Goal: Task Accomplishment & Management: Manage account settings

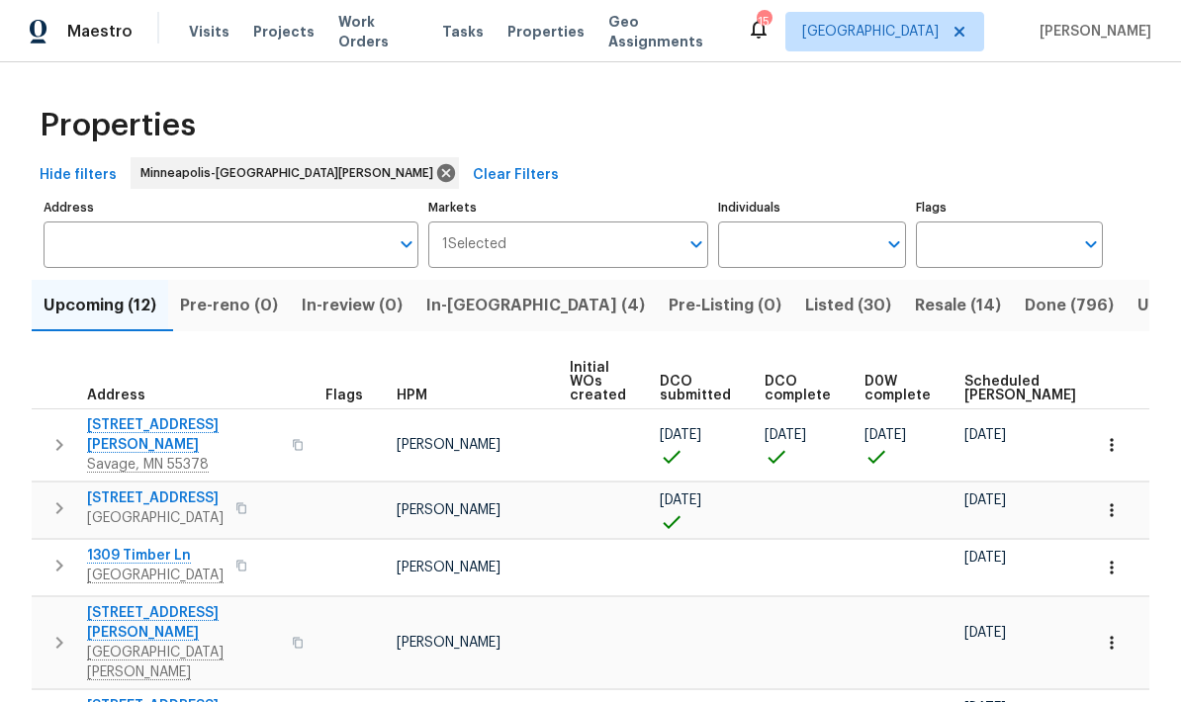
click at [455, 292] on span "In-reno (4)" at bounding box center [535, 306] width 219 height 28
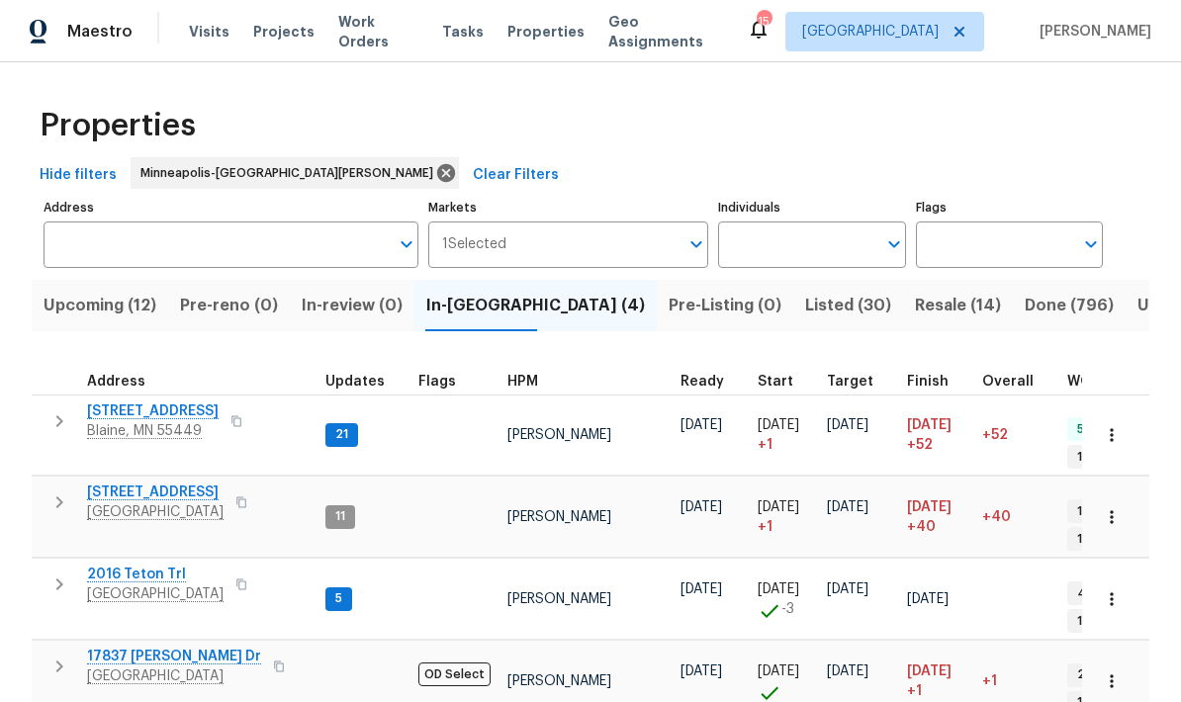
click at [109, 647] on span "17837 [PERSON_NAME] Dr" at bounding box center [174, 657] width 174 height 20
click at [81, 312] on span "Upcoming (12)" at bounding box center [100, 306] width 113 height 28
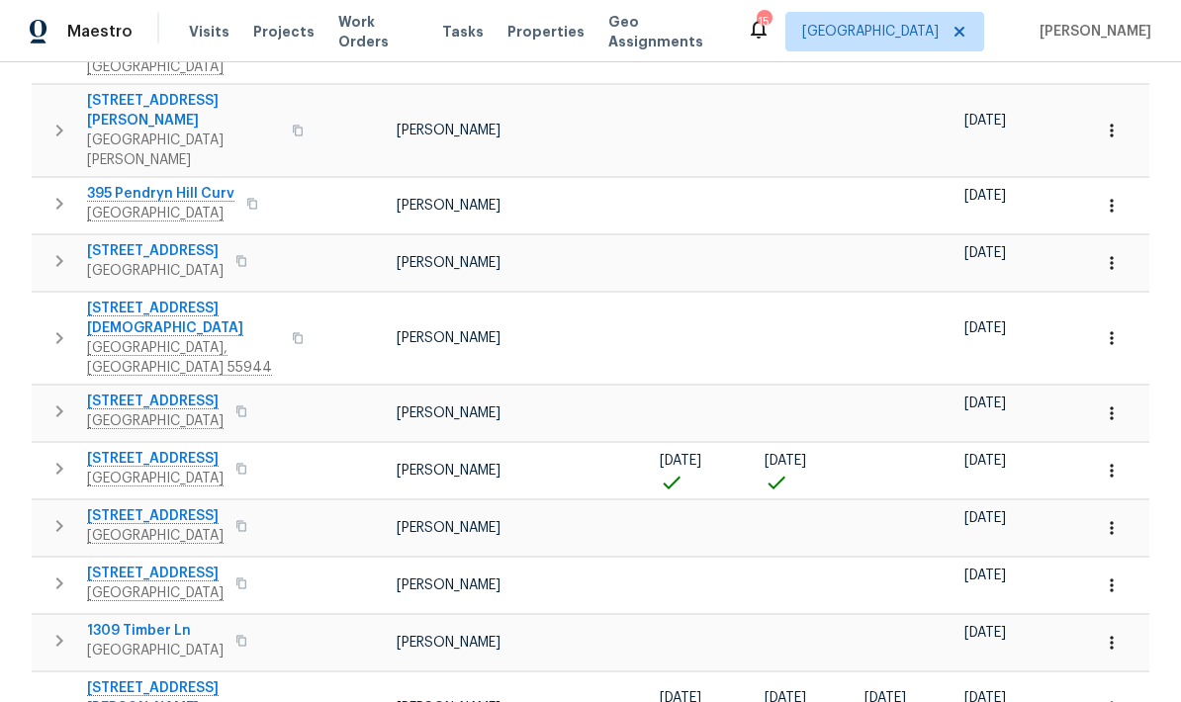
scroll to position [397, 0]
click at [111, 679] on span "4430 McColl Dr" at bounding box center [183, 699] width 193 height 40
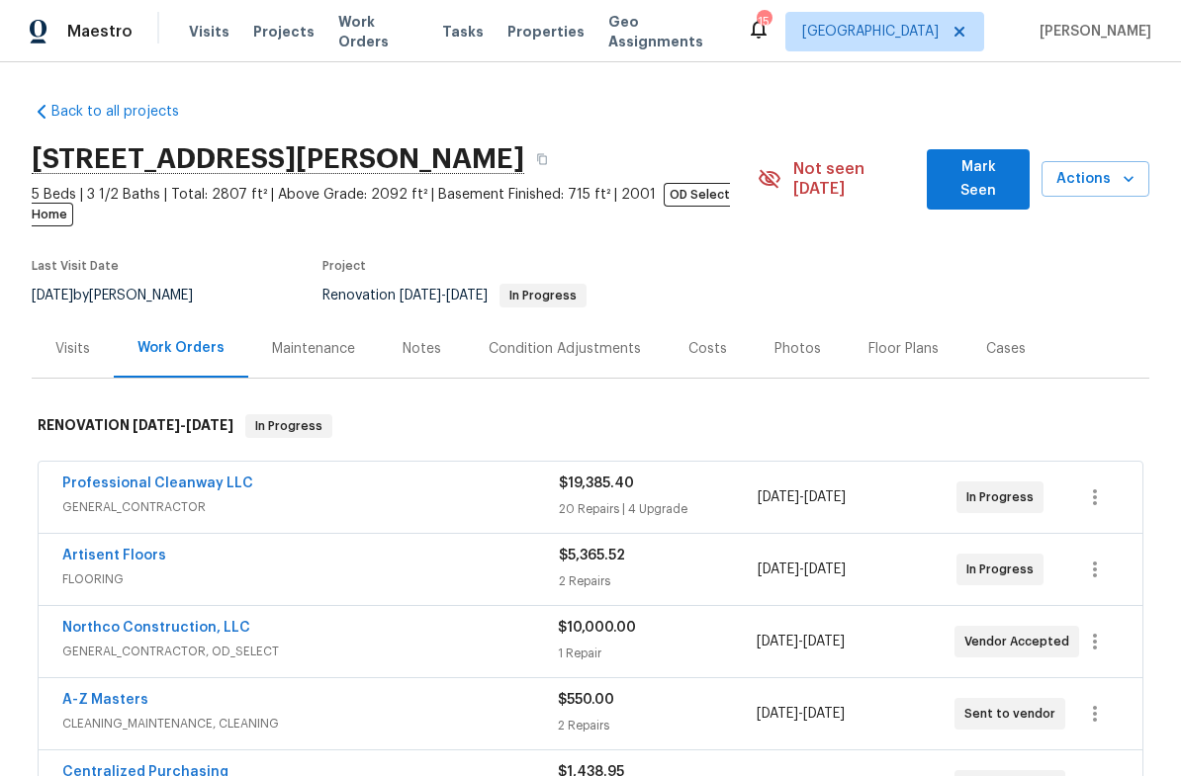
click at [135, 477] on link "Professional Cleanway LLC" at bounding box center [157, 484] width 191 height 14
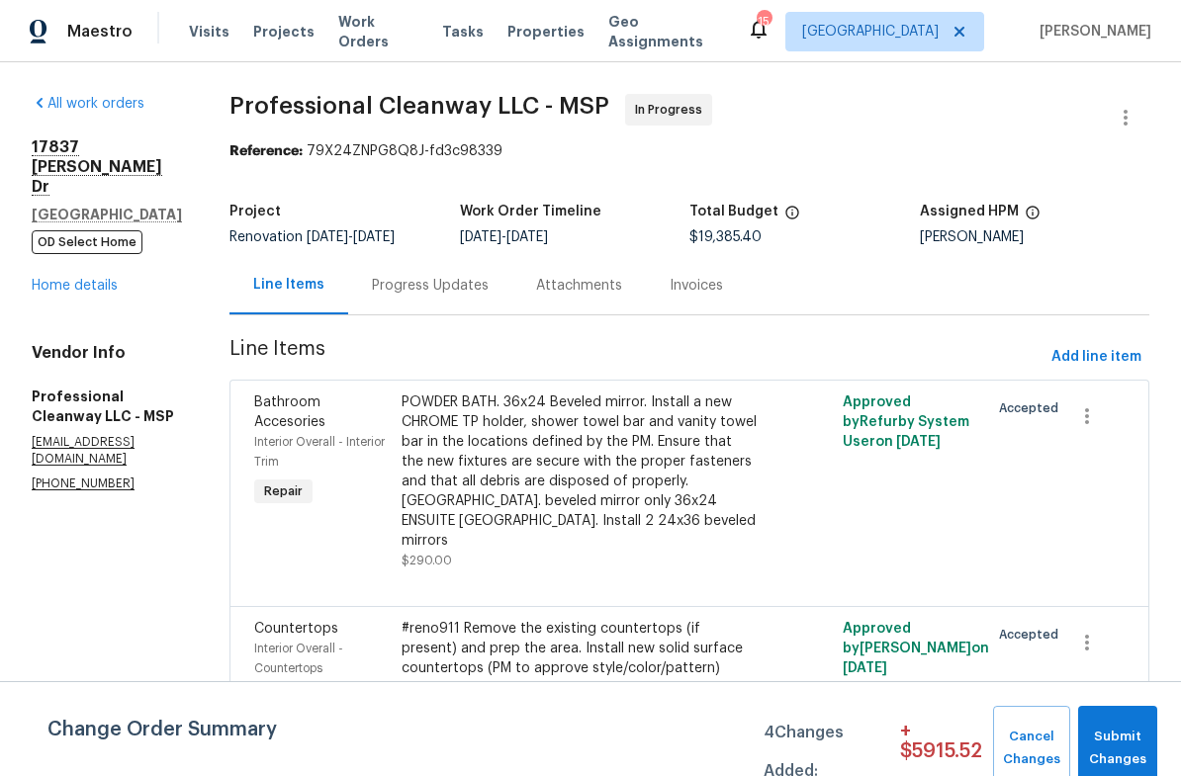
click at [550, 468] on div "POWDER BATH. 36x24 Beveled mirror. Install a new CHROME TP holder, shower towel…" at bounding box center [580, 472] width 356 height 158
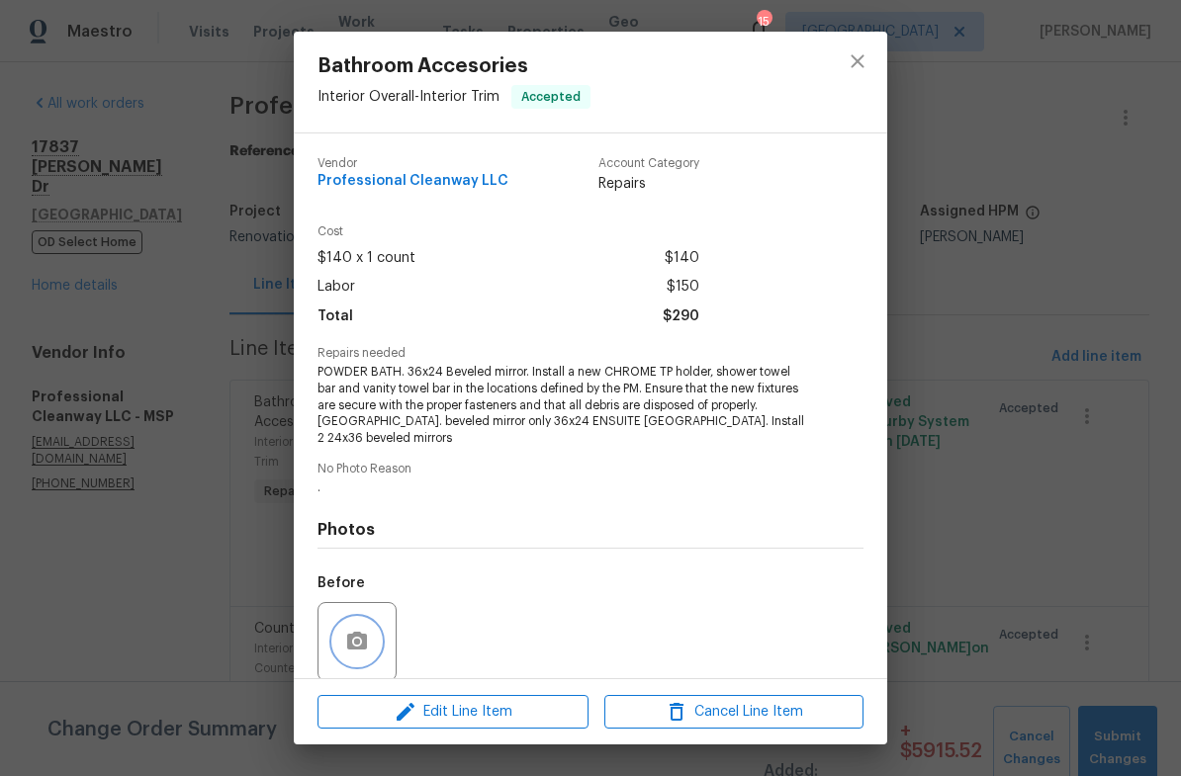
click at [355, 632] on icon "button" at bounding box center [357, 641] width 20 height 18
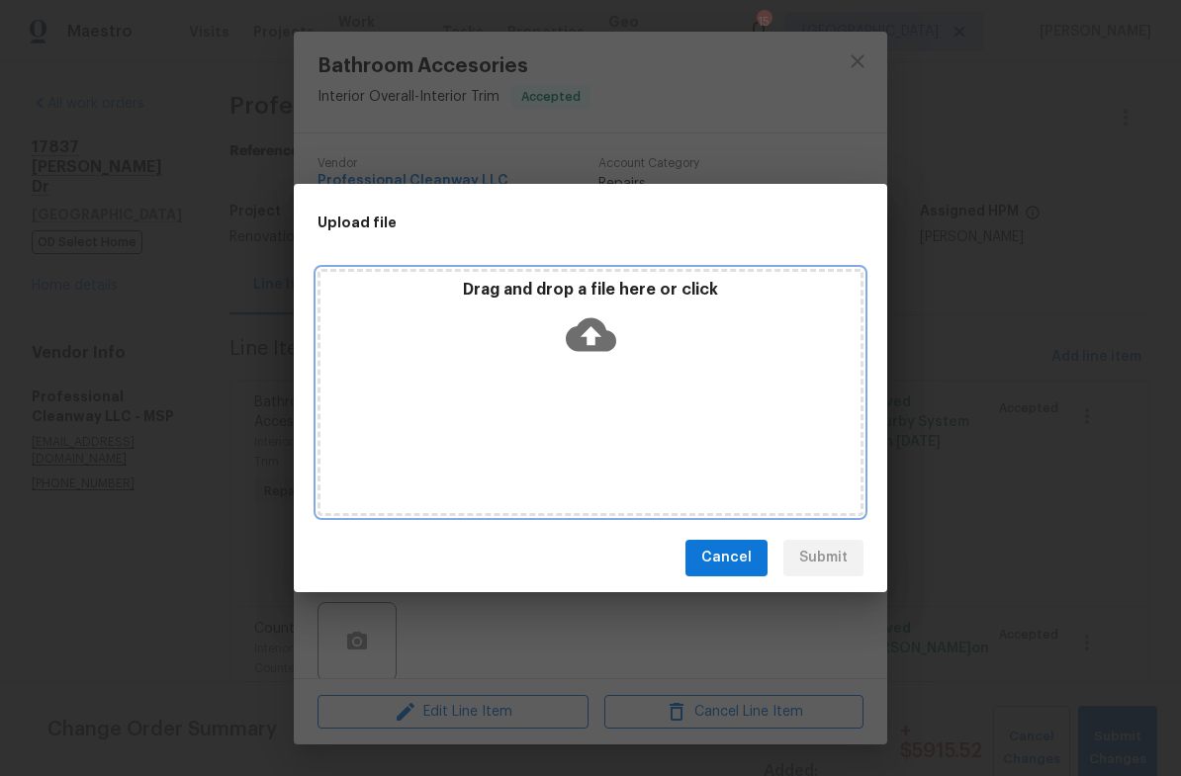
click at [579, 399] on div "Drag and drop a file here or click" at bounding box center [590, 392] width 546 height 247
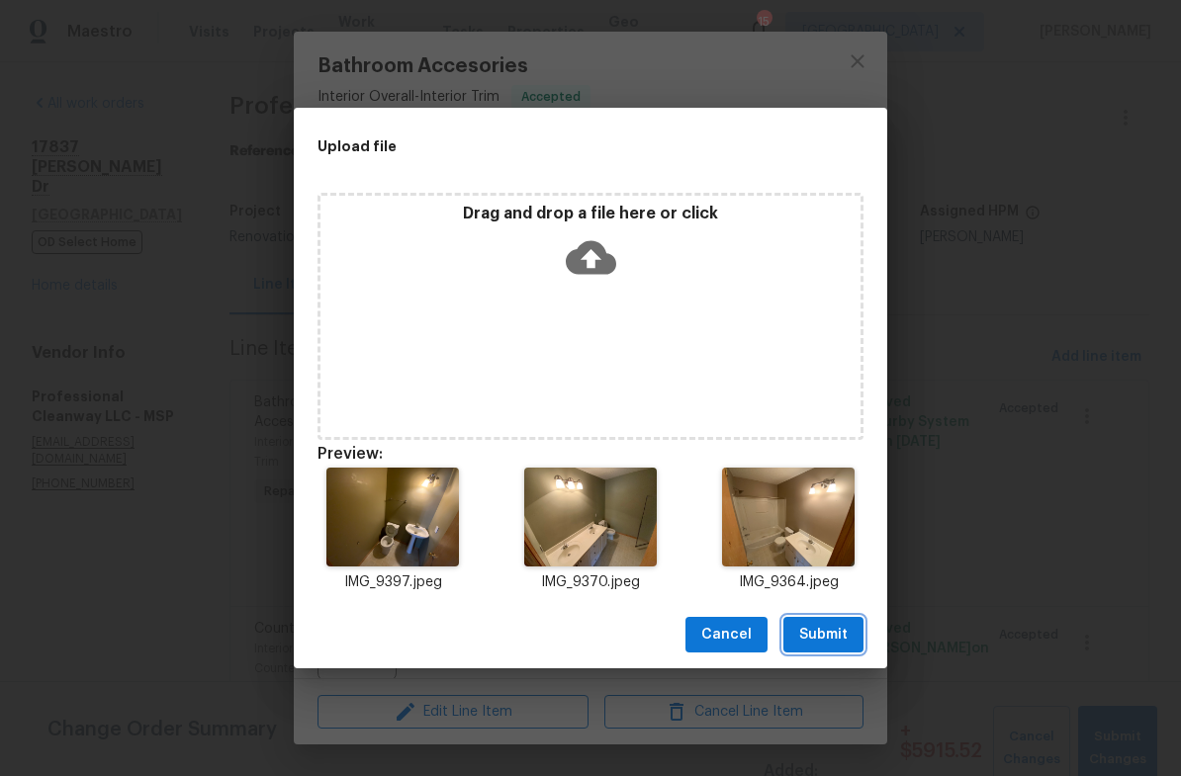
click at [831, 646] on span "Submit" at bounding box center [823, 635] width 48 height 25
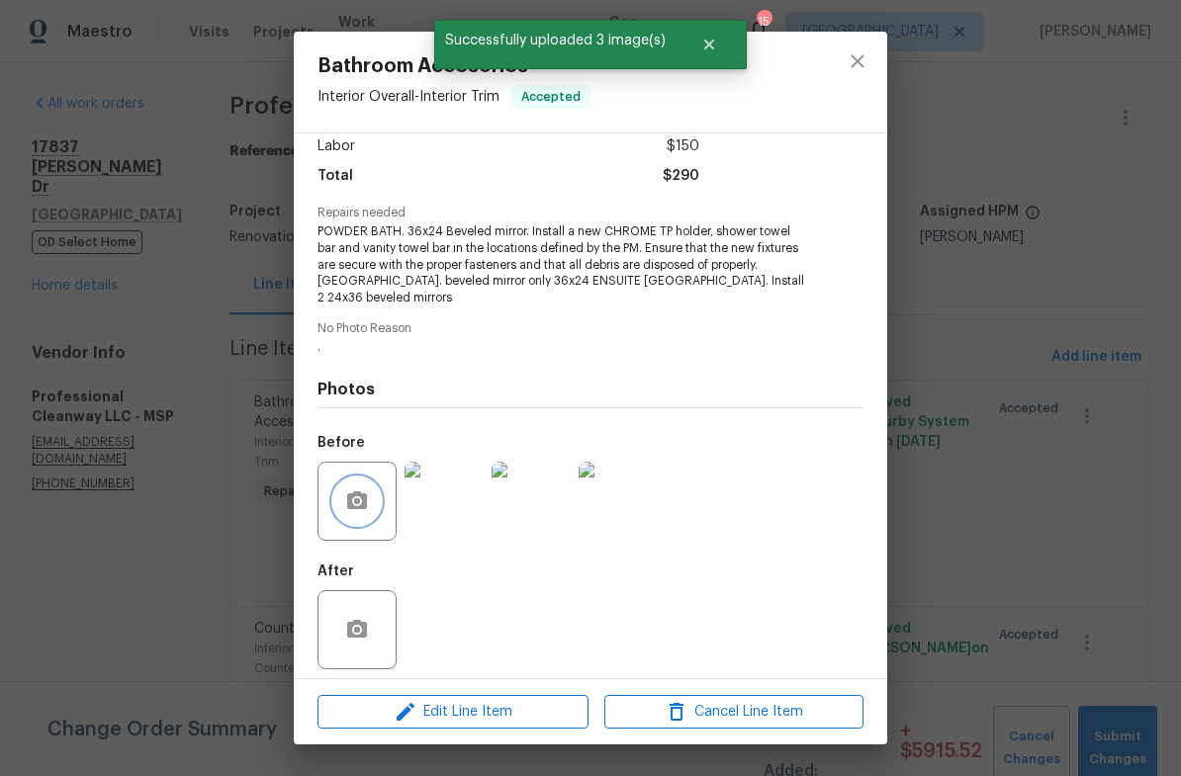
scroll to position [138, 0]
click at [847, 65] on icon "close" at bounding box center [858, 61] width 24 height 24
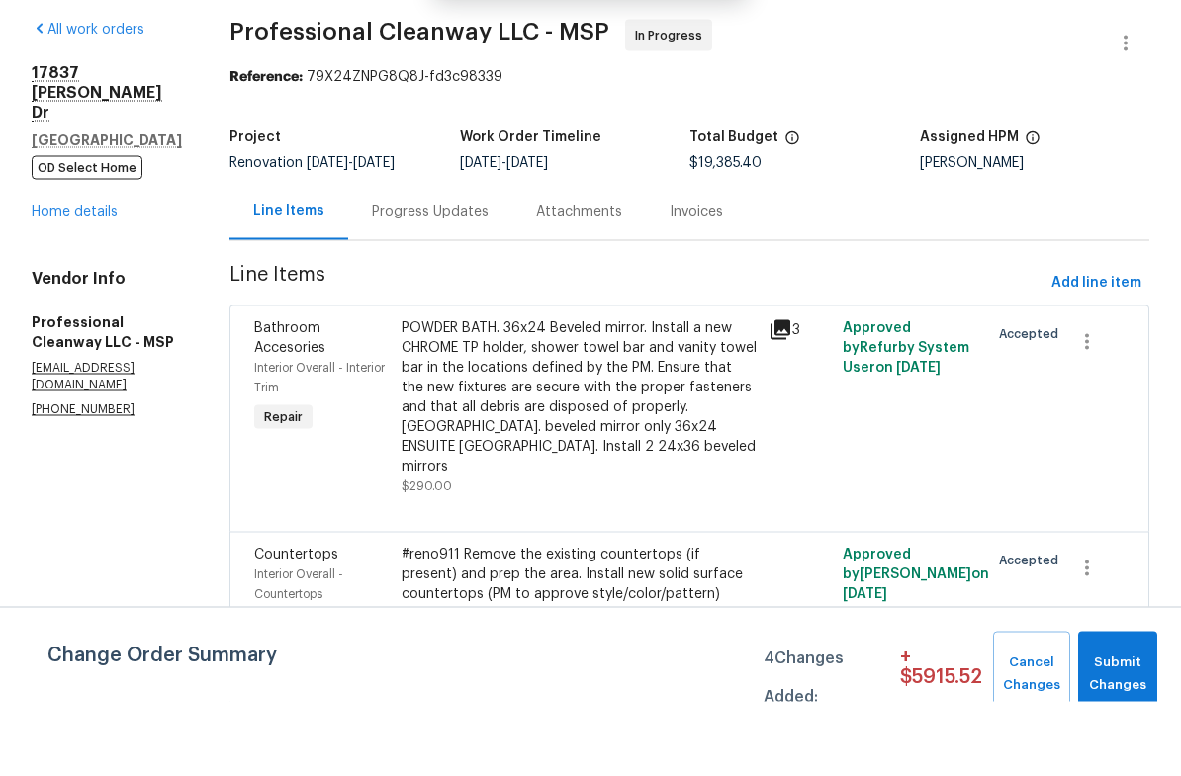
scroll to position [48, 0]
click at [515, 619] on div "#reno911 Remove the existing countertops (if present) and prep the area. Instal…" at bounding box center [580, 688] width 356 height 138
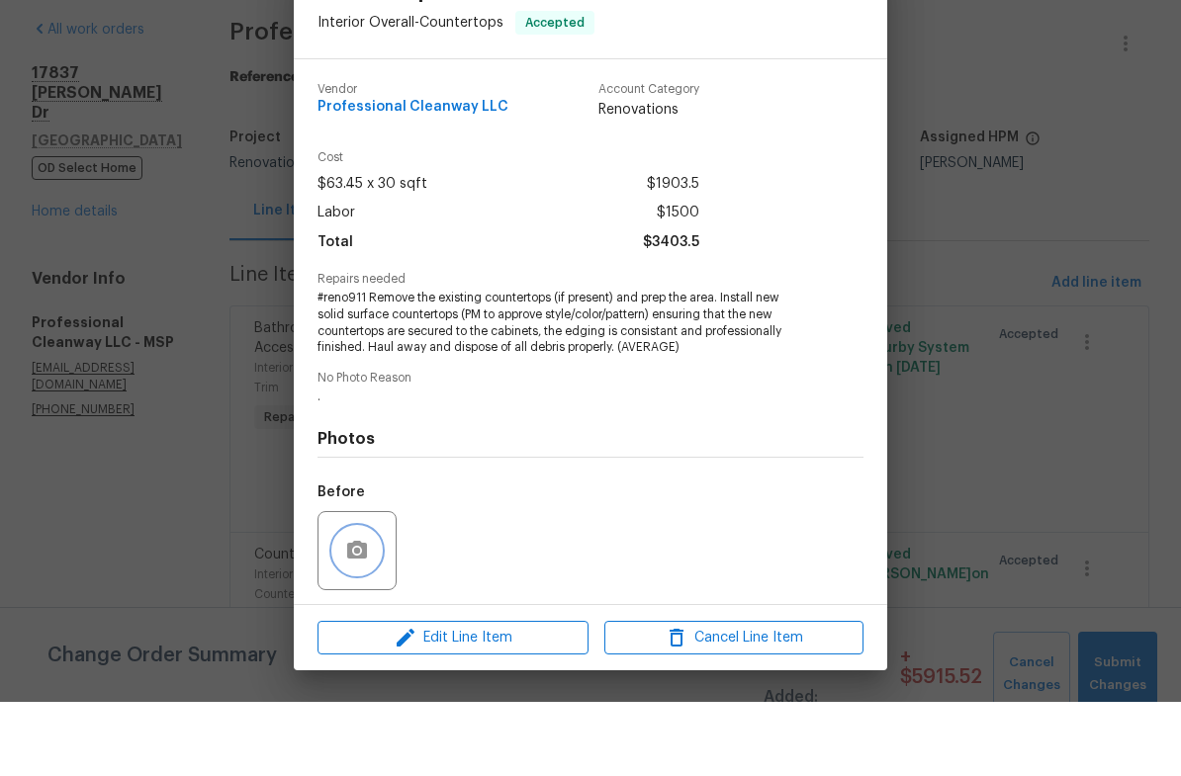
click at [344, 601] on button "button" at bounding box center [356, 624] width 47 height 47
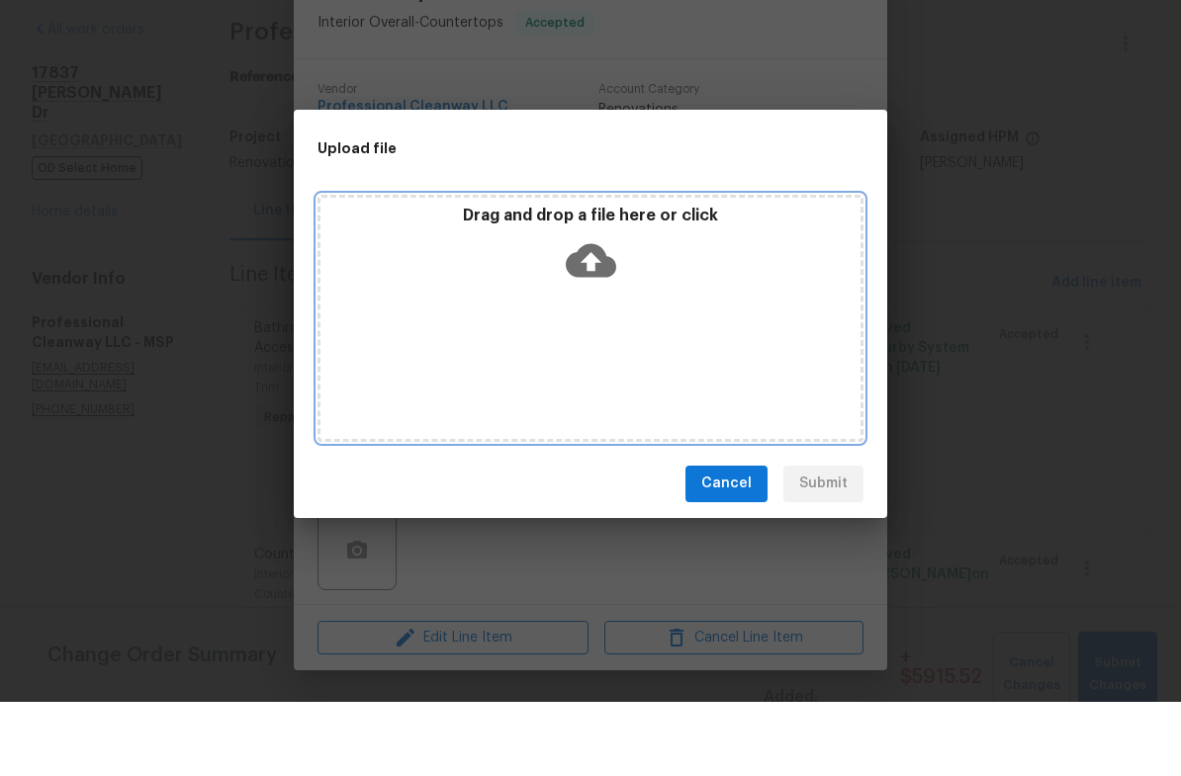
click at [599, 329] on div "Drag and drop a file here or click" at bounding box center [590, 392] width 546 height 247
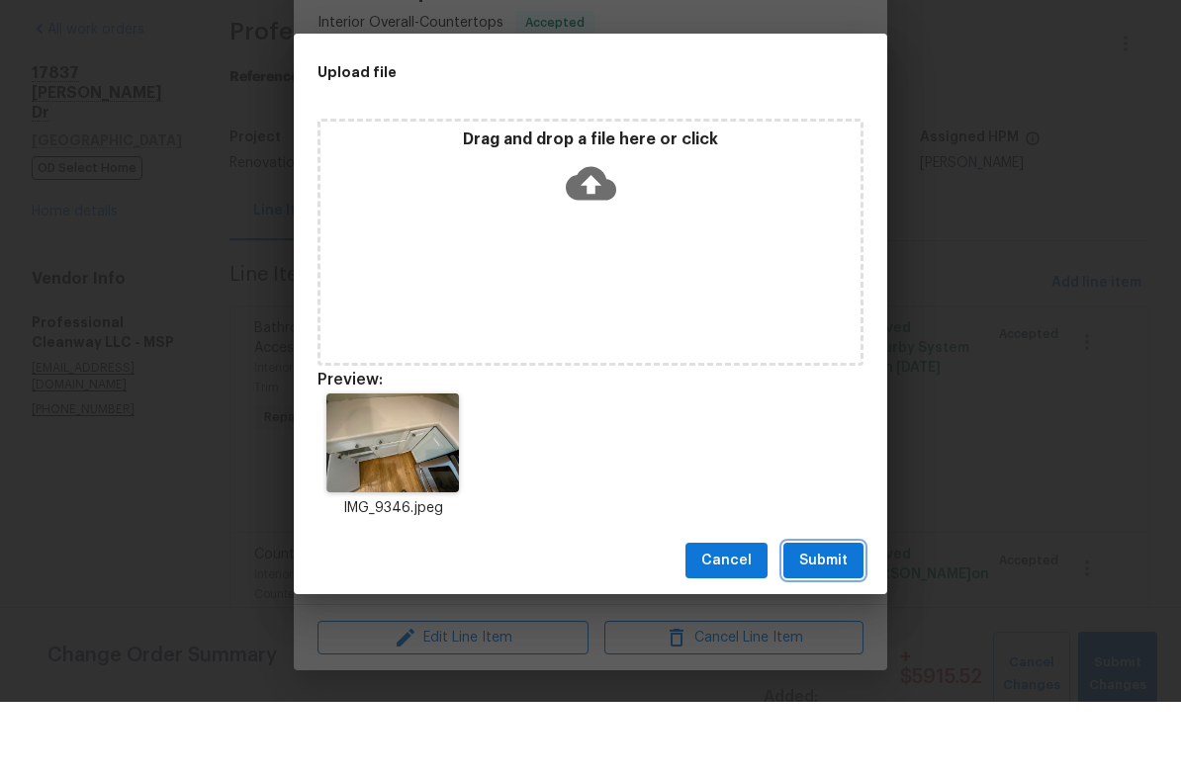
click at [814, 623] on span "Submit" at bounding box center [823, 635] width 48 height 25
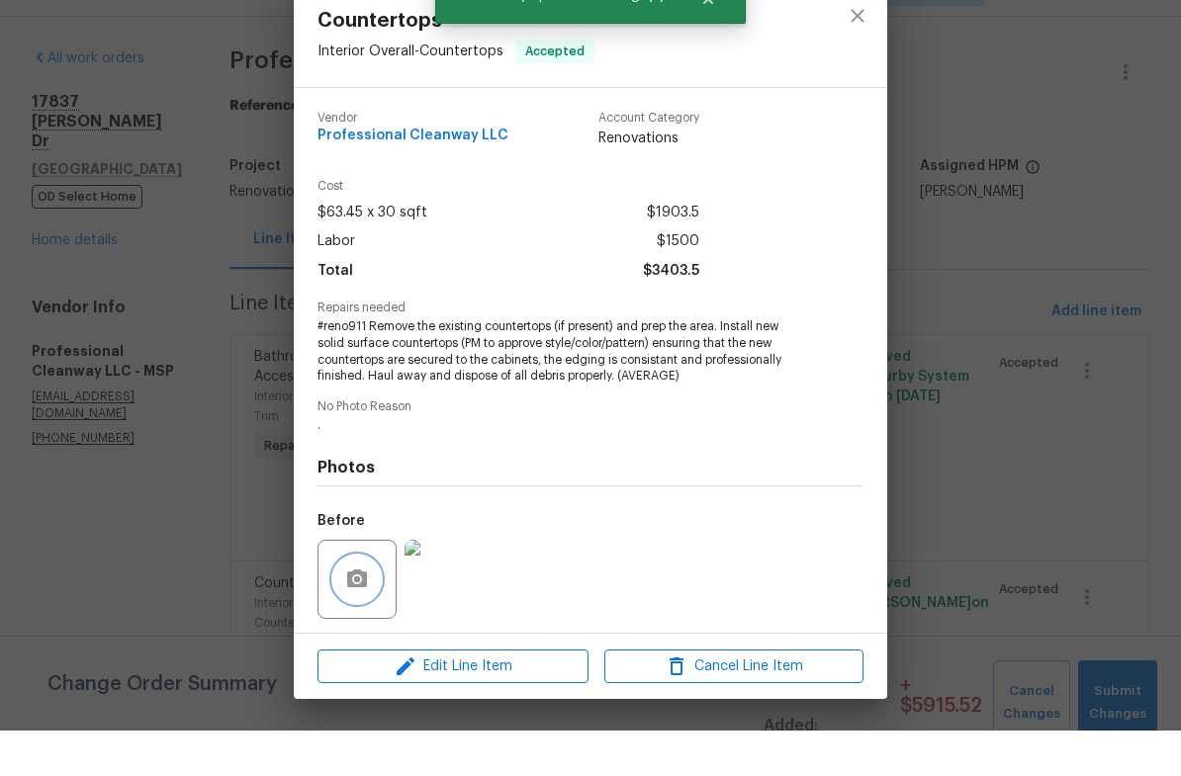
scroll to position [0, 0]
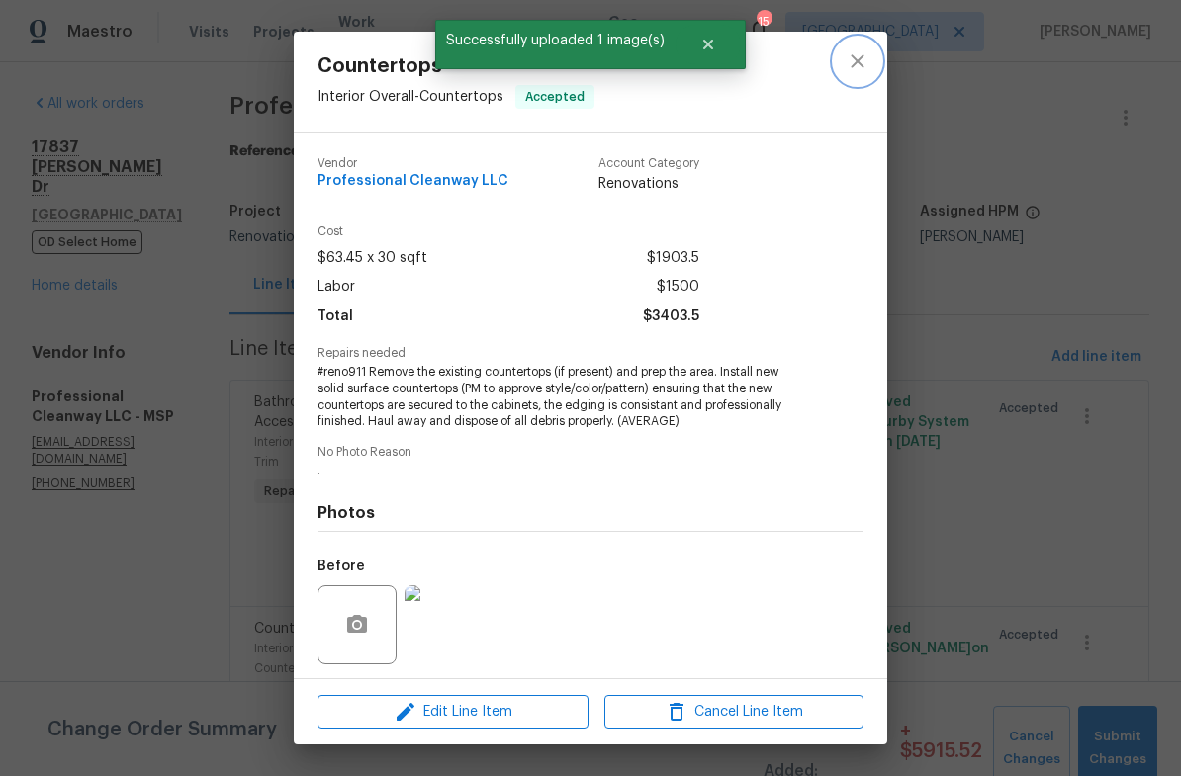
click at [850, 57] on icon "close" at bounding box center [858, 61] width 24 height 24
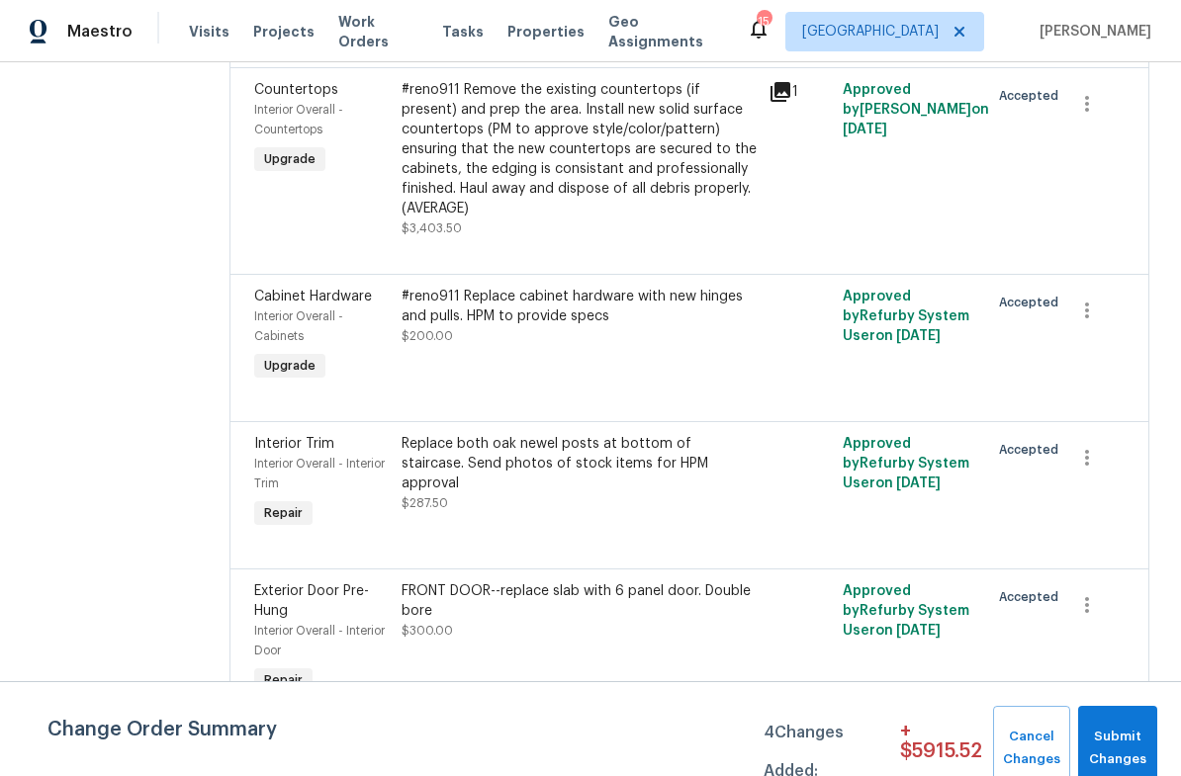
scroll to position [539, 0]
click at [521, 328] on div "#reno911 Replace cabinet hardware with new hinges and pulls. HPM to provide spe…" at bounding box center [580, 316] width 356 height 59
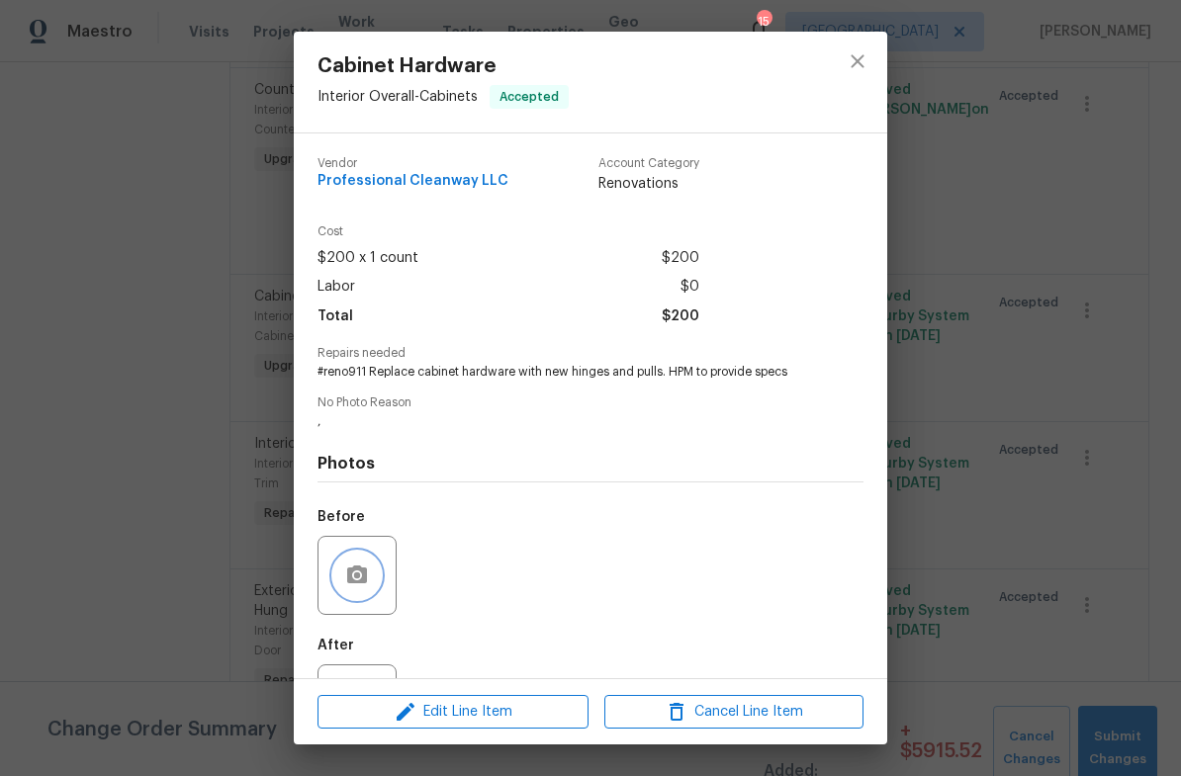
click at [353, 572] on icon "button" at bounding box center [357, 576] width 24 height 24
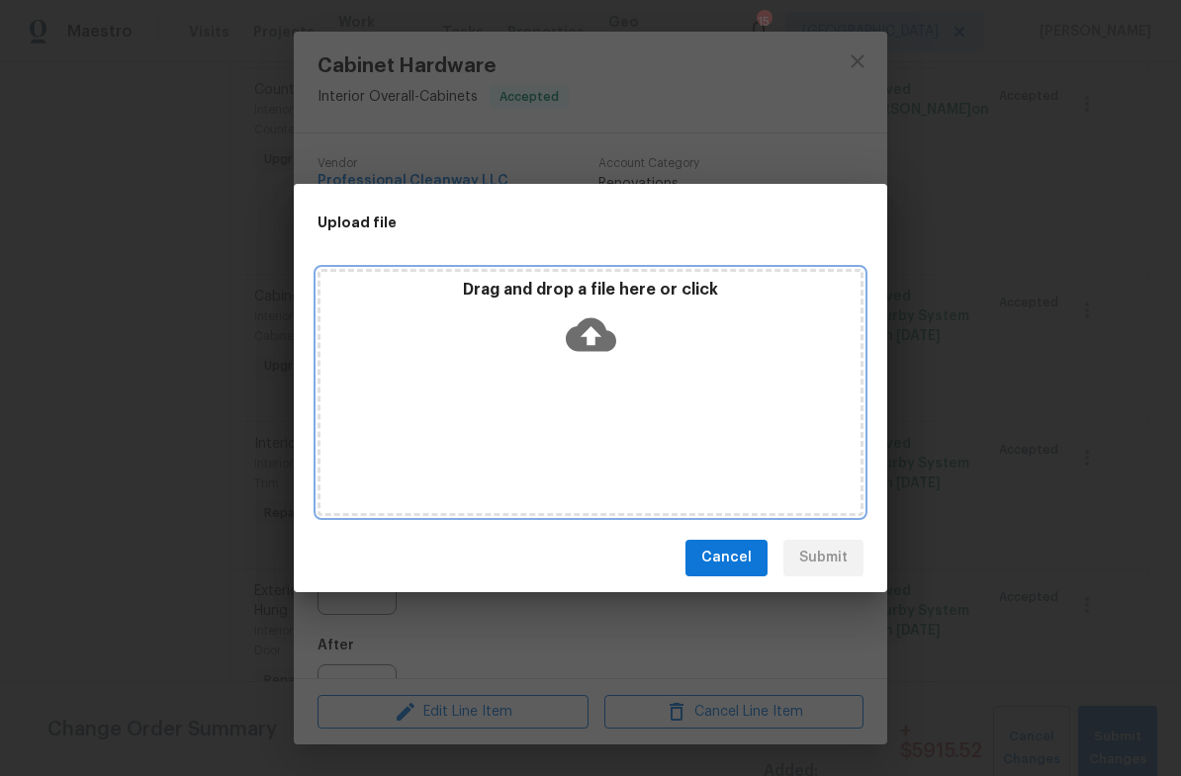
click at [609, 415] on div "Drag and drop a file here or click" at bounding box center [590, 392] width 546 height 247
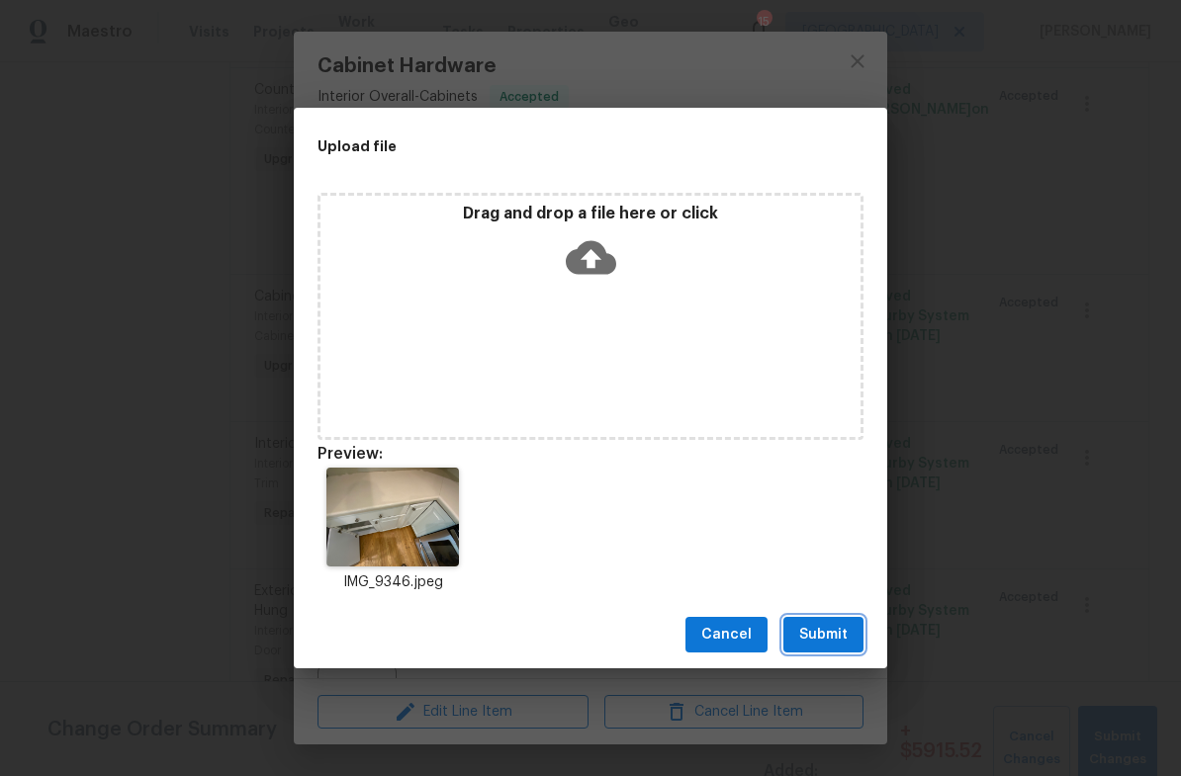
click at [831, 637] on span "Submit" at bounding box center [823, 635] width 48 height 25
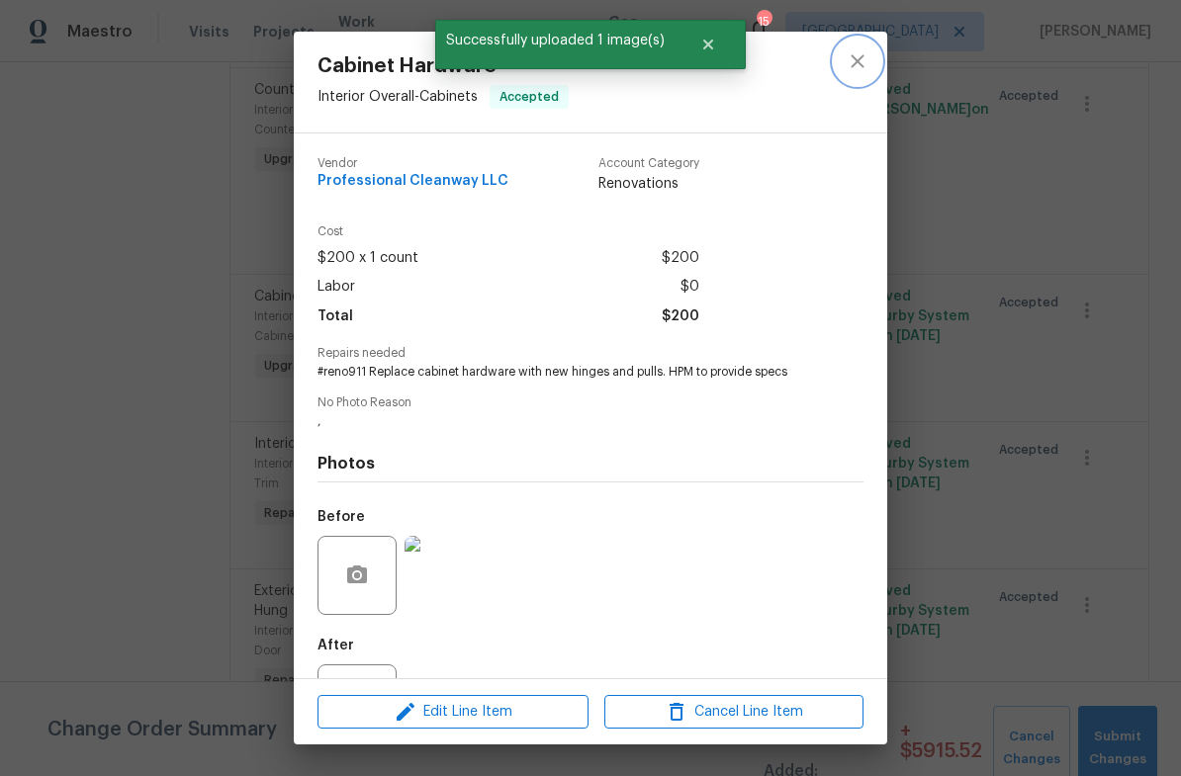
click at [859, 62] on icon "close" at bounding box center [857, 60] width 13 height 13
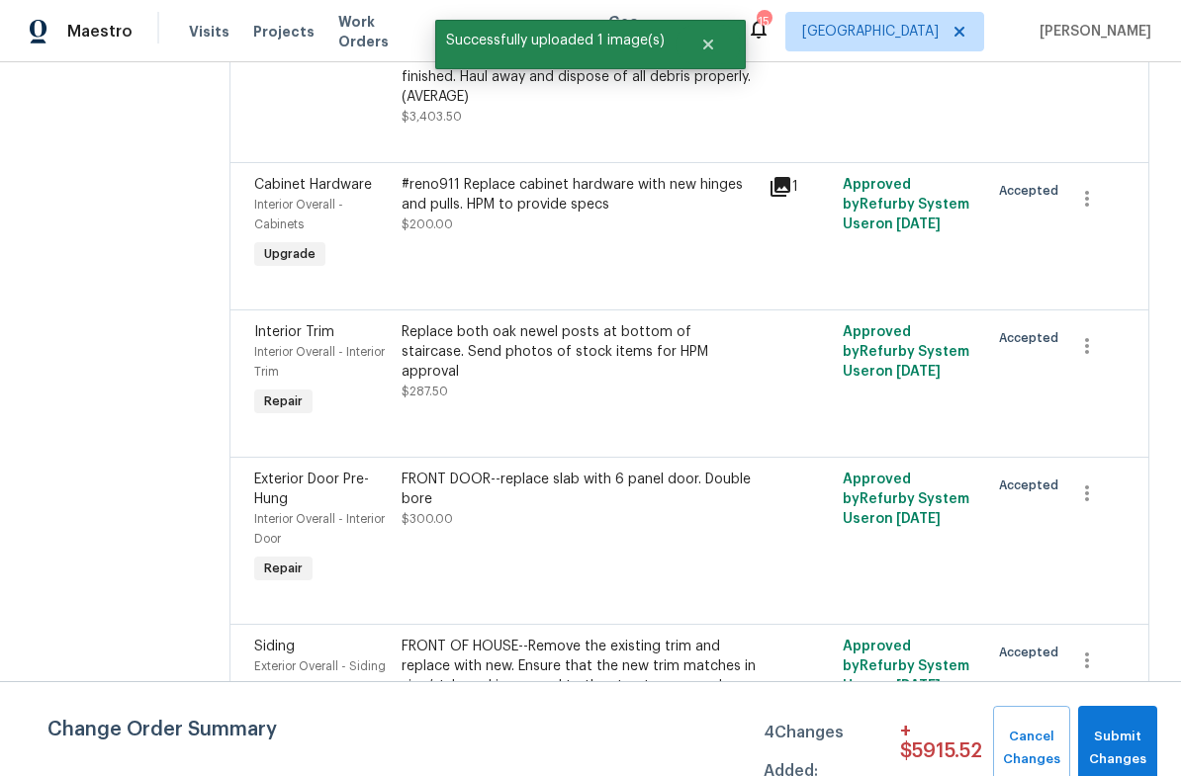
scroll to position [655, 0]
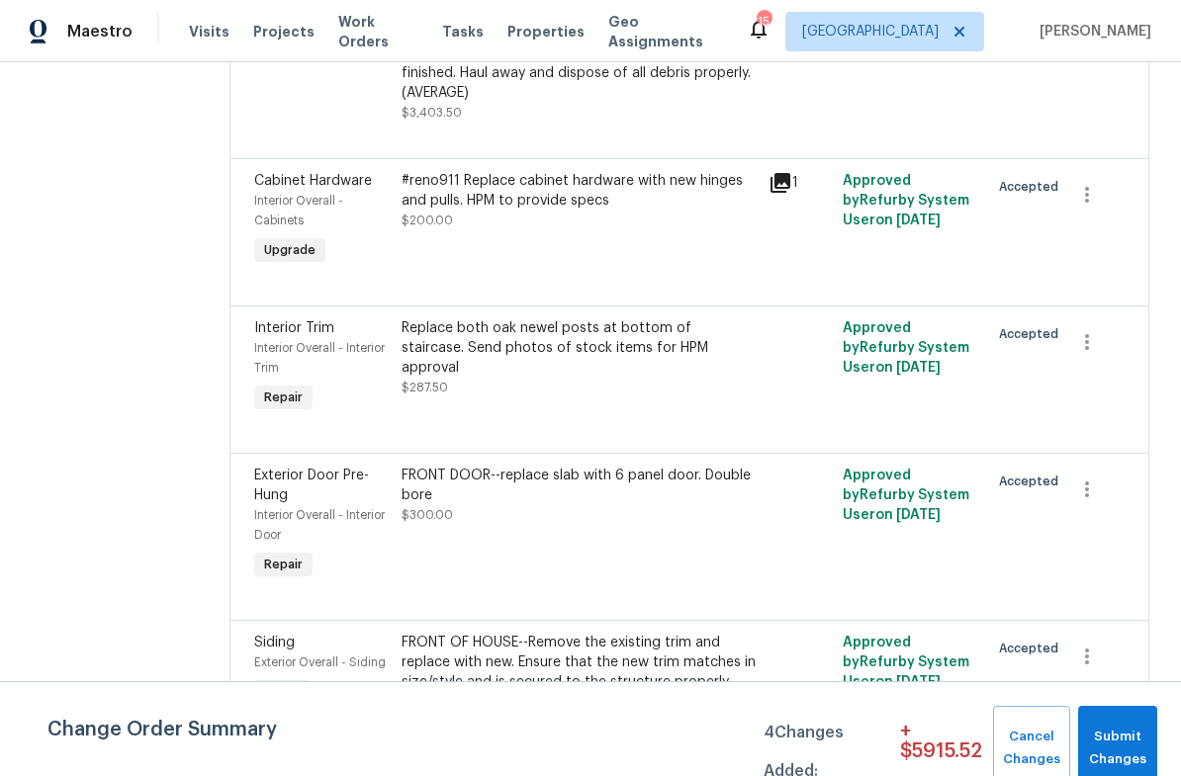
click at [510, 357] on div "Replace both oak newel posts at bottom of staircase. Send photos of stock items…" at bounding box center [580, 357] width 356 height 79
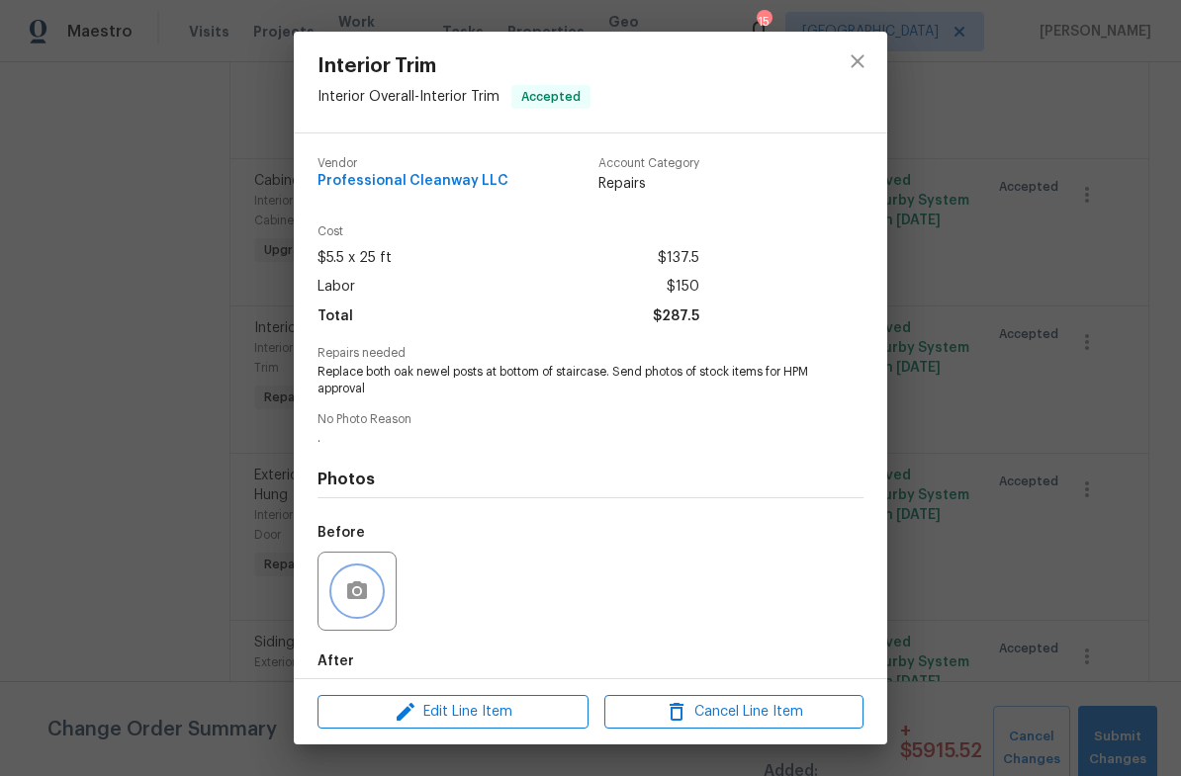
click at [346, 594] on icon "button" at bounding box center [357, 592] width 24 height 24
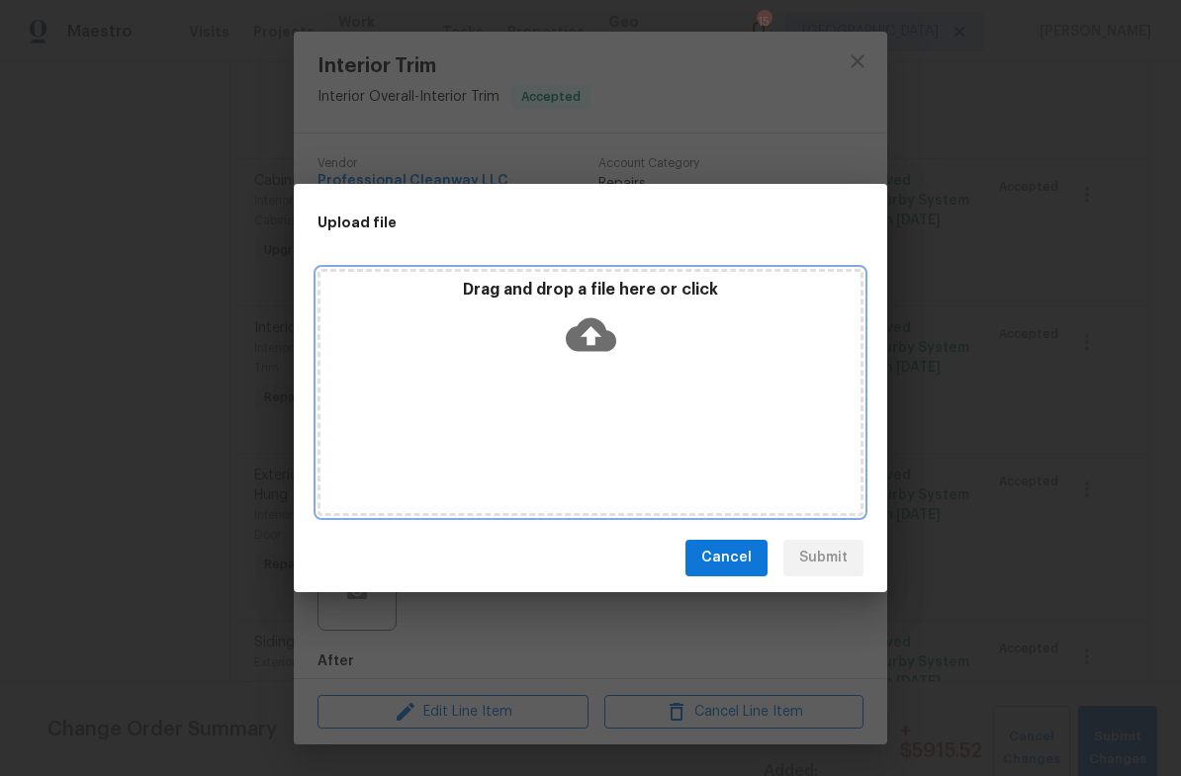
click at [513, 404] on div "Drag and drop a file here or click" at bounding box center [590, 392] width 546 height 247
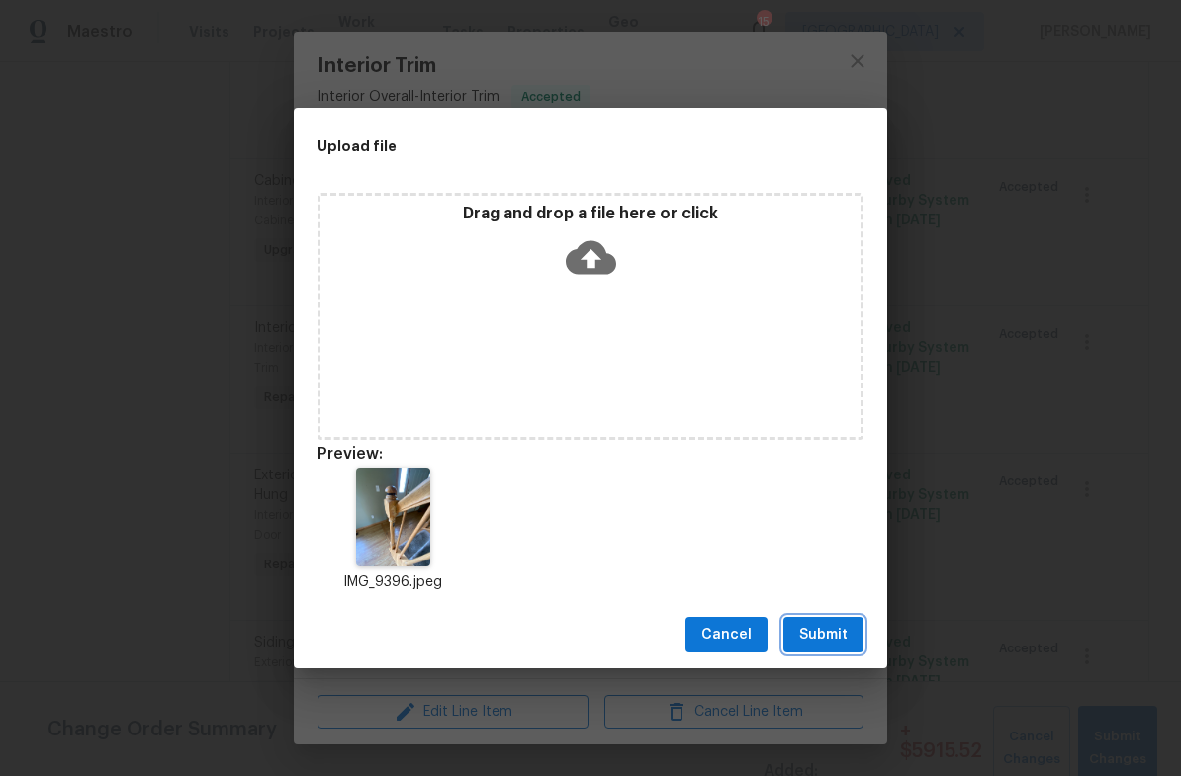
click at [821, 639] on span "Submit" at bounding box center [823, 635] width 48 height 25
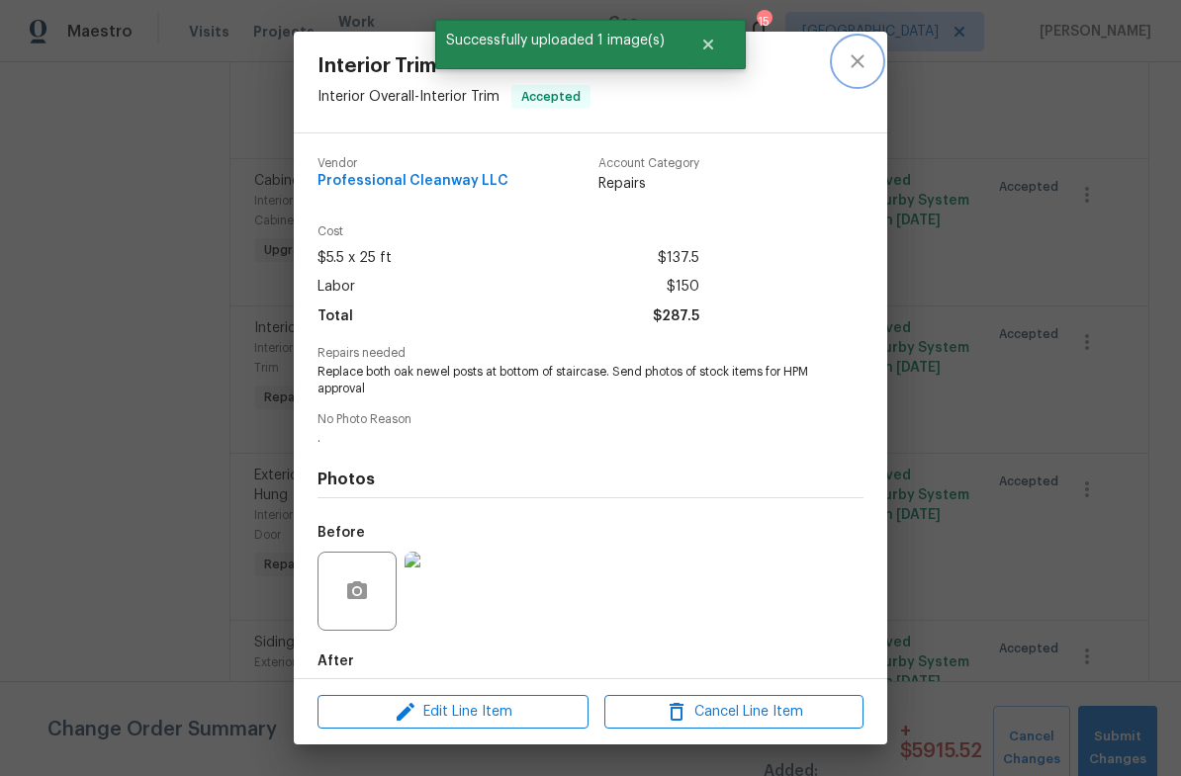
click at [859, 51] on icon "close" at bounding box center [858, 61] width 24 height 24
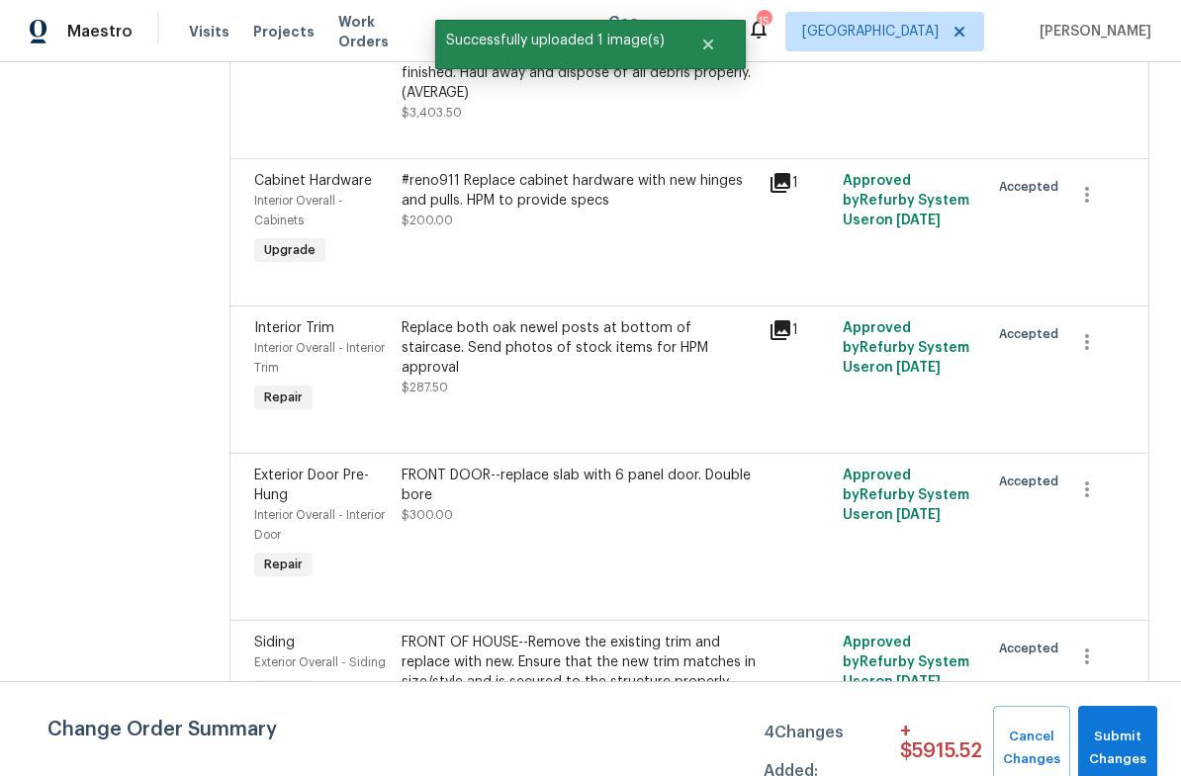
click at [512, 517] on div "FRONT DOOR--replace slab with 6 panel door. Double bore $300.00" at bounding box center [580, 525] width 368 height 131
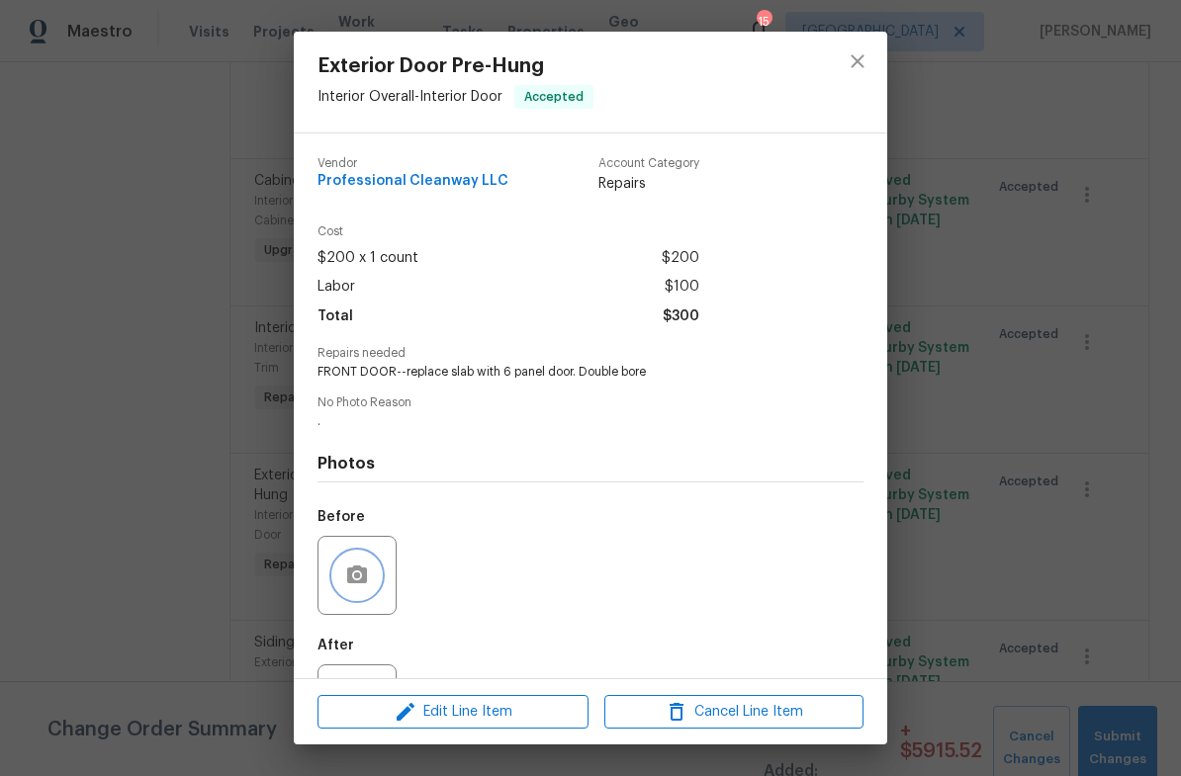
click at [346, 572] on icon "button" at bounding box center [357, 576] width 24 height 24
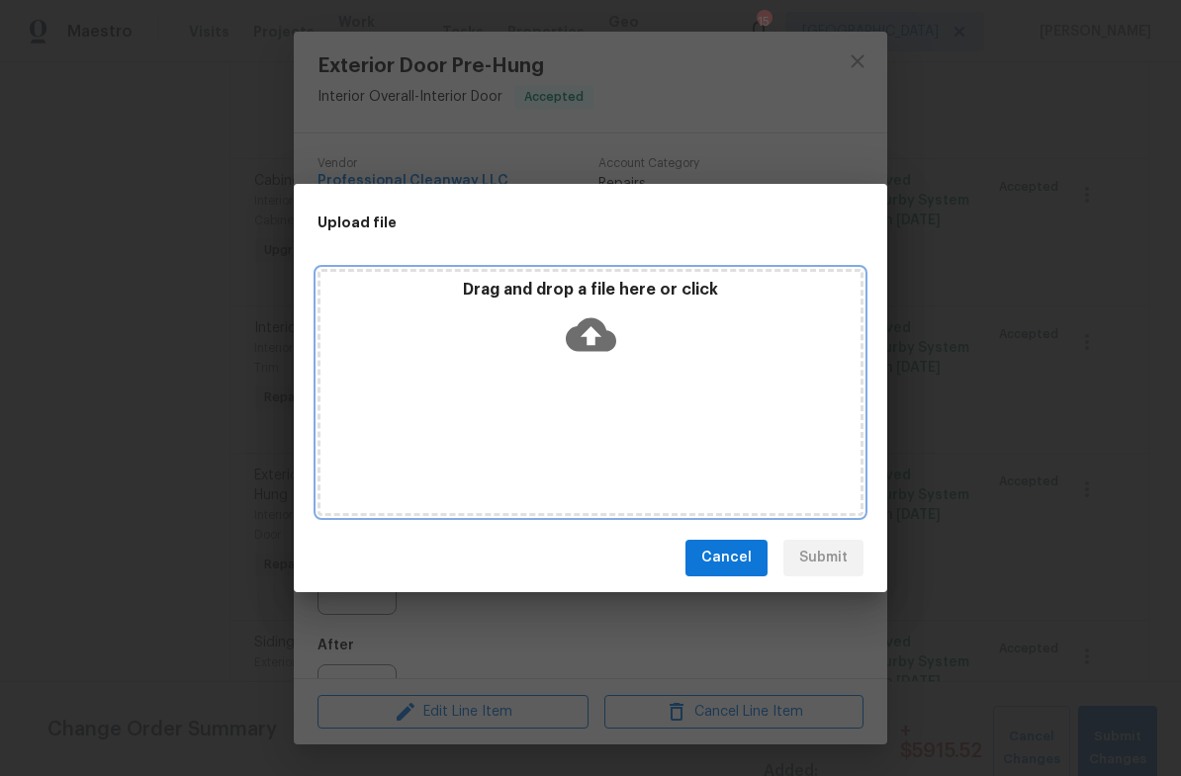
click at [571, 400] on div "Drag and drop a file here or click" at bounding box center [590, 392] width 546 height 247
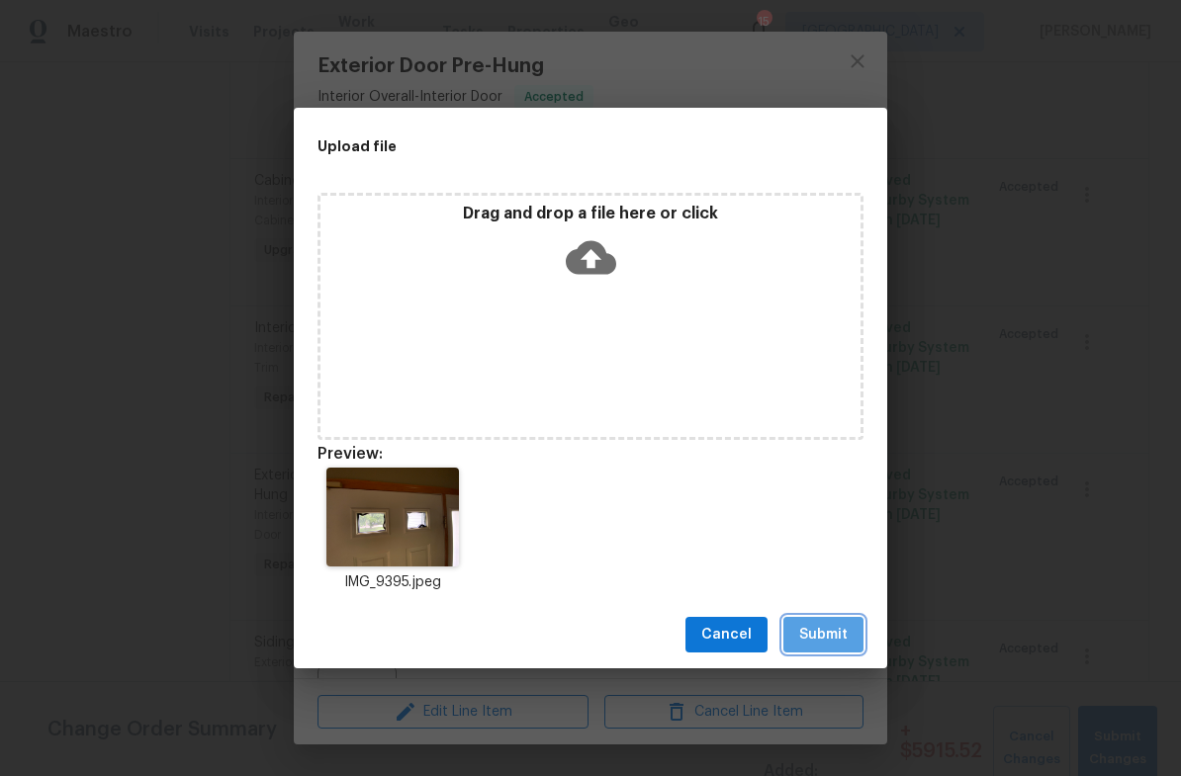
click at [834, 637] on span "Submit" at bounding box center [823, 635] width 48 height 25
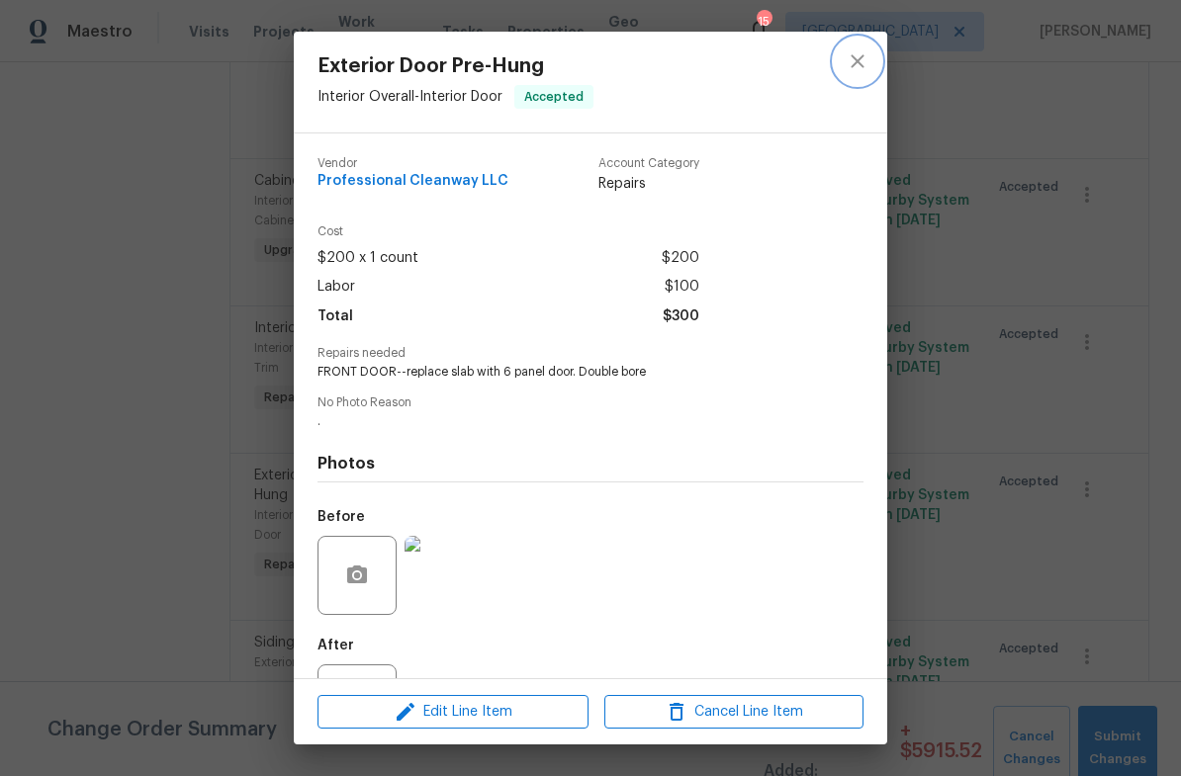
click at [861, 66] on icon "close" at bounding box center [857, 60] width 13 height 13
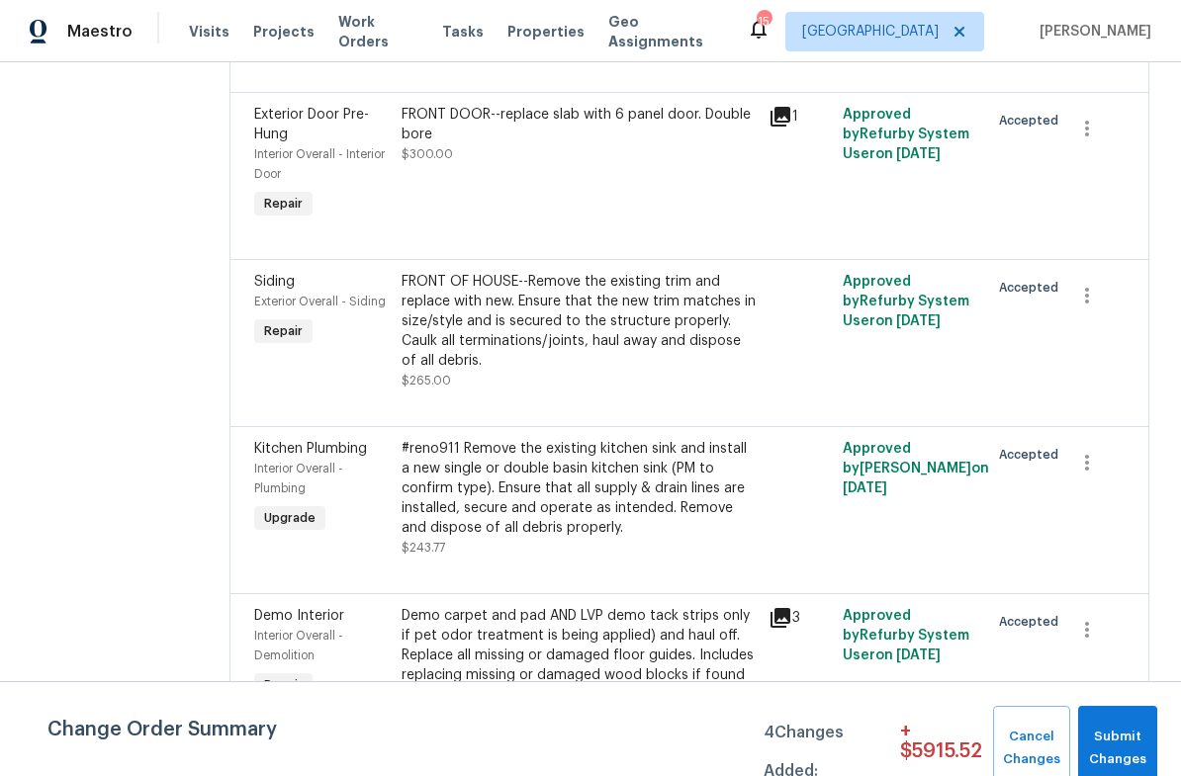
scroll to position [1020, 0]
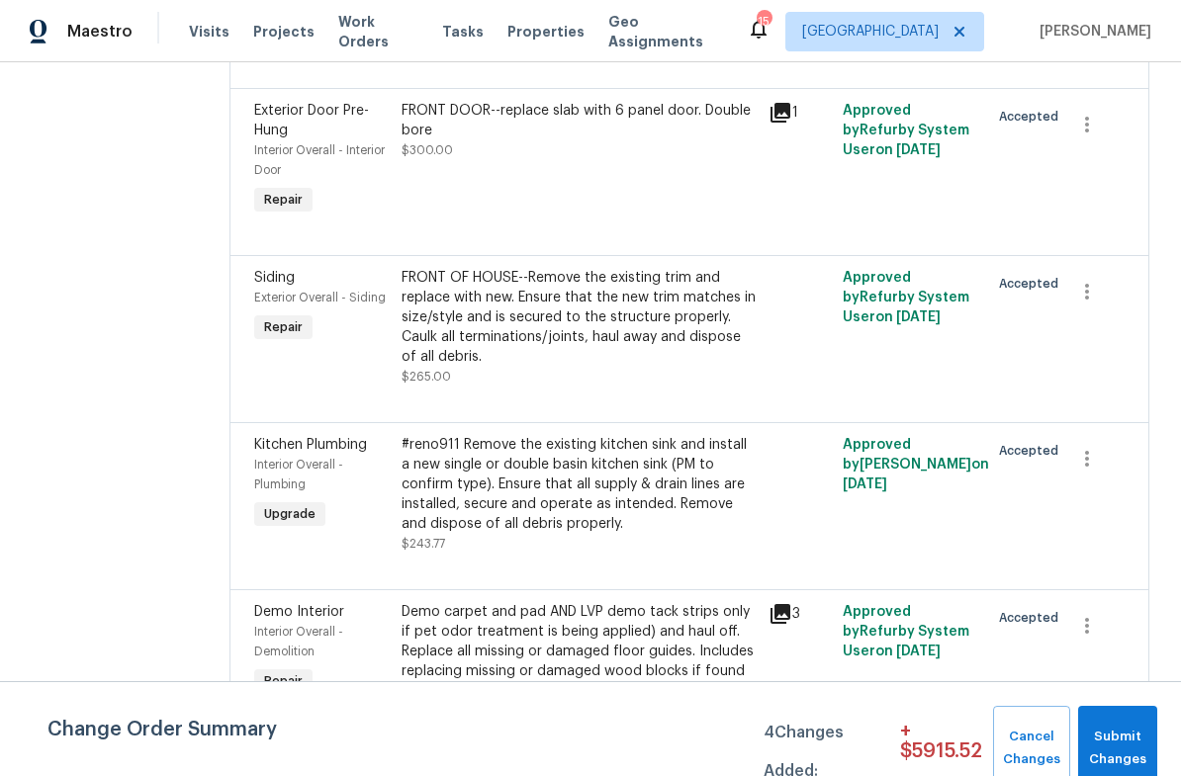
click at [503, 299] on div "FRONT OF HOUSE--Remove the existing trim and replace with new. Ensure that the …" at bounding box center [580, 317] width 356 height 99
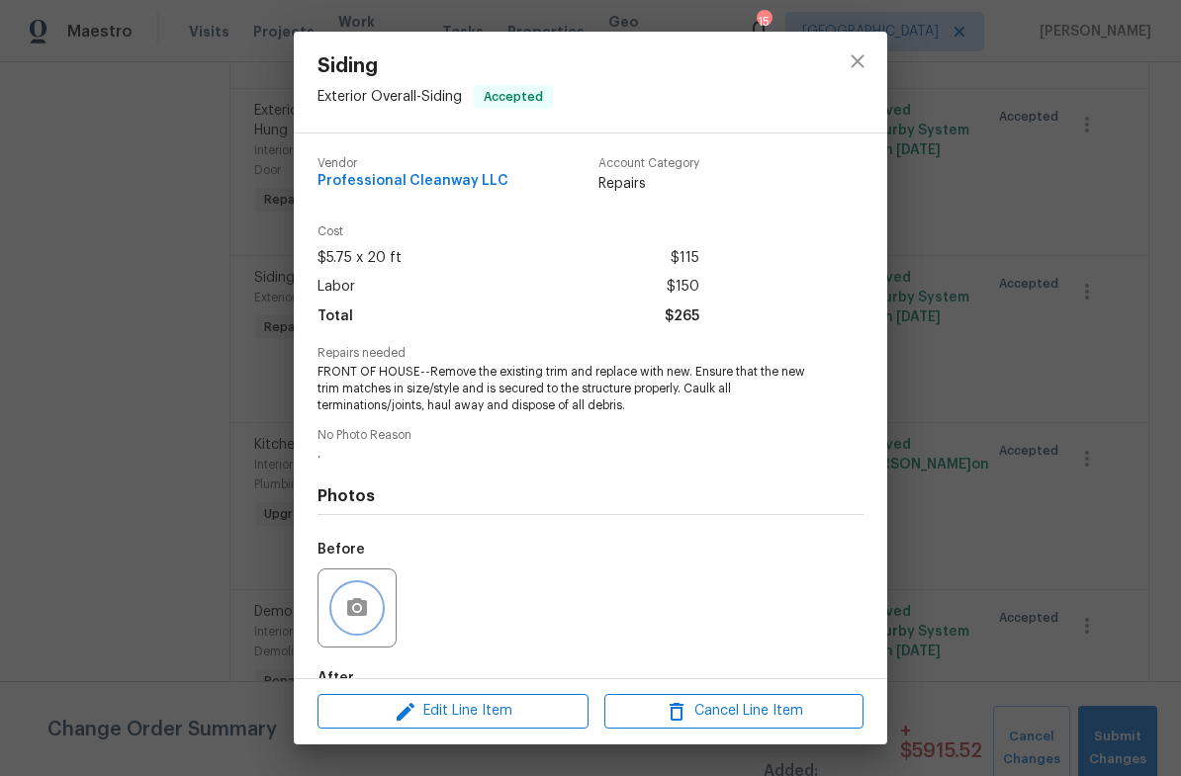
click at [353, 615] on icon "button" at bounding box center [357, 608] width 24 height 24
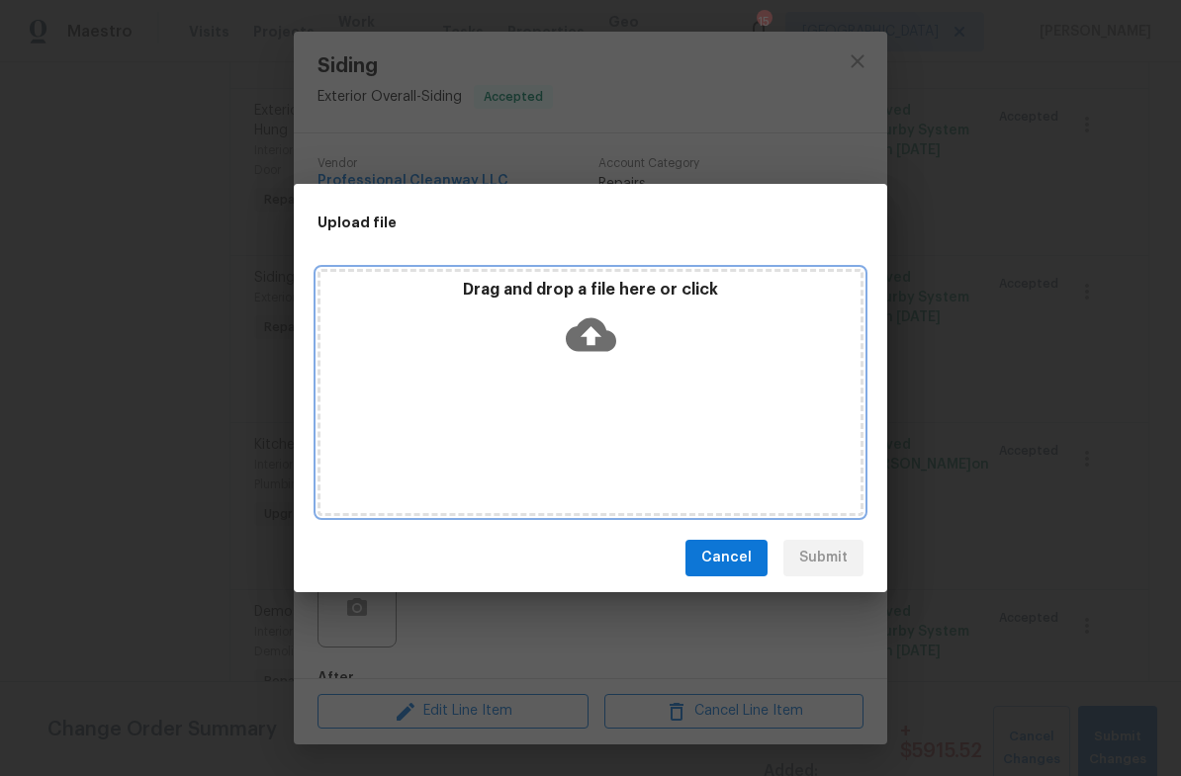
click at [626, 423] on div "Drag and drop a file here or click" at bounding box center [590, 392] width 546 height 247
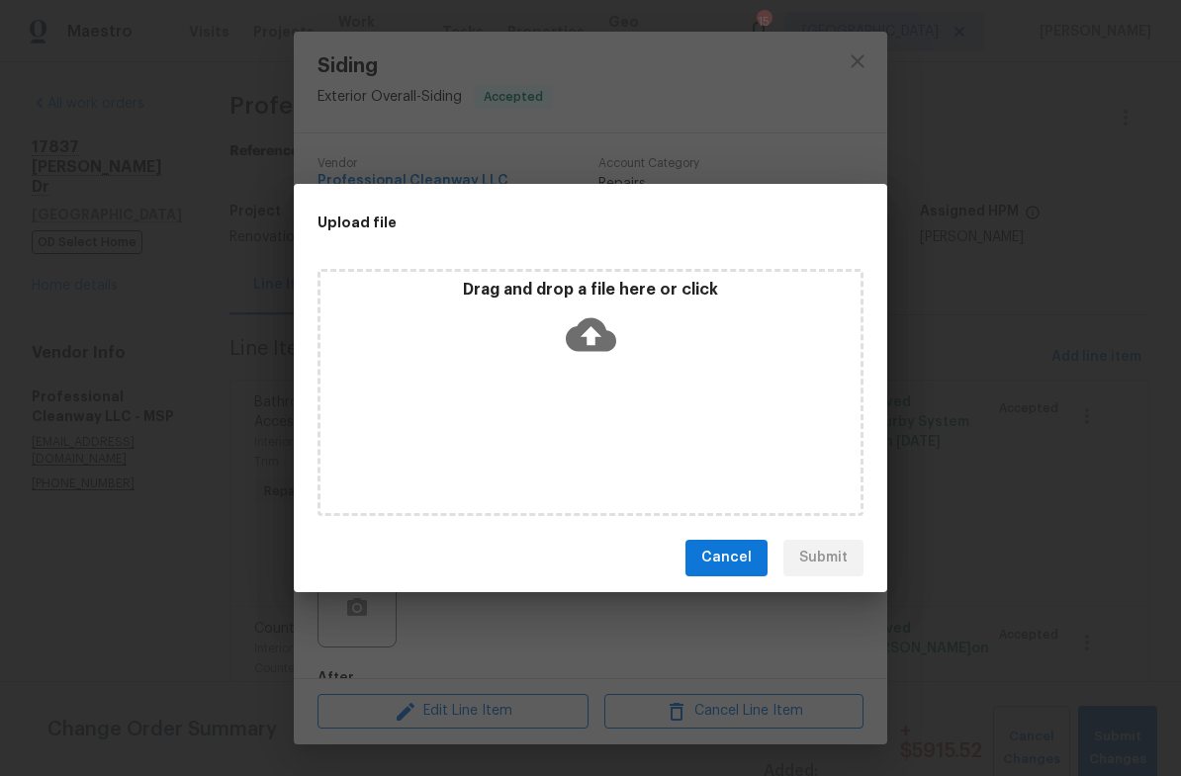
scroll to position [1020, 0]
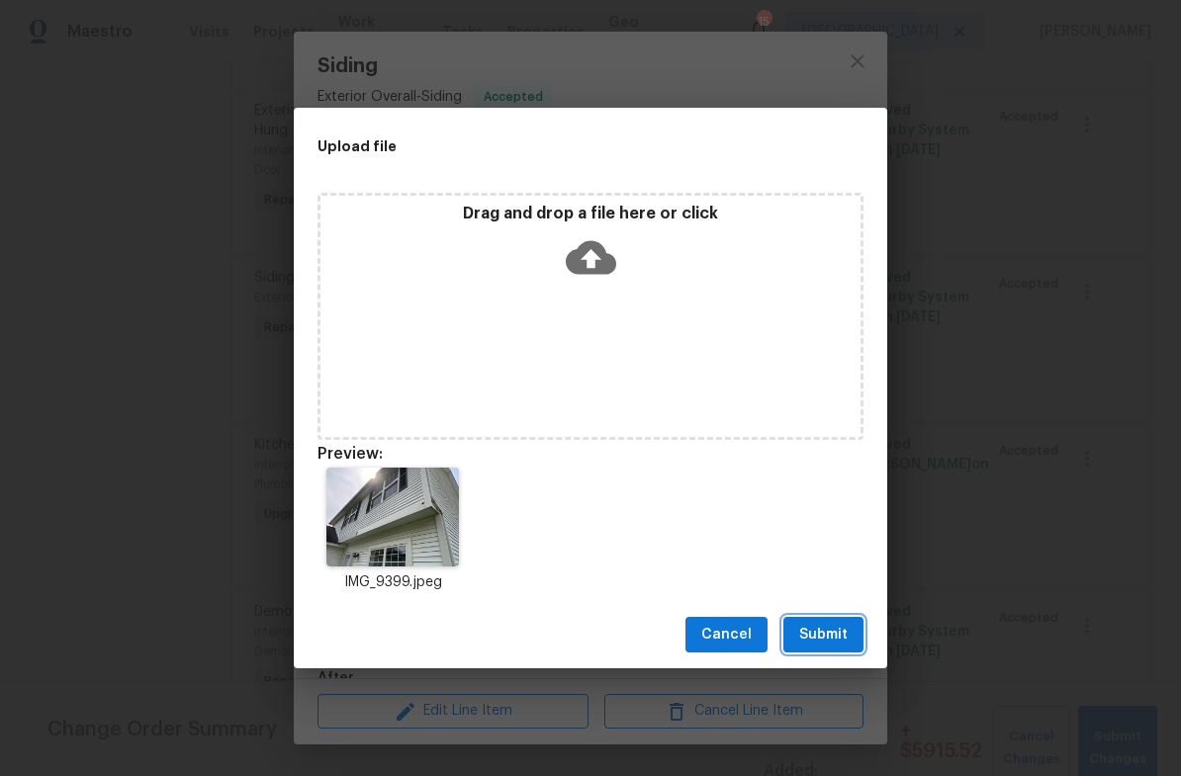
click at [822, 636] on span "Submit" at bounding box center [823, 635] width 48 height 25
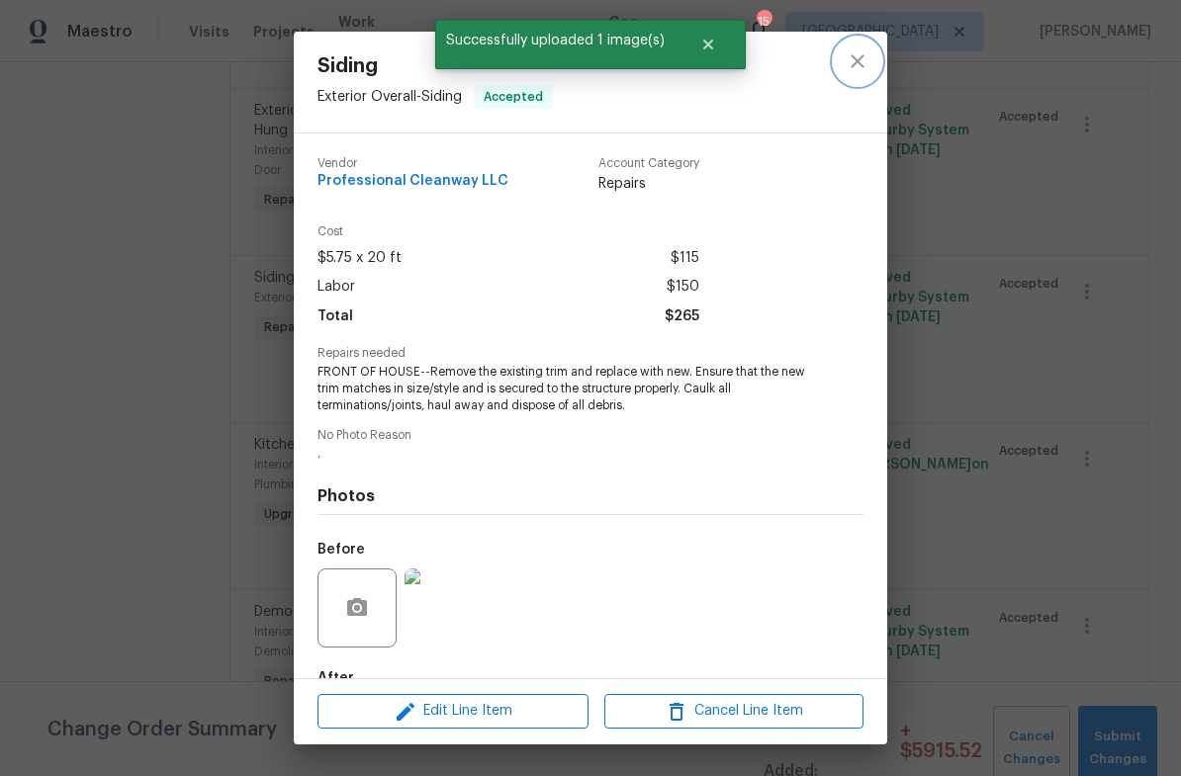
click at [848, 60] on icon "close" at bounding box center [858, 61] width 24 height 24
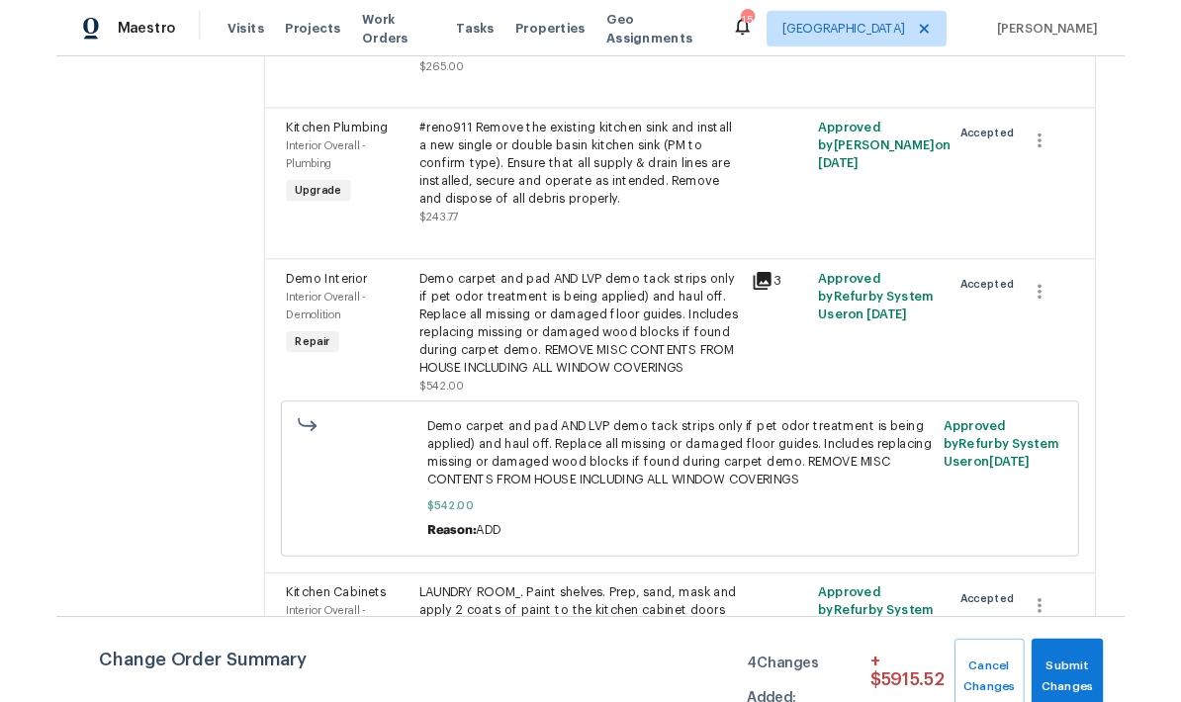
scroll to position [1332, 0]
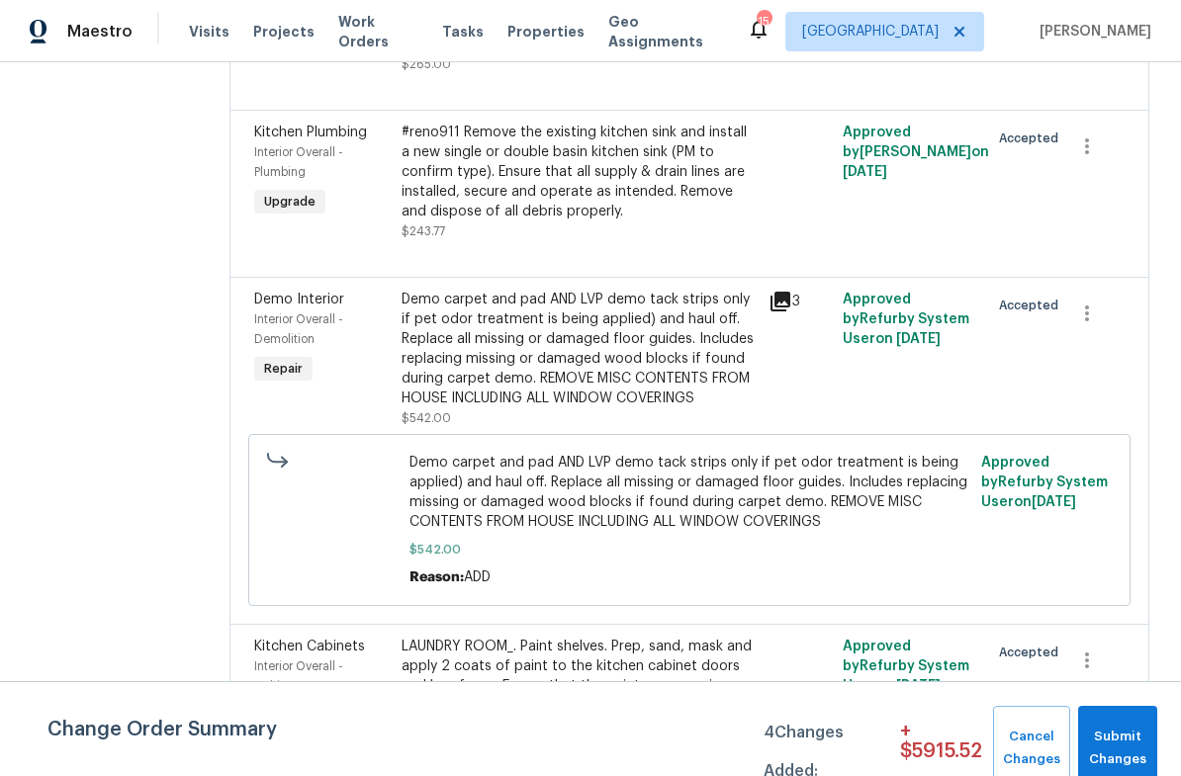
click at [493, 335] on div "Demo carpet and pad AND LVP demo tack strips only if pet odor treatment is bein…" at bounding box center [580, 349] width 356 height 119
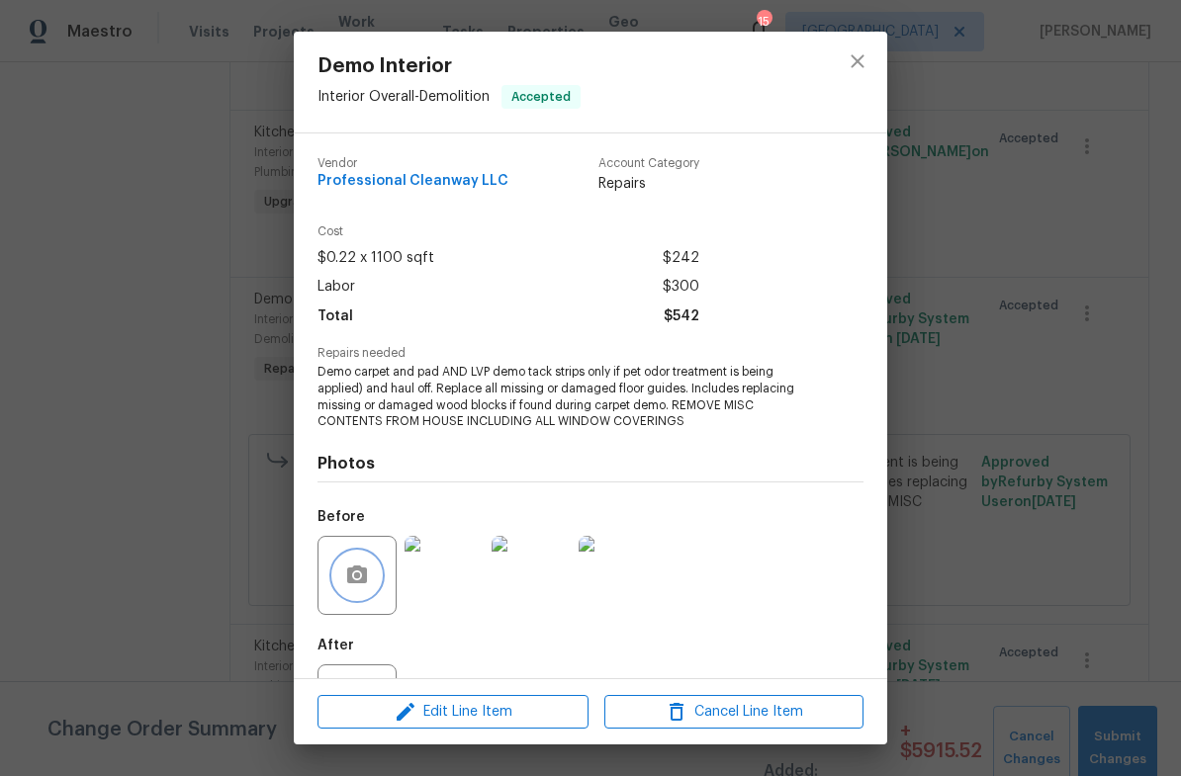
click at [355, 573] on icon "button" at bounding box center [357, 575] width 20 height 18
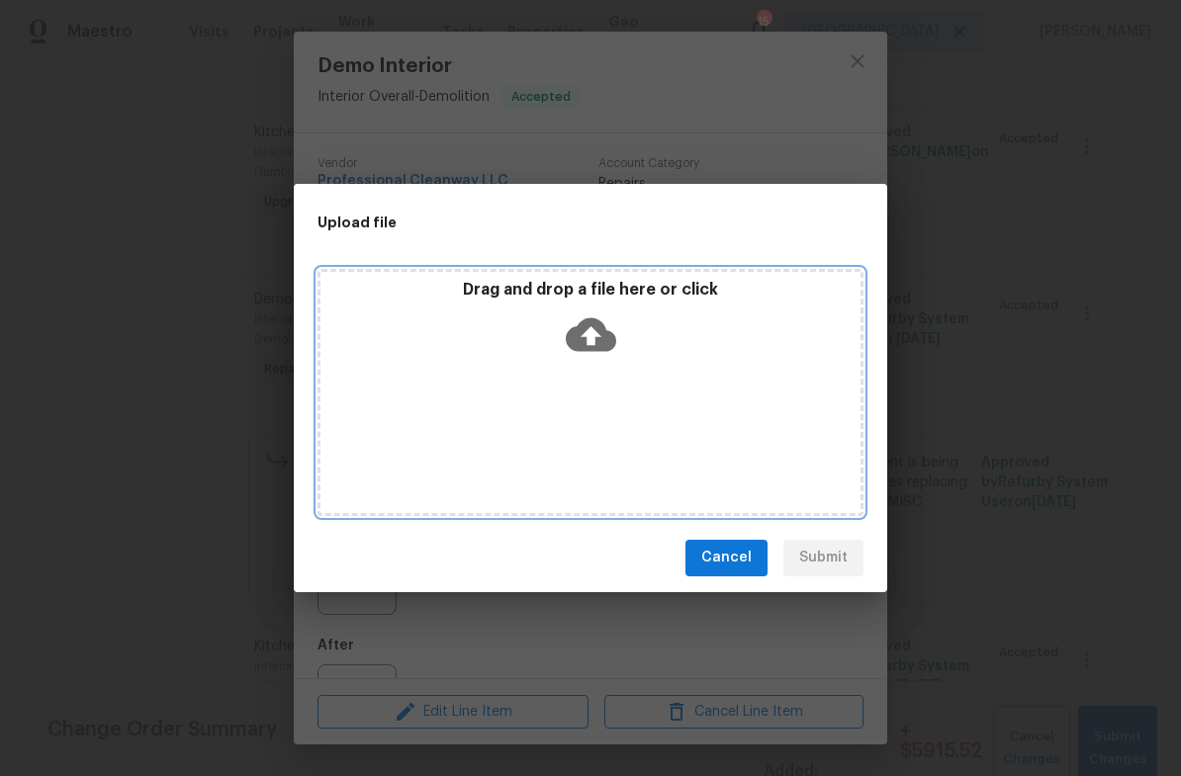
click at [614, 407] on div "Drag and drop a file here or click" at bounding box center [590, 392] width 546 height 247
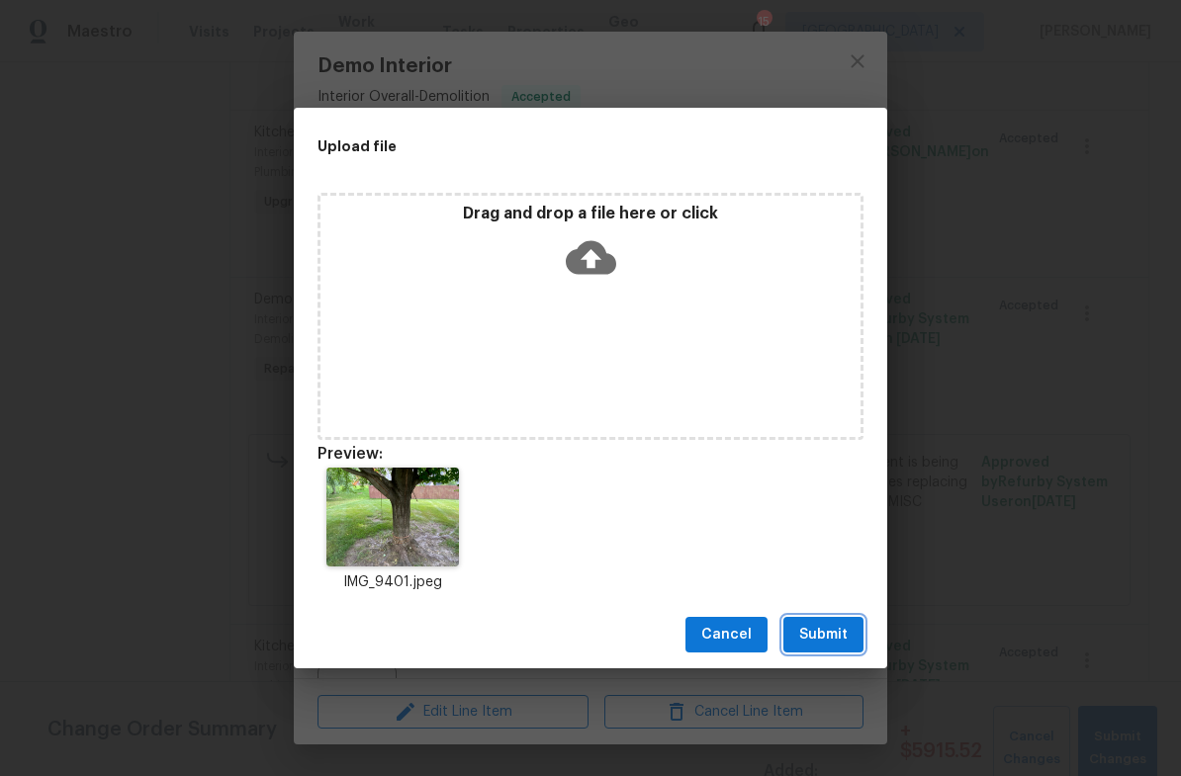
click at [831, 641] on span "Submit" at bounding box center [823, 635] width 48 height 25
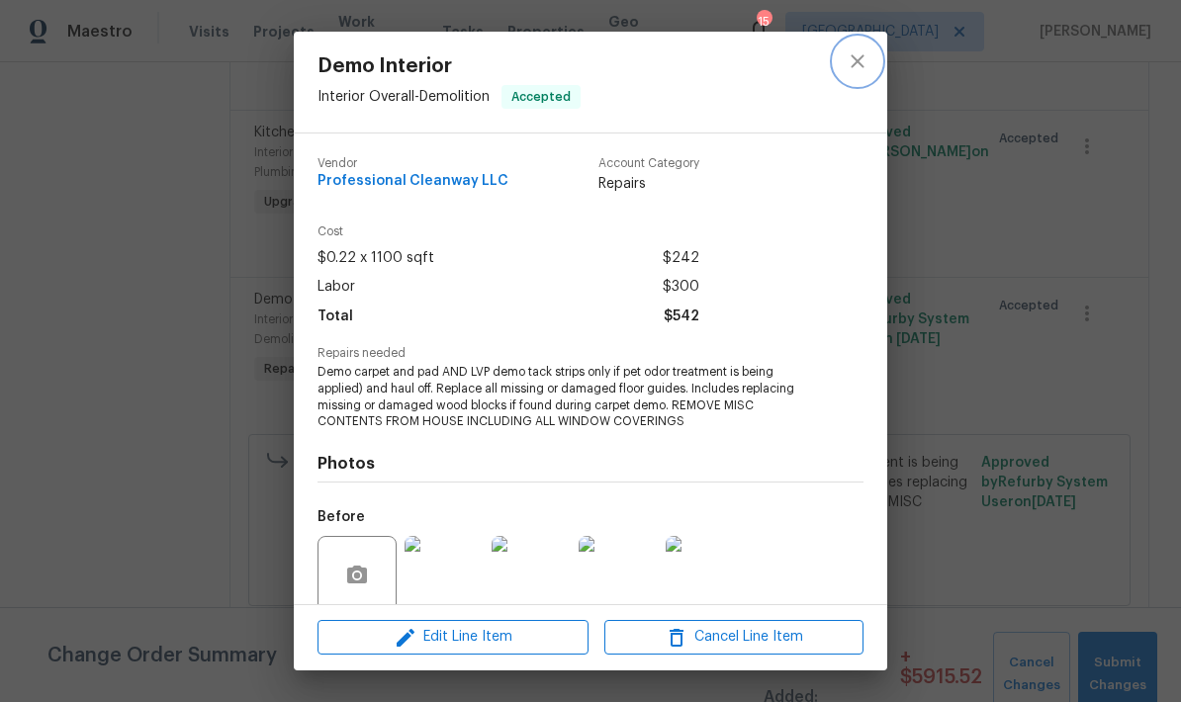
click at [859, 55] on icon "close" at bounding box center [858, 61] width 24 height 24
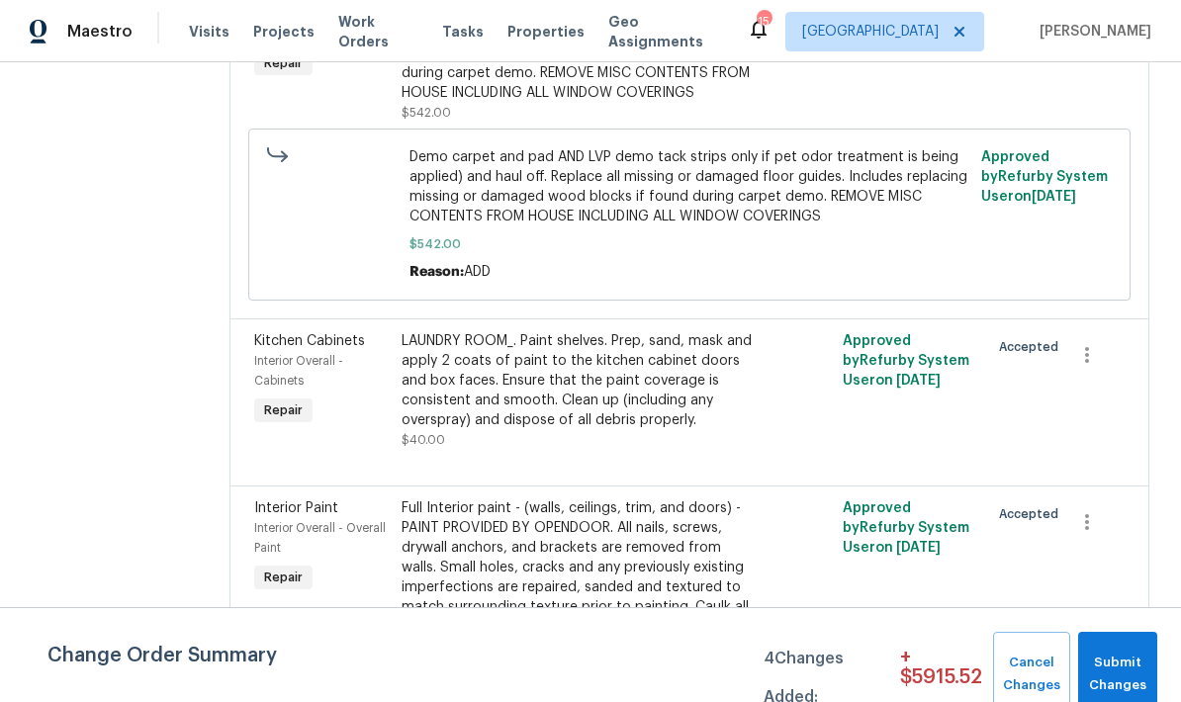
scroll to position [1644, 0]
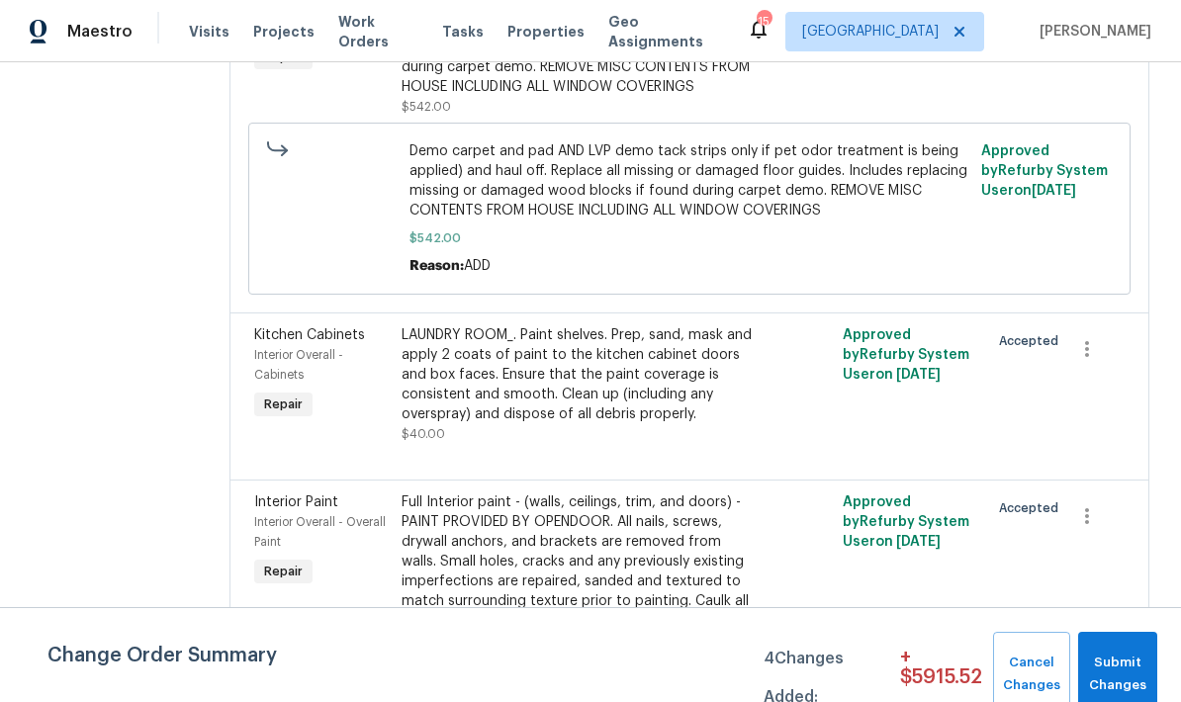
click at [562, 369] on div "LAUNDRY ROOM_. Paint shelves. Prep, sand, mask and apply 2 coats of paint to th…" at bounding box center [580, 374] width 356 height 99
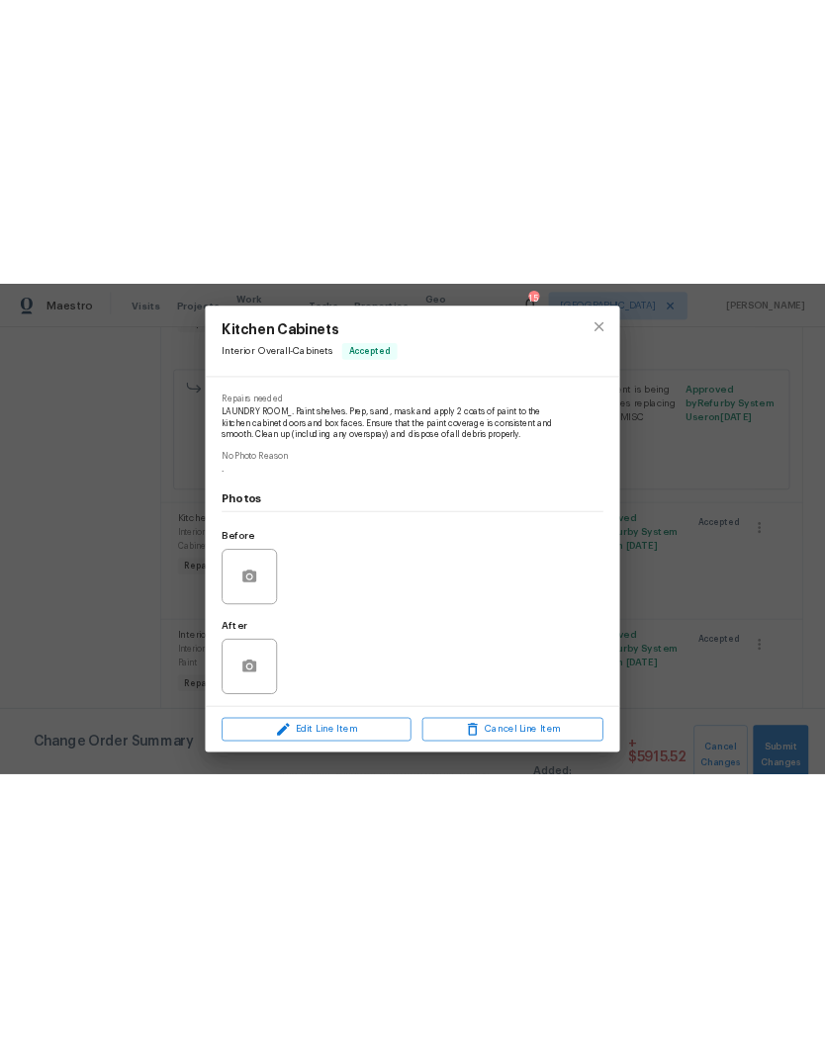
scroll to position [186, 0]
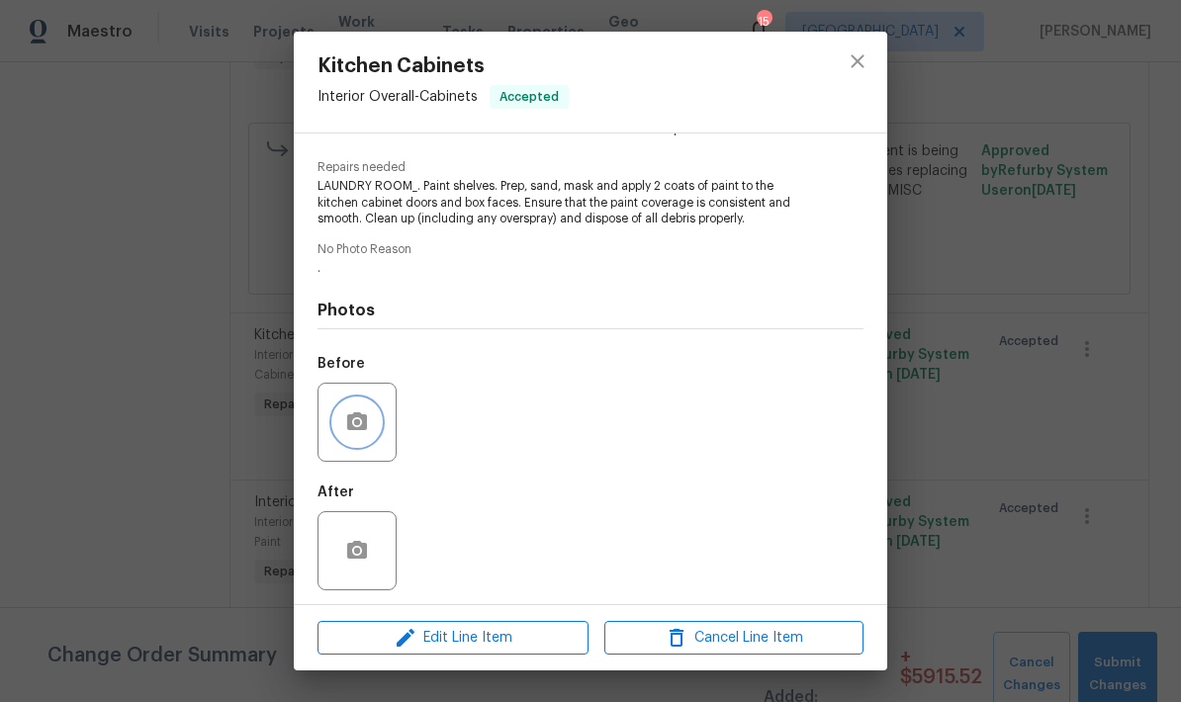
click at [355, 419] on icon "button" at bounding box center [357, 421] width 20 height 18
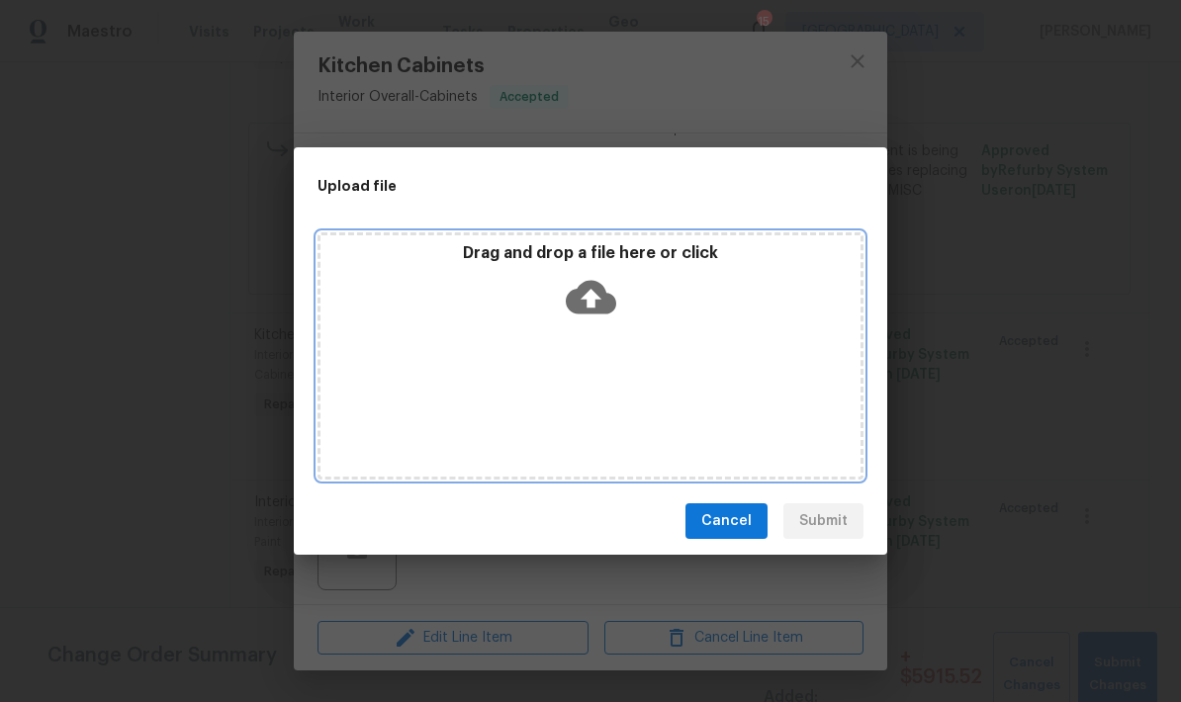
click at [652, 337] on div "Drag and drop a file here or click" at bounding box center [590, 355] width 546 height 247
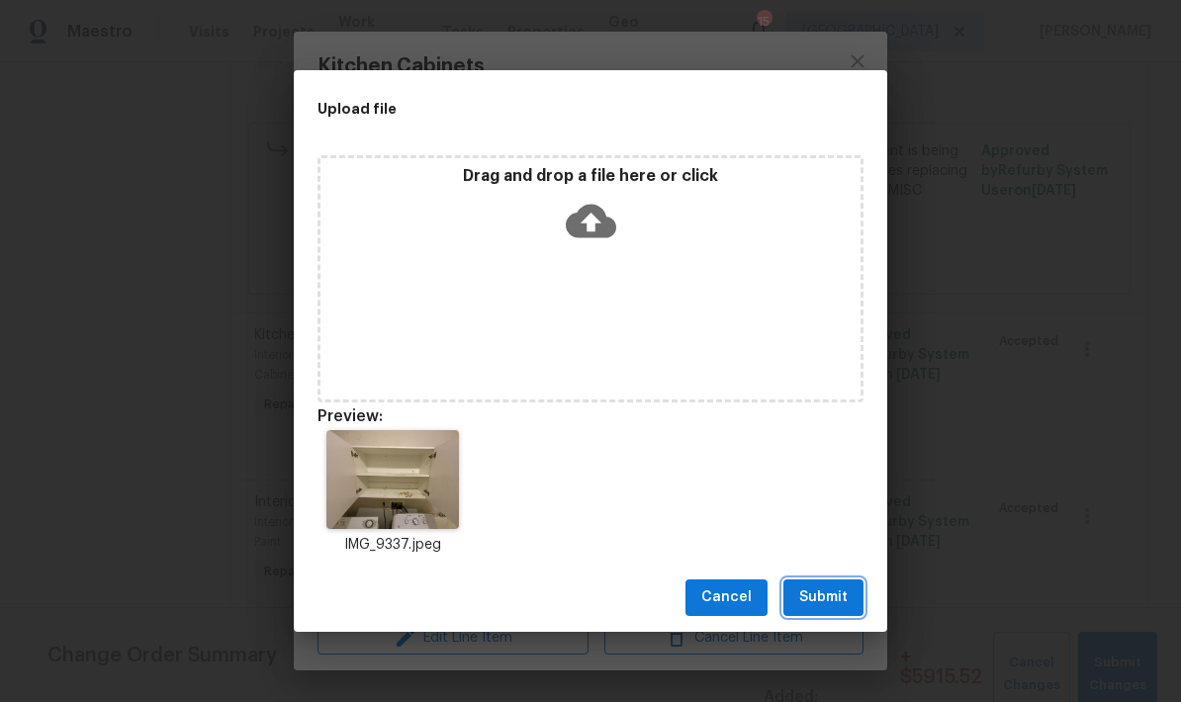
click at [836, 610] on button "Submit" at bounding box center [823, 598] width 80 height 37
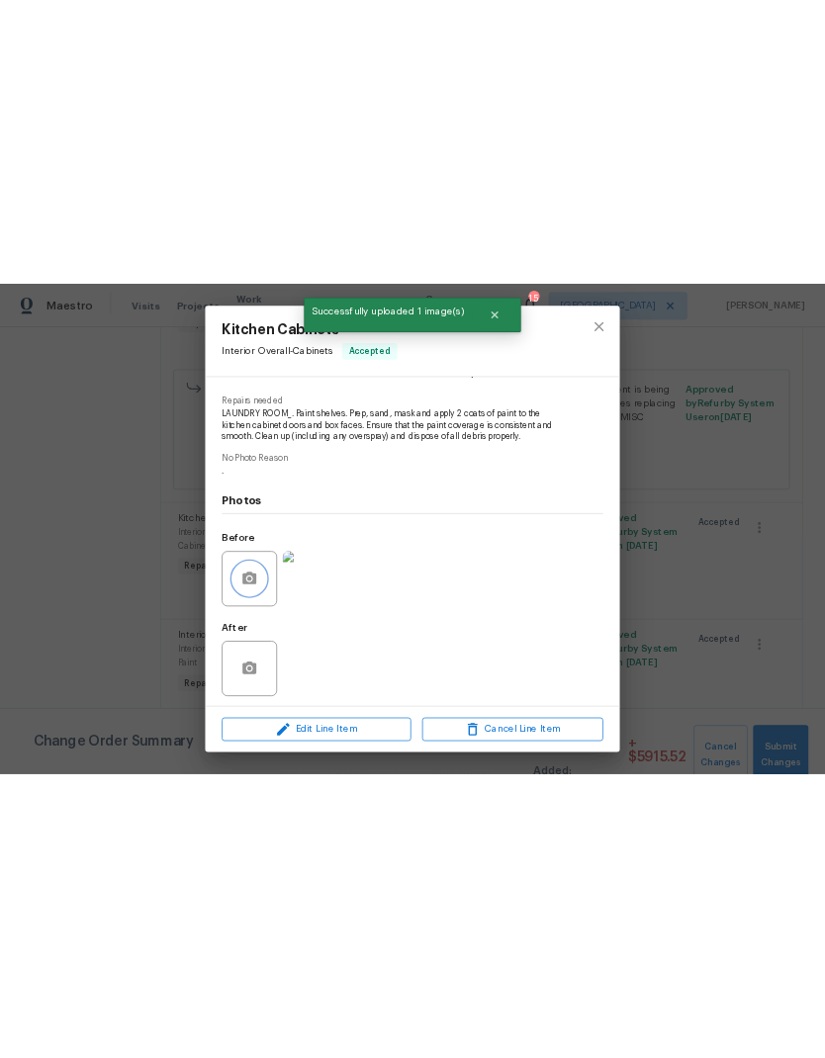
scroll to position [0, 0]
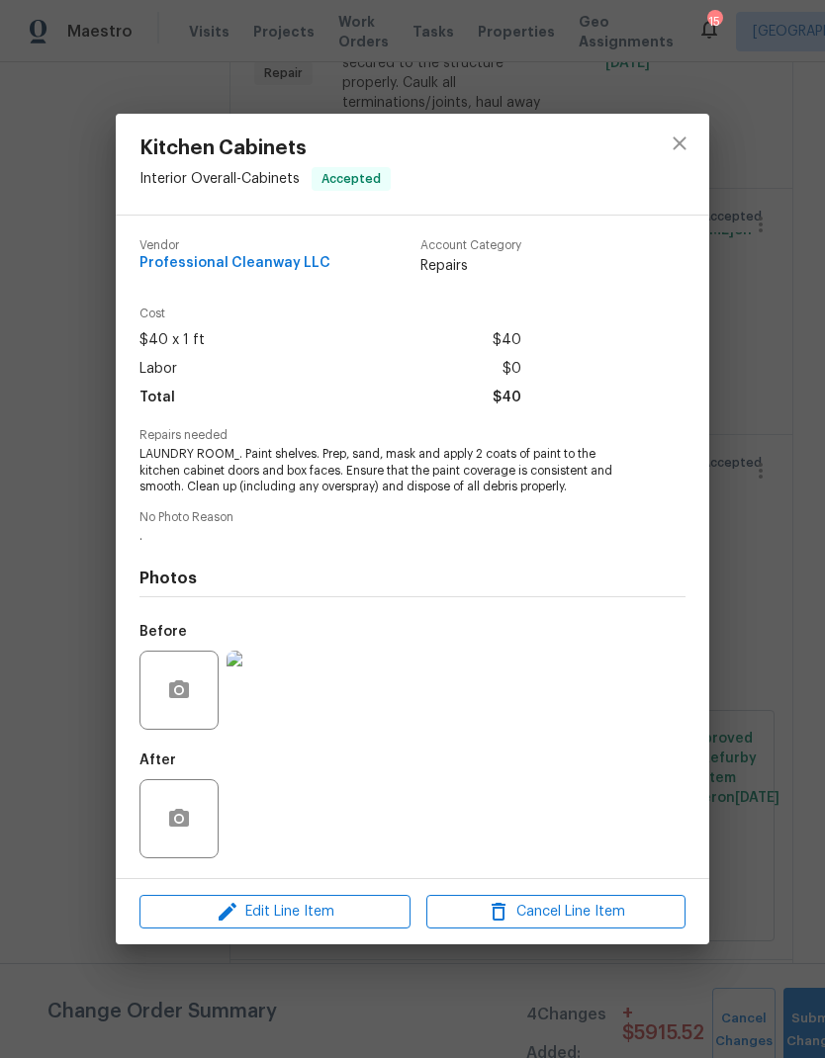
click at [654, 148] on div at bounding box center [679, 164] width 59 height 101
click at [676, 138] on icon "close" at bounding box center [679, 142] width 13 height 13
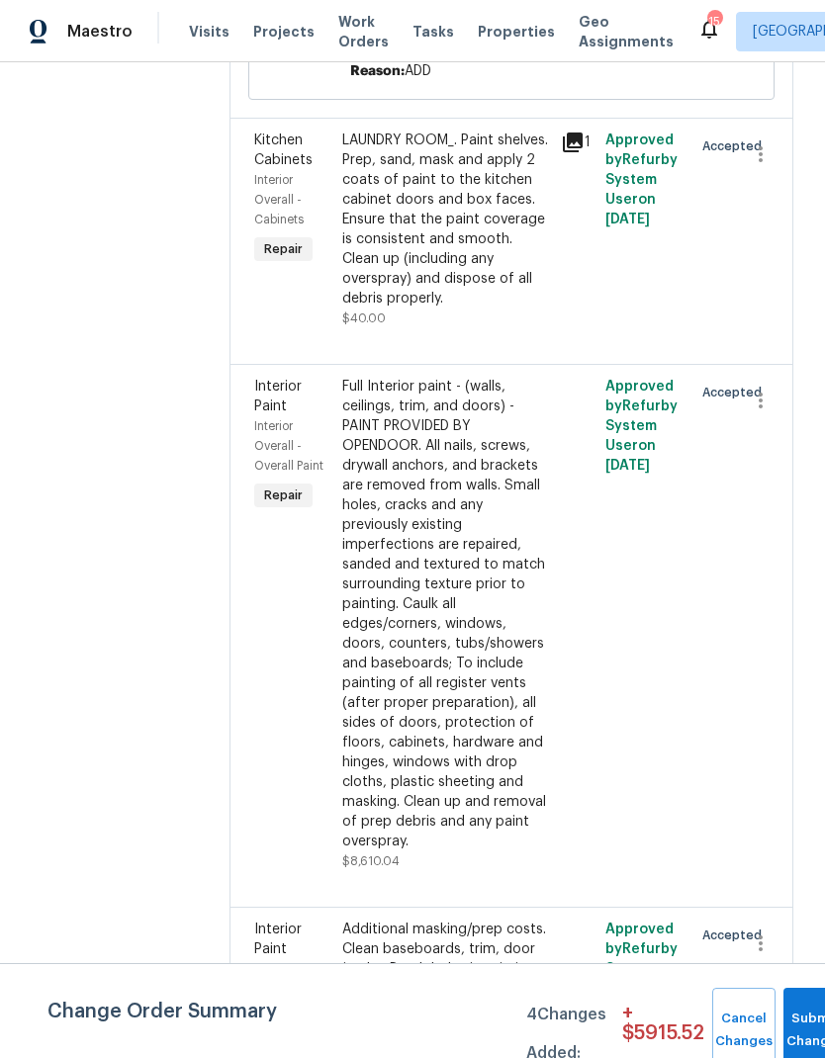
scroll to position [2487, 0]
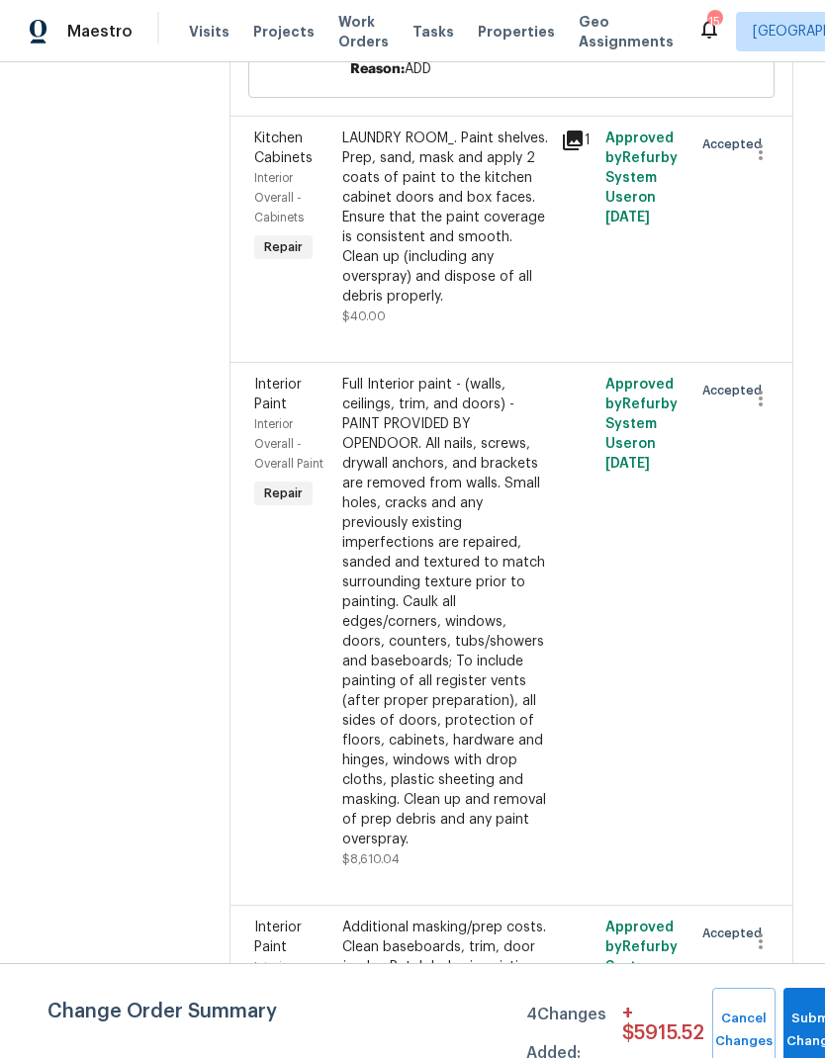
click at [398, 552] on div "Full Interior paint - (walls, ceilings, trim, and doors) - PAINT PROVIDED BY OP…" at bounding box center [446, 612] width 208 height 475
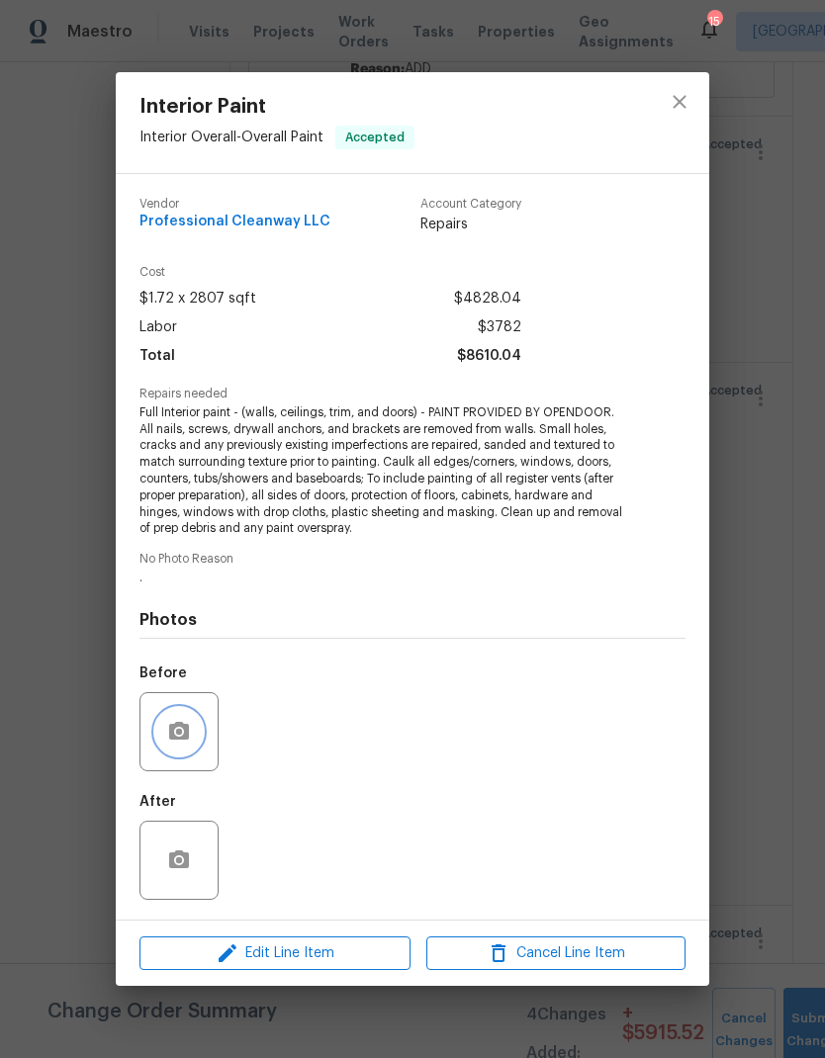
click at [168, 728] on icon "button" at bounding box center [179, 732] width 24 height 24
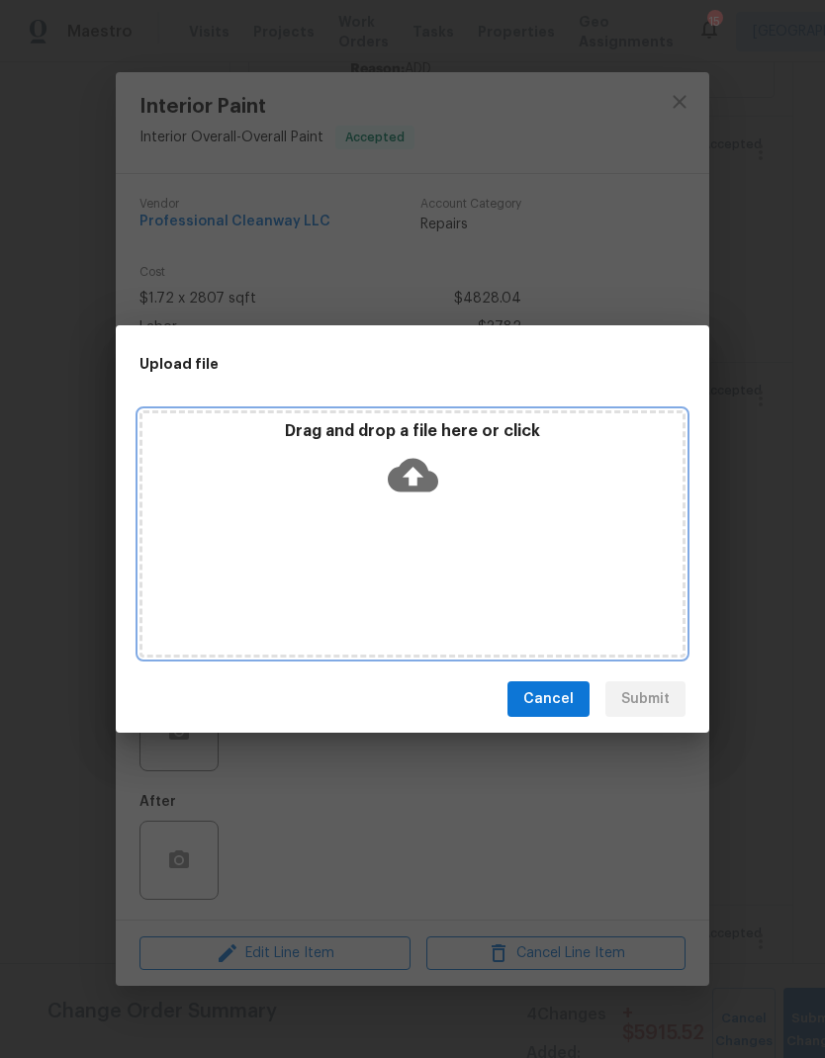
click at [398, 567] on div "Drag and drop a file here or click" at bounding box center [412, 533] width 546 height 247
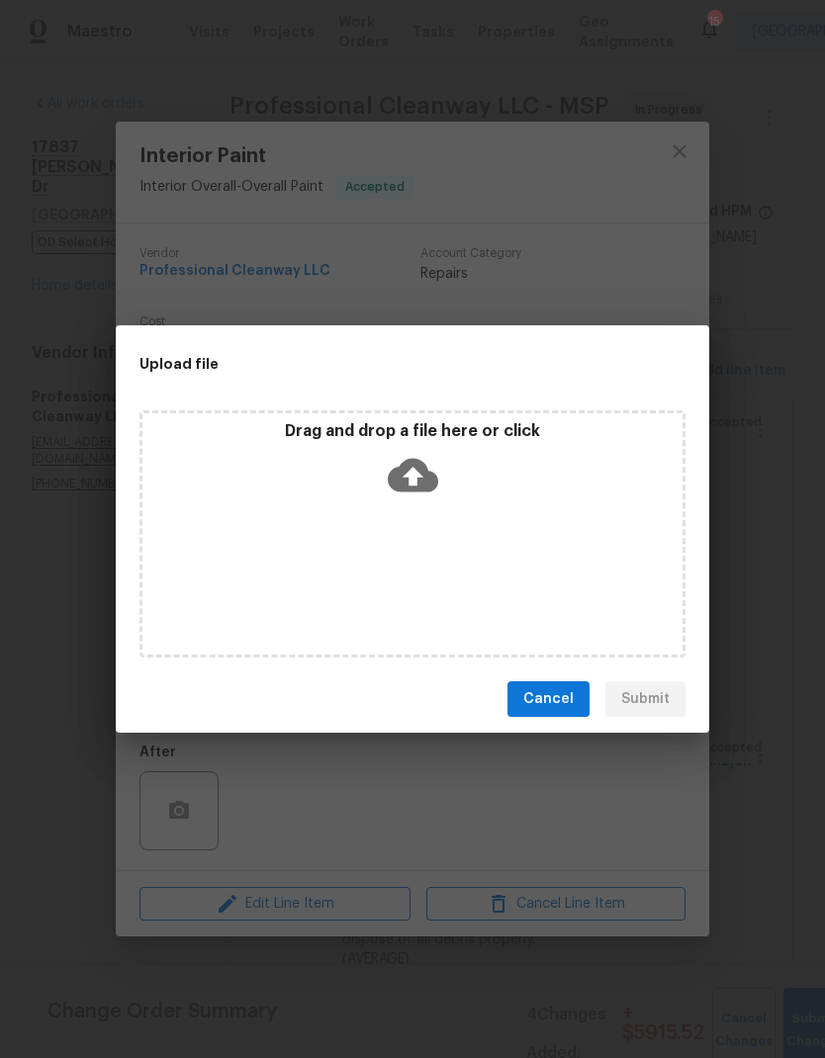
scroll to position [2937, 0]
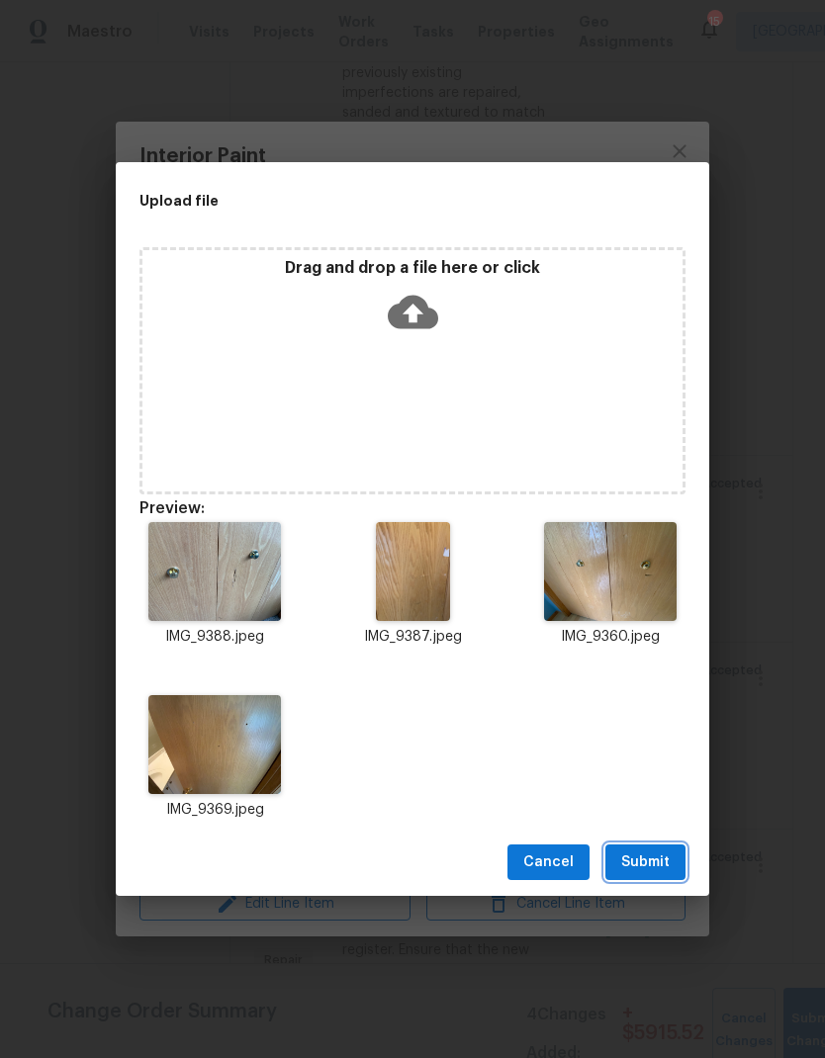
click at [640, 852] on span "Submit" at bounding box center [645, 863] width 48 height 25
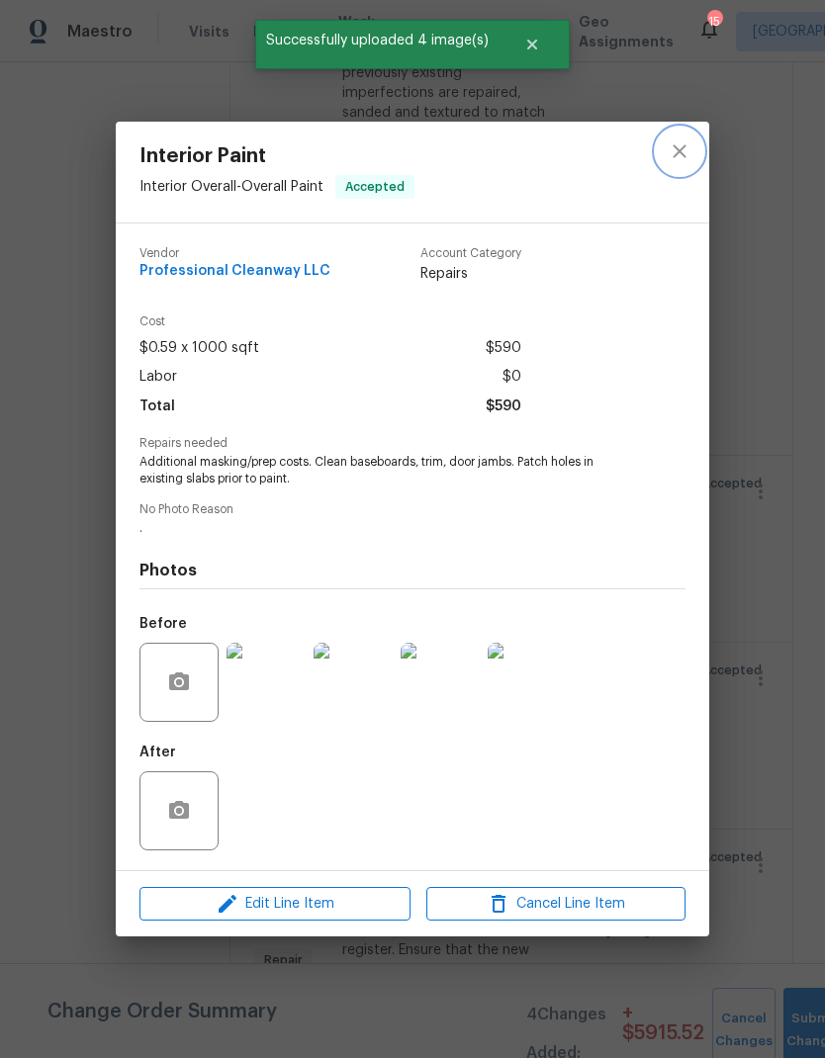
click at [675, 147] on icon "close" at bounding box center [680, 151] width 24 height 24
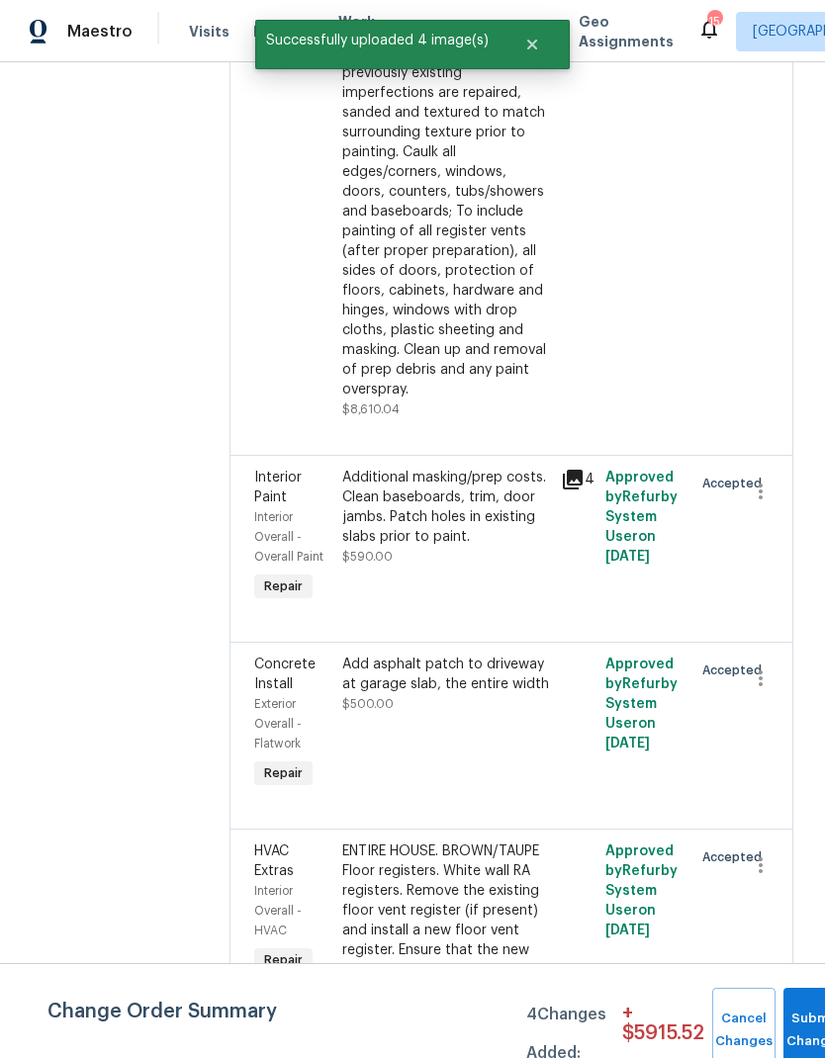
click at [427, 655] on div "Add asphalt patch to driveway at garage slab, the entire width" at bounding box center [446, 675] width 208 height 40
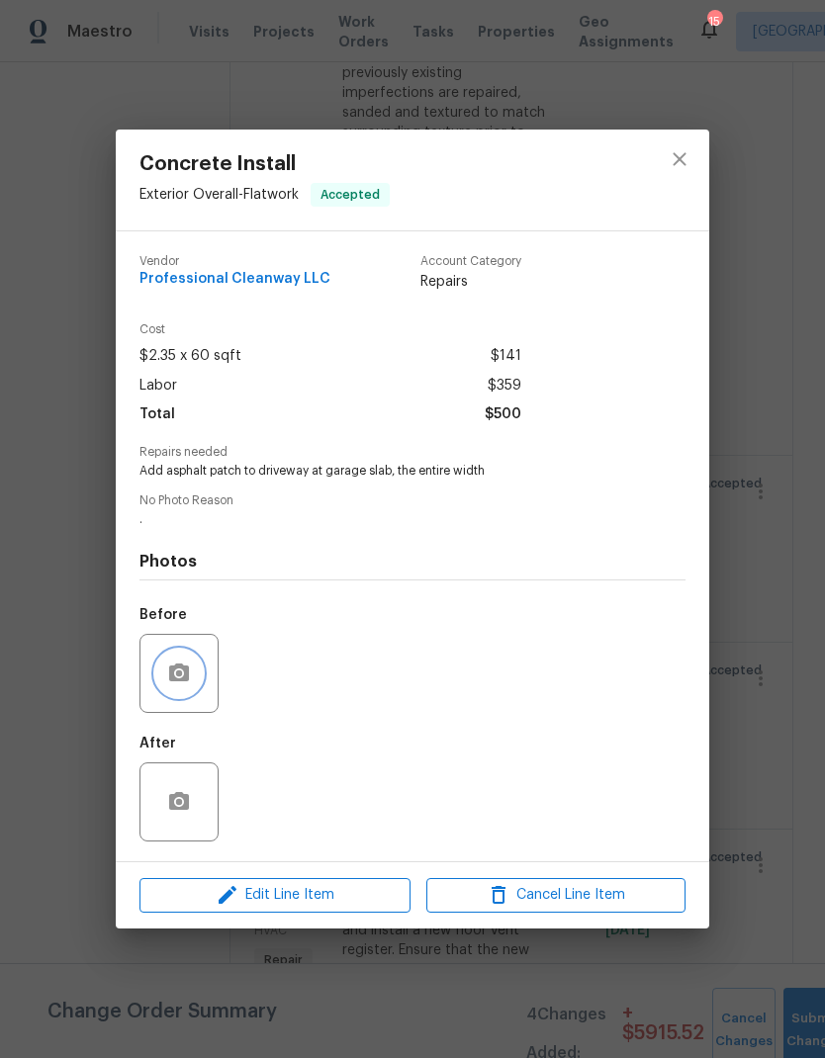
click at [170, 670] on icon "button" at bounding box center [179, 673] width 20 height 18
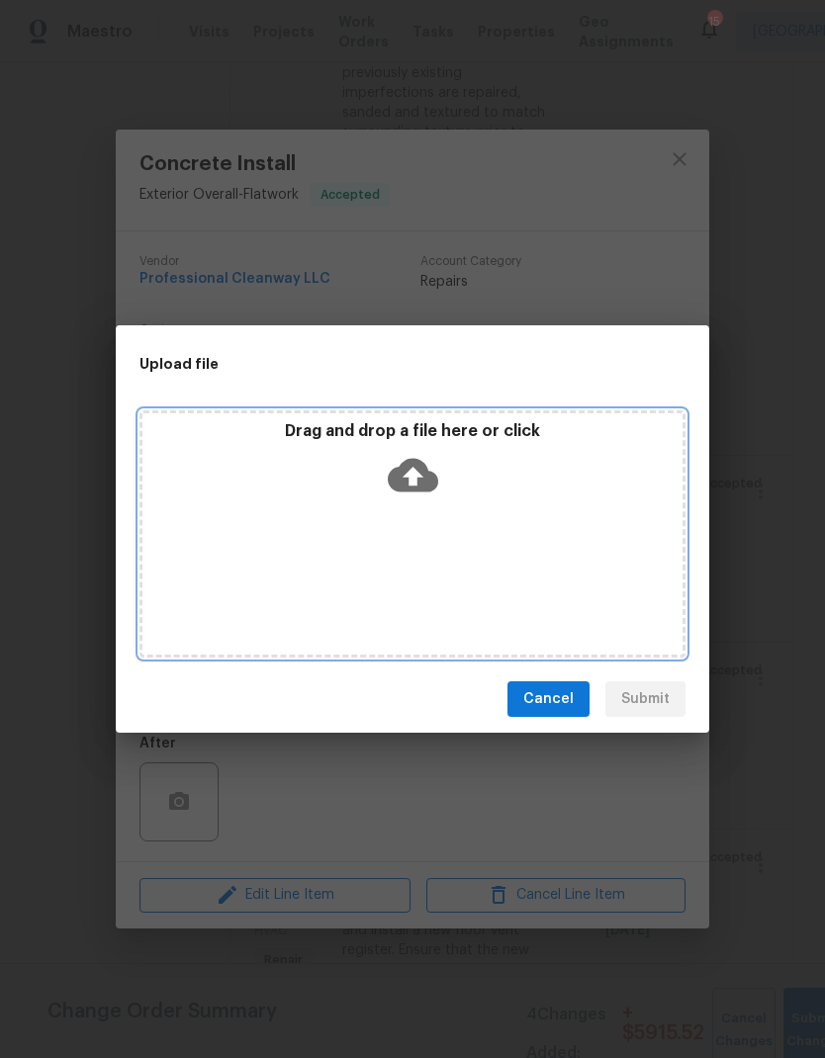
click at [384, 557] on div "Drag and drop a file here or click" at bounding box center [412, 533] width 546 height 247
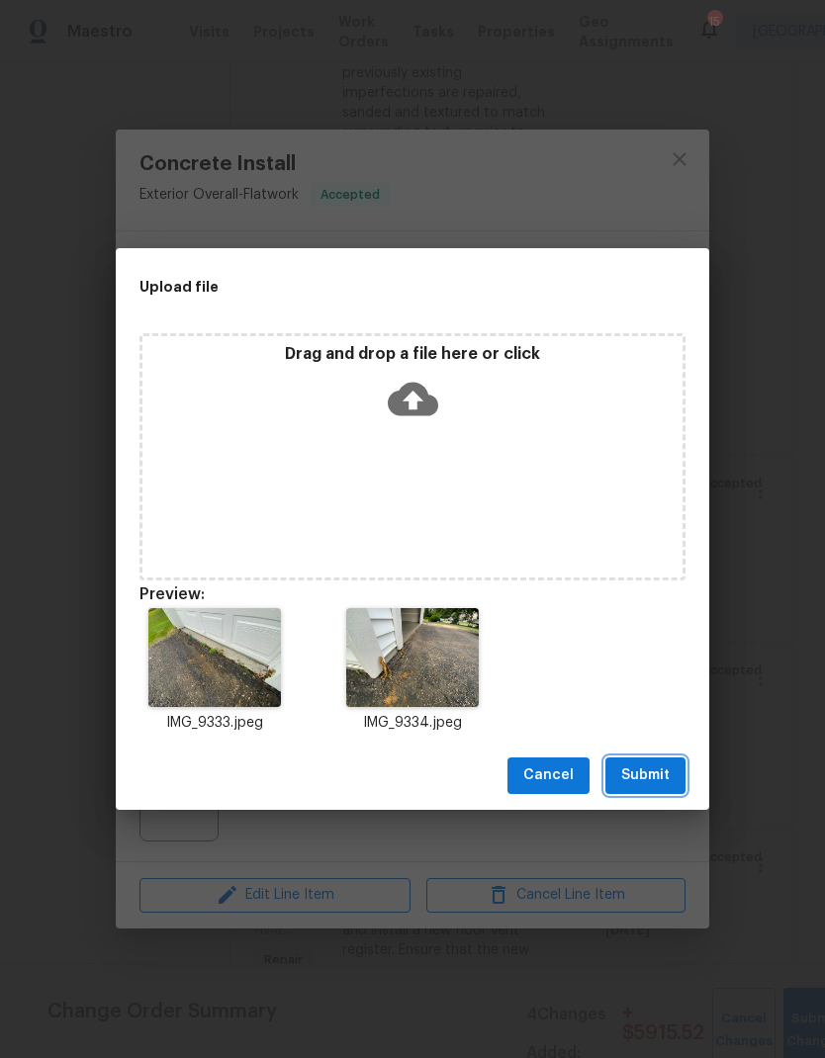
click at [630, 777] on span "Submit" at bounding box center [645, 776] width 48 height 25
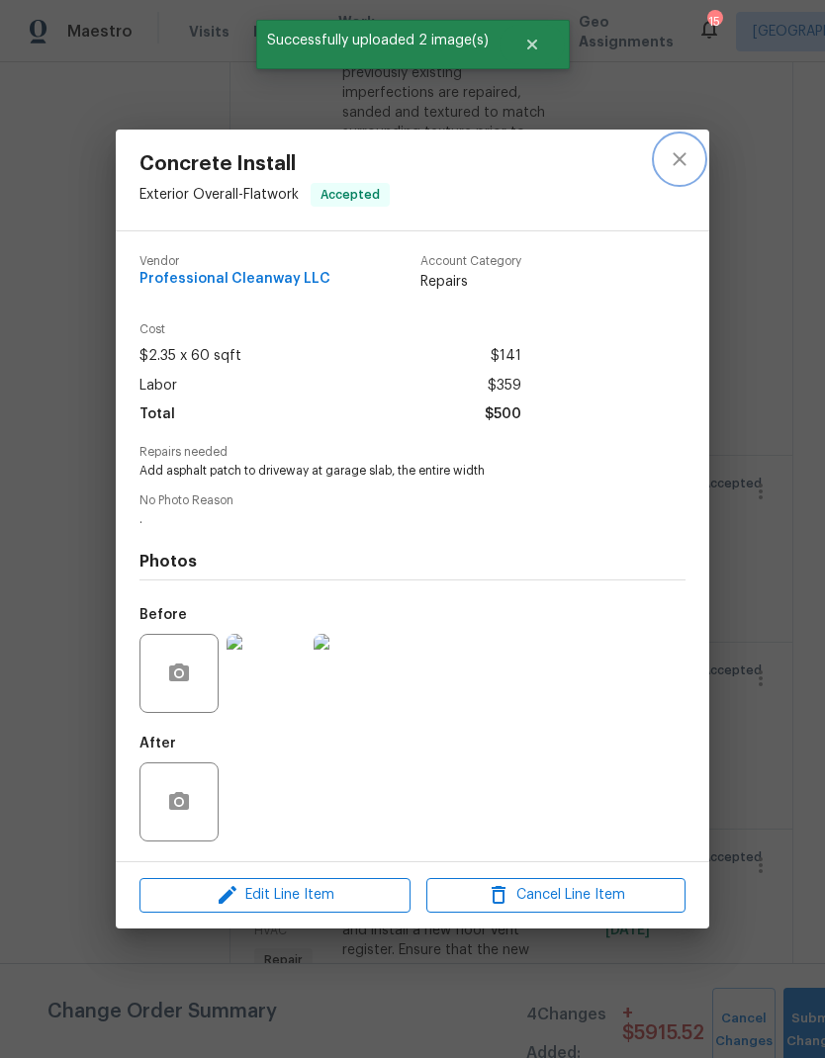
click at [672, 152] on icon "close" at bounding box center [680, 159] width 24 height 24
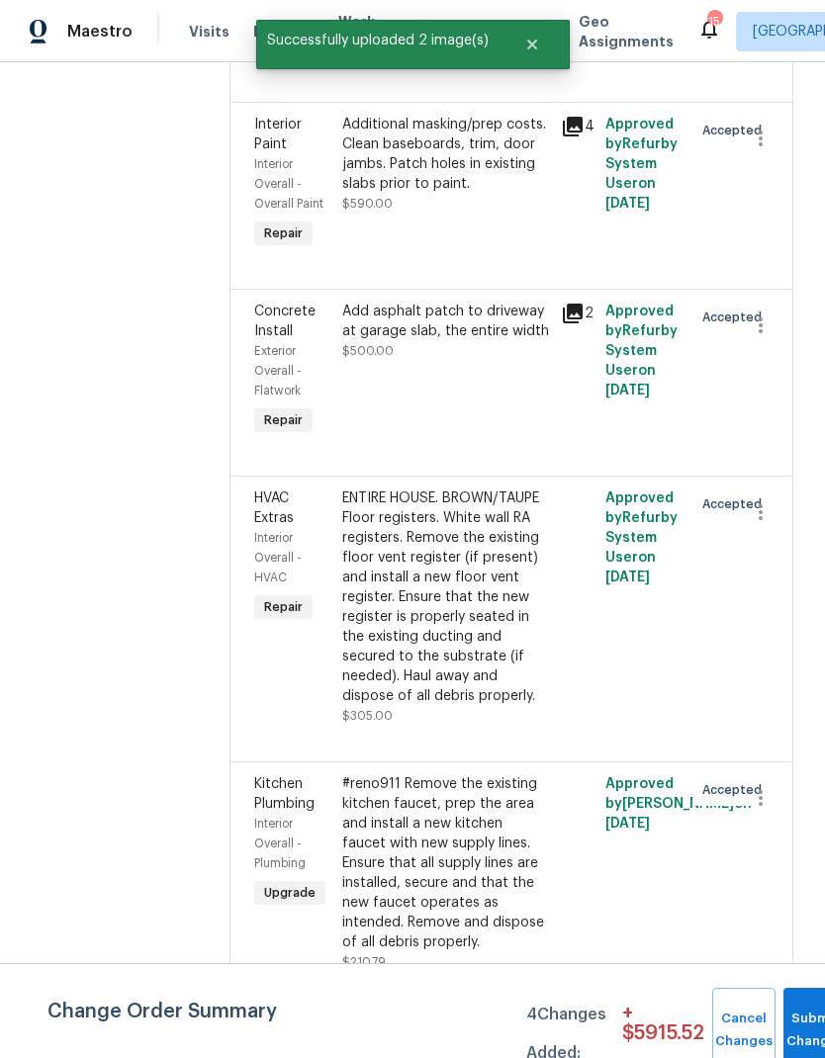
scroll to position [3295, 0]
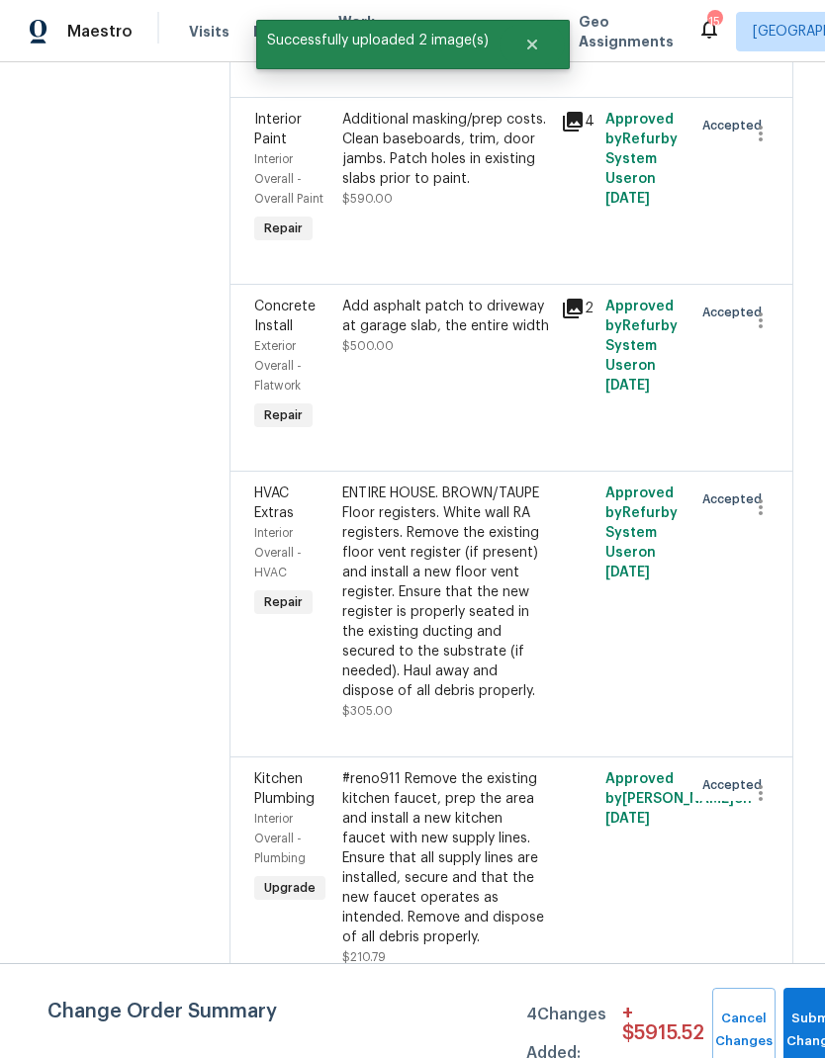
click at [404, 511] on div "ENTIRE HOUSE. BROWN/TAUPE Floor registers. White wall RA registers. Remove the …" at bounding box center [446, 593] width 208 height 218
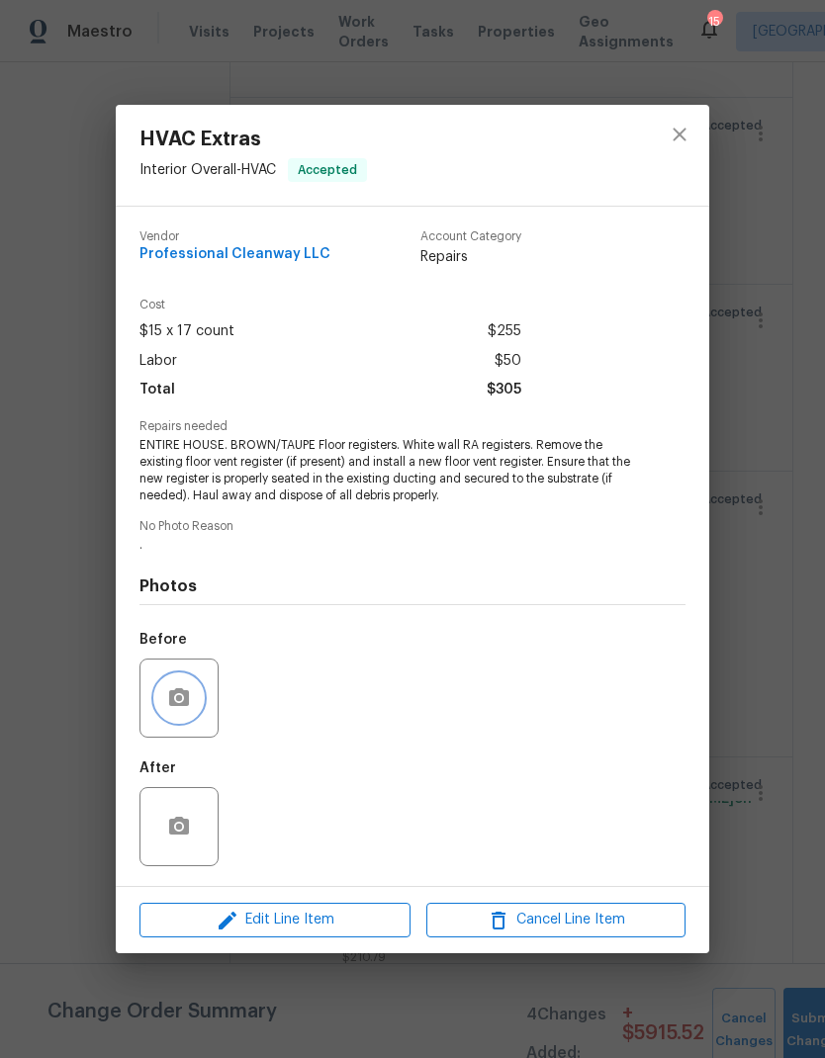
click at [177, 710] on icon "button" at bounding box center [179, 698] width 24 height 24
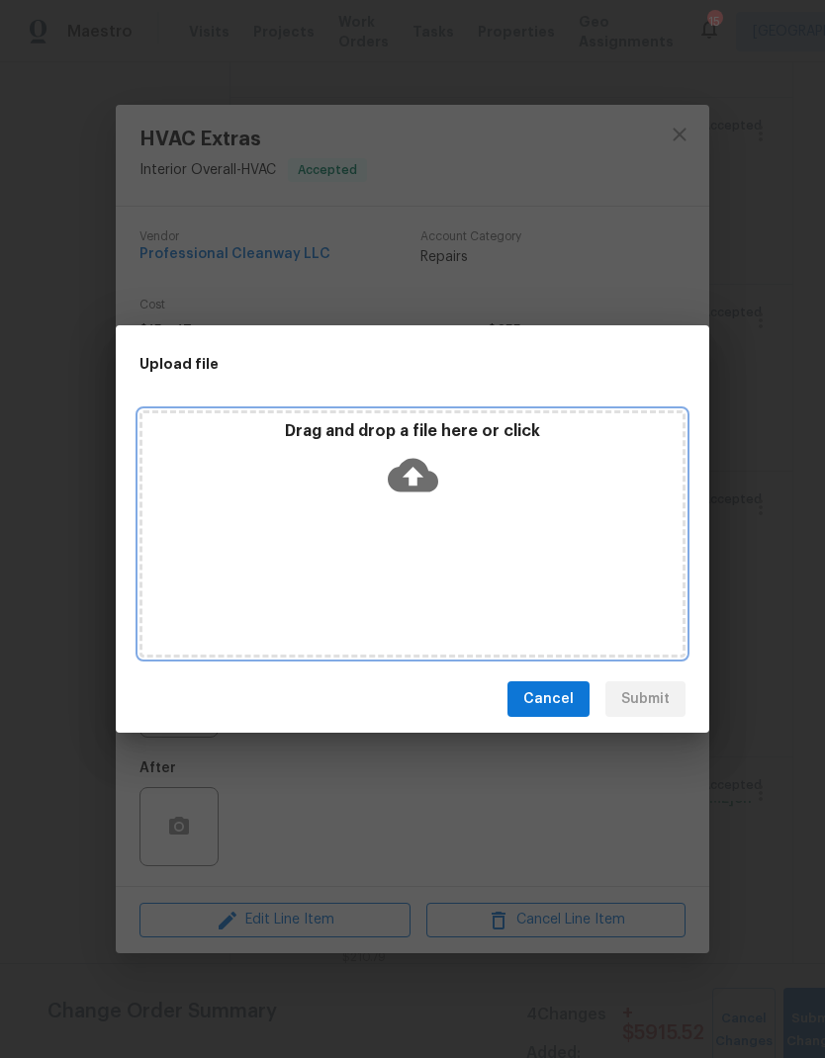
click at [462, 539] on div "Drag and drop a file here or click" at bounding box center [412, 533] width 546 height 247
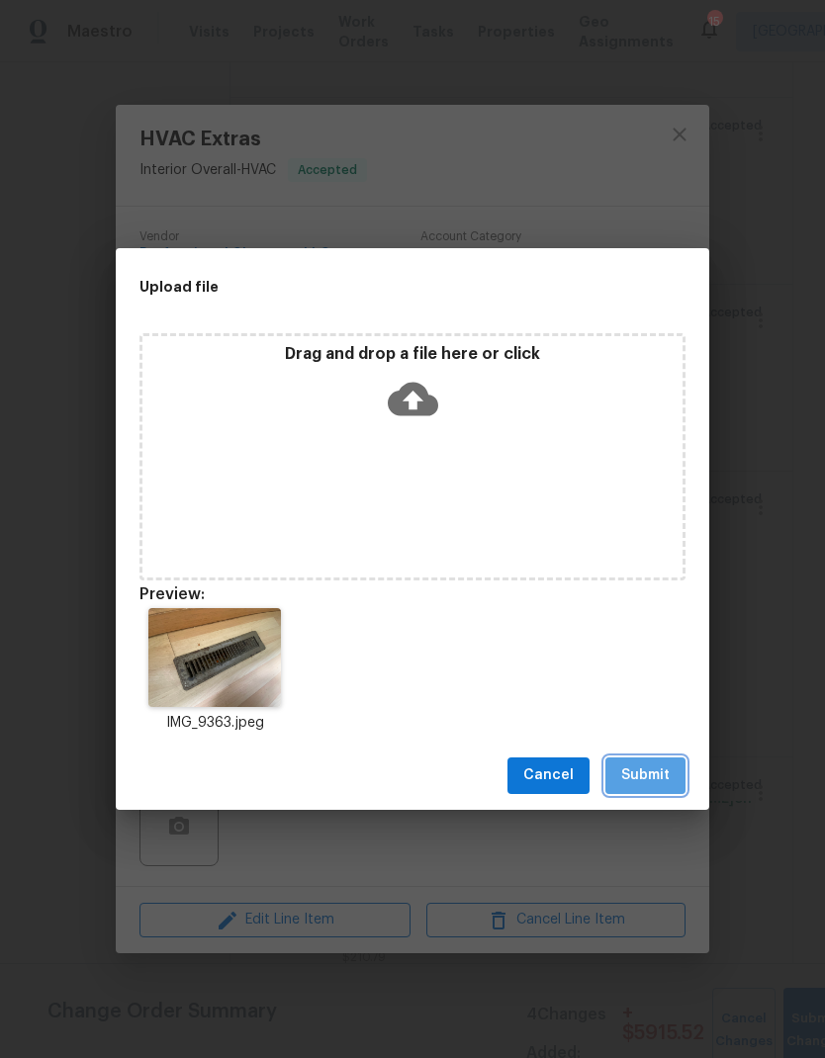
click at [635, 778] on span "Submit" at bounding box center [645, 776] width 48 height 25
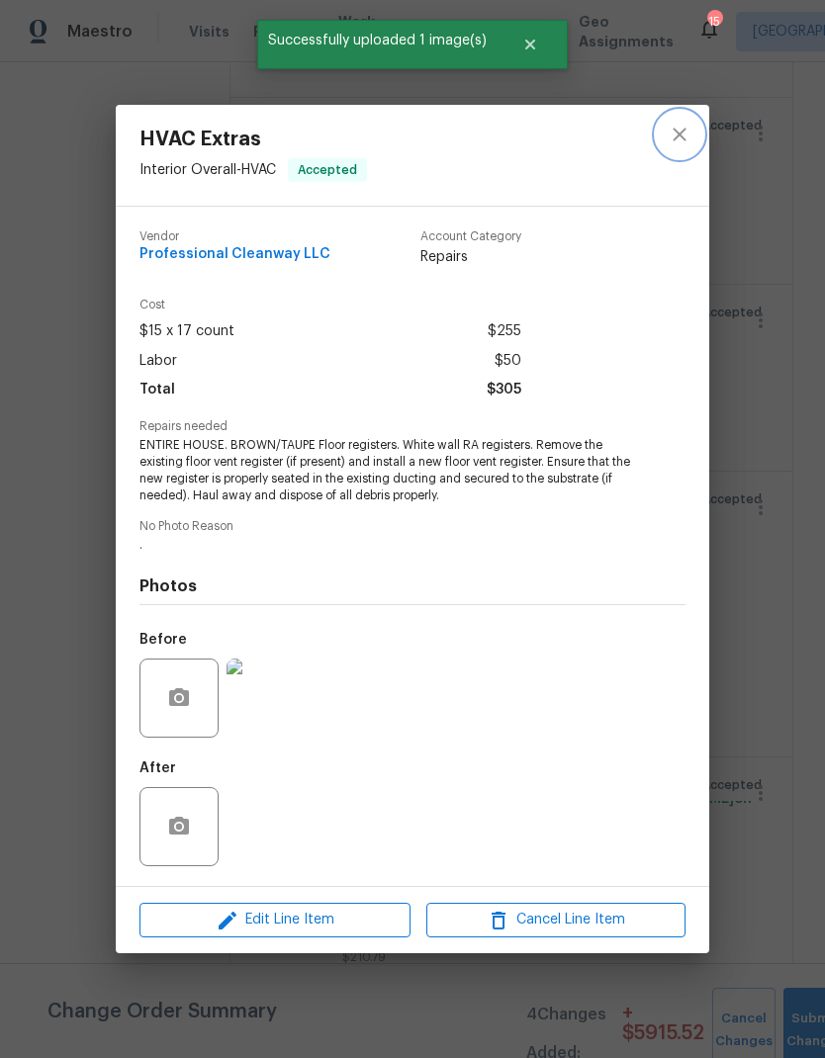
click at [676, 133] on icon "close" at bounding box center [680, 135] width 24 height 24
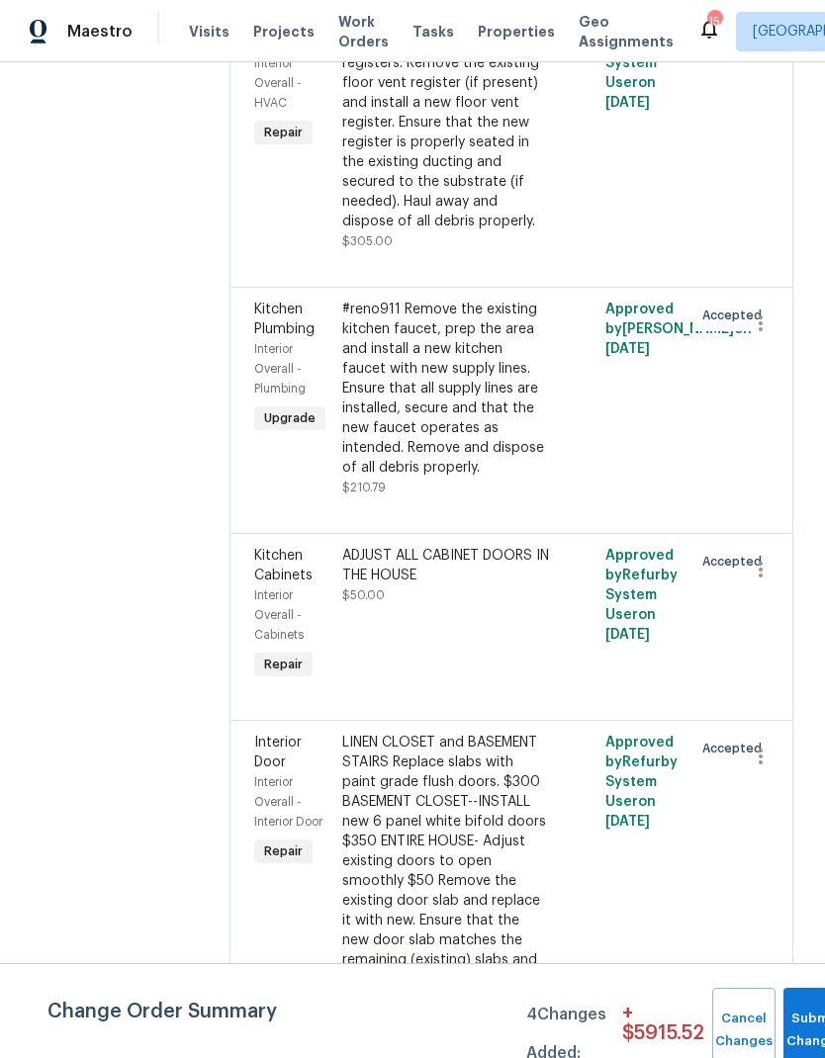
scroll to position [3803, 0]
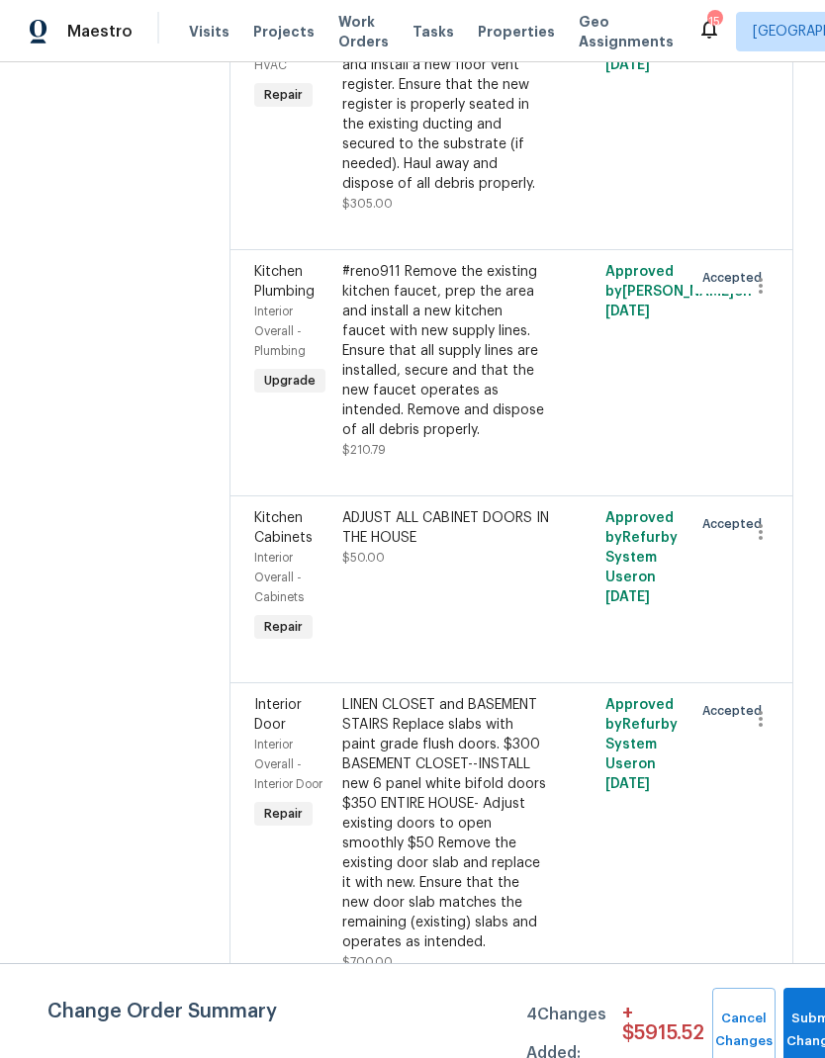
click at [411, 504] on div "ADJUST ALL CABINET DOORS IN THE HOUSE $50.00" at bounding box center [446, 577] width 220 height 150
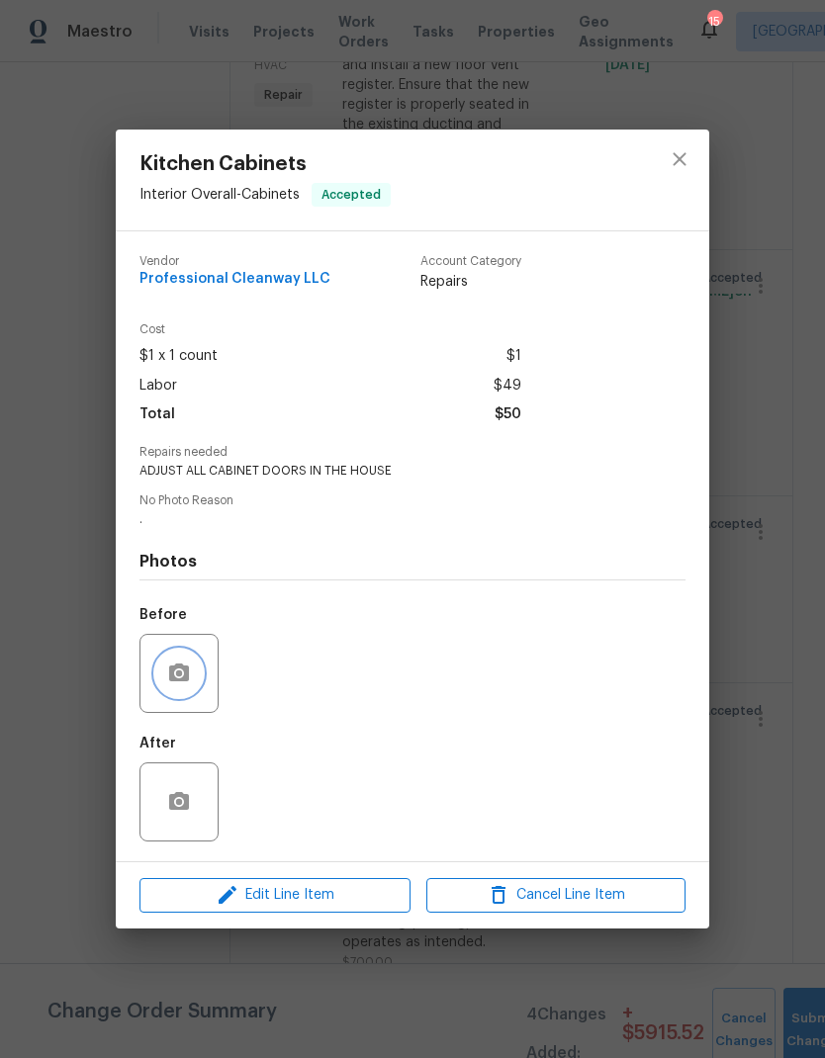
click at [177, 660] on button "button" at bounding box center [178, 673] width 47 height 47
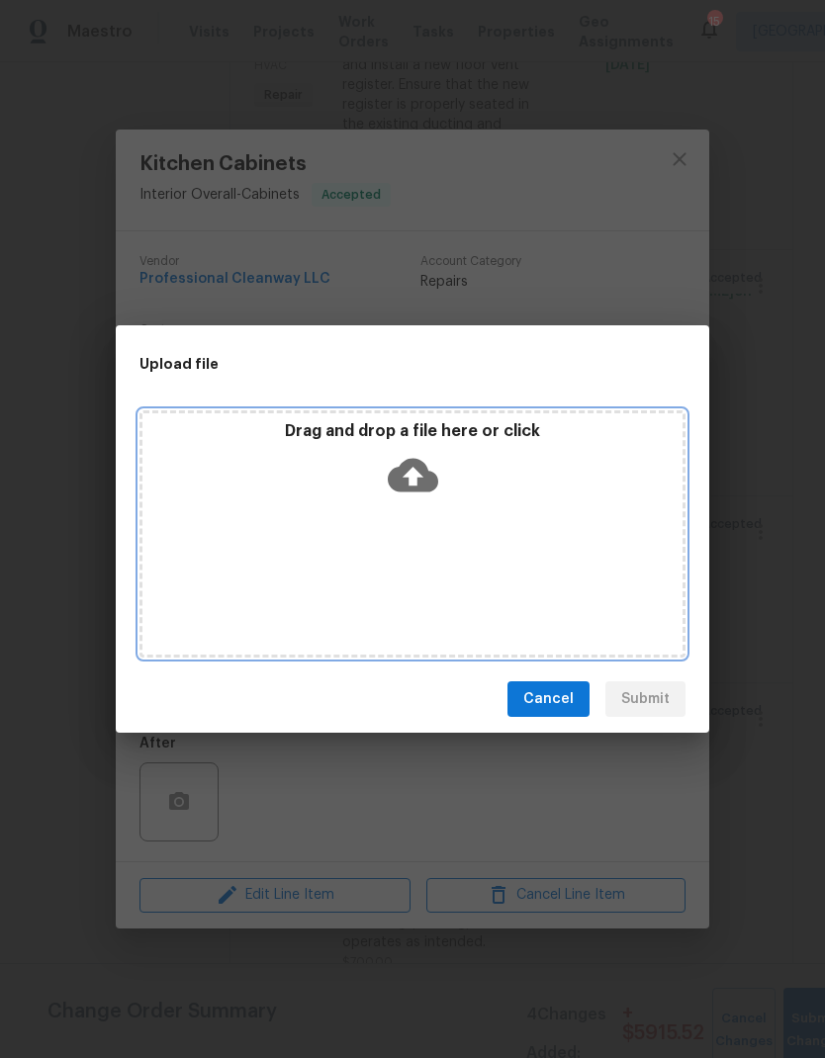
click at [420, 547] on div "Drag and drop a file here or click" at bounding box center [412, 533] width 546 height 247
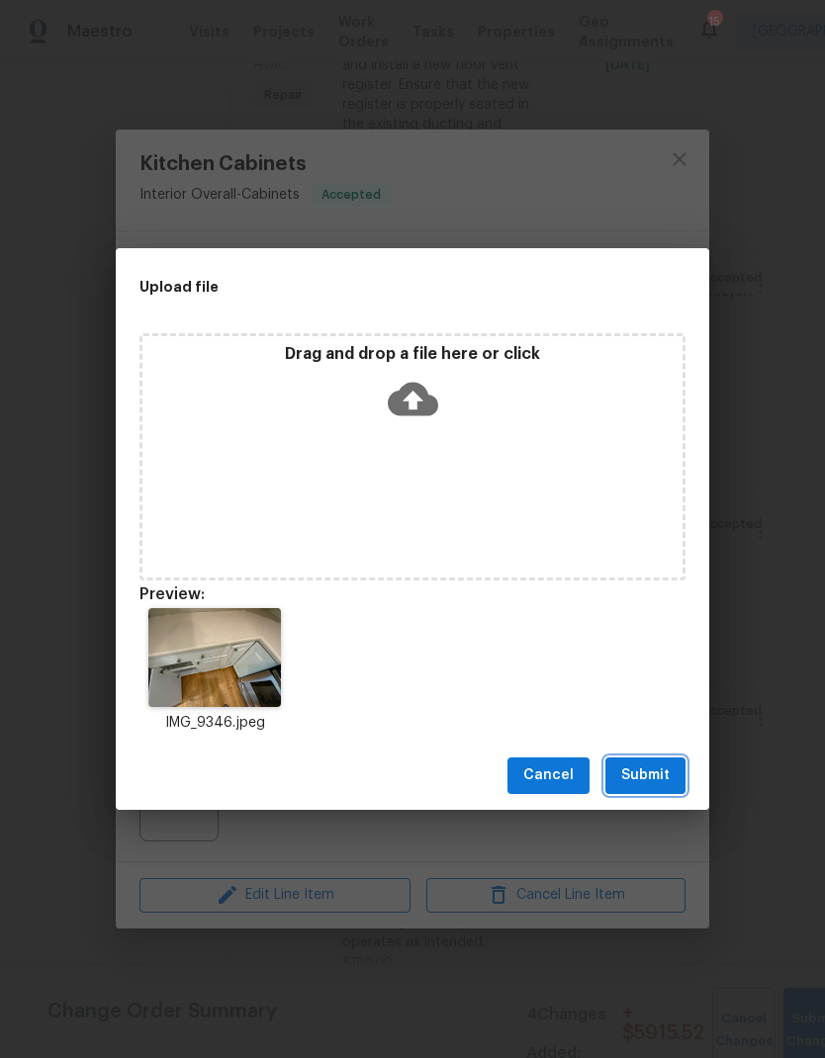
click at [632, 792] on button "Submit" at bounding box center [645, 776] width 80 height 37
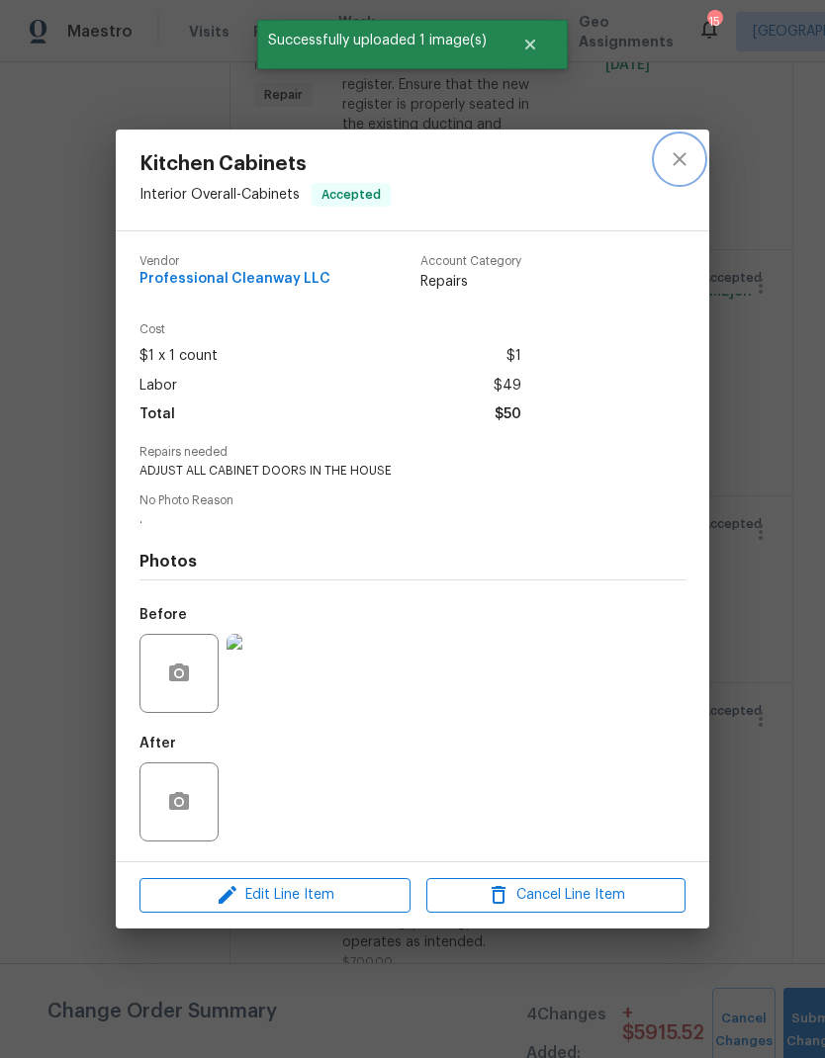
click at [681, 147] on icon "close" at bounding box center [680, 159] width 24 height 24
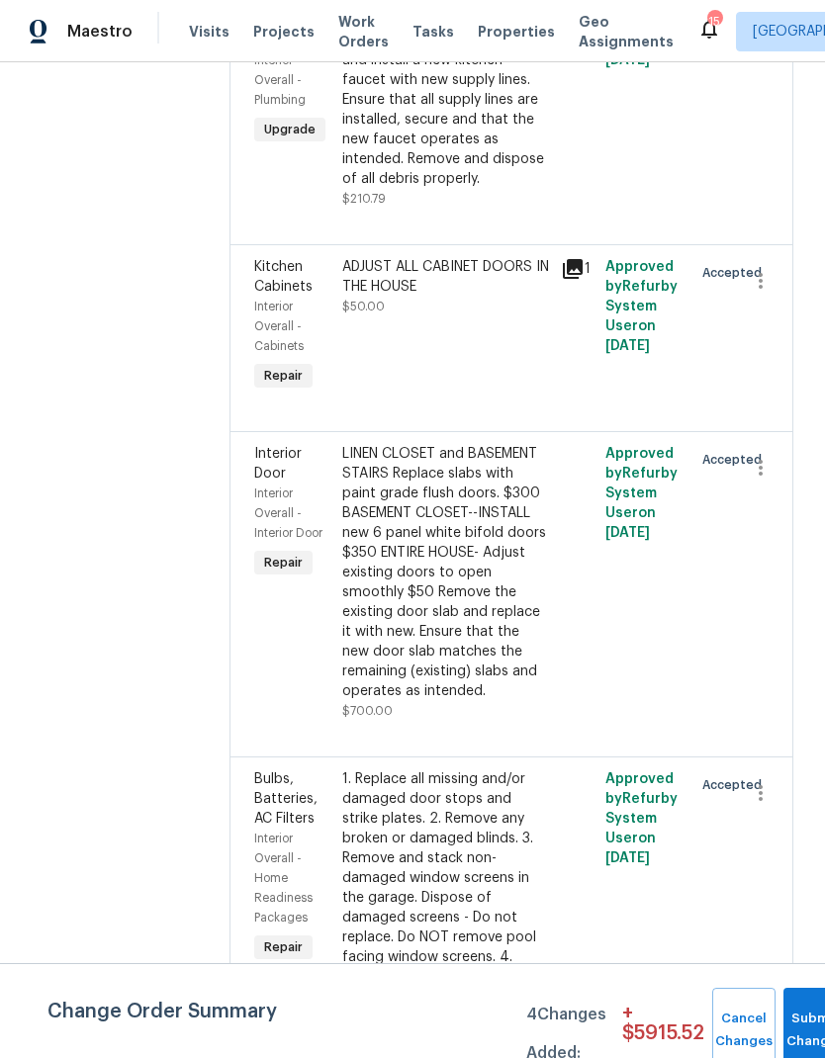
scroll to position [4059, 0]
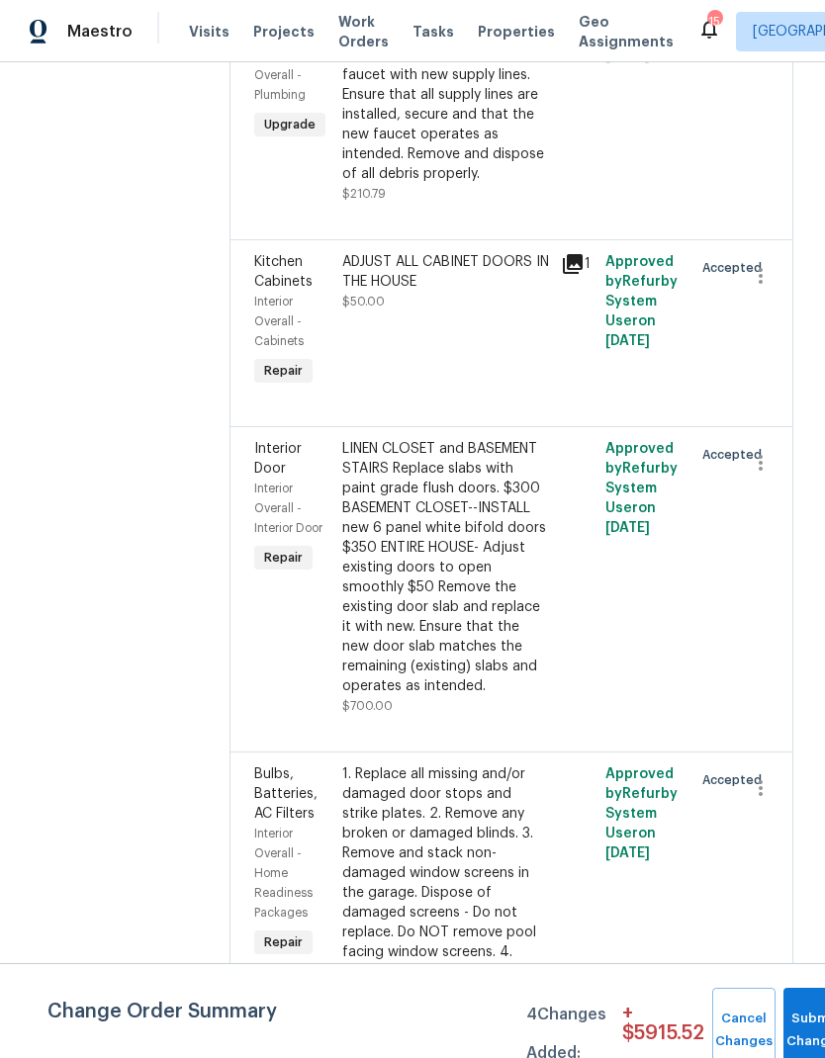
click at [400, 523] on div "LINEN CLOSET and BASEMENT STAIRS Replace slabs with paint grade flush doors. $3…" at bounding box center [446, 567] width 208 height 257
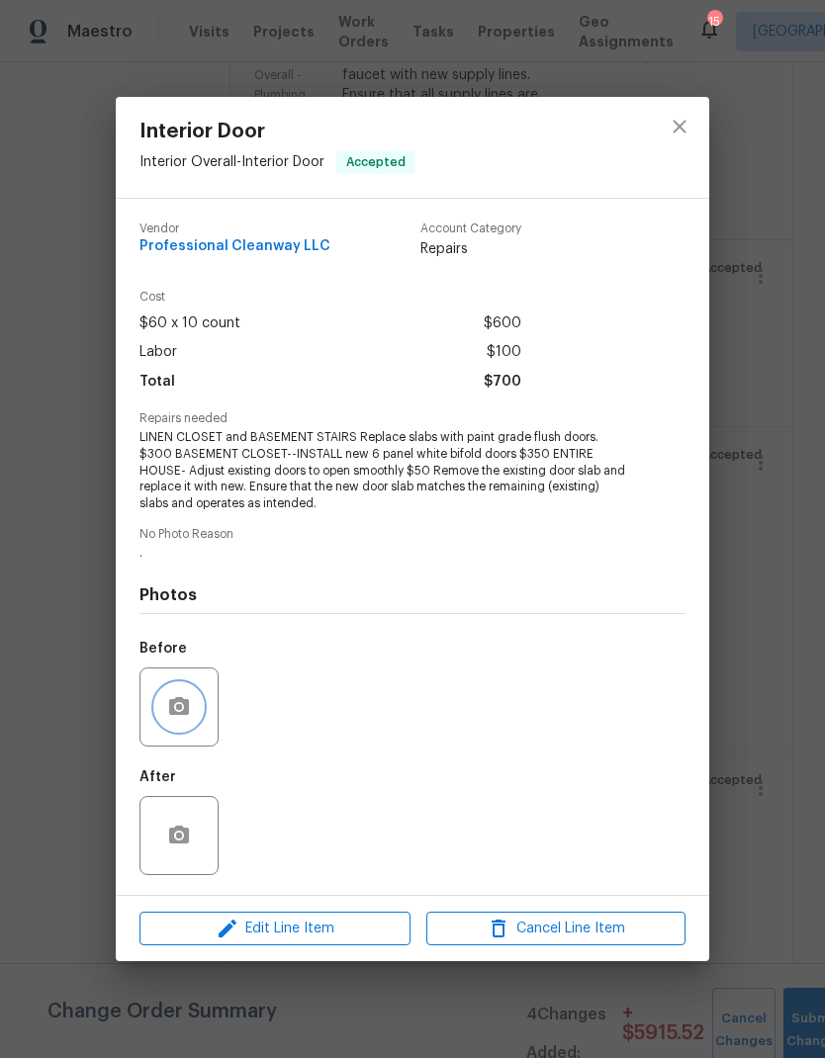
click at [180, 697] on icon "button" at bounding box center [179, 707] width 24 height 24
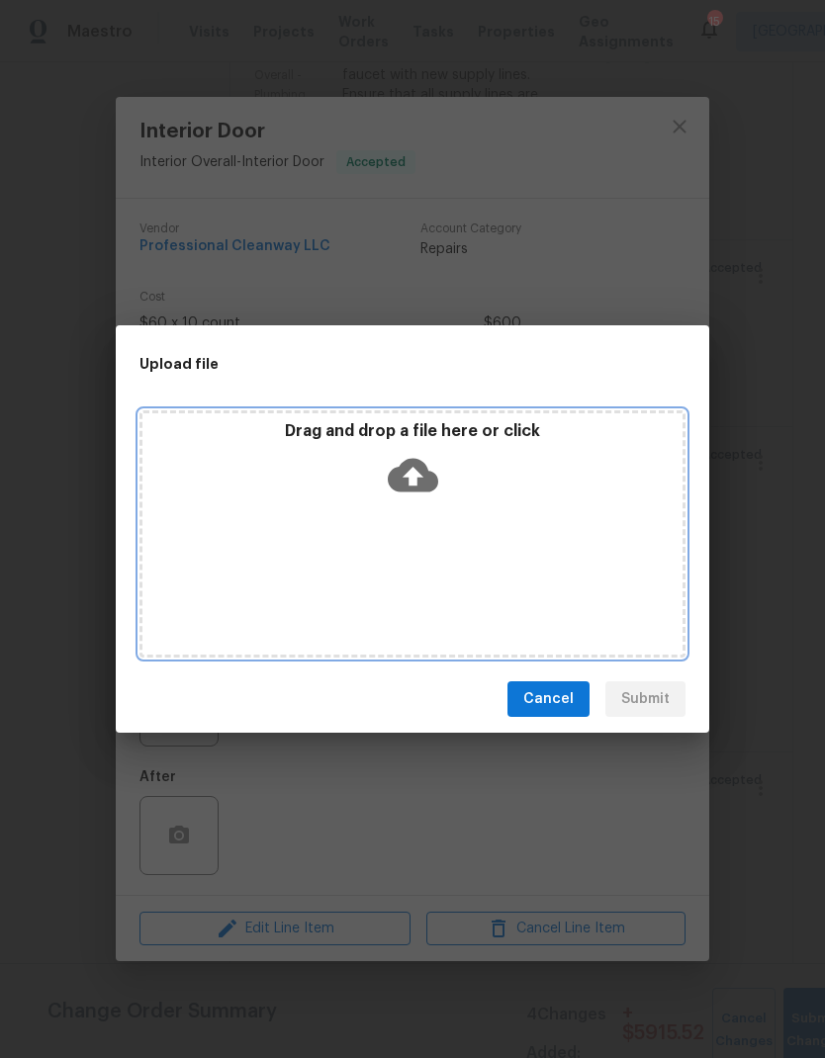
click at [351, 534] on div "Drag and drop a file here or click" at bounding box center [412, 533] width 546 height 247
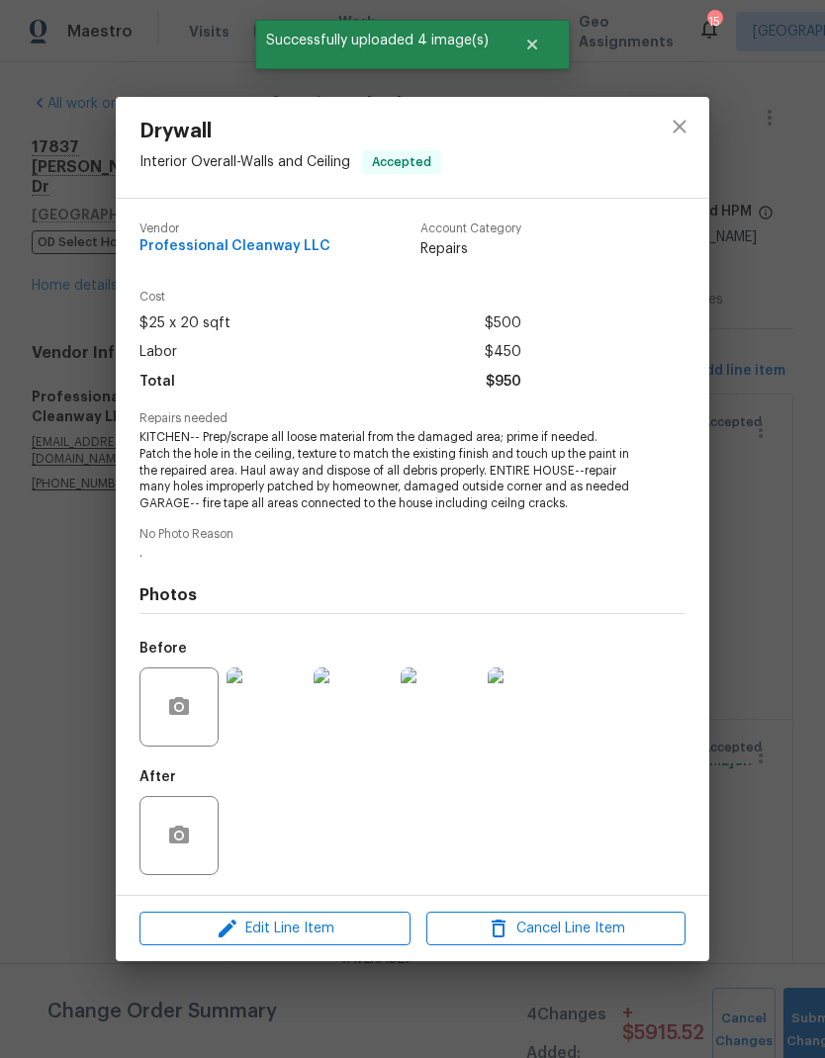
scroll to position [5064, 0]
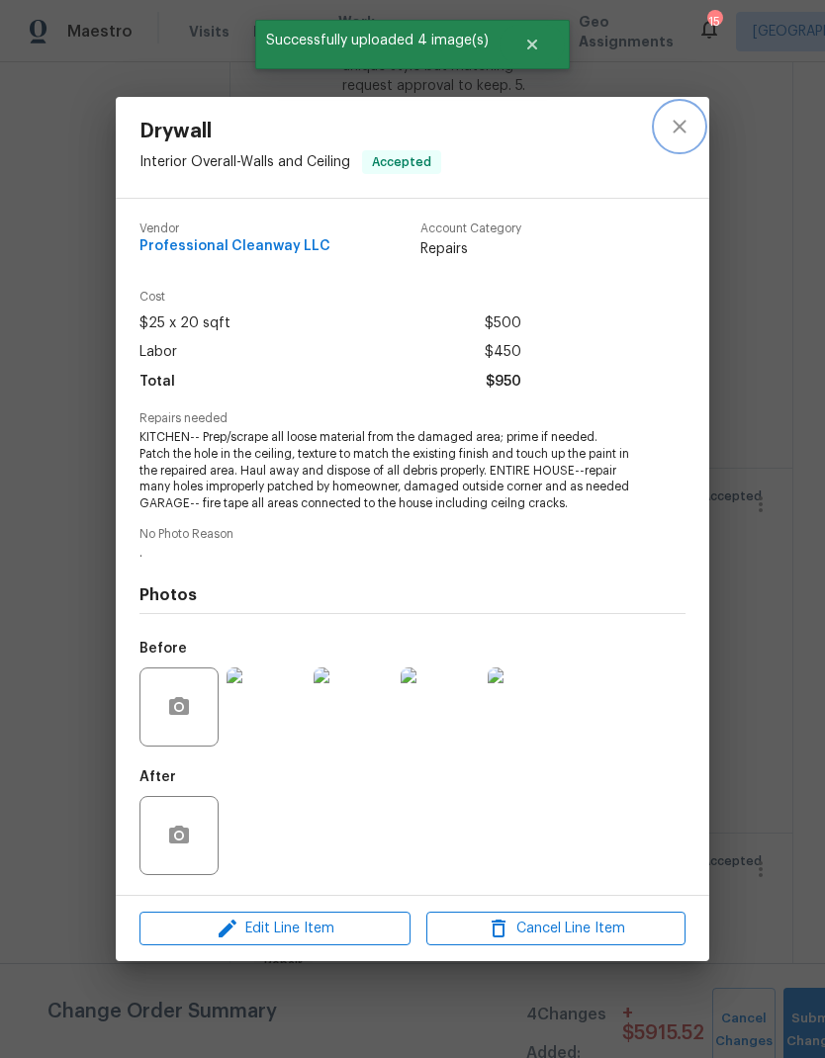
click at [678, 127] on icon "close" at bounding box center [679, 126] width 13 height 13
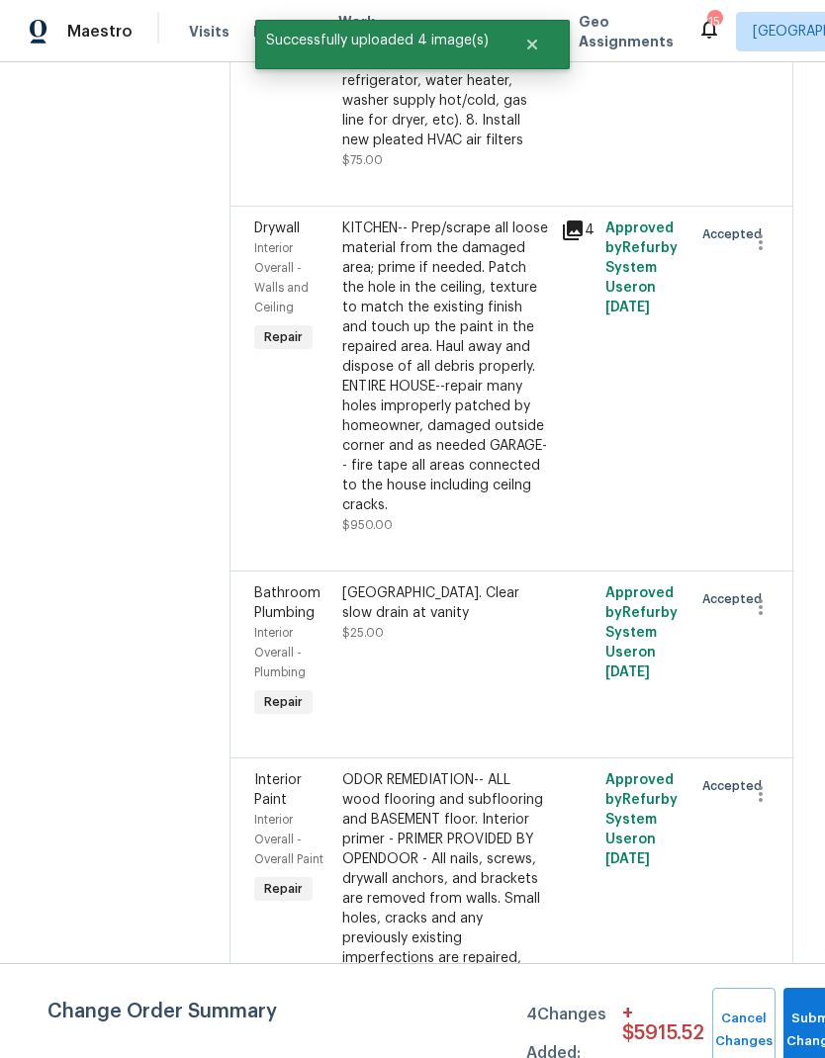
scroll to position [5333, 0]
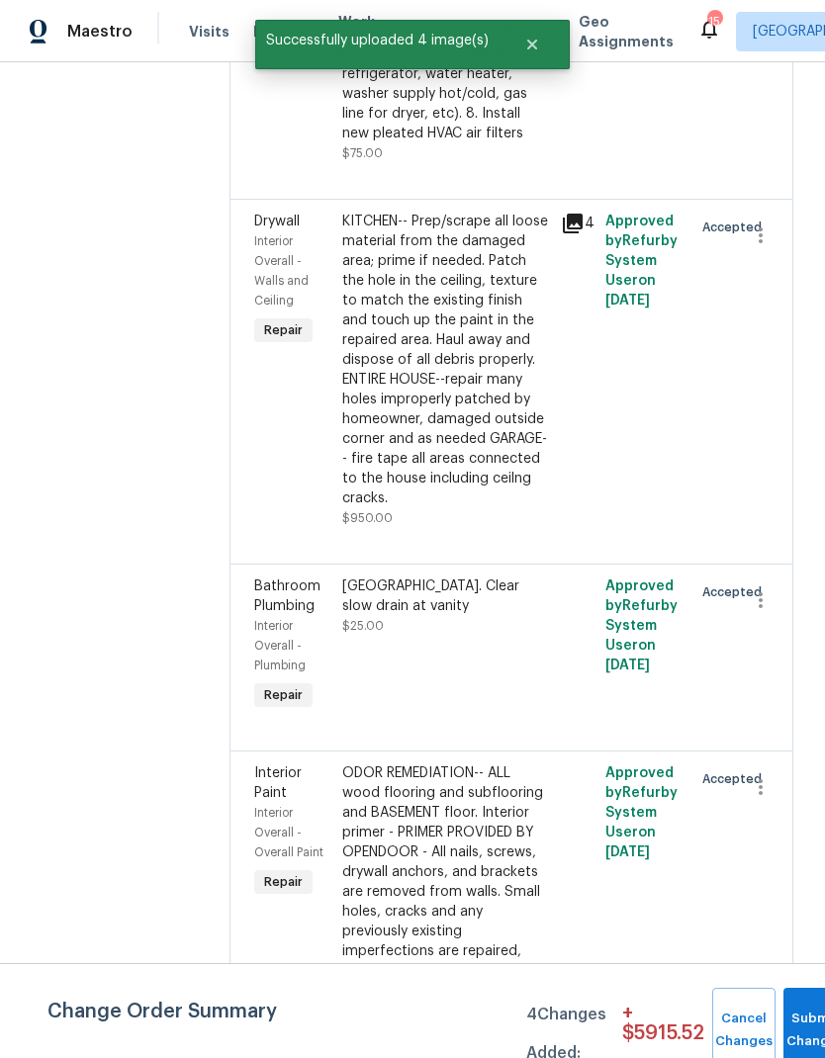
click at [414, 577] on div "UPPER BATH. Clear slow drain at vanity $25.00" at bounding box center [446, 606] width 208 height 59
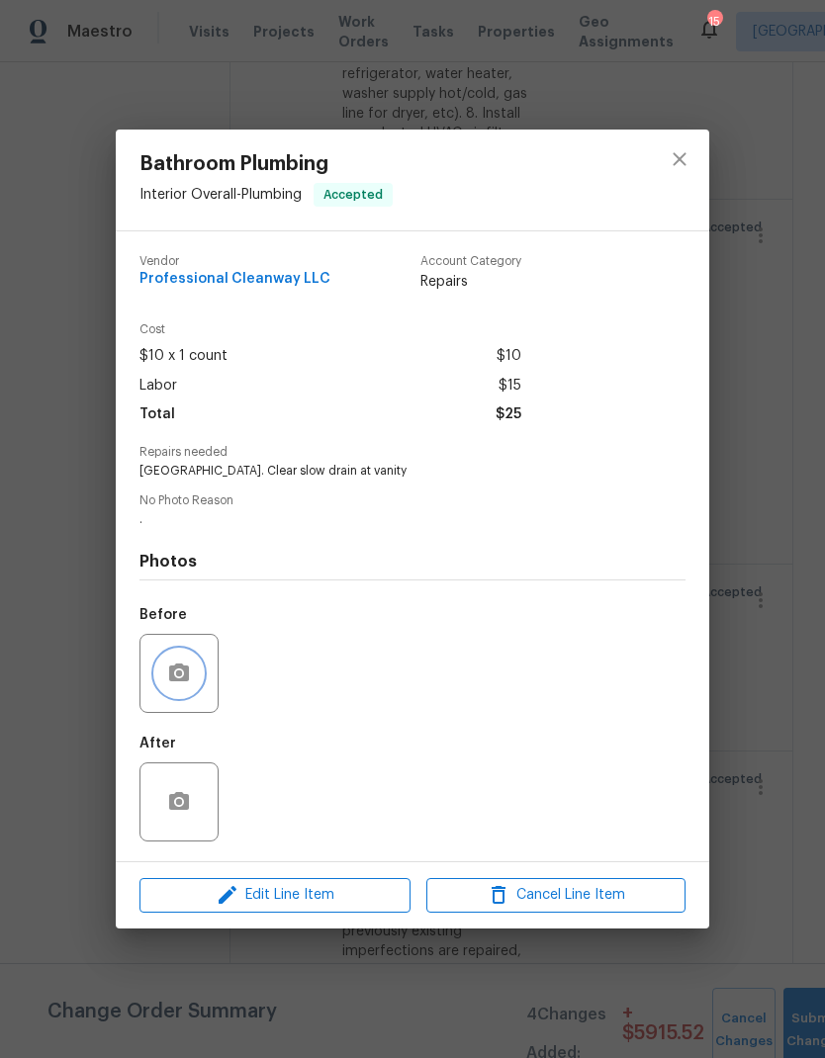
click at [157, 675] on button "button" at bounding box center [178, 673] width 47 height 47
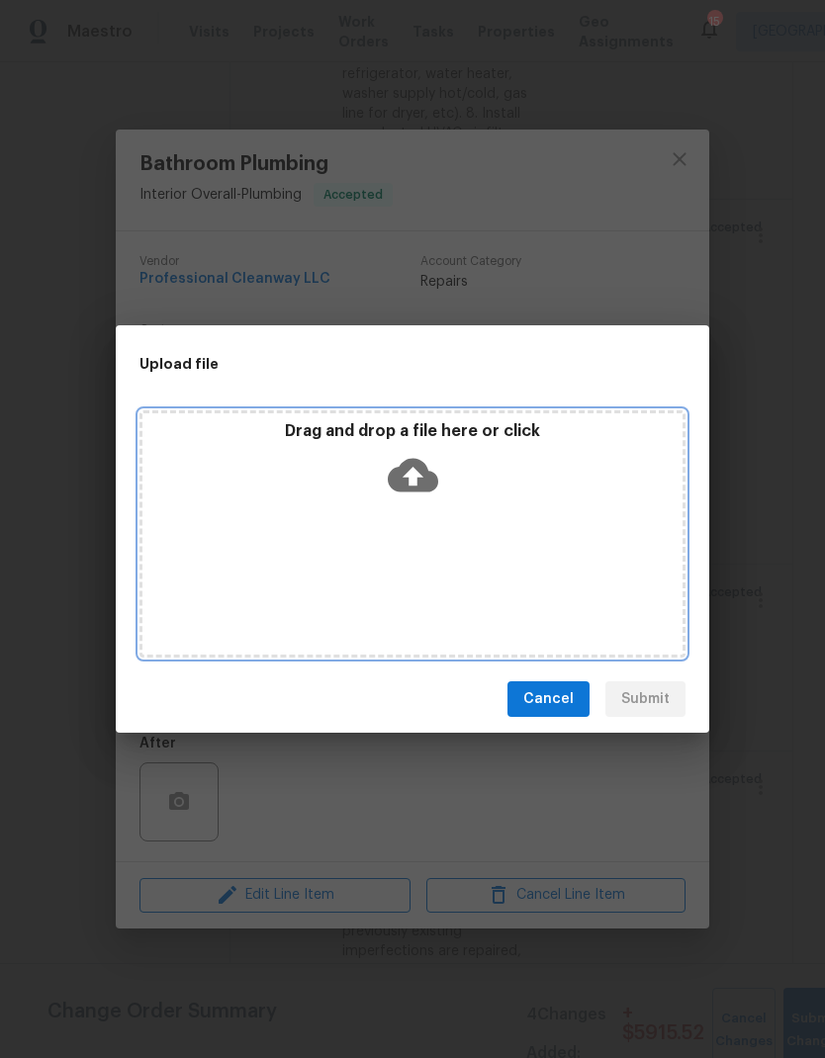
click at [341, 522] on div "Drag and drop a file here or click" at bounding box center [412, 533] width 546 height 247
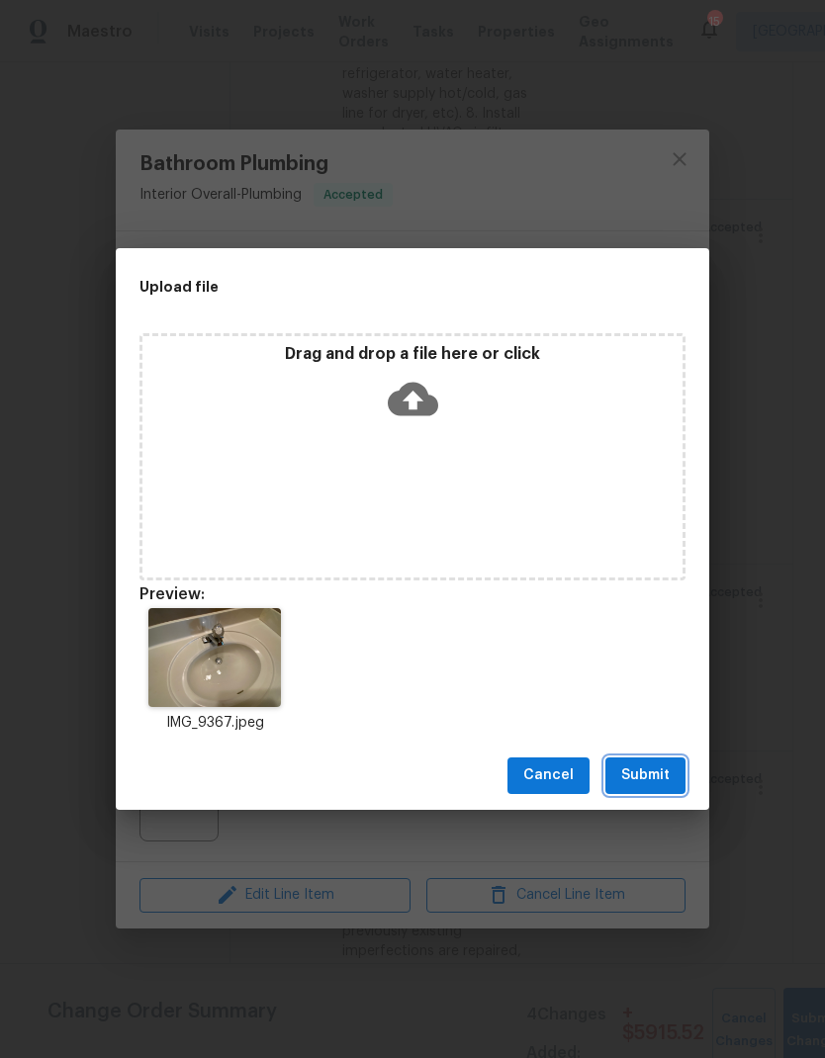
click at [660, 776] on span "Submit" at bounding box center [645, 776] width 48 height 25
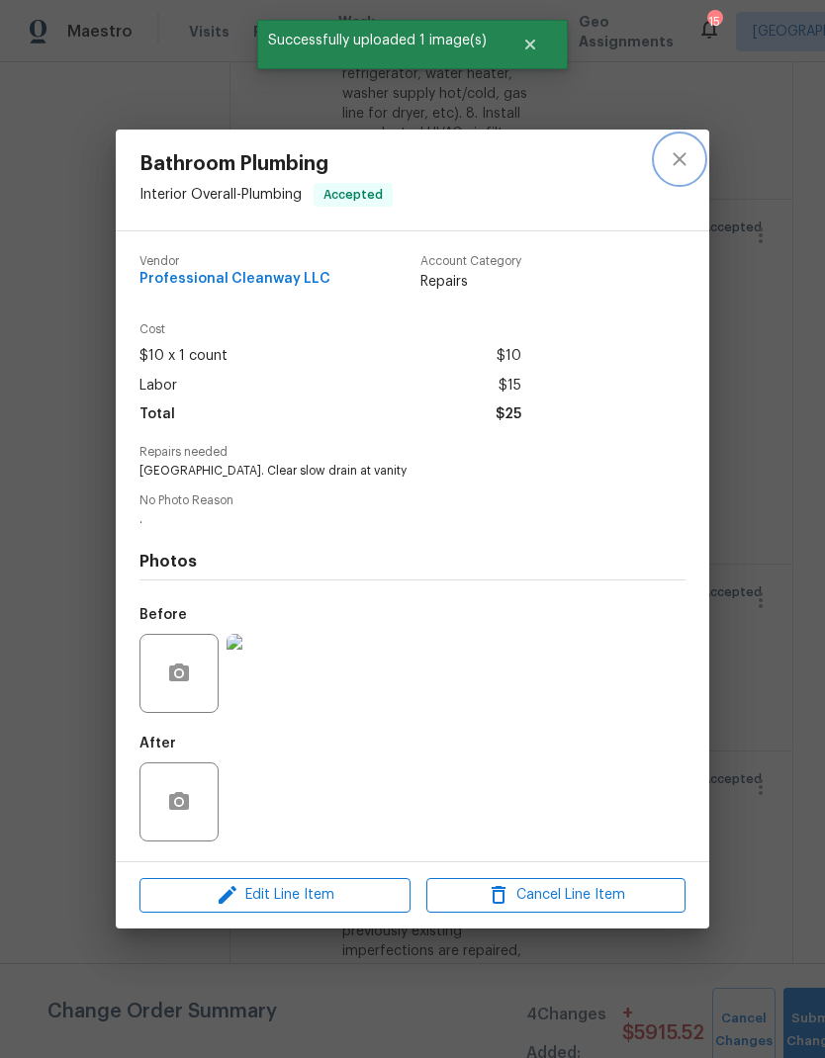
click at [665, 147] on button "close" at bounding box center [679, 158] width 47 height 47
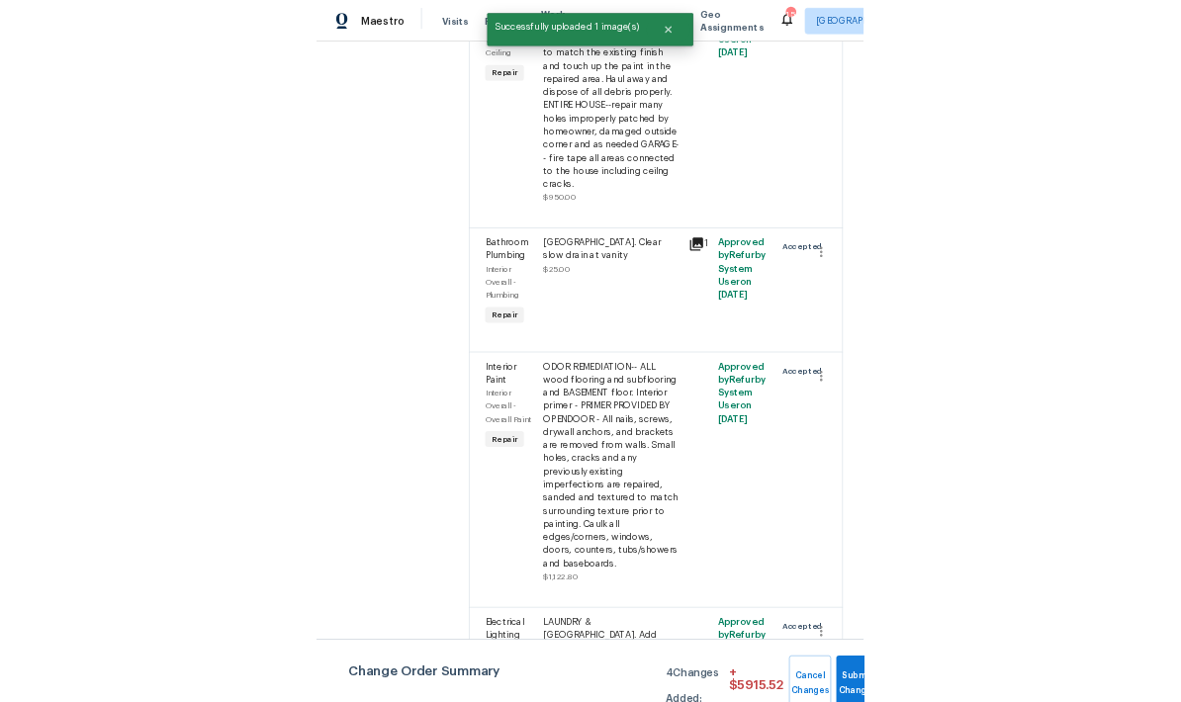
scroll to position [5565, 0]
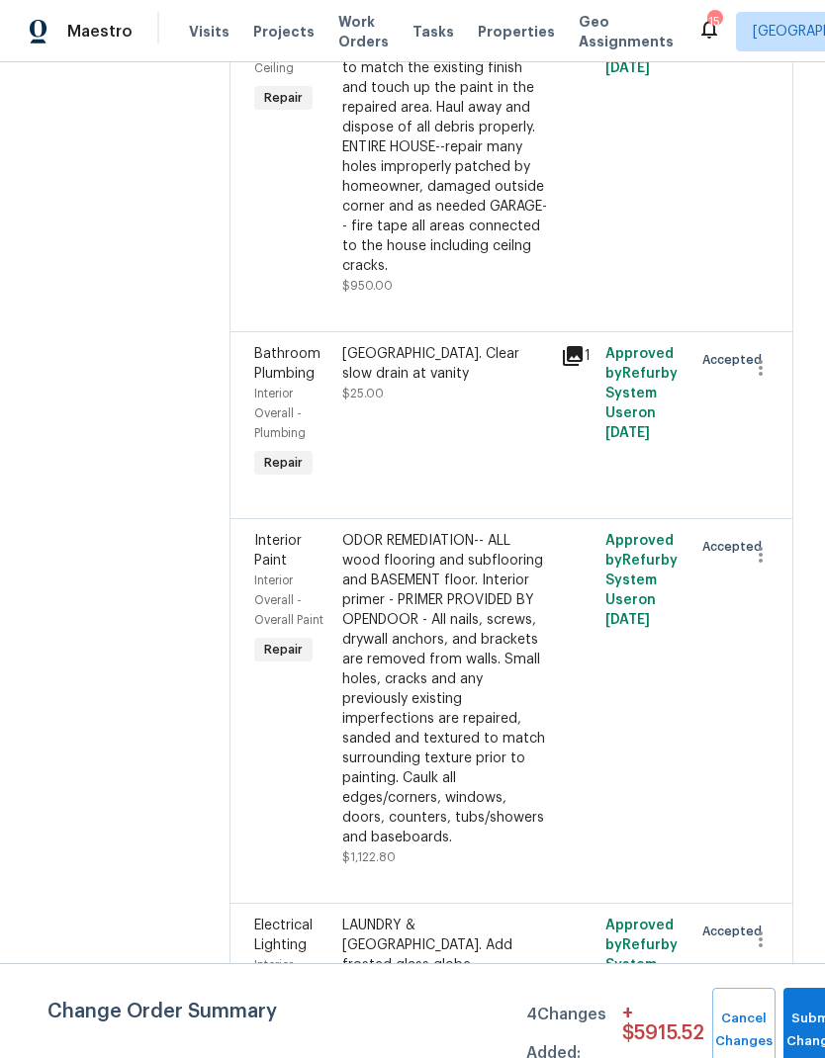
click at [388, 629] on div "ODOR REMEDIATION-- ALL wood flooring and subflooring and BASEMENT floor. Interi…" at bounding box center [446, 689] width 208 height 316
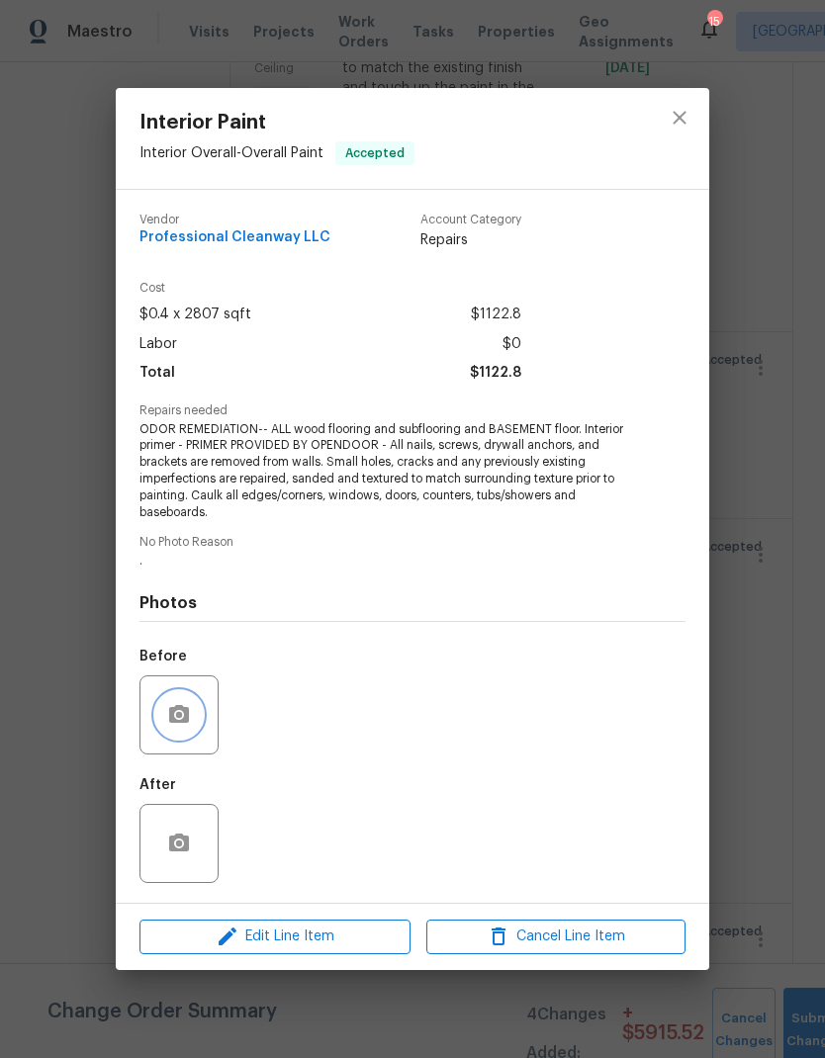
click at [178, 721] on icon "button" at bounding box center [179, 715] width 24 height 24
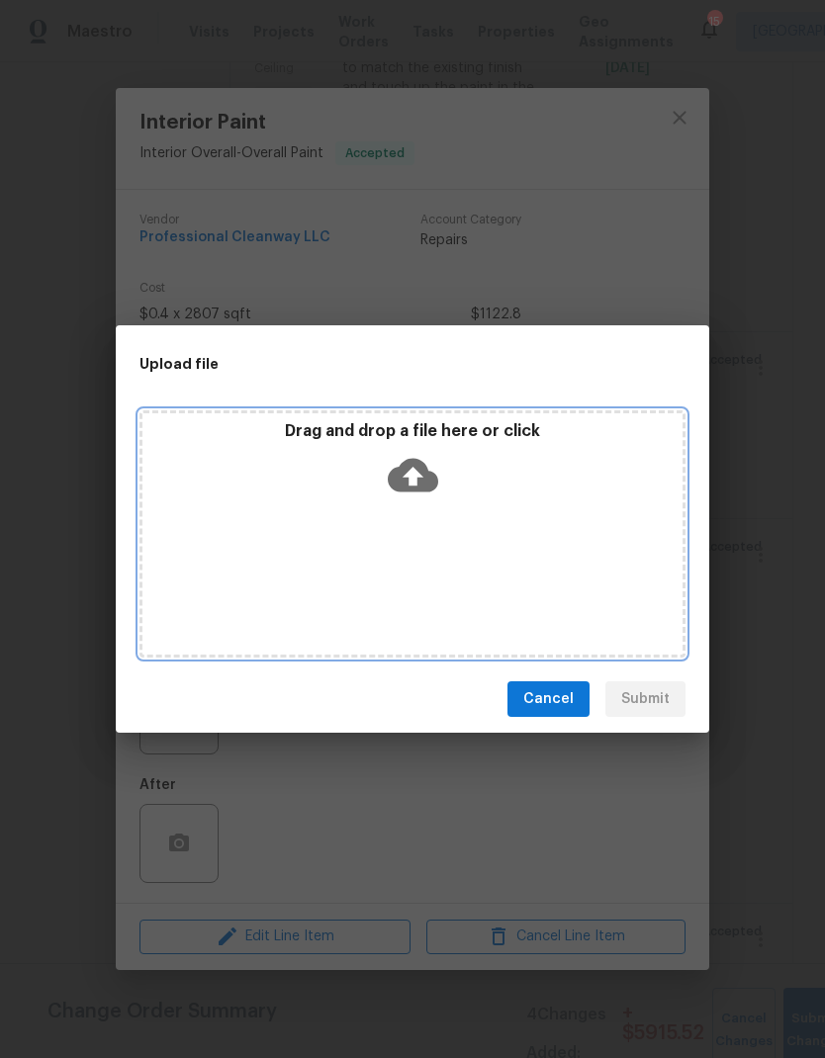
click at [421, 550] on div "Drag and drop a file here or click" at bounding box center [412, 533] width 546 height 247
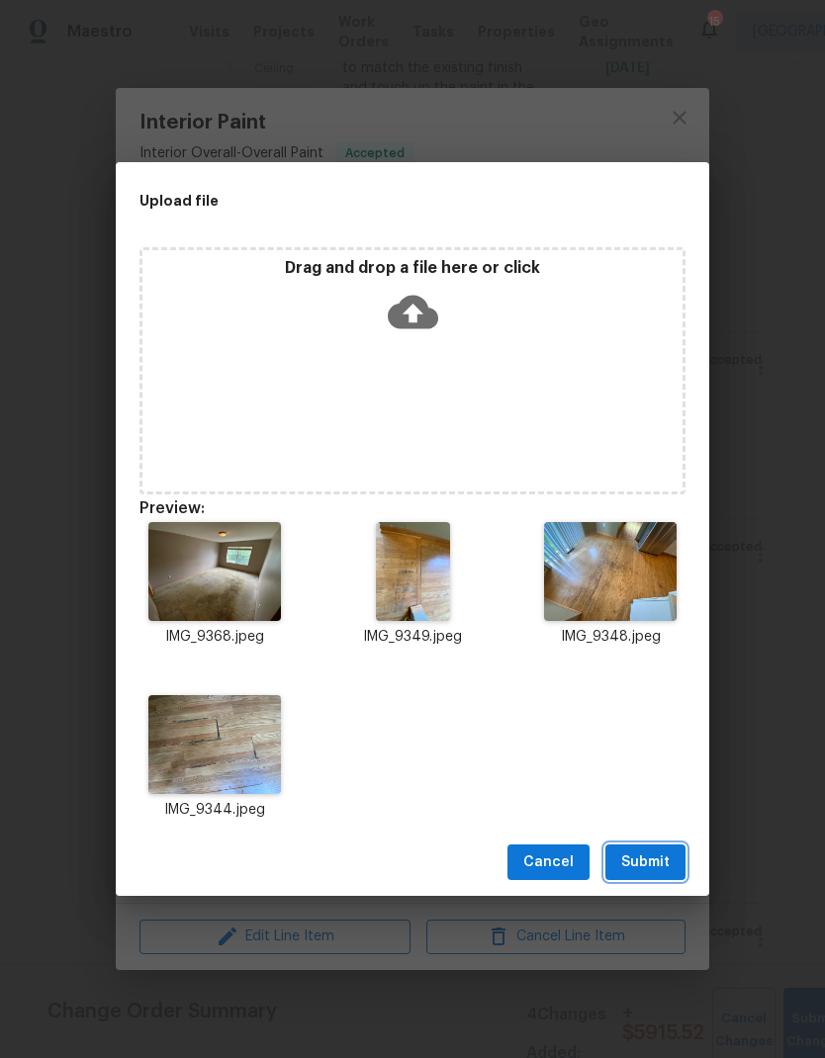
click at [642, 852] on span "Submit" at bounding box center [645, 863] width 48 height 25
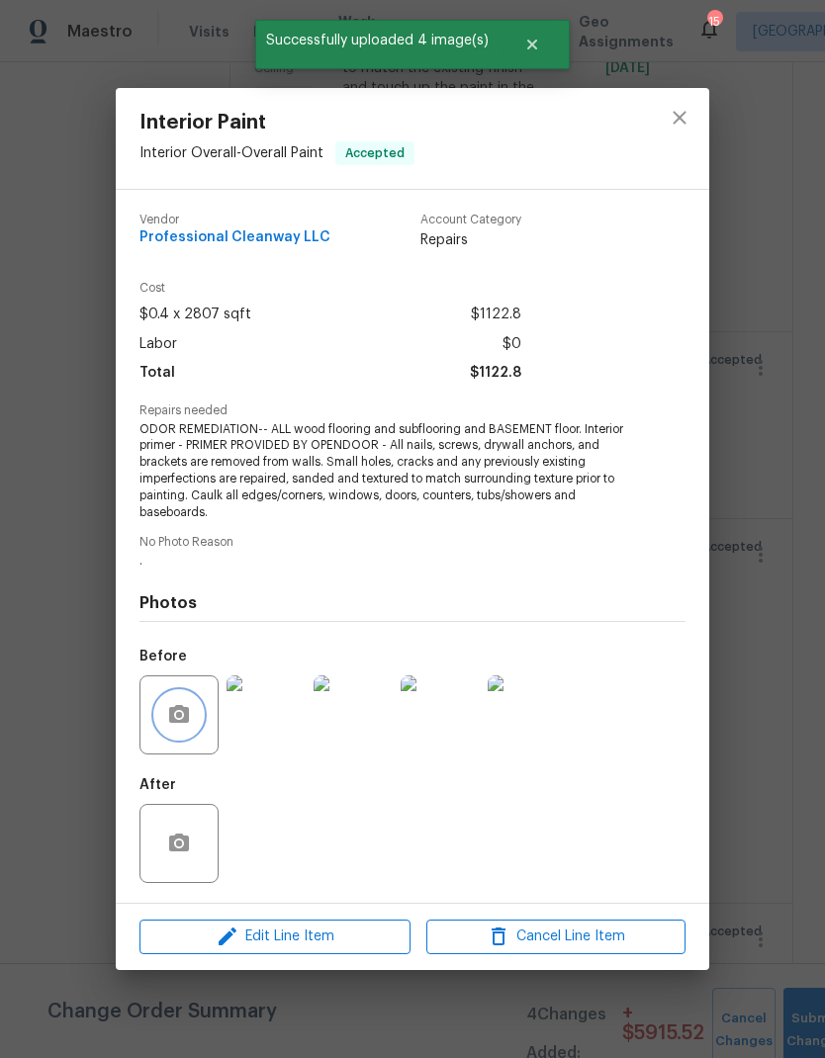
scroll to position [4514, 0]
click at [674, 110] on icon "close" at bounding box center [680, 118] width 24 height 24
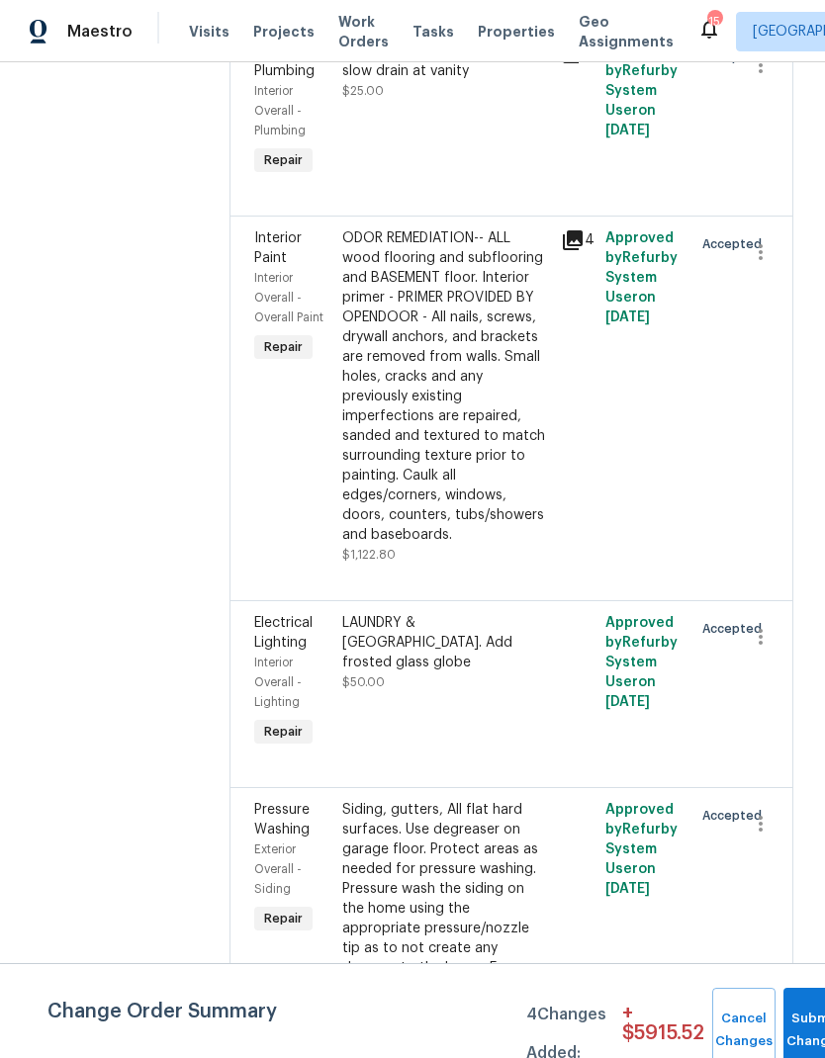
scroll to position [5870, 0]
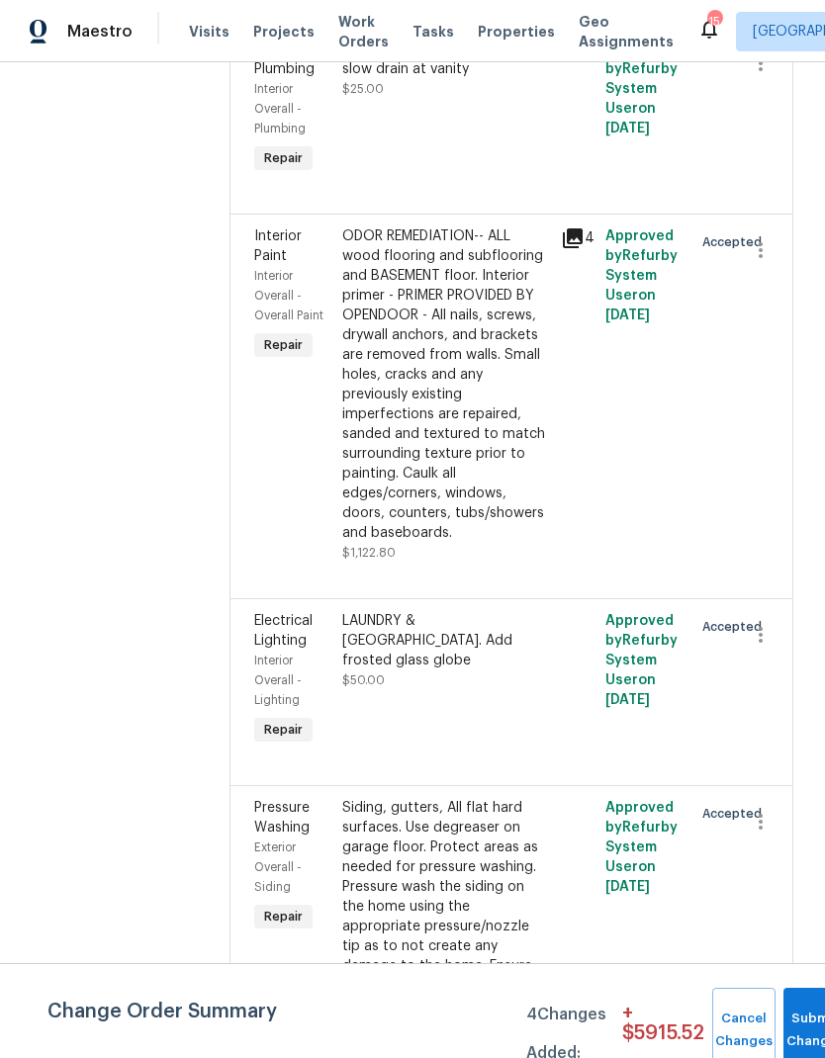
click at [409, 611] on div "LAUNDRY & UPPER HALL. Add frosted glass globe $50.00" at bounding box center [446, 650] width 208 height 79
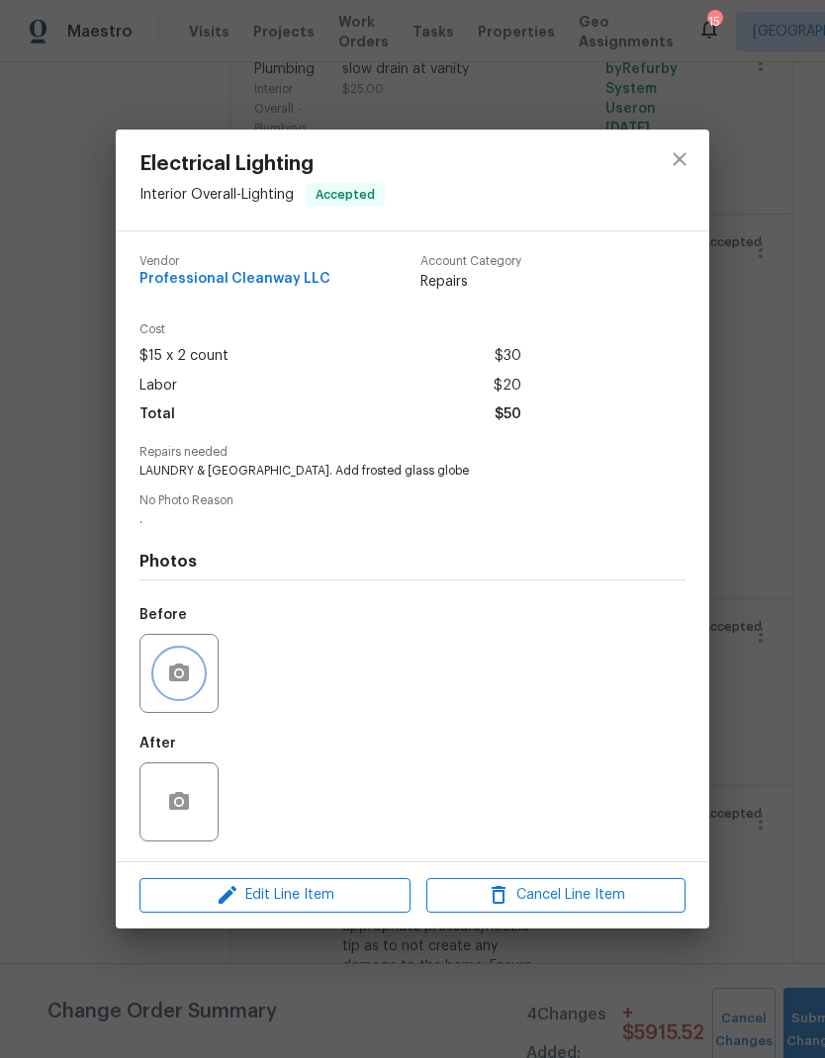
click at [165, 666] on button "button" at bounding box center [178, 673] width 47 height 47
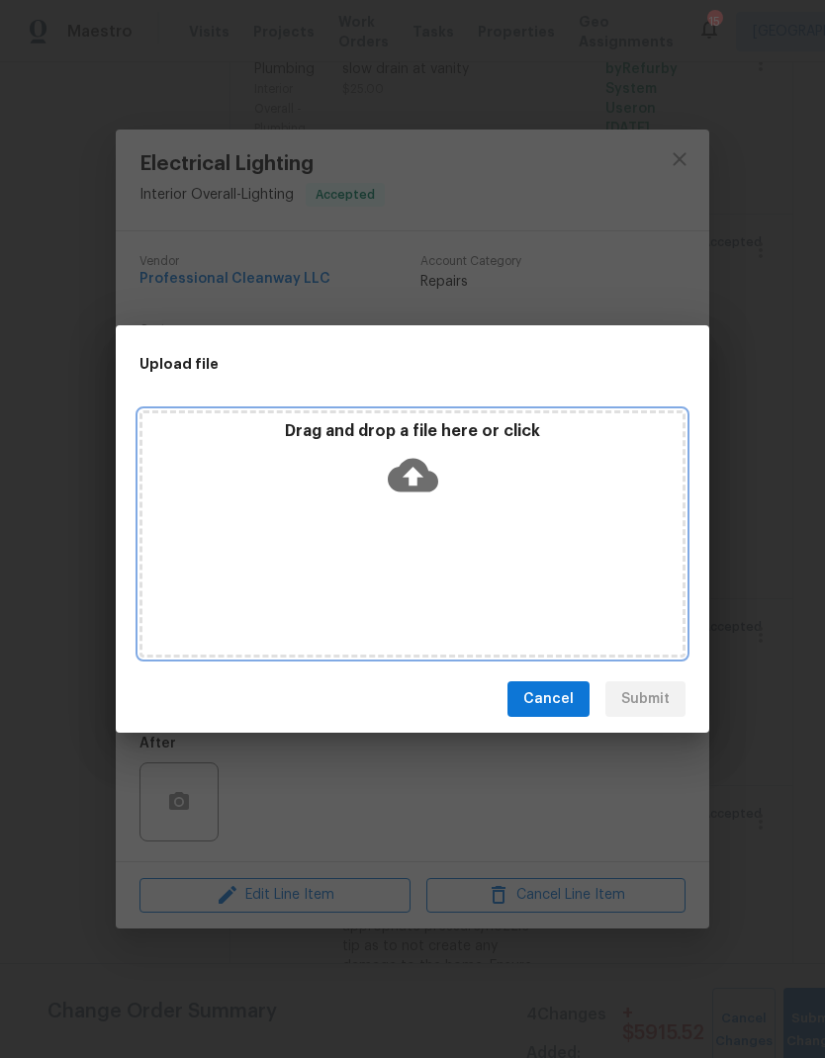
click at [474, 544] on div "Drag and drop a file here or click" at bounding box center [412, 533] width 546 height 247
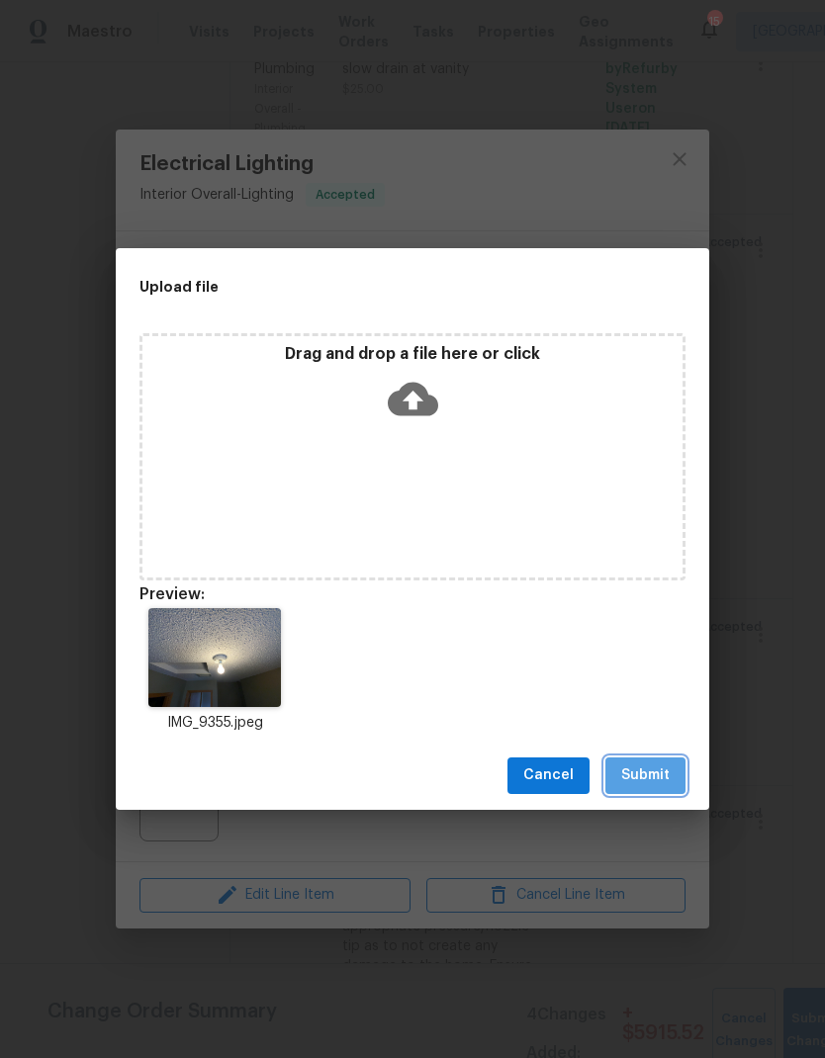
click at [640, 778] on span "Submit" at bounding box center [645, 776] width 48 height 25
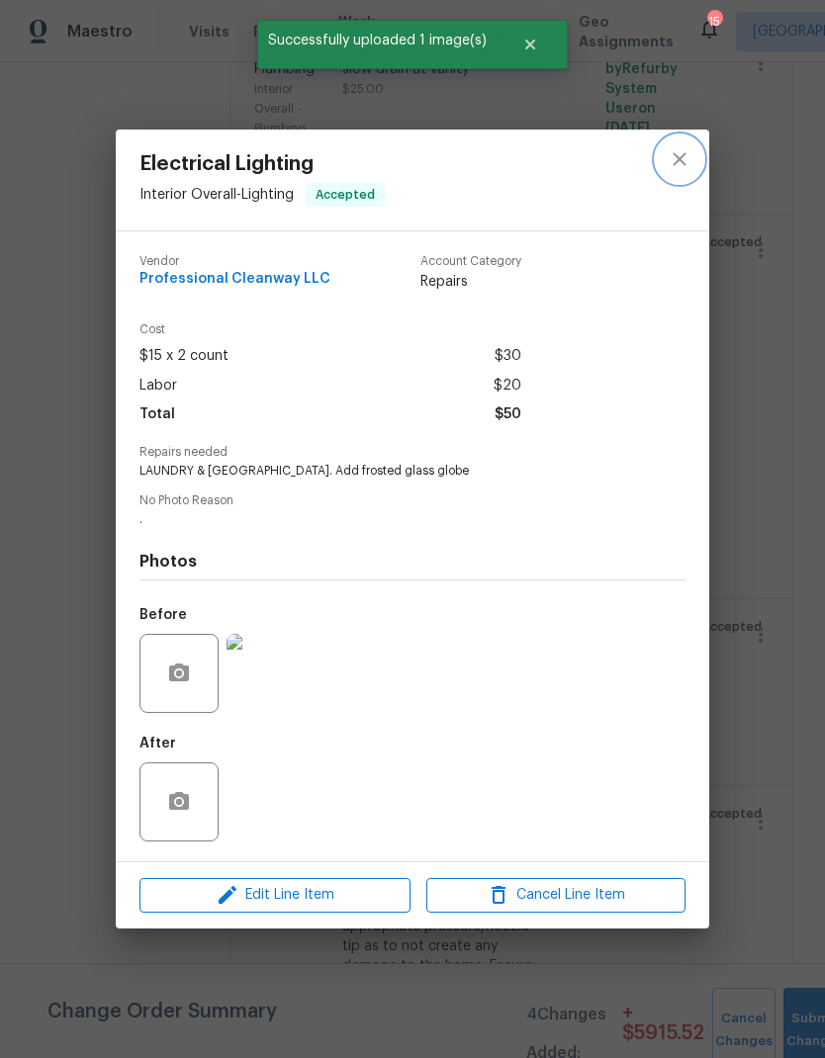
click at [682, 148] on icon "close" at bounding box center [680, 159] width 24 height 24
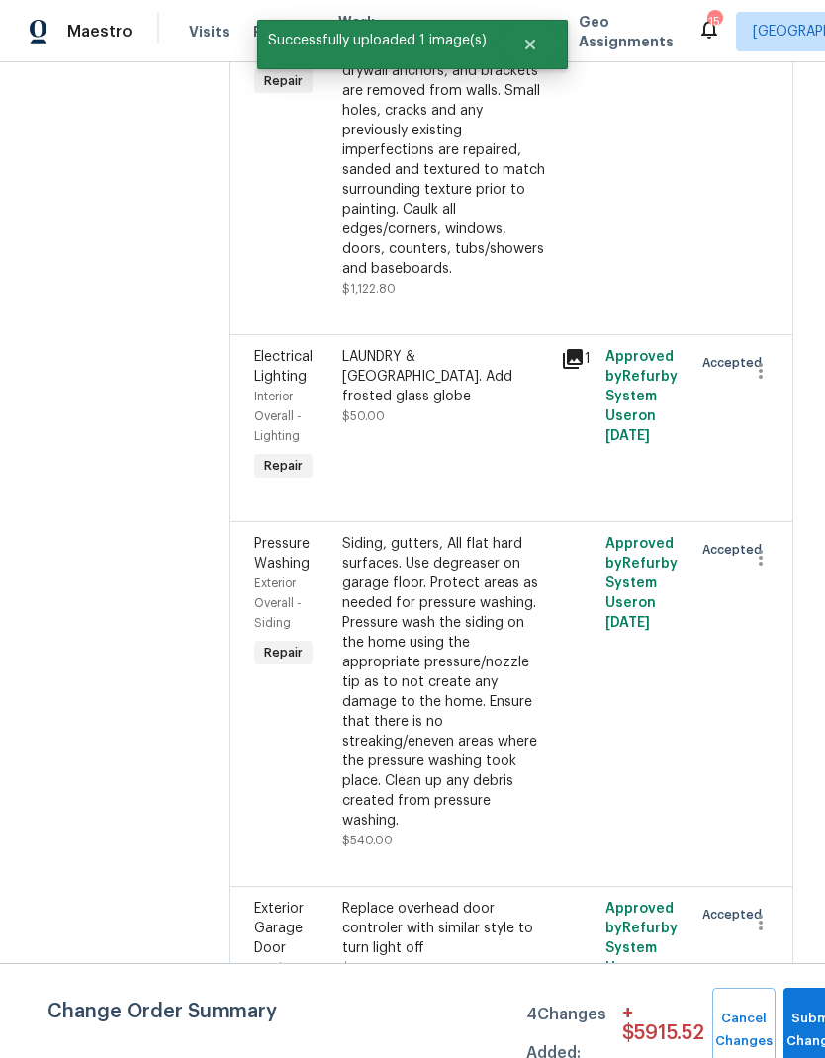
scroll to position [6135, 0]
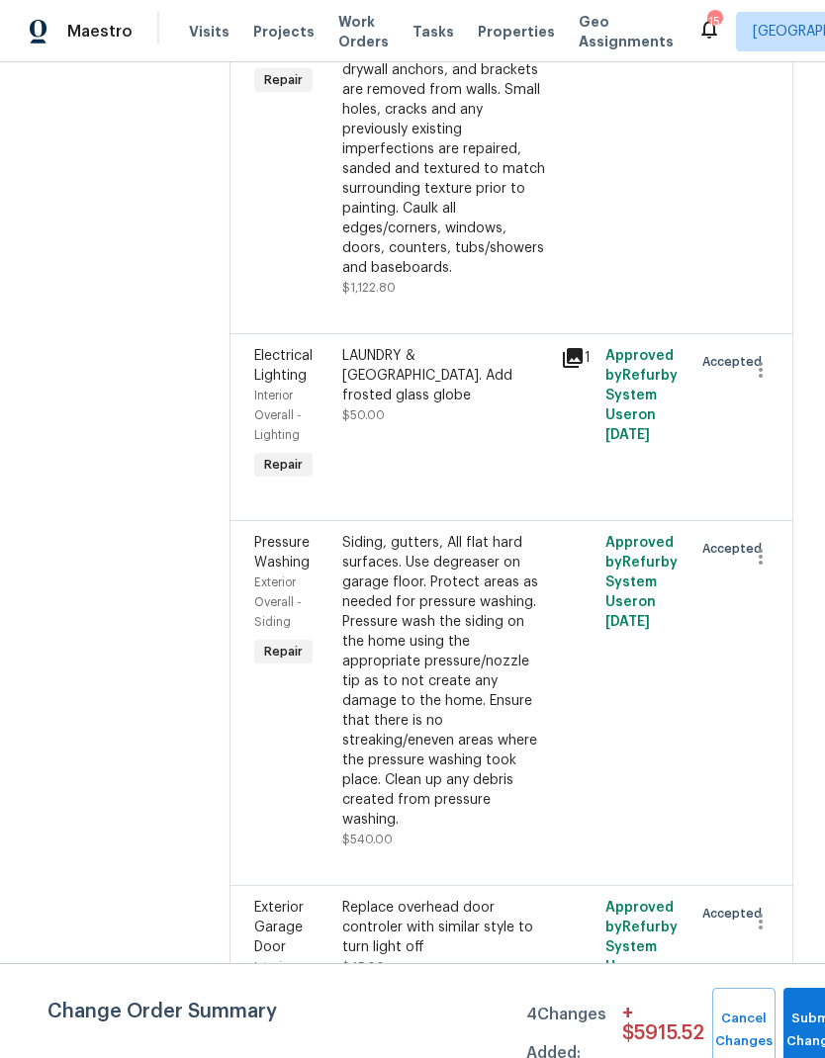
click at [393, 584] on div "Siding, gutters, All flat hard surfaces. Use degreaser on garage floor. Protect…" at bounding box center [446, 681] width 208 height 297
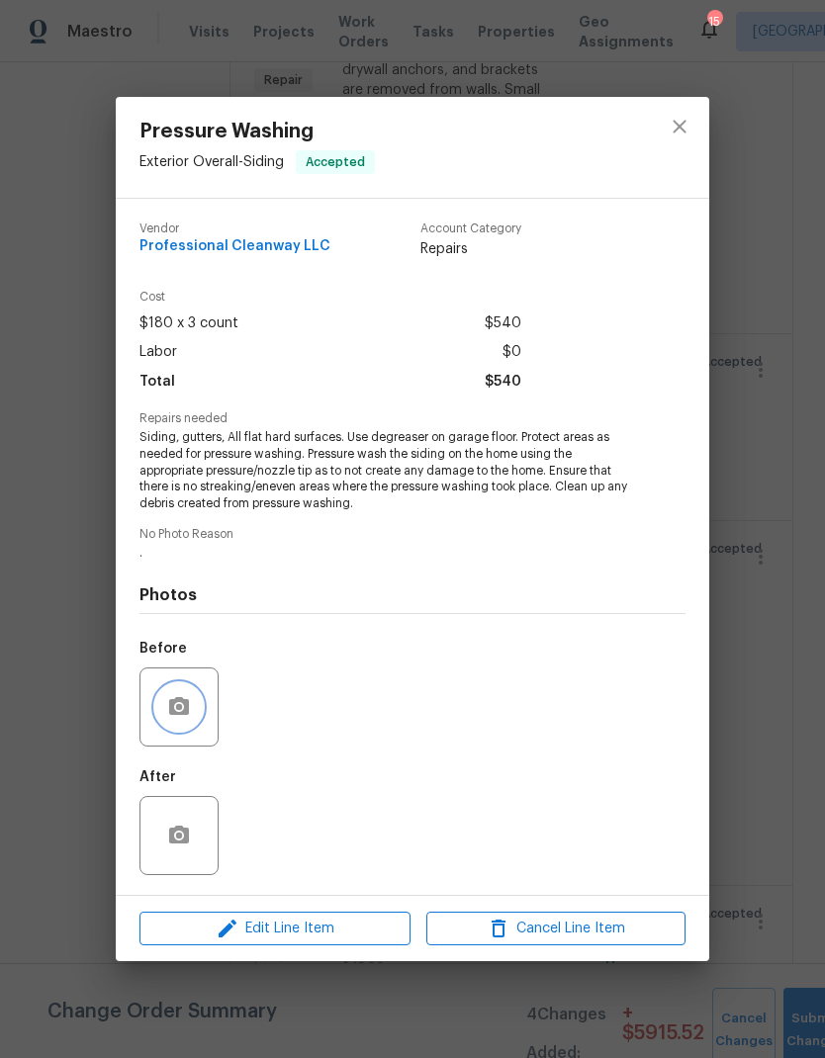
click at [159, 695] on button "button" at bounding box center [178, 706] width 47 height 47
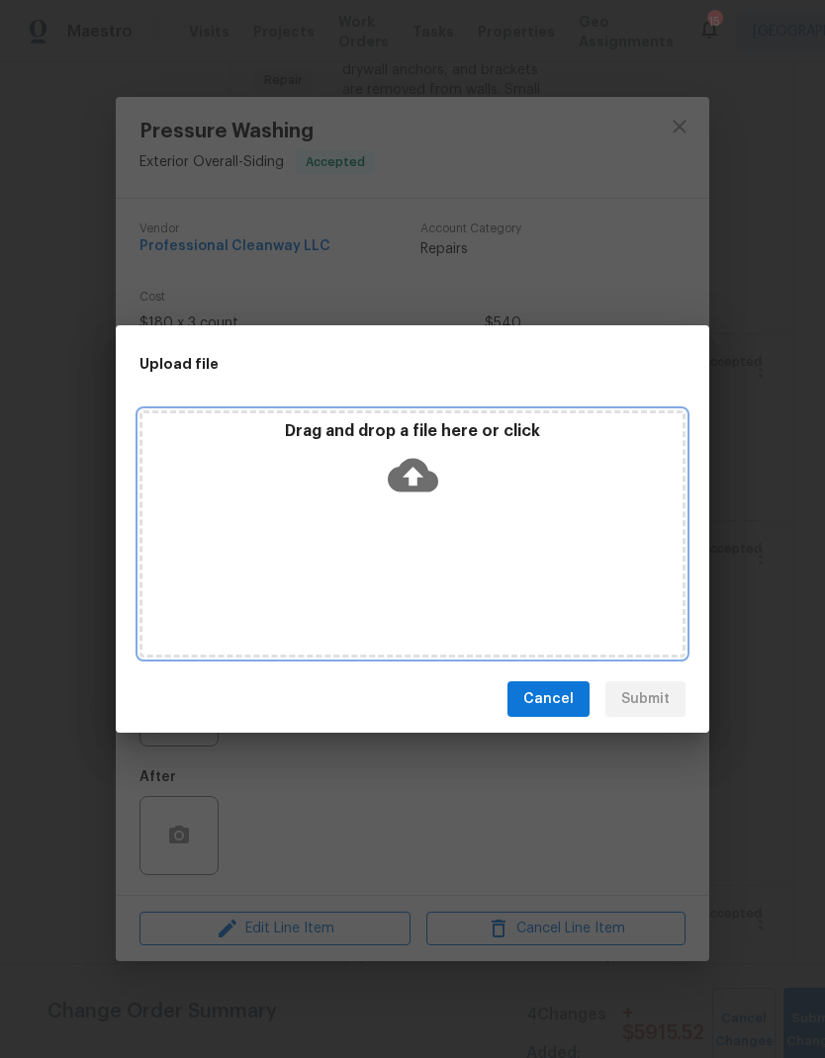
click at [369, 529] on div "Drag and drop a file here or click" at bounding box center [412, 533] width 546 height 247
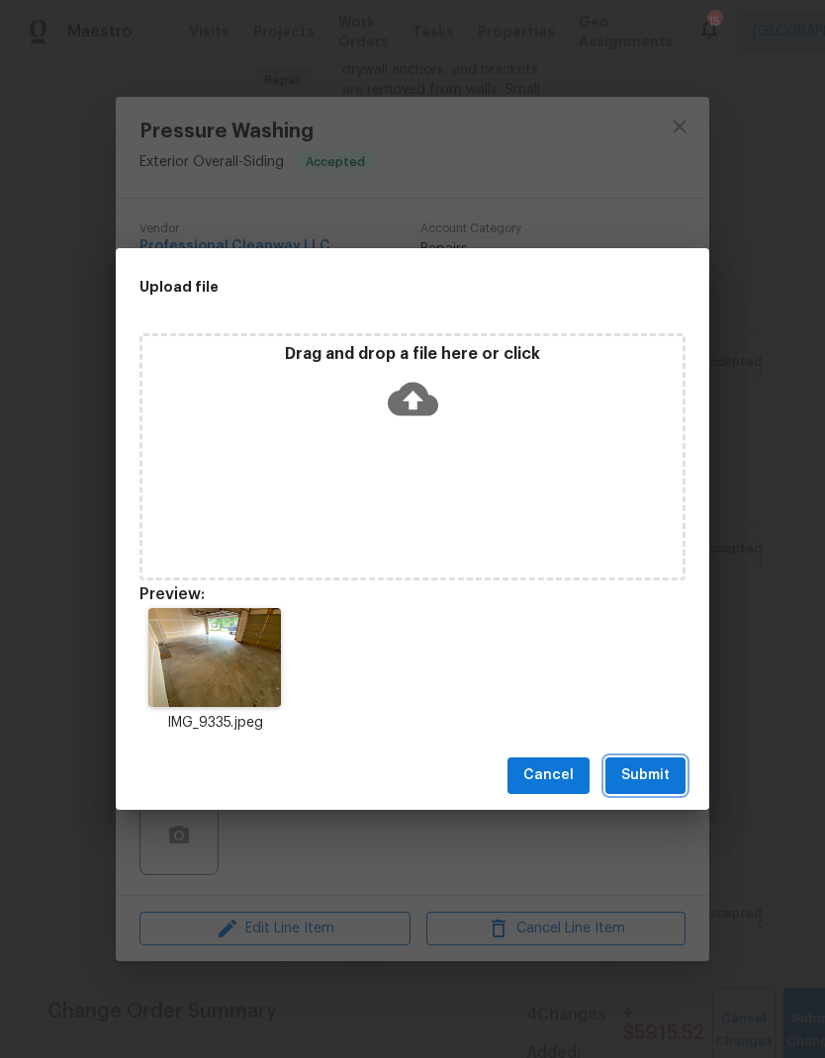
click at [634, 774] on span "Submit" at bounding box center [645, 776] width 48 height 25
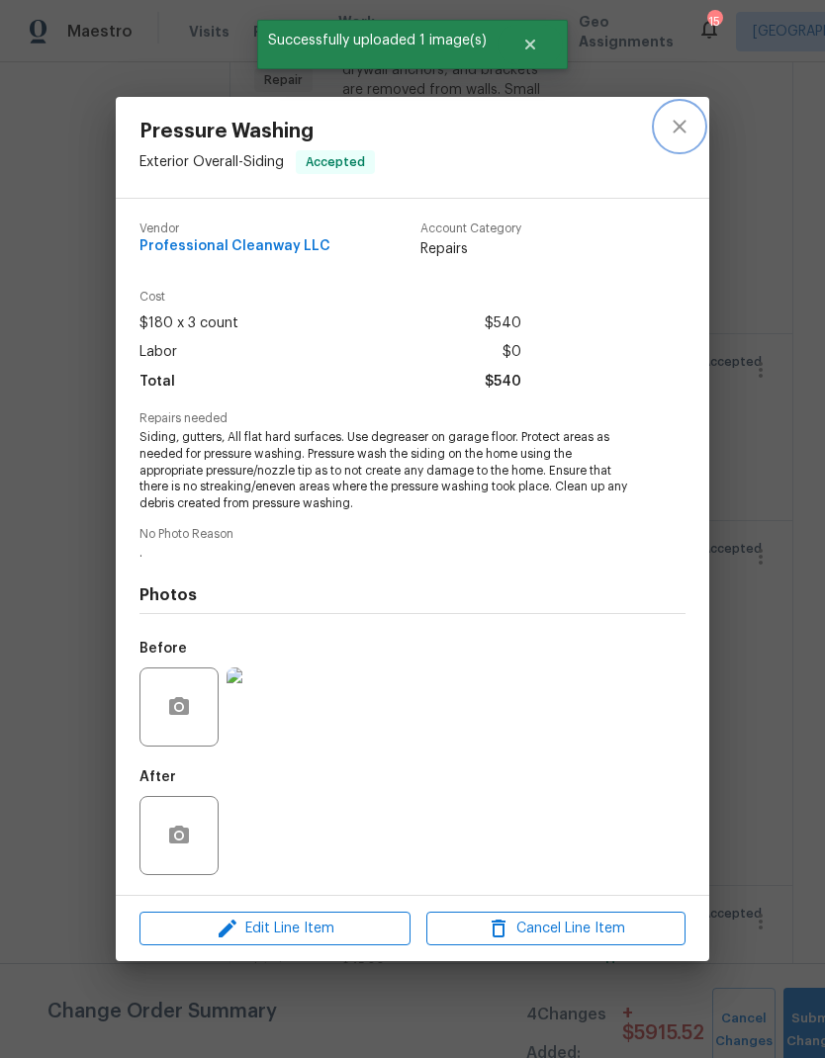
click at [679, 117] on icon "close" at bounding box center [680, 127] width 24 height 24
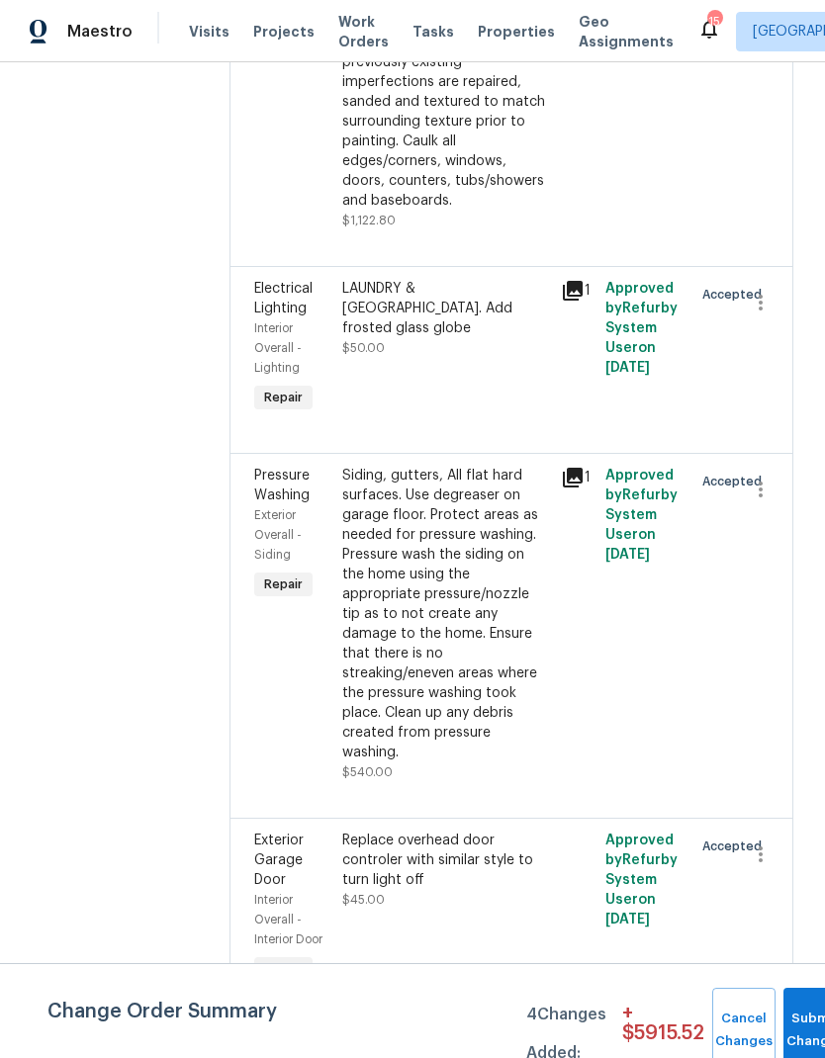
scroll to position [6199, 0]
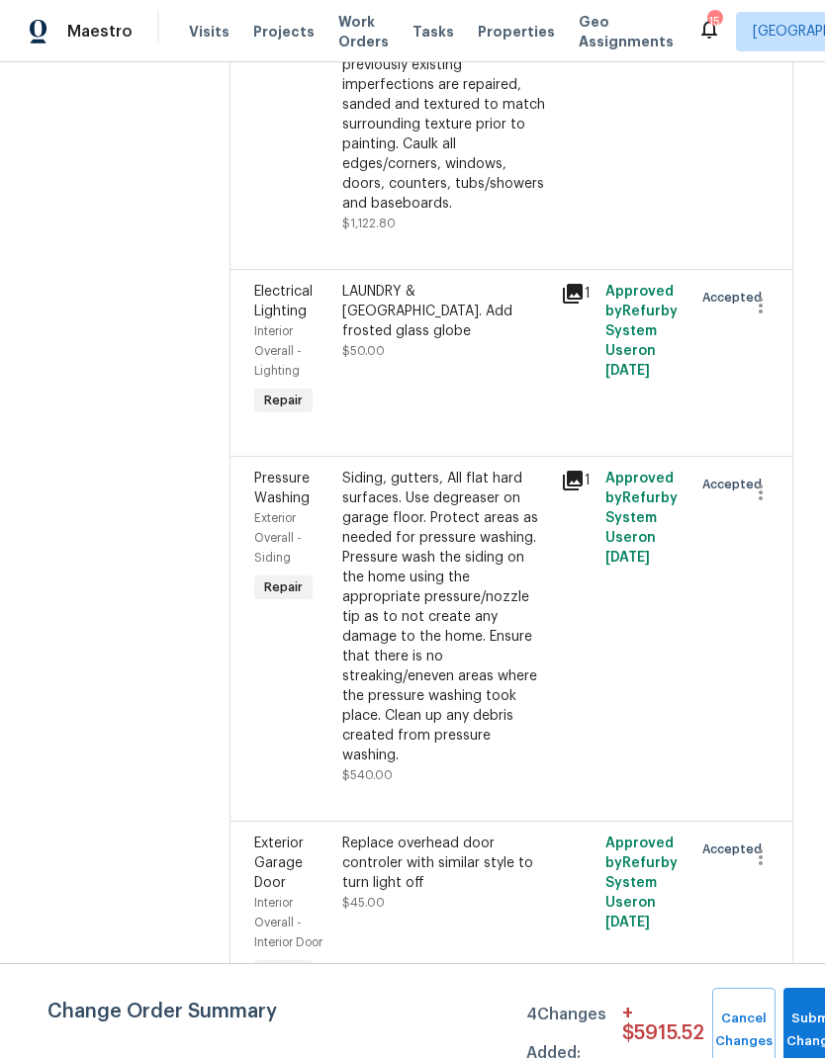
click at [383, 834] on div "Replace overhead door controler with similar style to turn light off" at bounding box center [446, 863] width 208 height 59
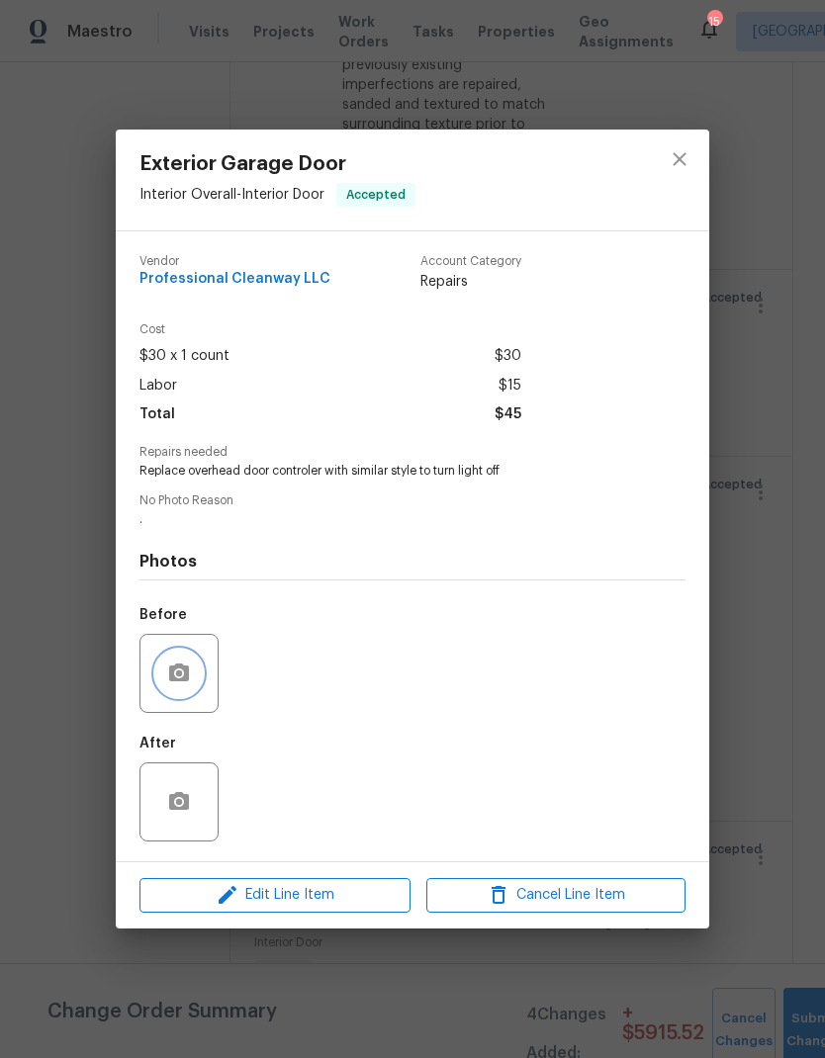
click at [166, 665] on button "button" at bounding box center [178, 673] width 47 height 47
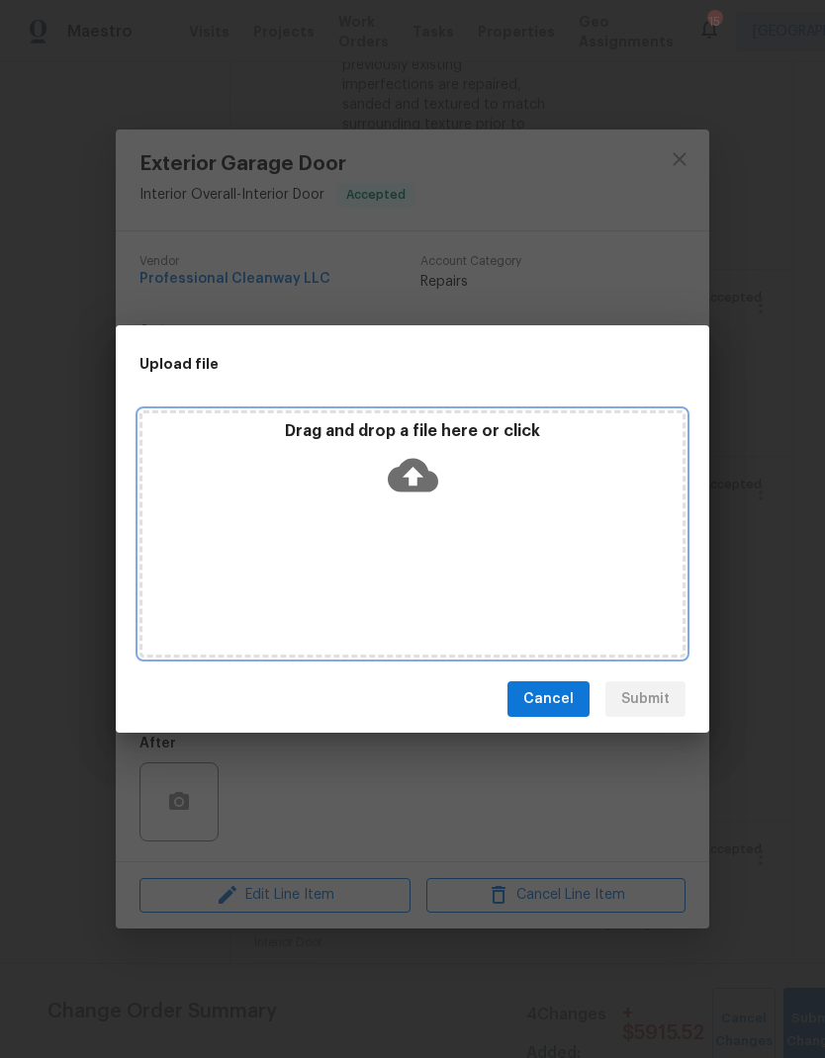
click at [357, 516] on div "Drag and drop a file here or click" at bounding box center [412, 533] width 546 height 247
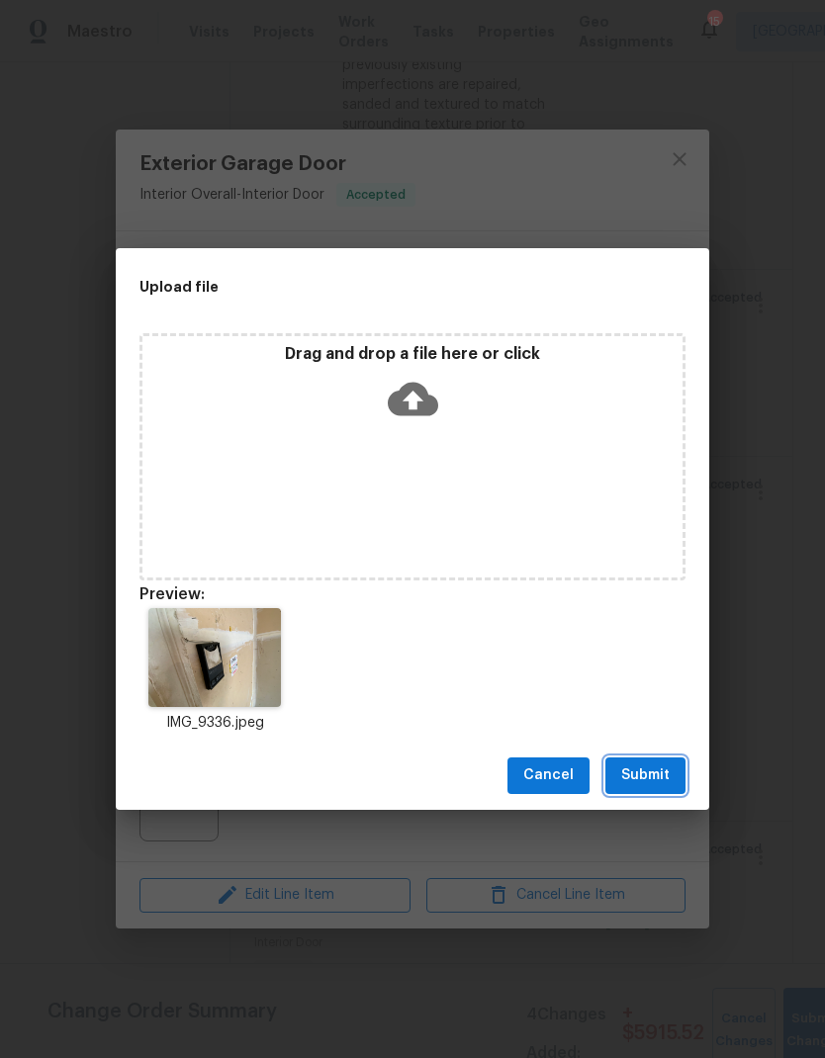
click at [637, 777] on span "Submit" at bounding box center [645, 776] width 48 height 25
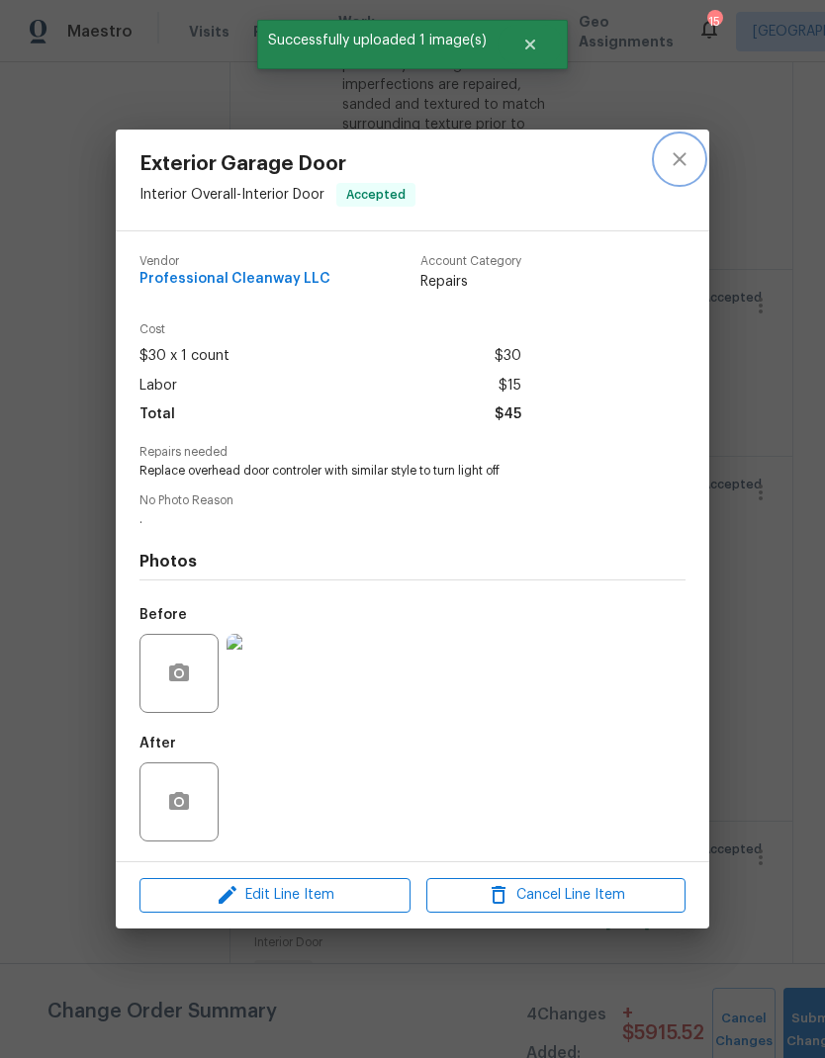
click at [684, 147] on icon "close" at bounding box center [680, 159] width 24 height 24
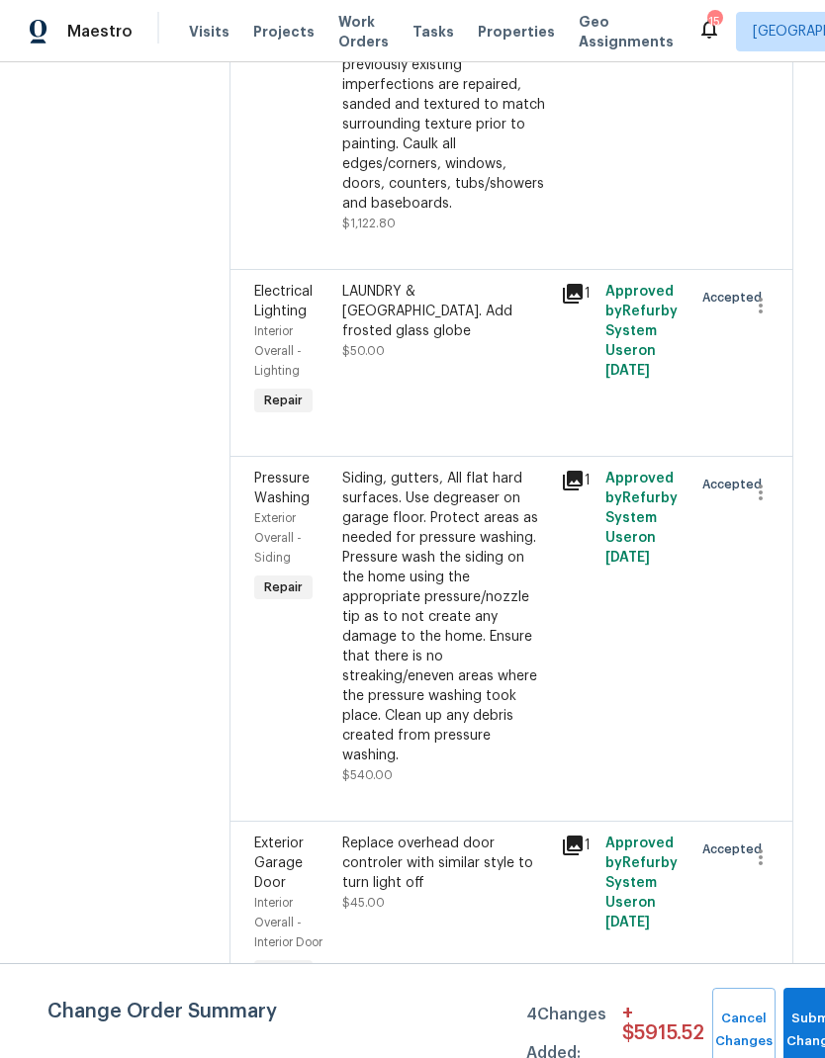
scroll to position [79, 0]
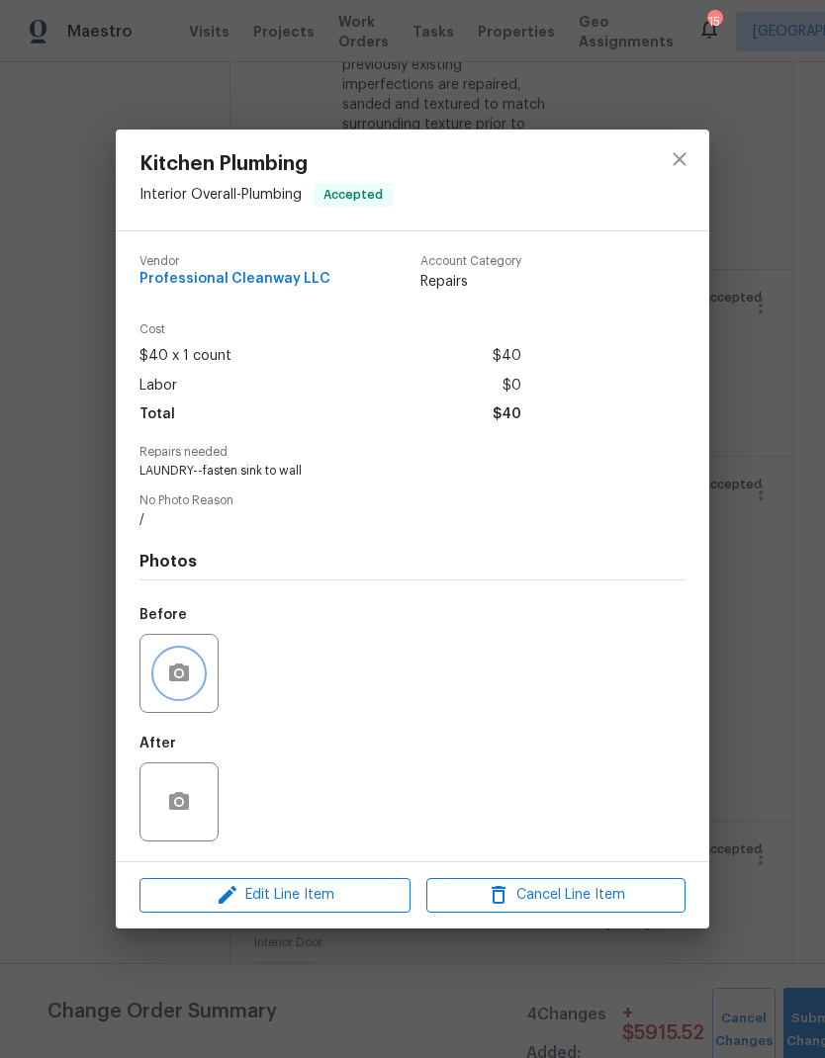
click at [163, 680] on button "button" at bounding box center [178, 673] width 47 height 47
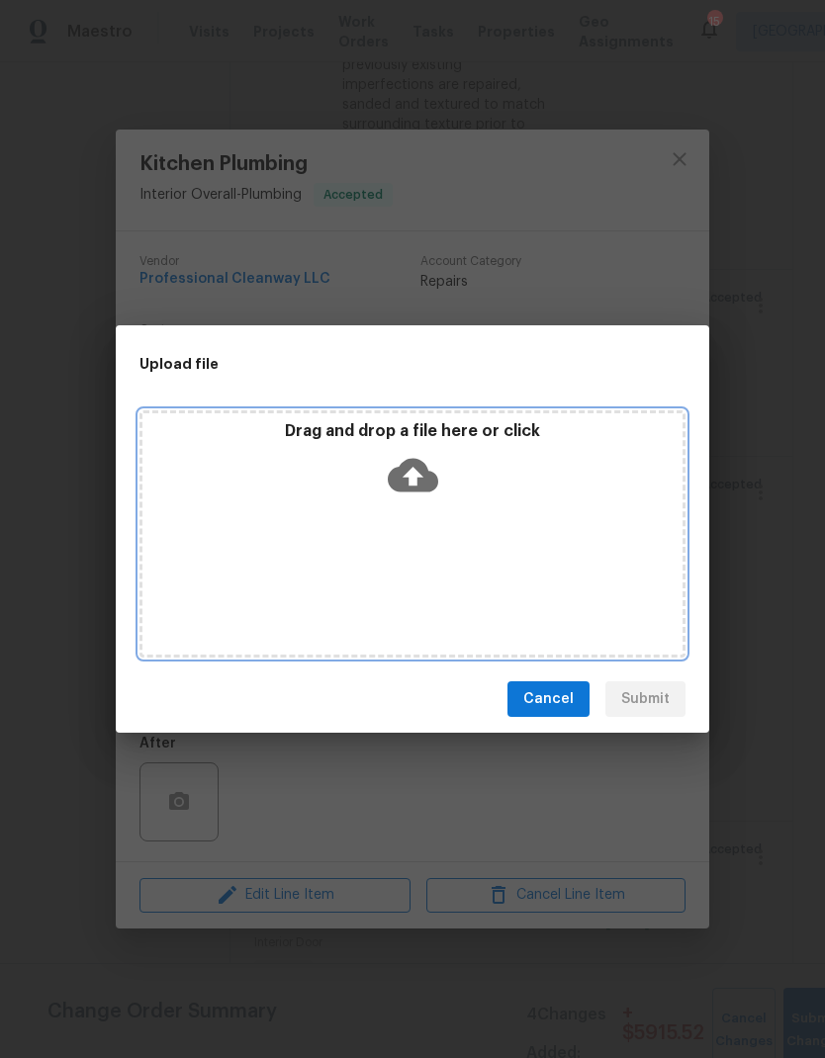
click at [301, 491] on div "Drag and drop a file here or click" at bounding box center [412, 463] width 540 height 85
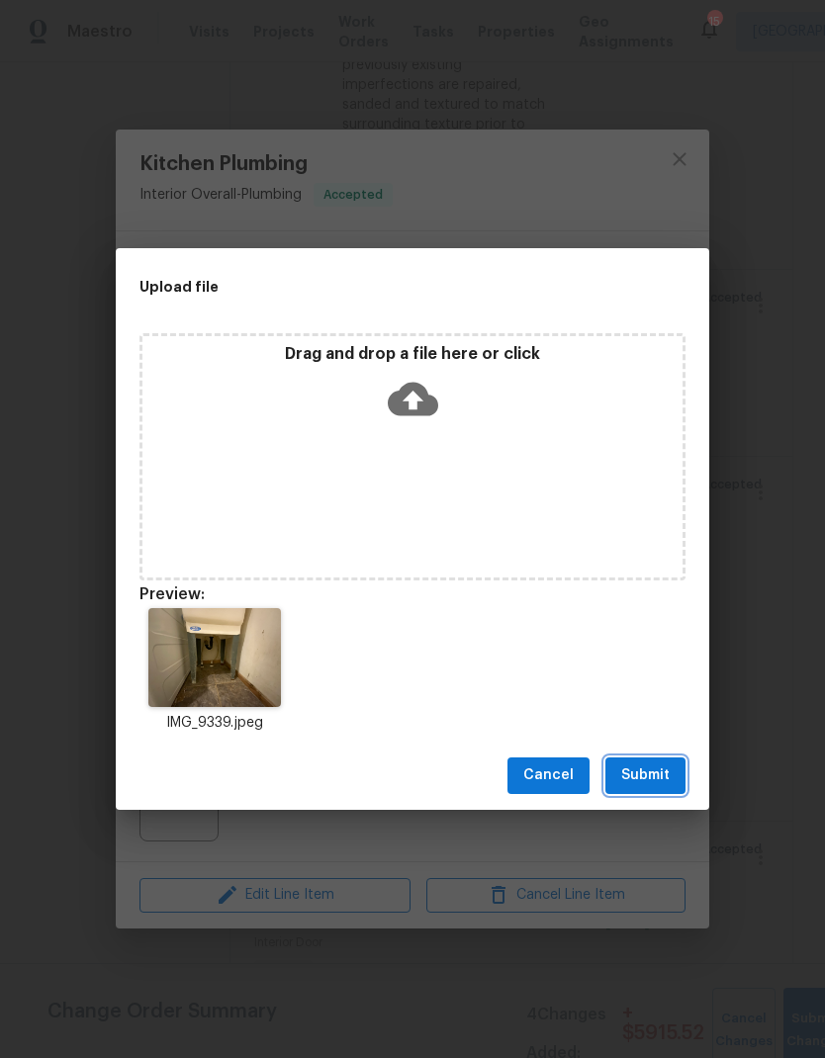
click at [644, 775] on span "Submit" at bounding box center [645, 776] width 48 height 25
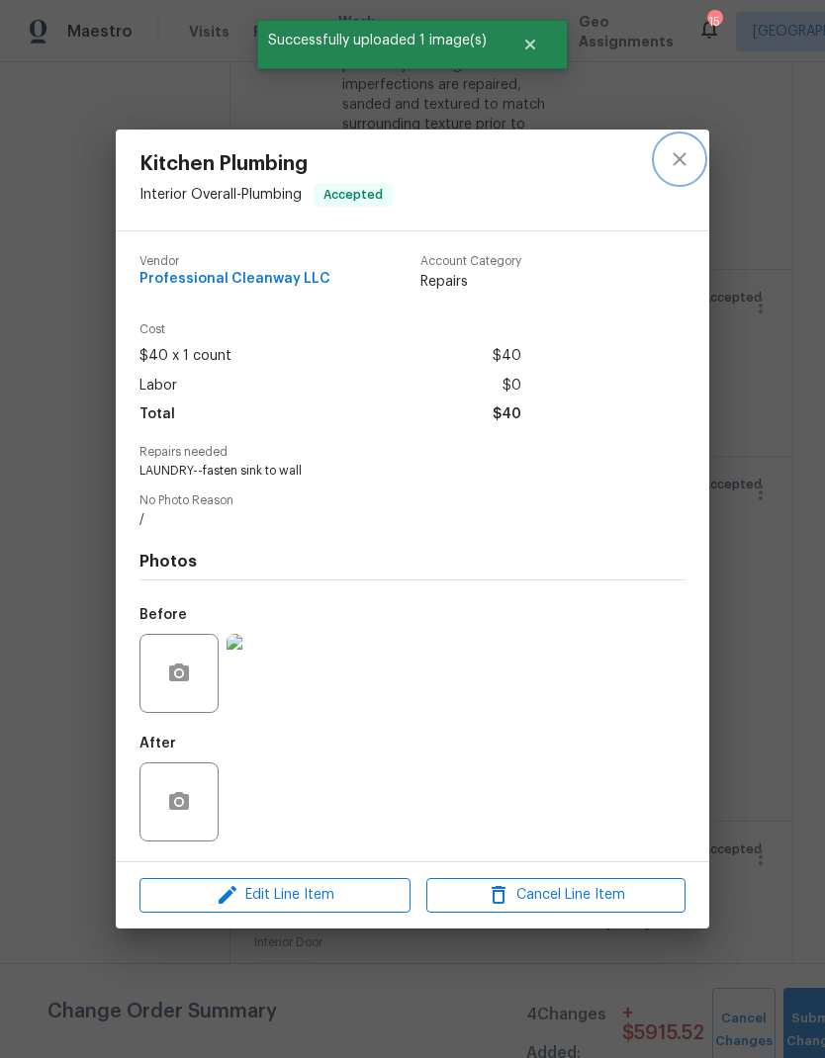
click at [666, 157] on button "close" at bounding box center [679, 158] width 47 height 47
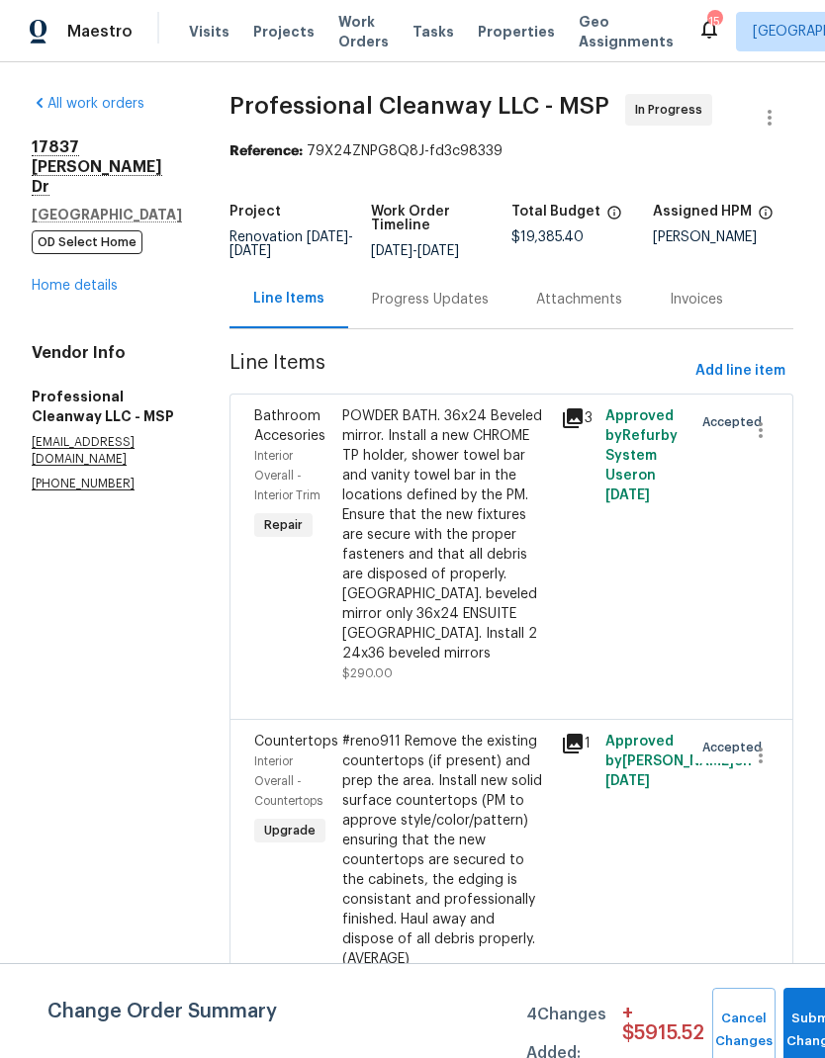
scroll to position [0, 0]
click at [786, 1012] on button "Submit Changes" at bounding box center [814, 1030] width 63 height 85
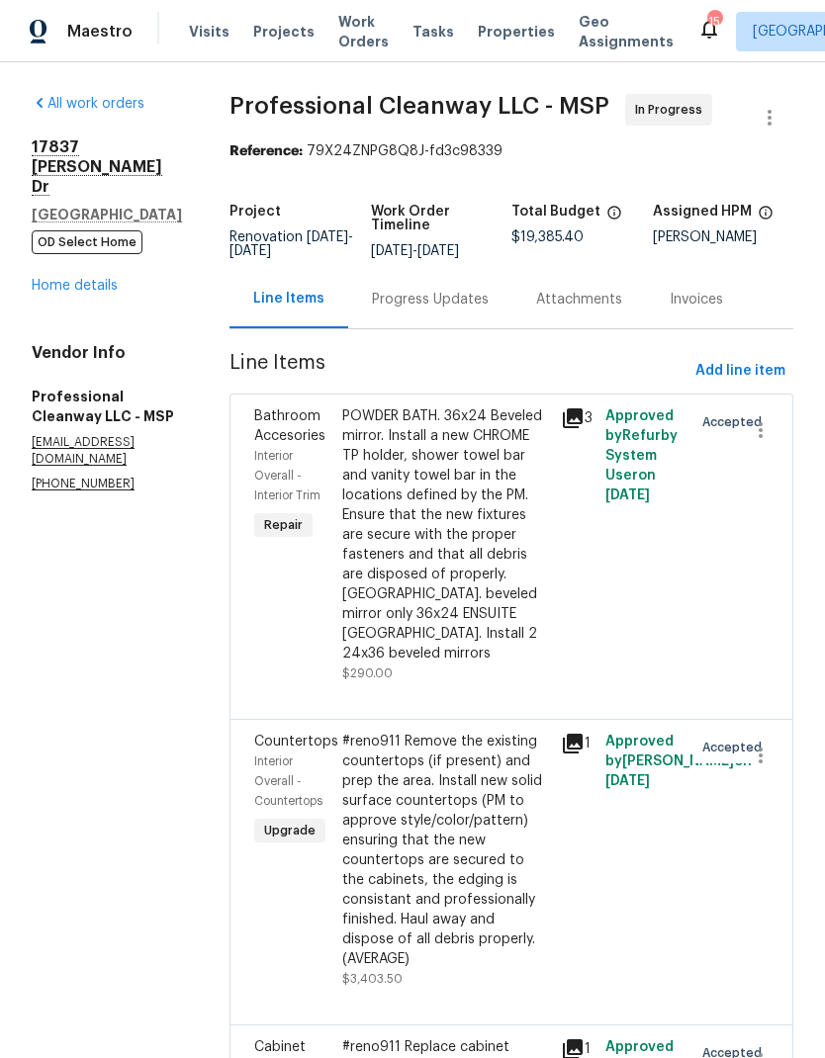
click at [48, 279] on link "Home details" at bounding box center [75, 286] width 86 height 14
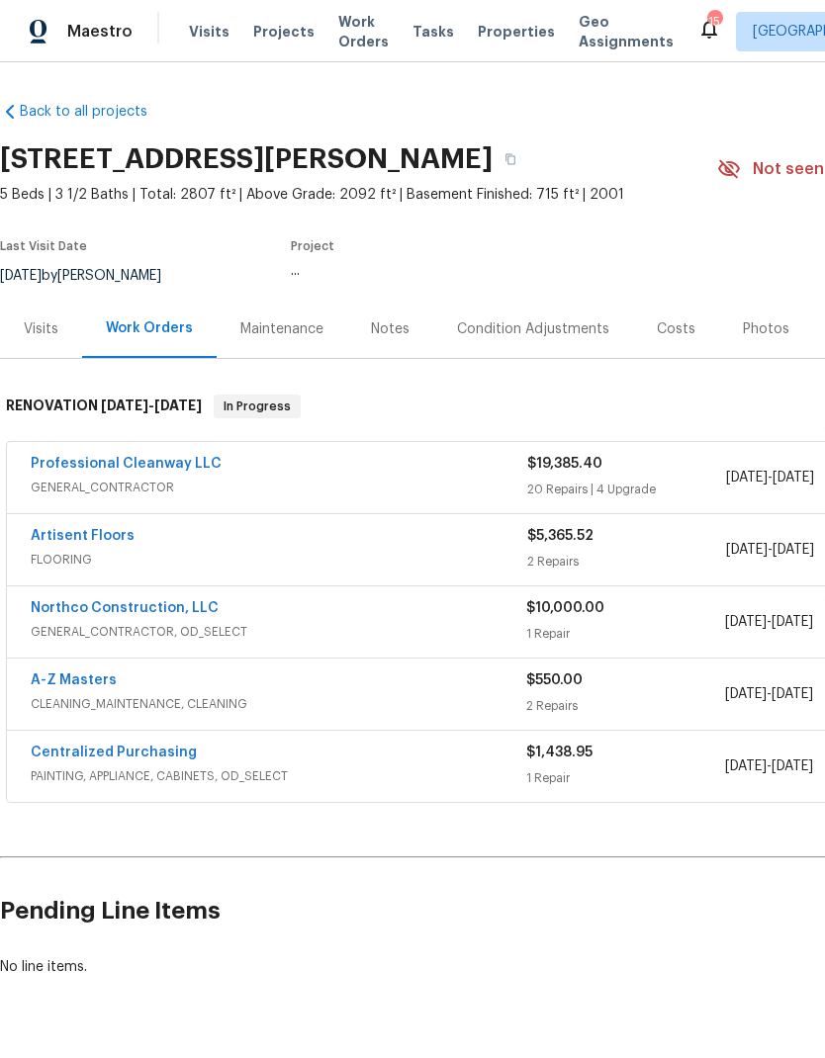
scroll to position [52, 0]
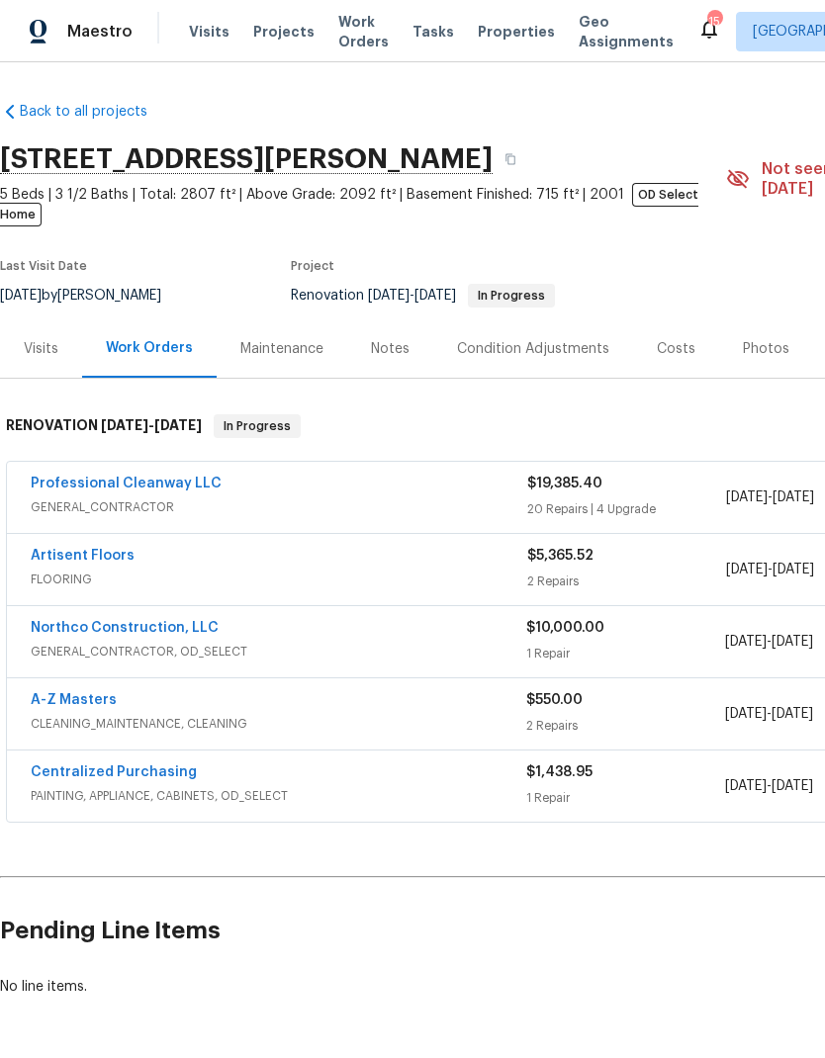
click at [99, 642] on span "GENERAL_CONTRACTOR, OD_SELECT" at bounding box center [278, 652] width 495 height 20
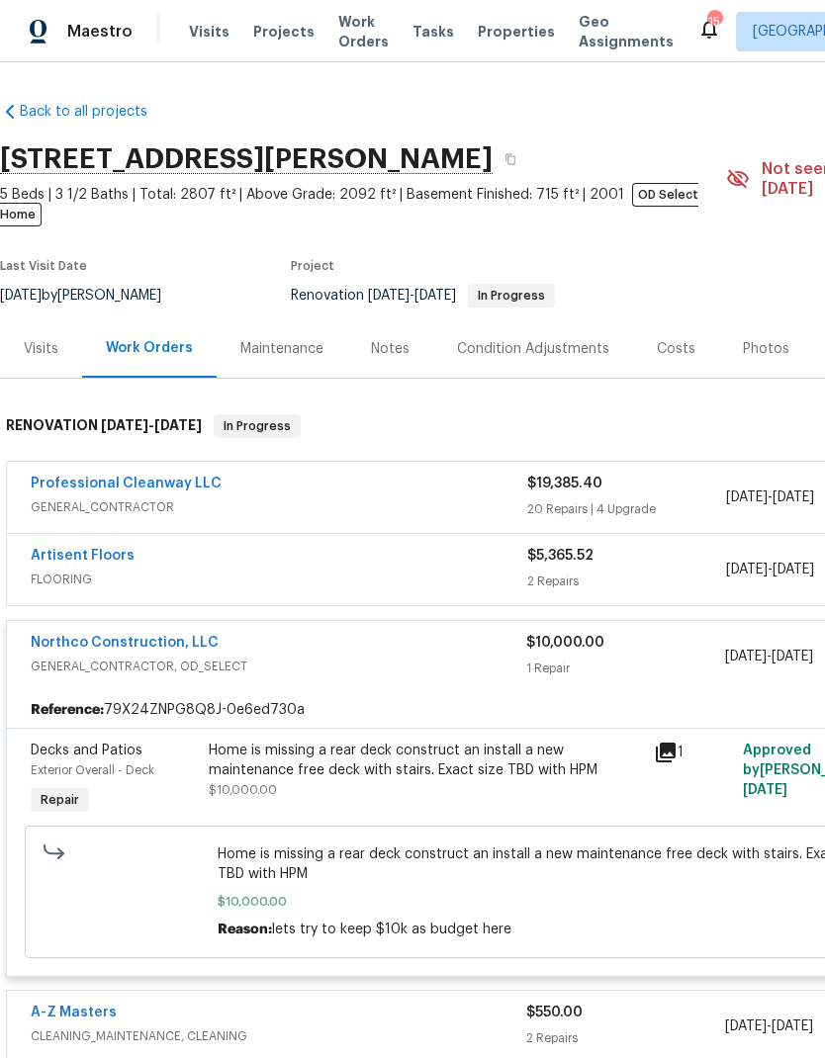
click at [285, 741] on div "Home is missing a rear deck construct an install a new maintenance free deck wi…" at bounding box center [425, 761] width 433 height 40
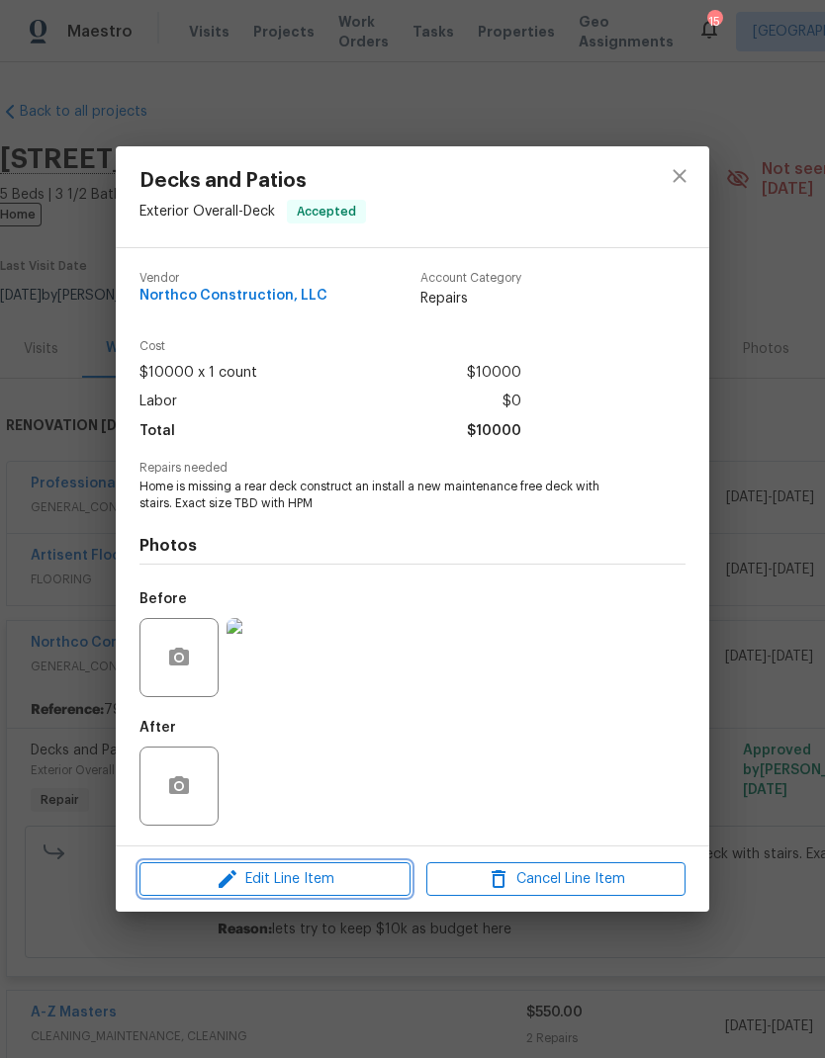
click at [280, 878] on span "Edit Line Item" at bounding box center [274, 879] width 259 height 25
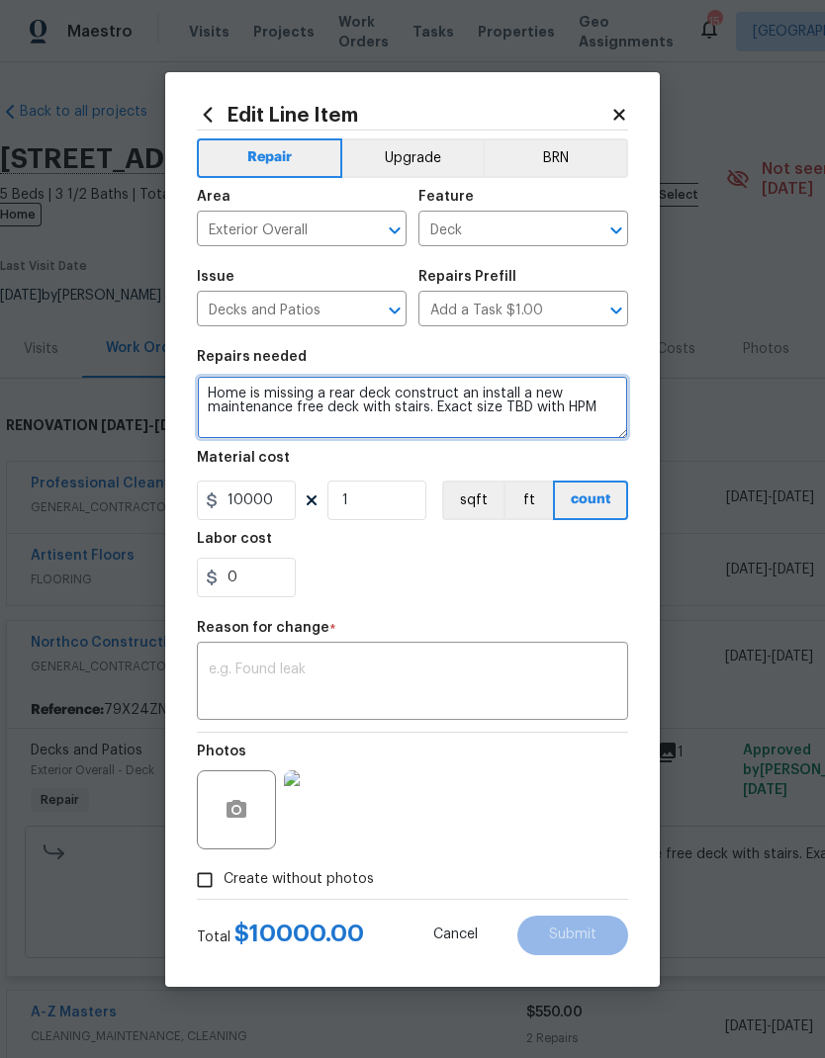
click at [597, 407] on textarea "Home is missing a rear deck construct an install a new maintenance free deck wi…" at bounding box center [412, 407] width 431 height 63
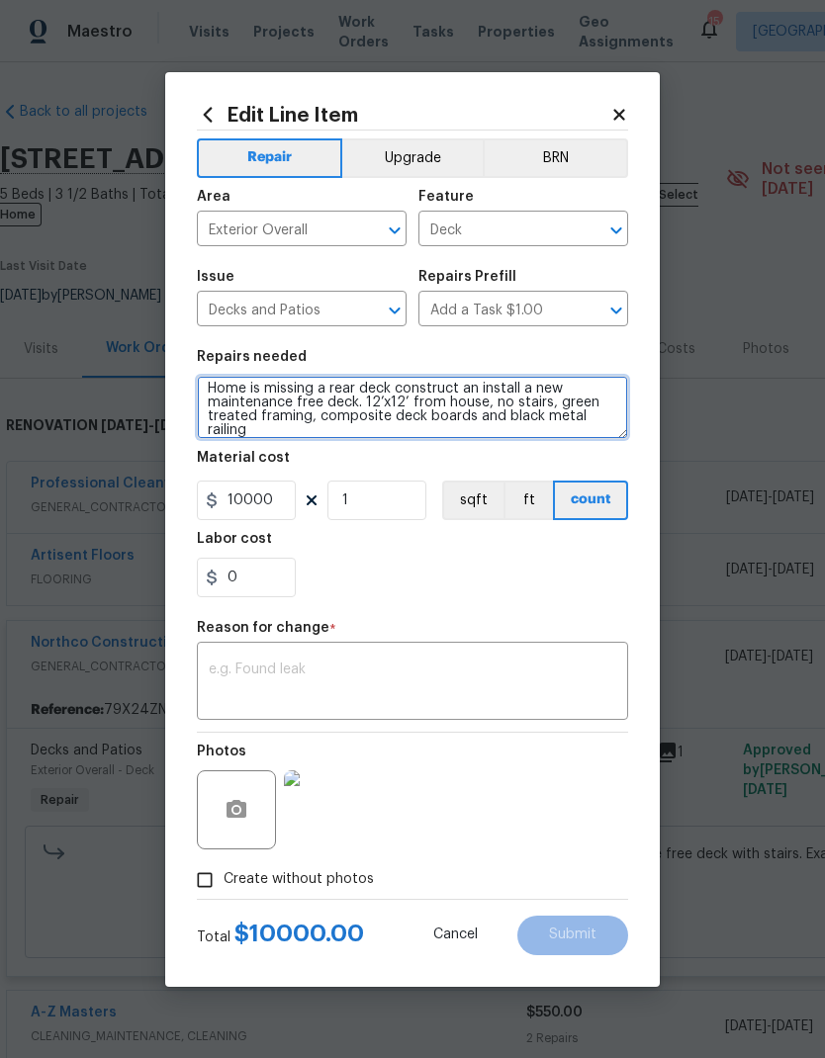
type textarea "Home is missing a rear deck construct an install a new maintenance free deck. 1…"
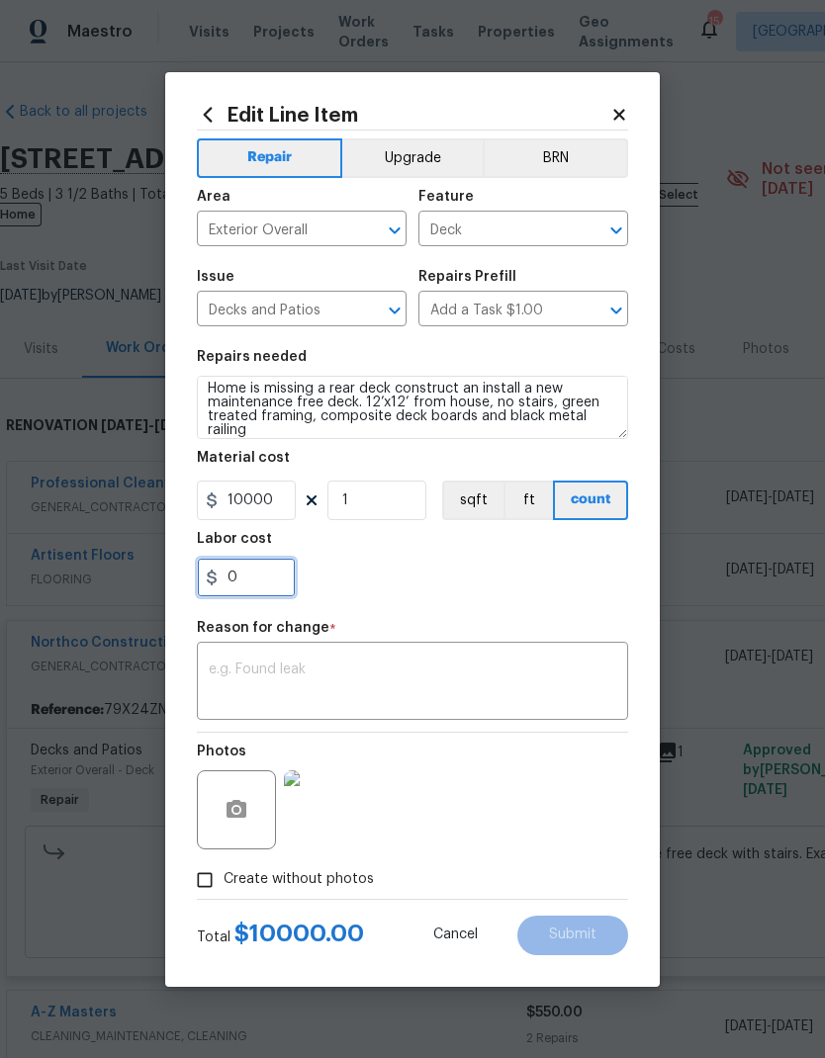
click at [243, 584] on input "0" at bounding box center [246, 578] width 99 height 40
click at [210, 664] on textarea at bounding box center [412, 684] width 407 height 42
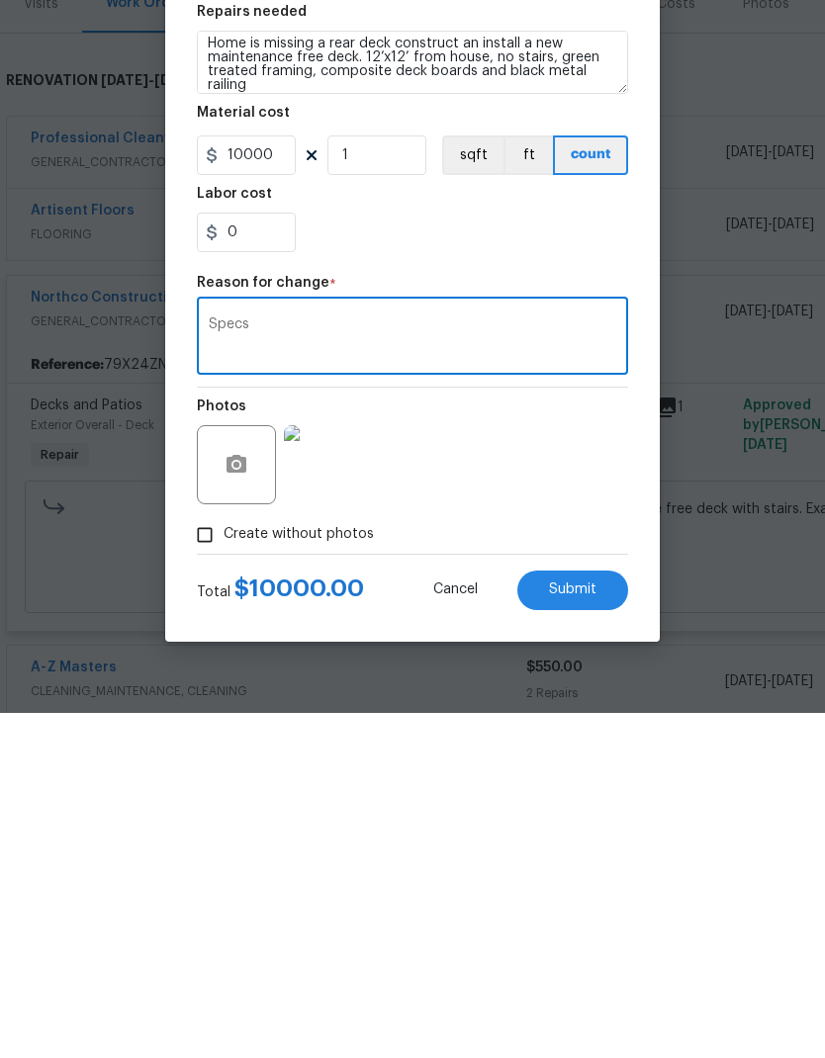
type textarea "Specs"
click at [243, 558] on input "0" at bounding box center [246, 578] width 99 height 40
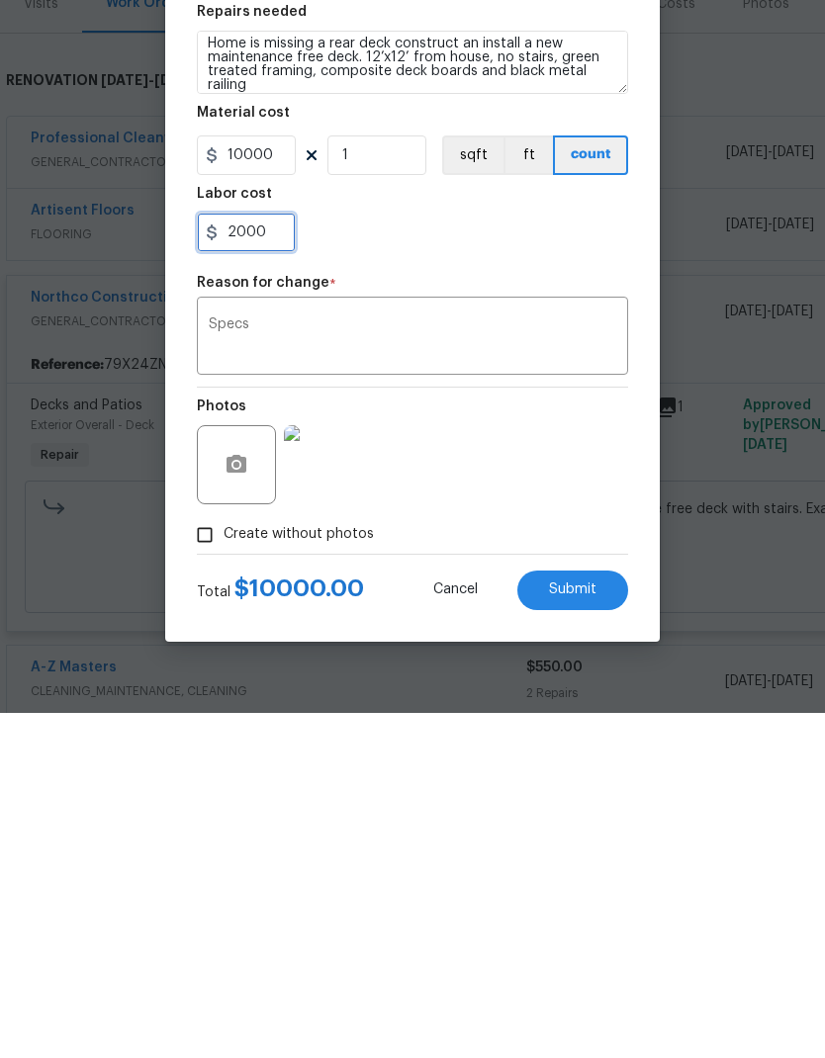
type input "2000"
click at [393, 558] on div "2000" at bounding box center [412, 578] width 431 height 40
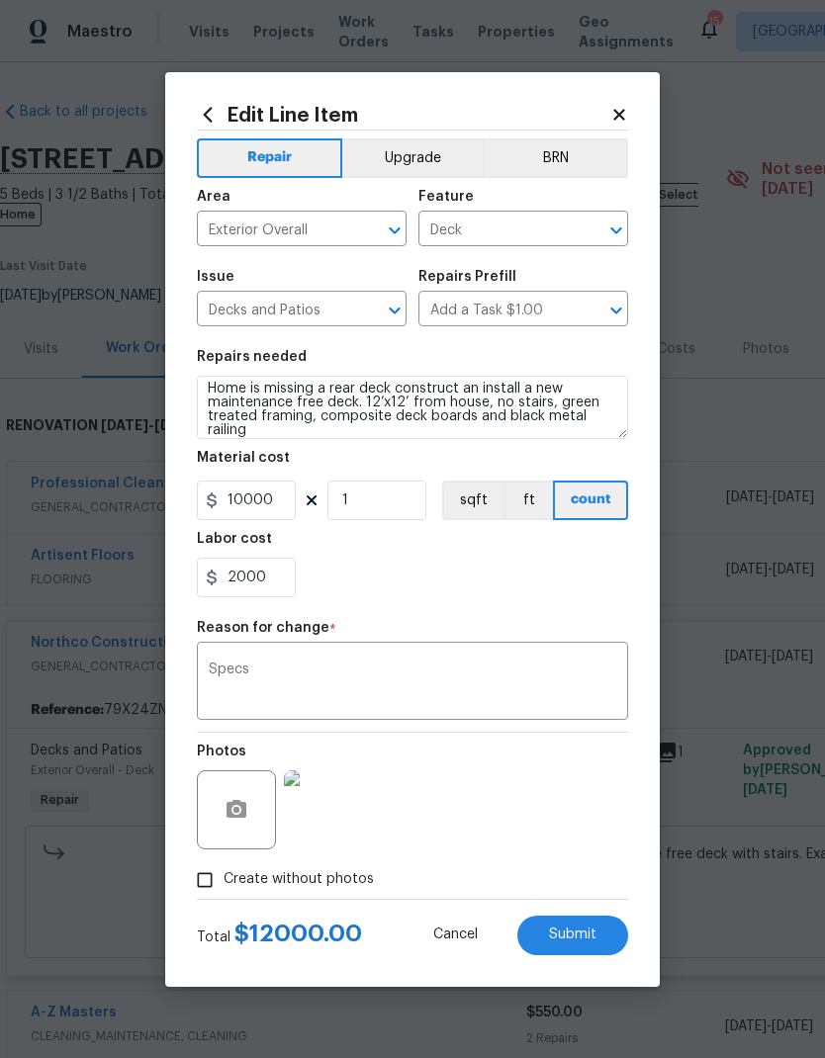
click at [565, 947] on button "Submit" at bounding box center [572, 936] width 111 height 40
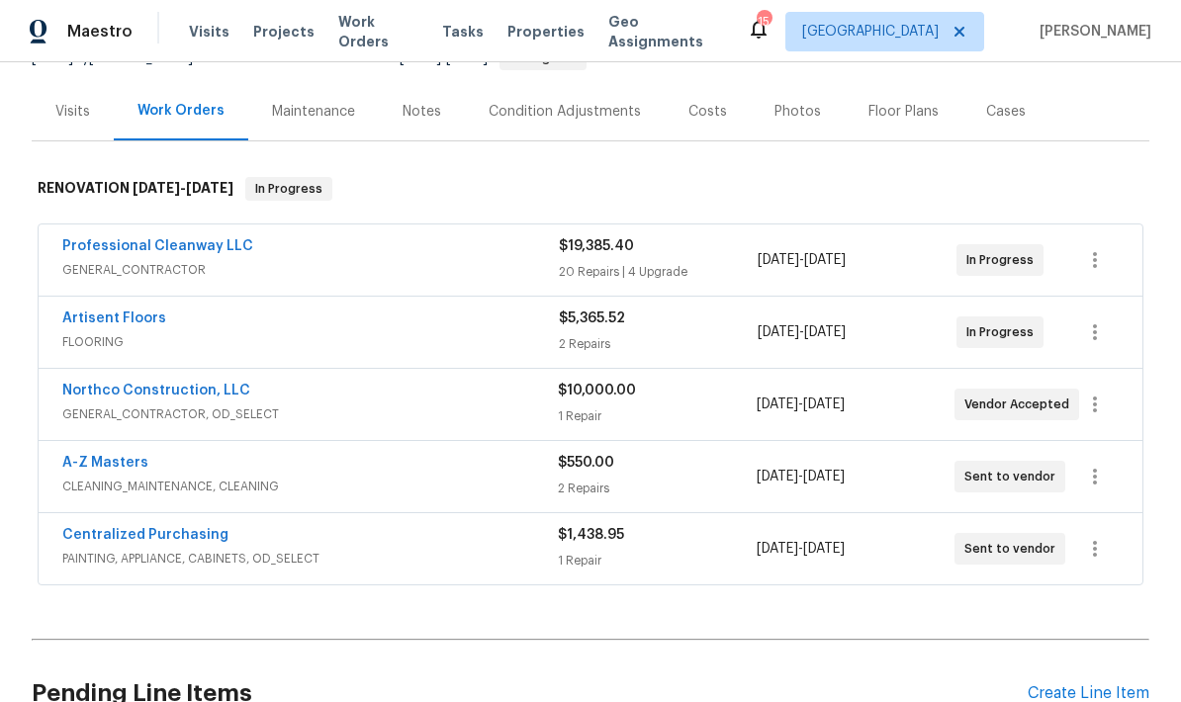
scroll to position [253, 0]
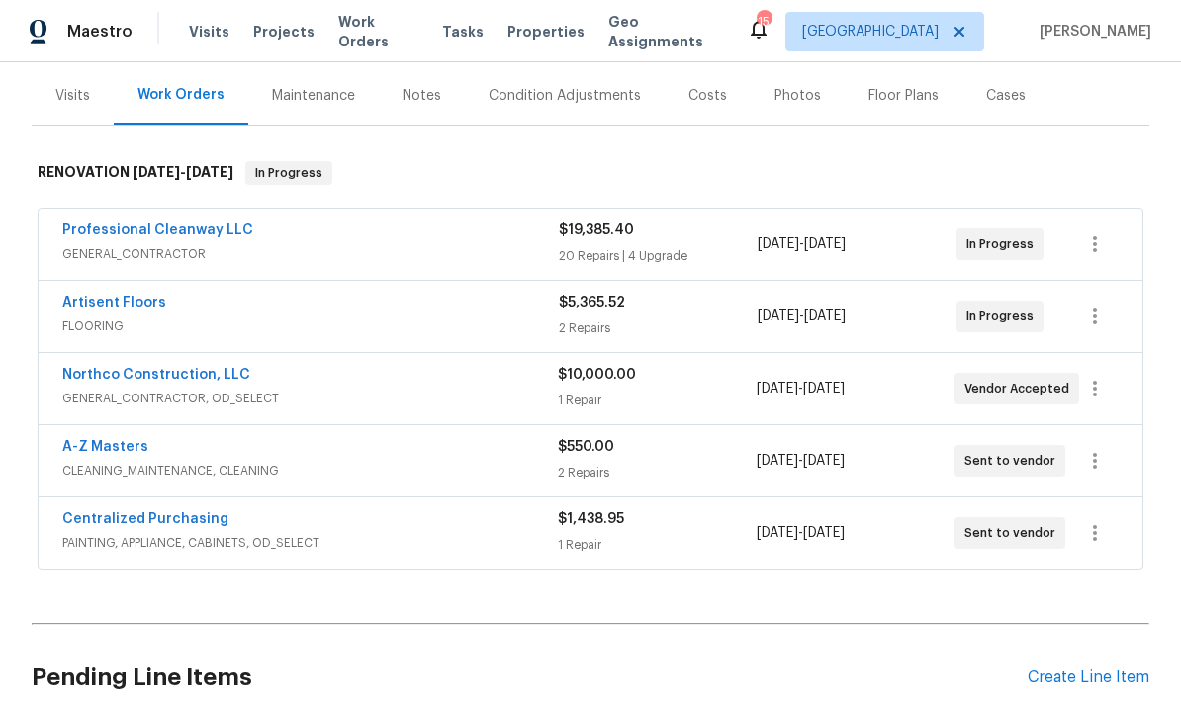
click at [135, 389] on span "GENERAL_CONTRACTOR, OD_SELECT" at bounding box center [309, 399] width 495 height 20
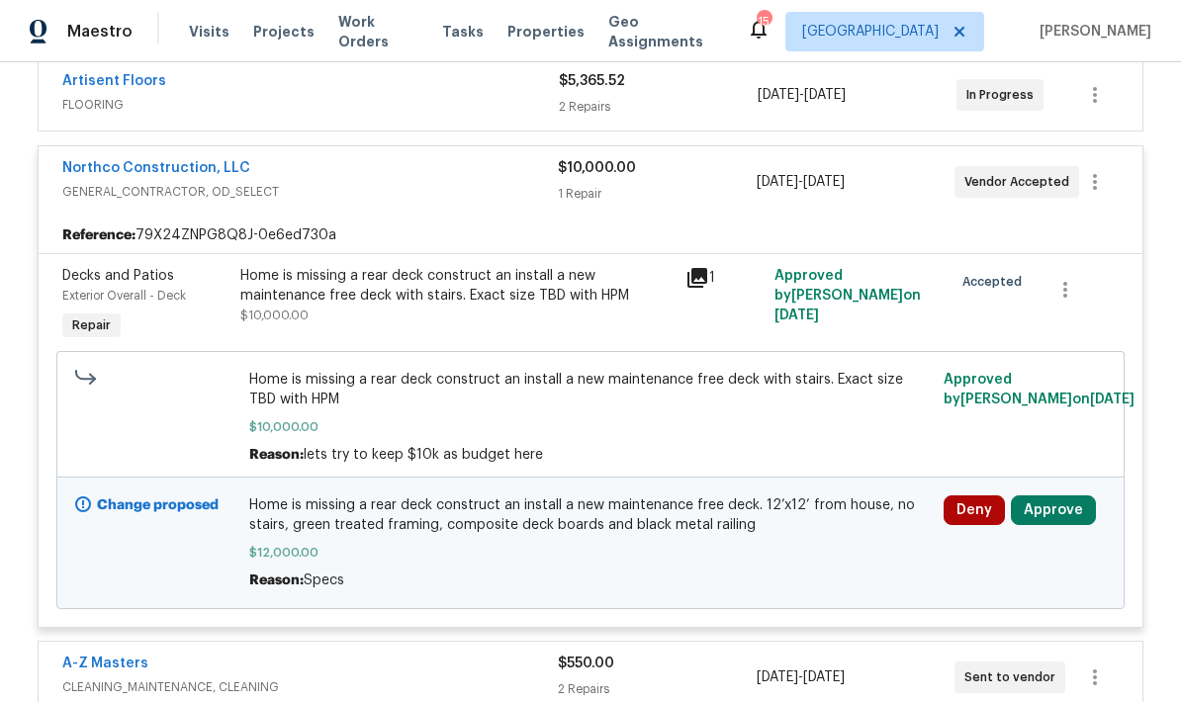
scroll to position [472, 0]
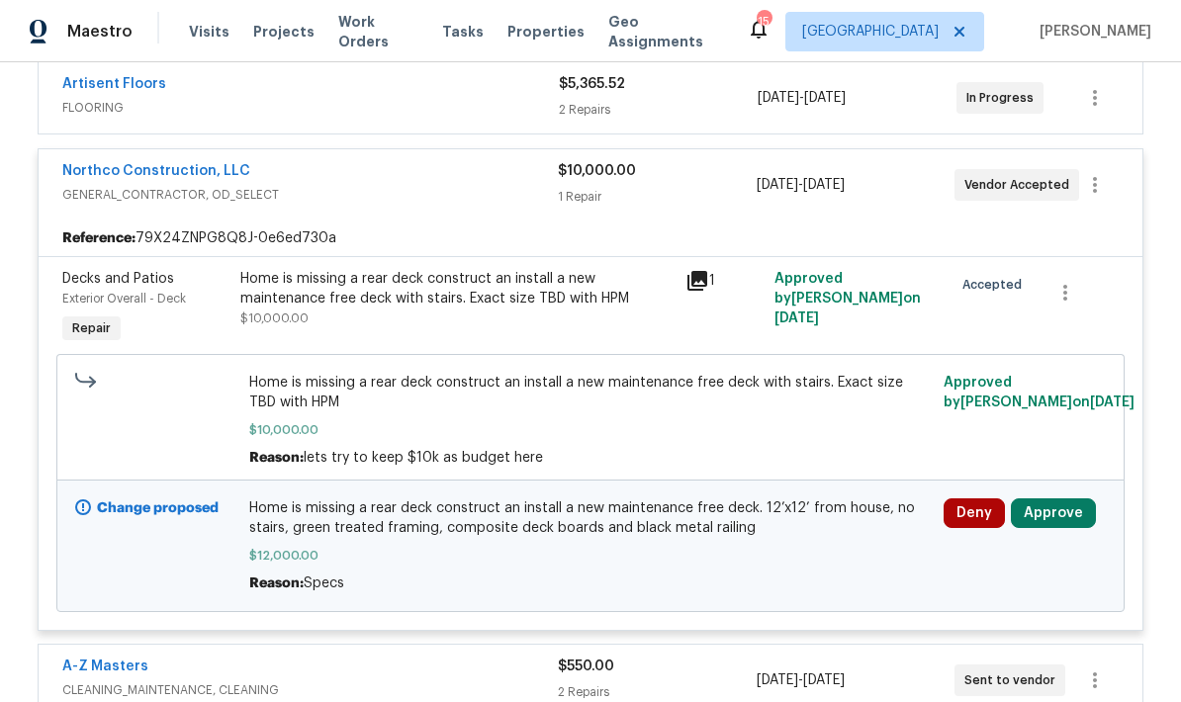
click at [824, 501] on button "Deny" at bounding box center [974, 513] width 61 height 30
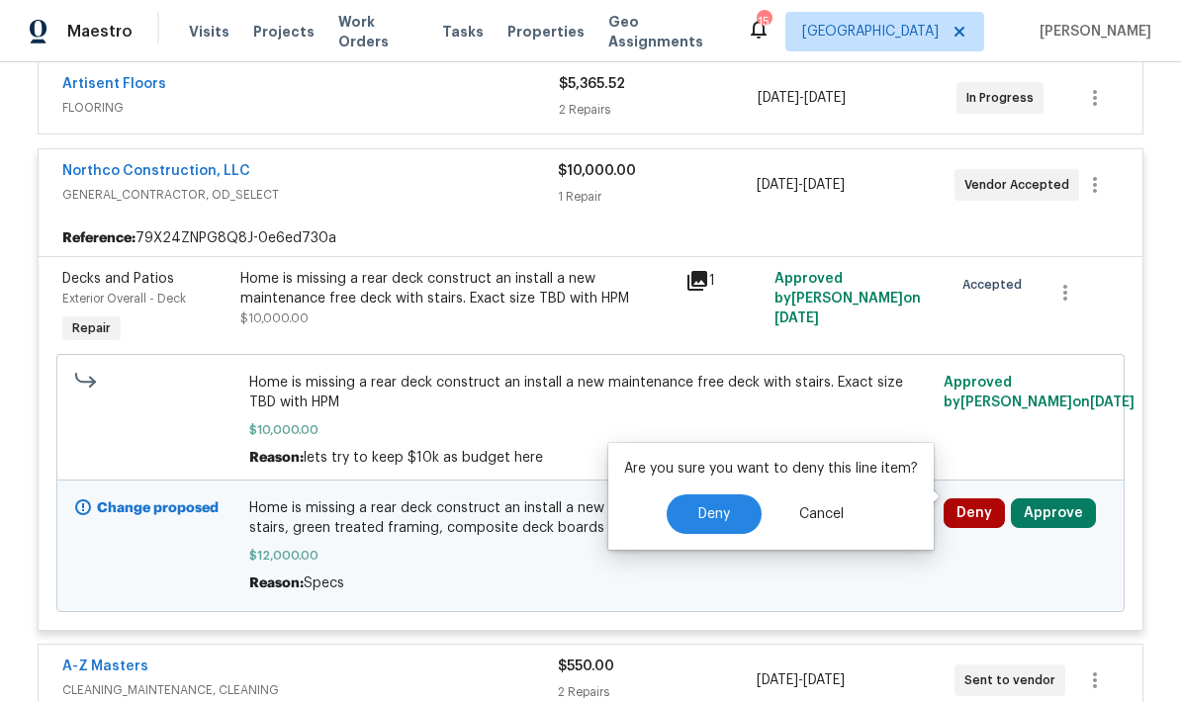
click at [698, 517] on span "Deny" at bounding box center [714, 514] width 32 height 15
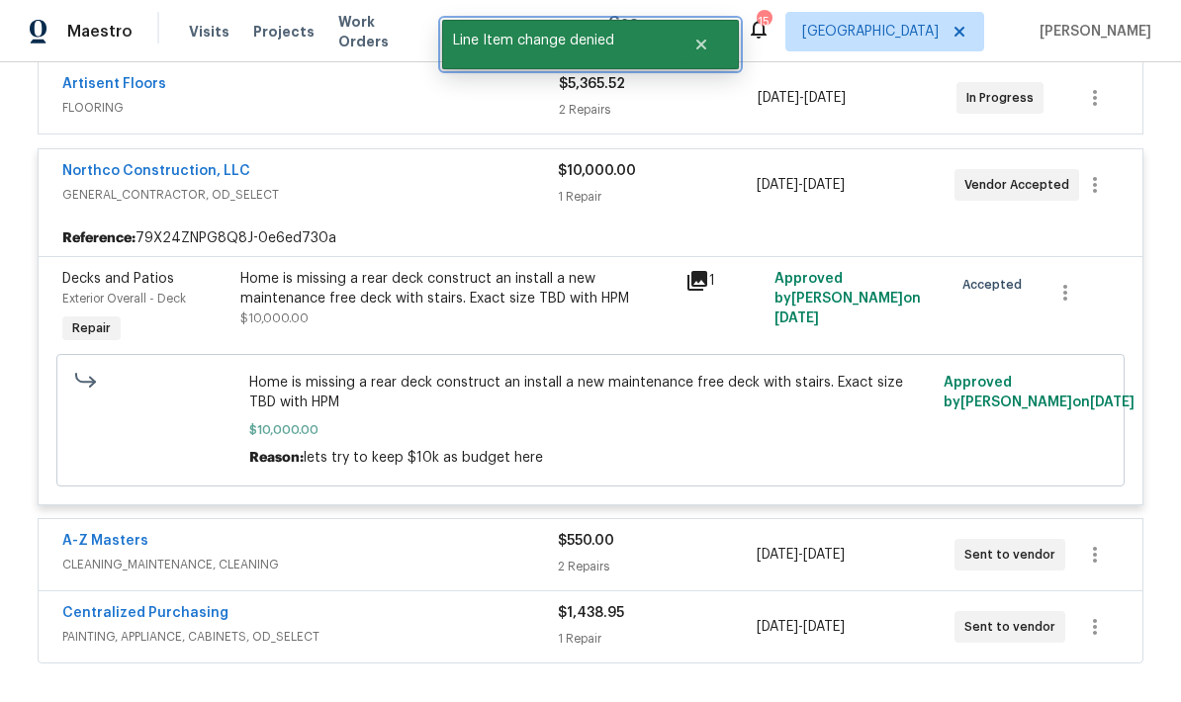
click at [703, 48] on icon "Close" at bounding box center [701, 45] width 10 height 10
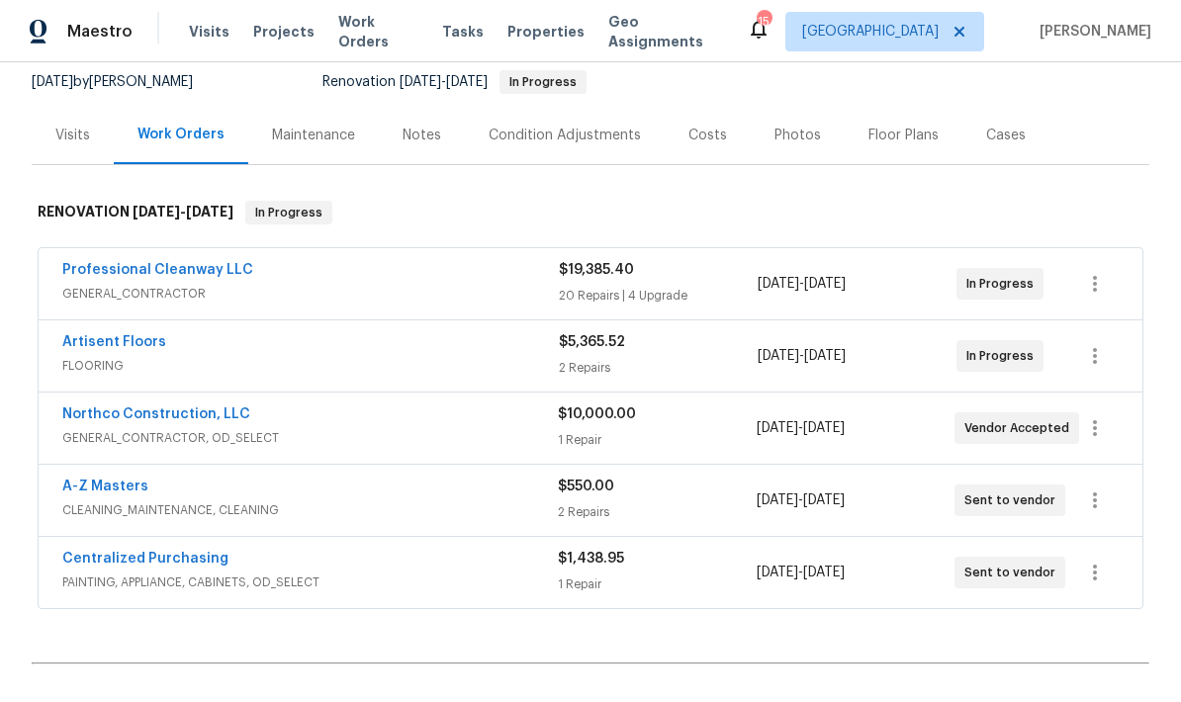
scroll to position [211, 0]
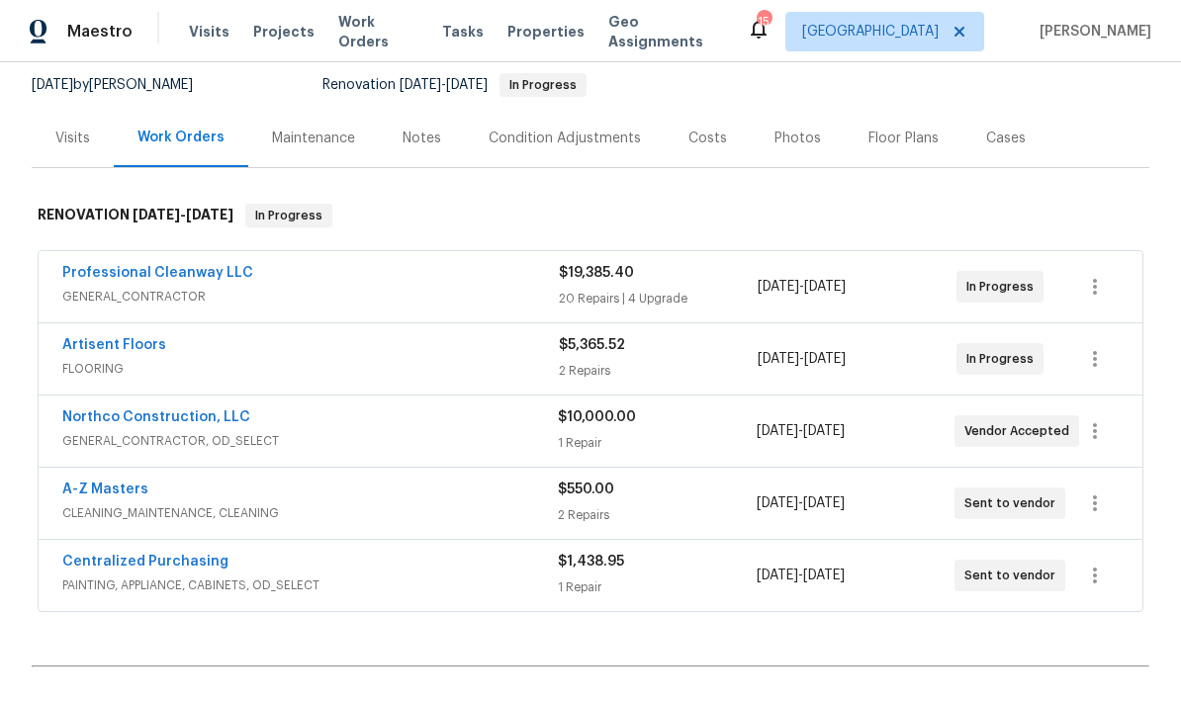
click at [101, 431] on span "GENERAL_CONTRACTOR, OD_SELECT" at bounding box center [309, 441] width 495 height 20
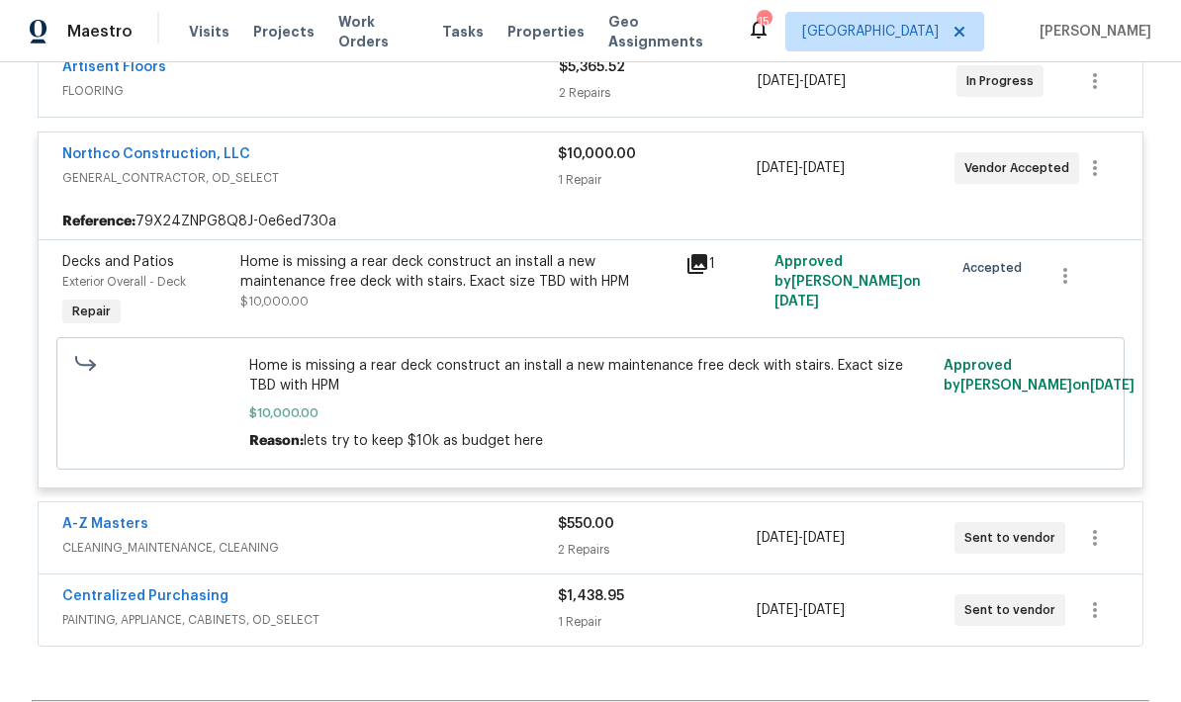
scroll to position [493, 0]
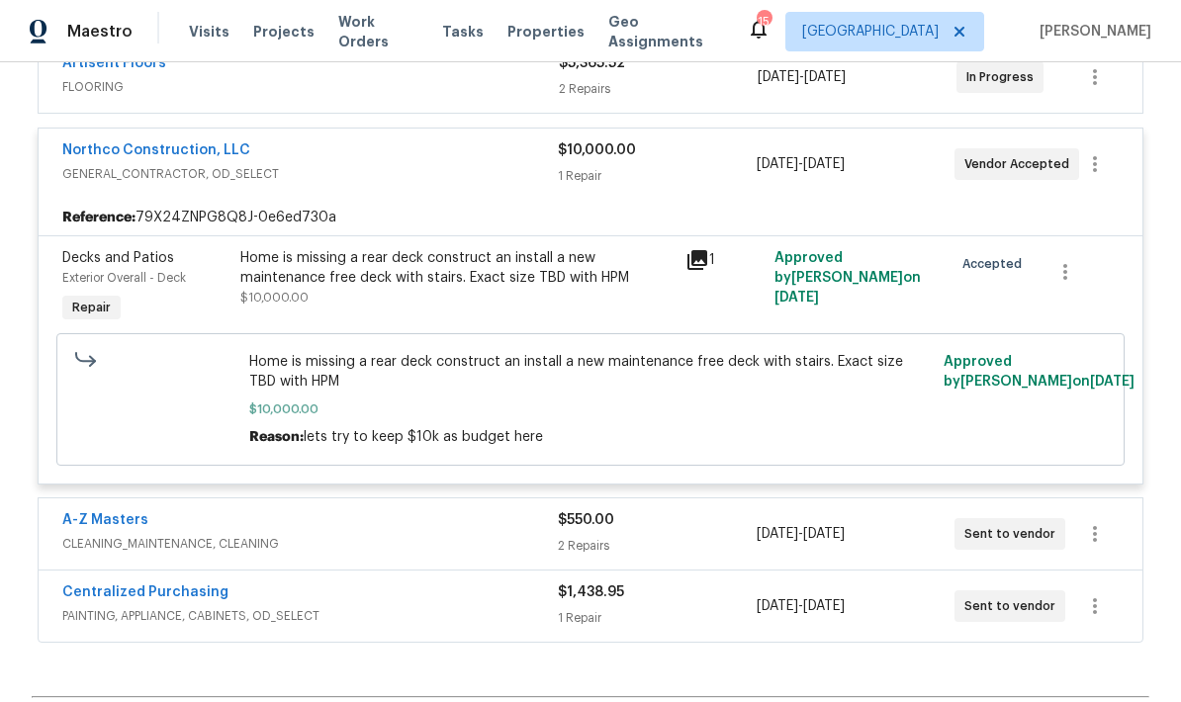
click at [379, 261] on div "Home is missing a rear deck construct an install a new maintenance free deck wi…" at bounding box center [456, 268] width 433 height 40
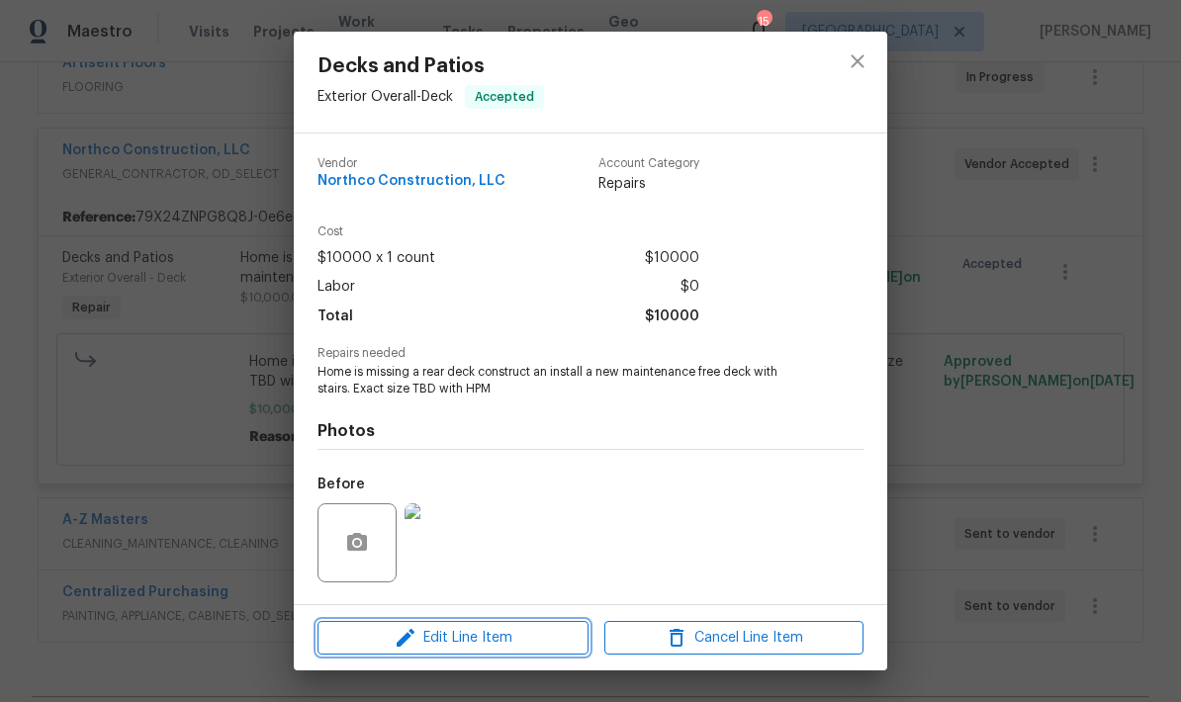
click at [454, 642] on span "Edit Line Item" at bounding box center [452, 638] width 259 height 25
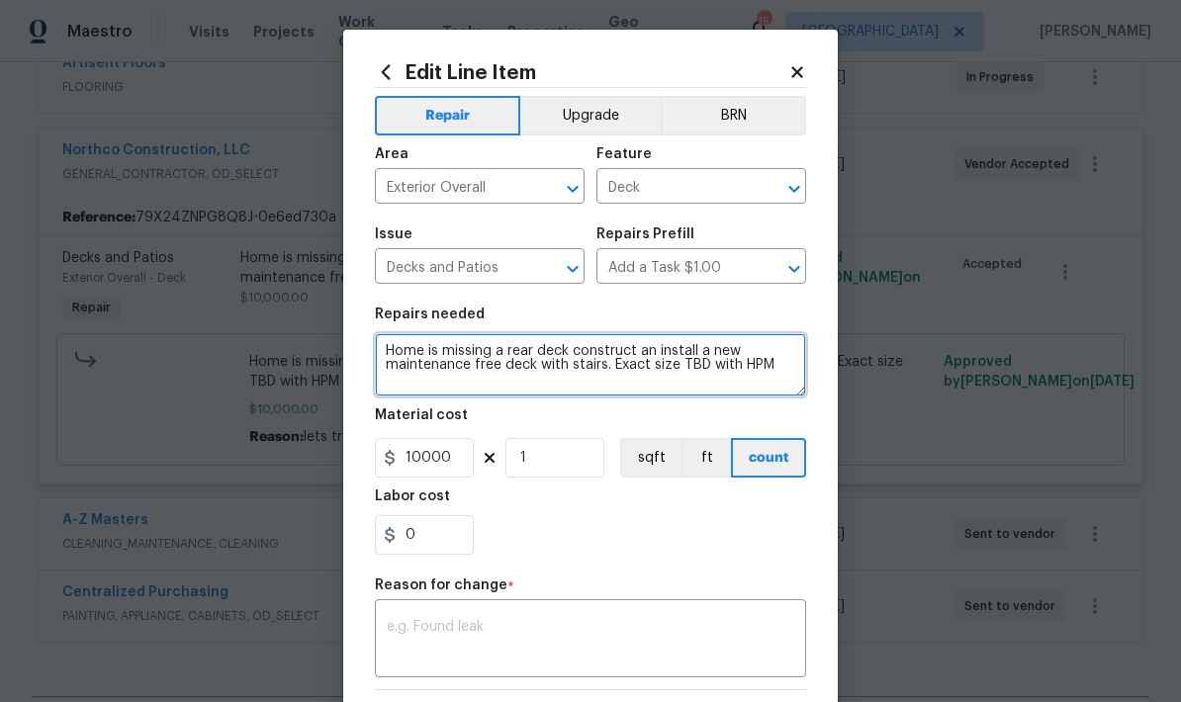
click at [772, 366] on textarea "Home is missing a rear deck construct an install a new maintenance free deck wi…" at bounding box center [590, 364] width 431 height 63
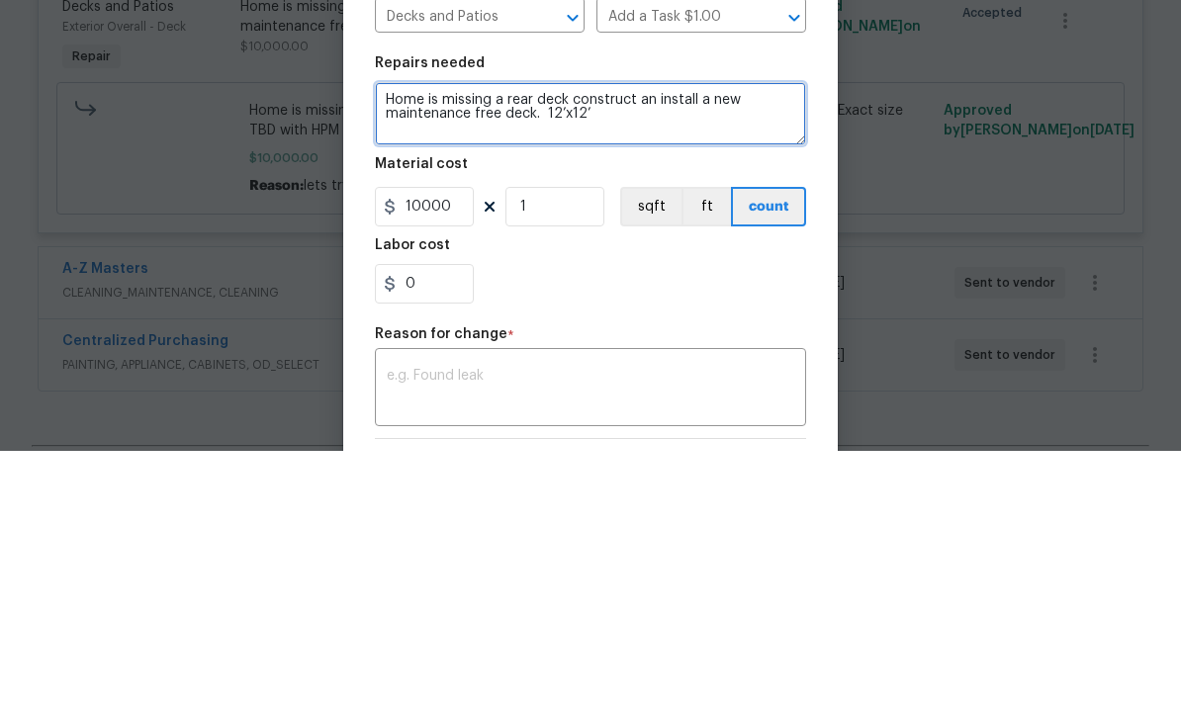
click at [534, 333] on textarea "Home is missing a rear deck construct an install a new maintenance free deck. 1…" at bounding box center [590, 364] width 431 height 63
click at [738, 333] on textarea "Home is missing a rear deck construct an install a new maintenance free deck. G…" at bounding box center [590, 364] width 431 height 63
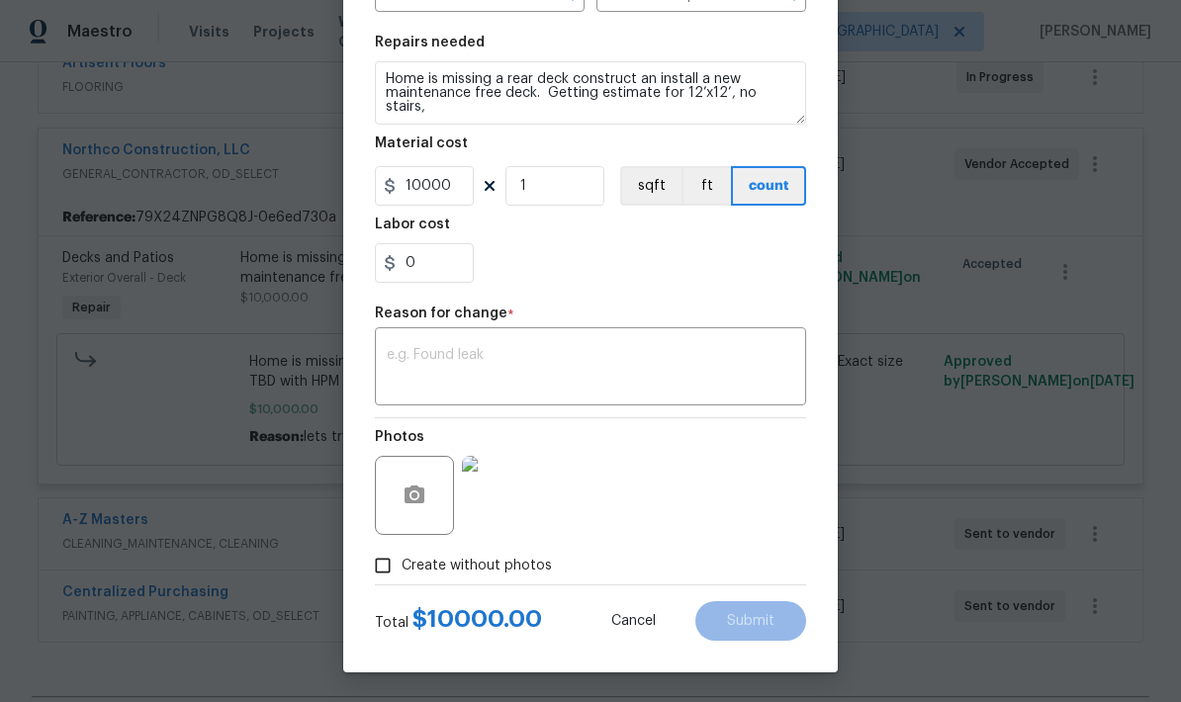
scroll to position [276, 0]
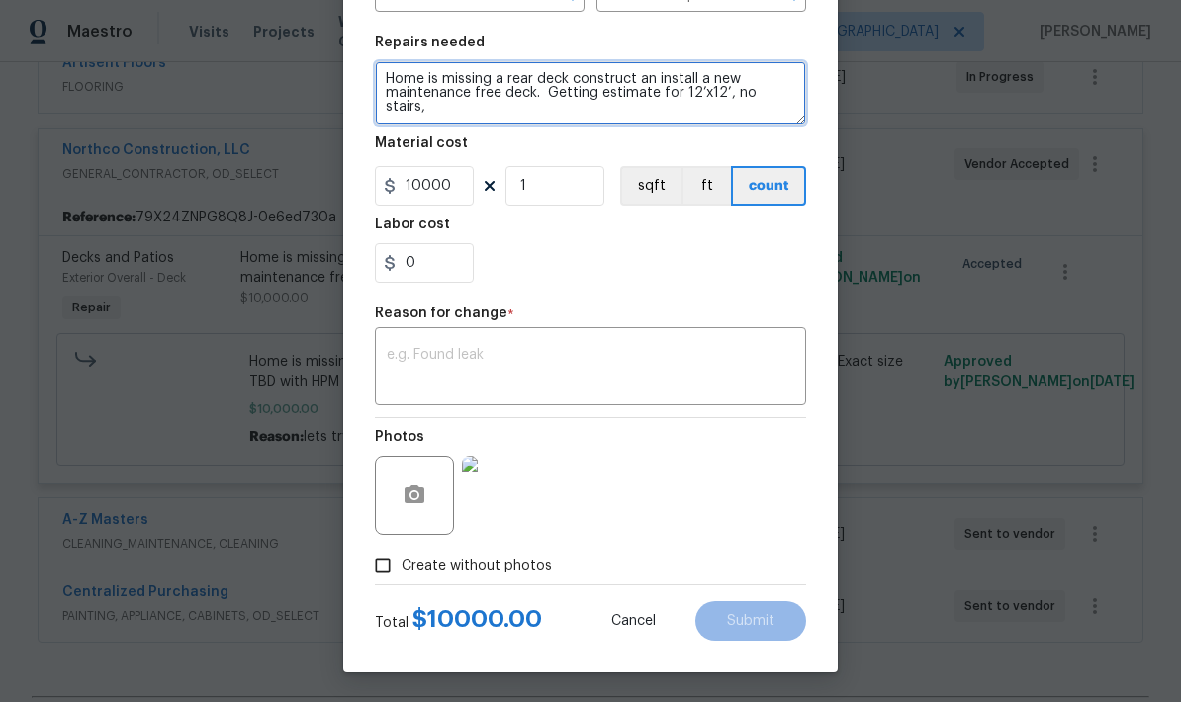
type textarea "Home is missing a rear deck construct an install a new maintenance free deck. G…"
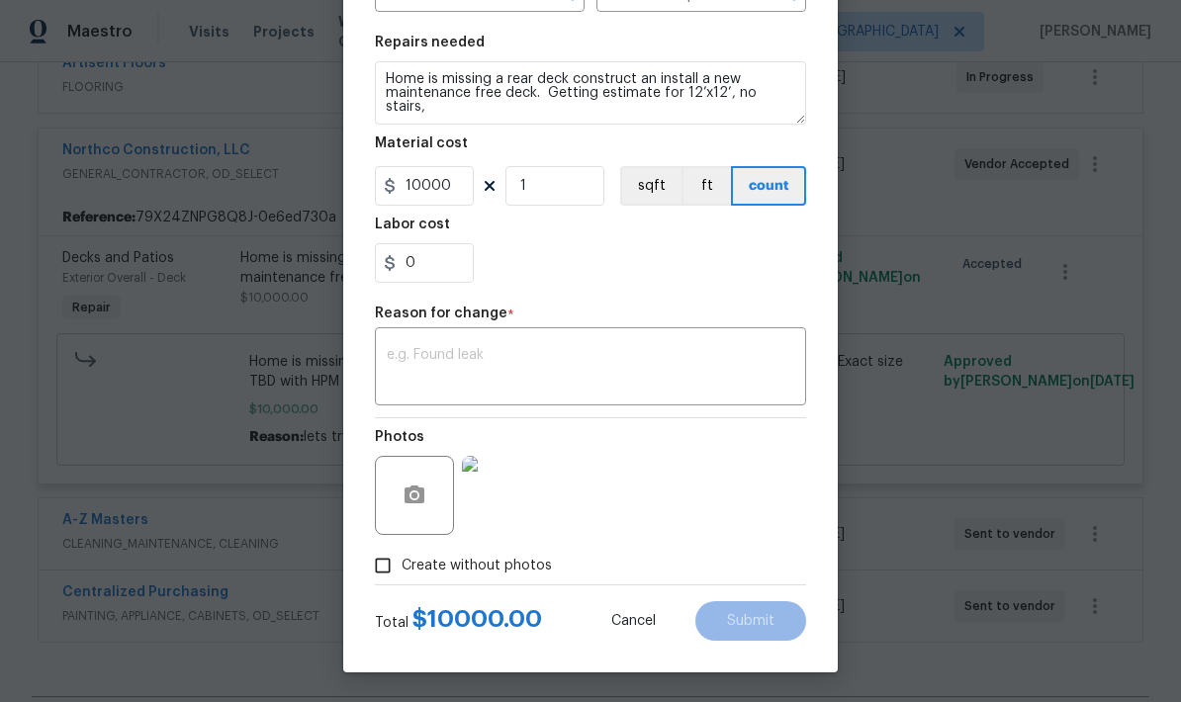
click at [625, 619] on span "Cancel" at bounding box center [633, 621] width 45 height 15
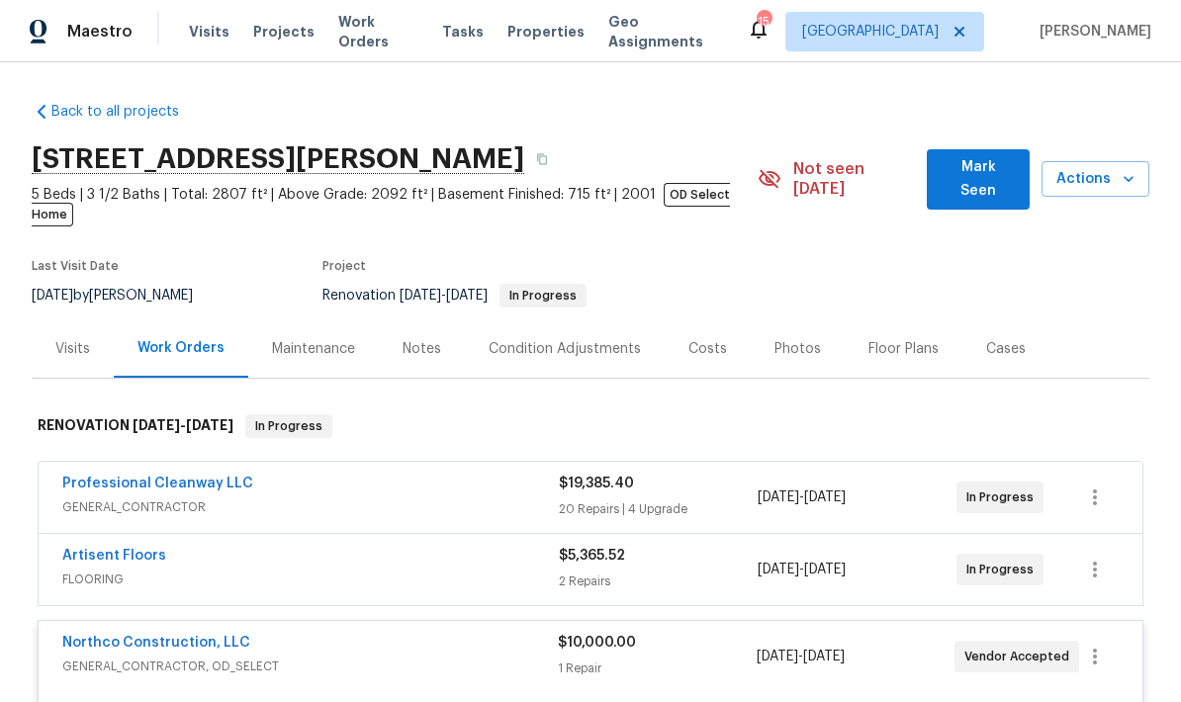
scroll to position [0, 0]
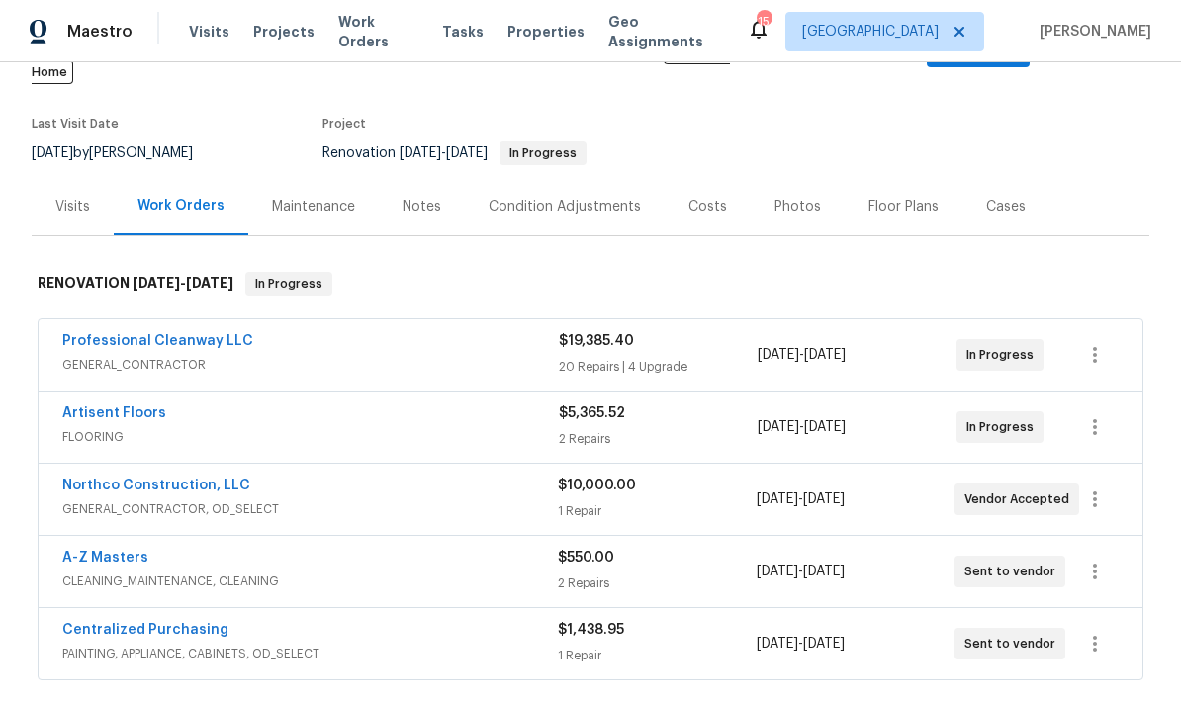
scroll to position [141, 0]
click at [692, 198] on div "Costs" at bounding box center [707, 208] width 39 height 20
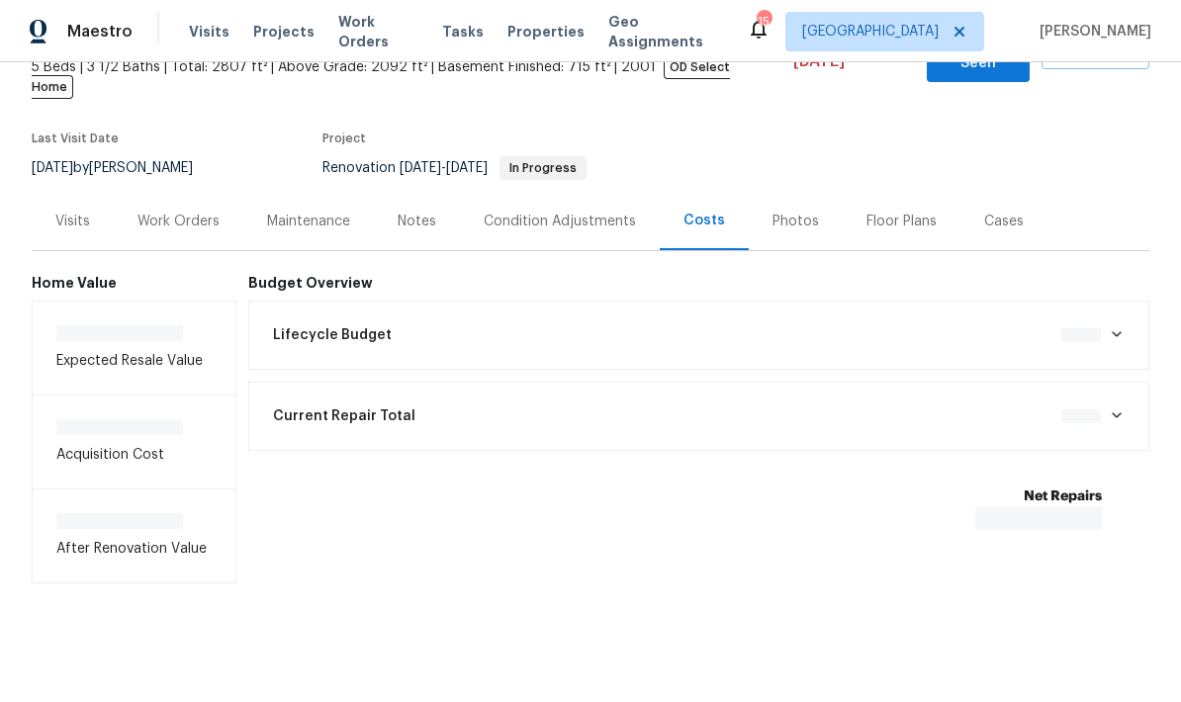
scroll to position [30, 0]
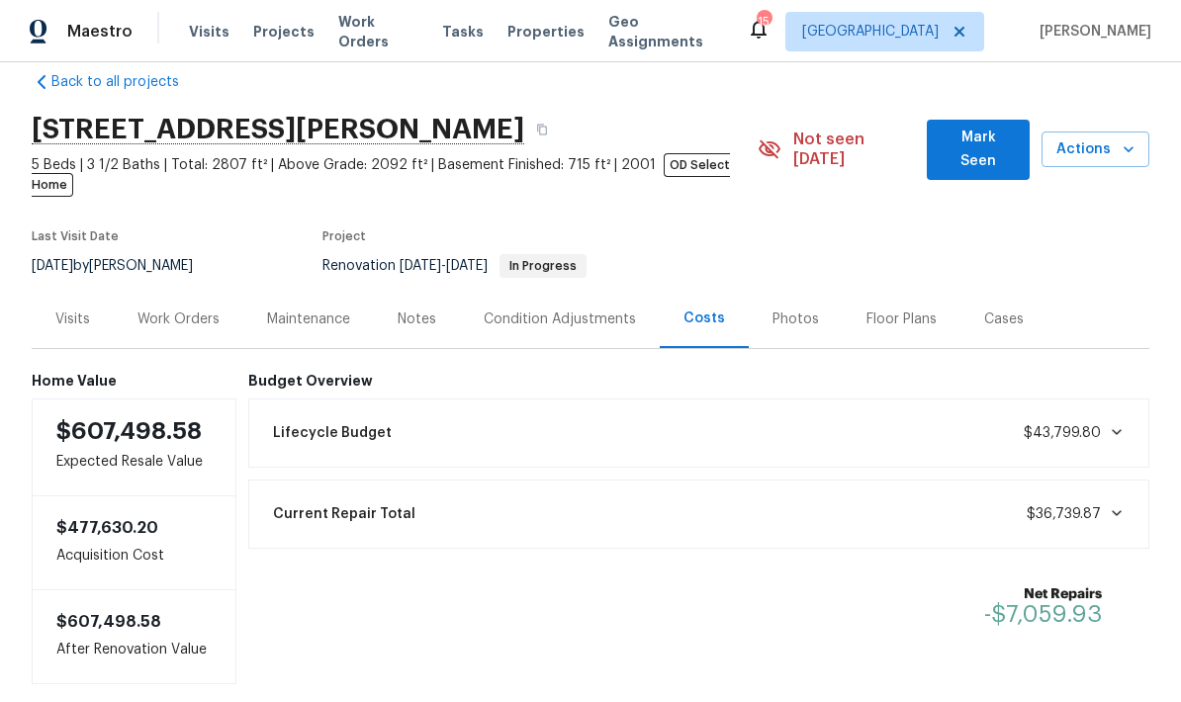
click at [1110, 424] on icon at bounding box center [1117, 432] width 16 height 16
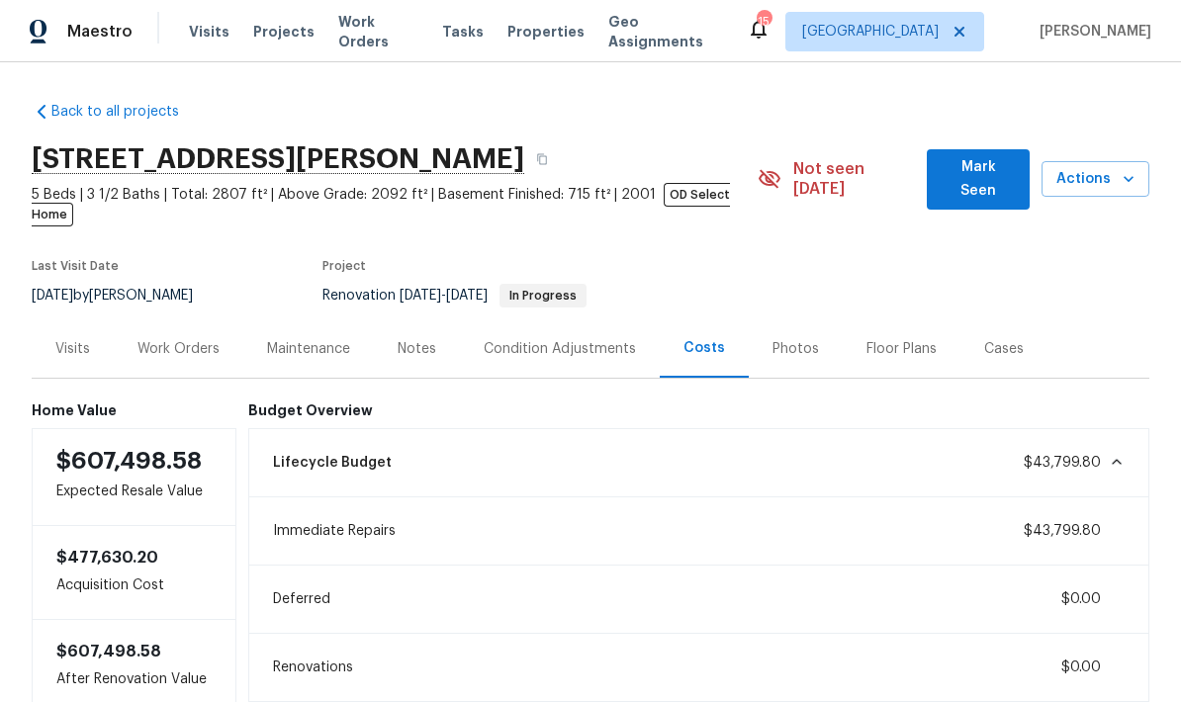
scroll to position [0, 0]
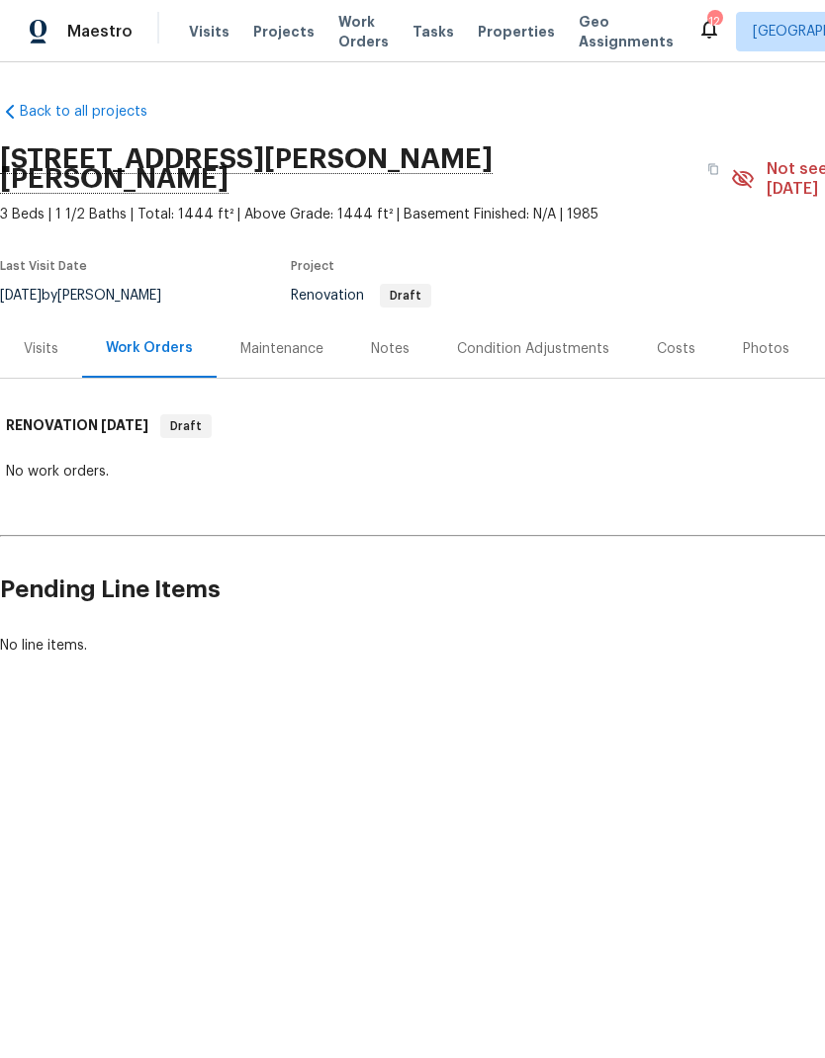
click at [498, 260] on div "Project" at bounding box center [481, 272] width 380 height 24
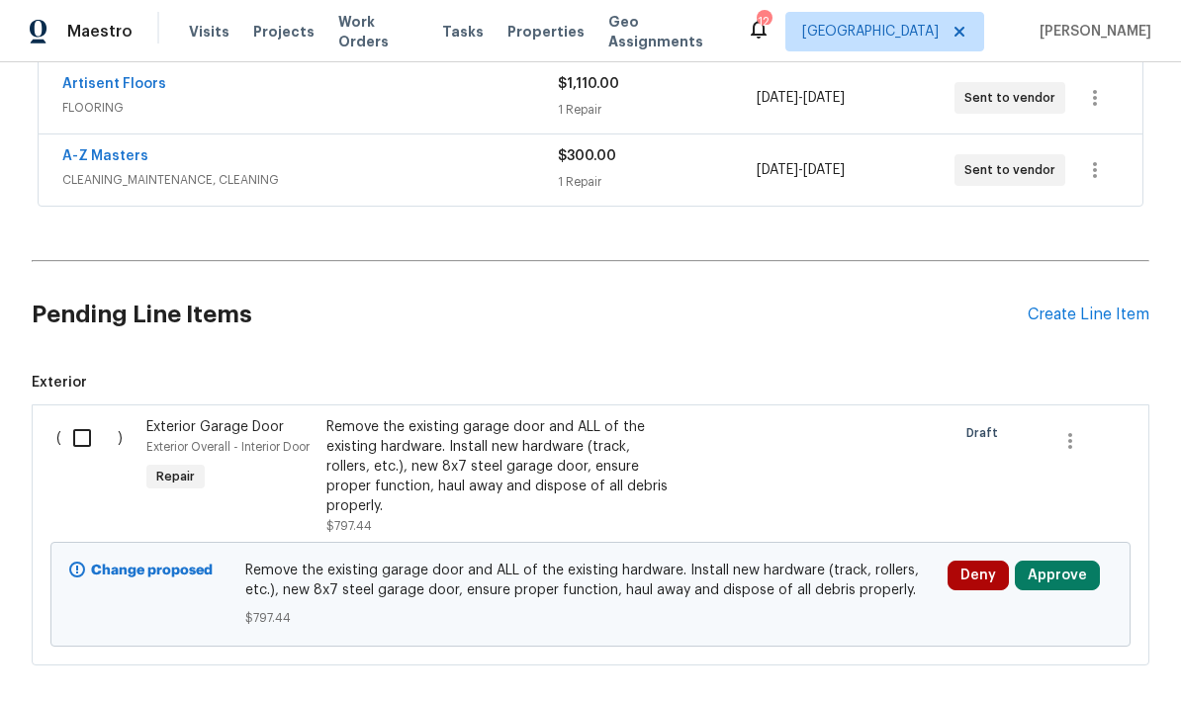
scroll to position [471, 0]
click at [432, 443] on div "Remove the existing garage door and ALL of the existing hardware. Install new h…" at bounding box center [500, 467] width 348 height 99
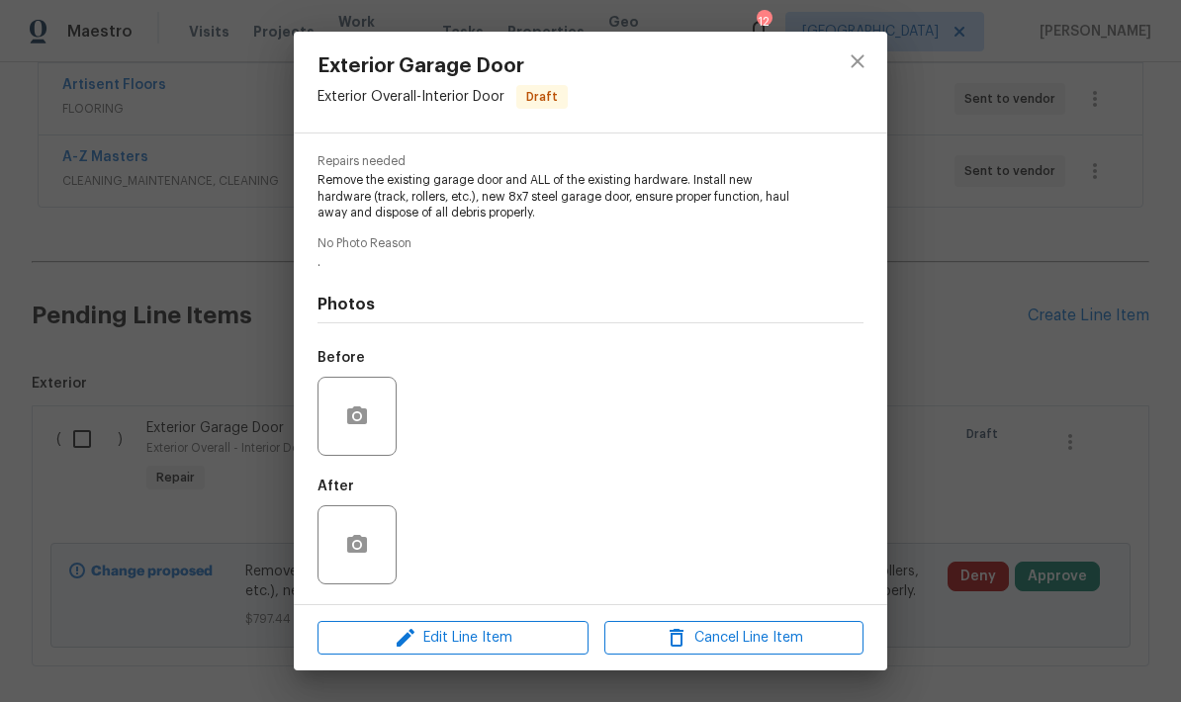
scroll to position [196, 0]
click at [347, 409] on icon "button" at bounding box center [357, 417] width 24 height 24
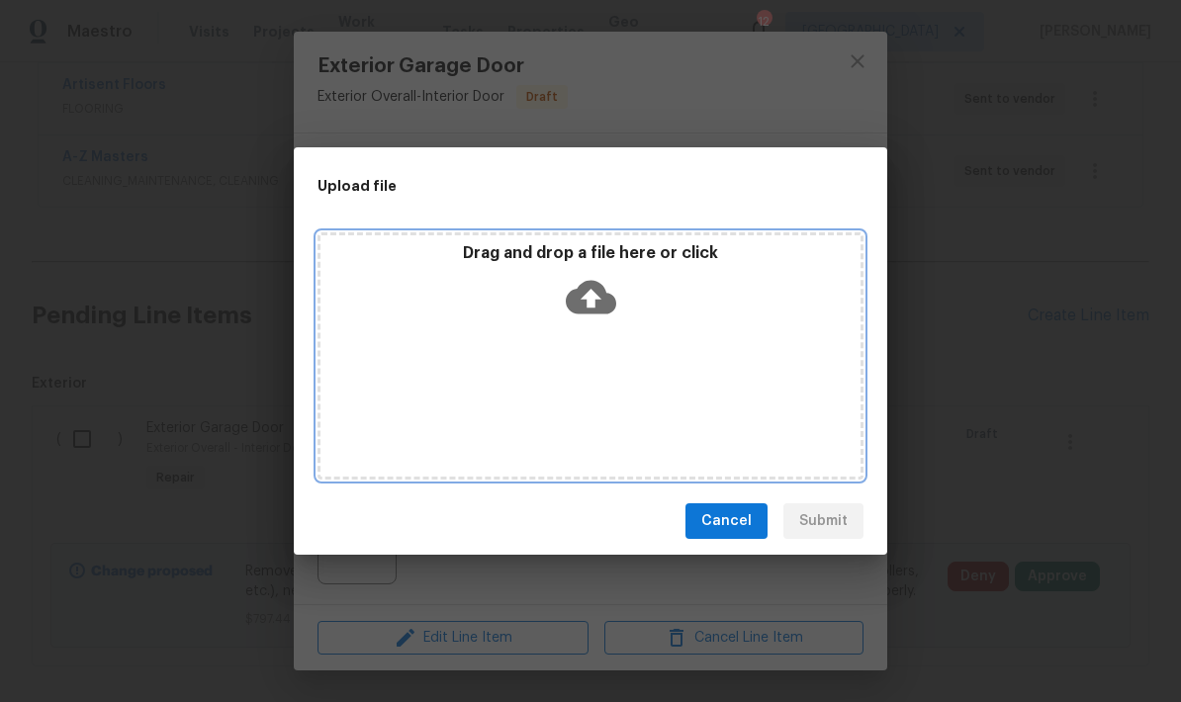
click at [578, 337] on div "Drag and drop a file here or click" at bounding box center [590, 355] width 546 height 247
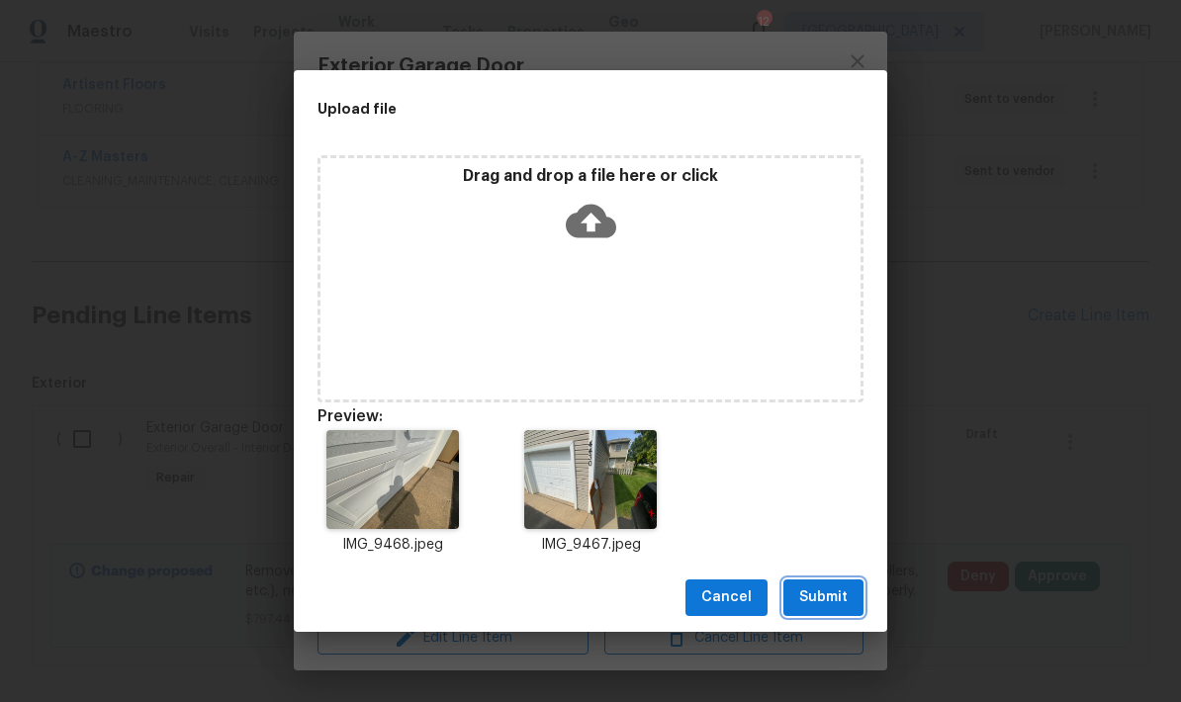
click at [824, 593] on span "Submit" at bounding box center [823, 597] width 48 height 25
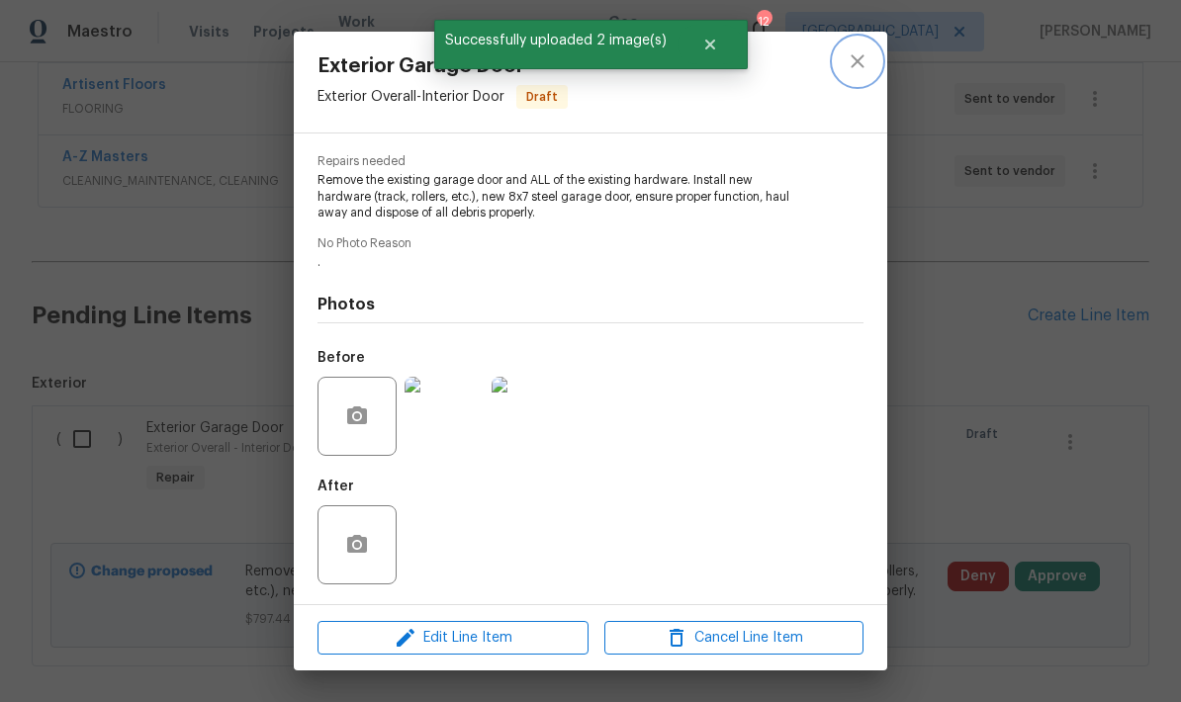
click at [856, 69] on icon "close" at bounding box center [858, 61] width 24 height 24
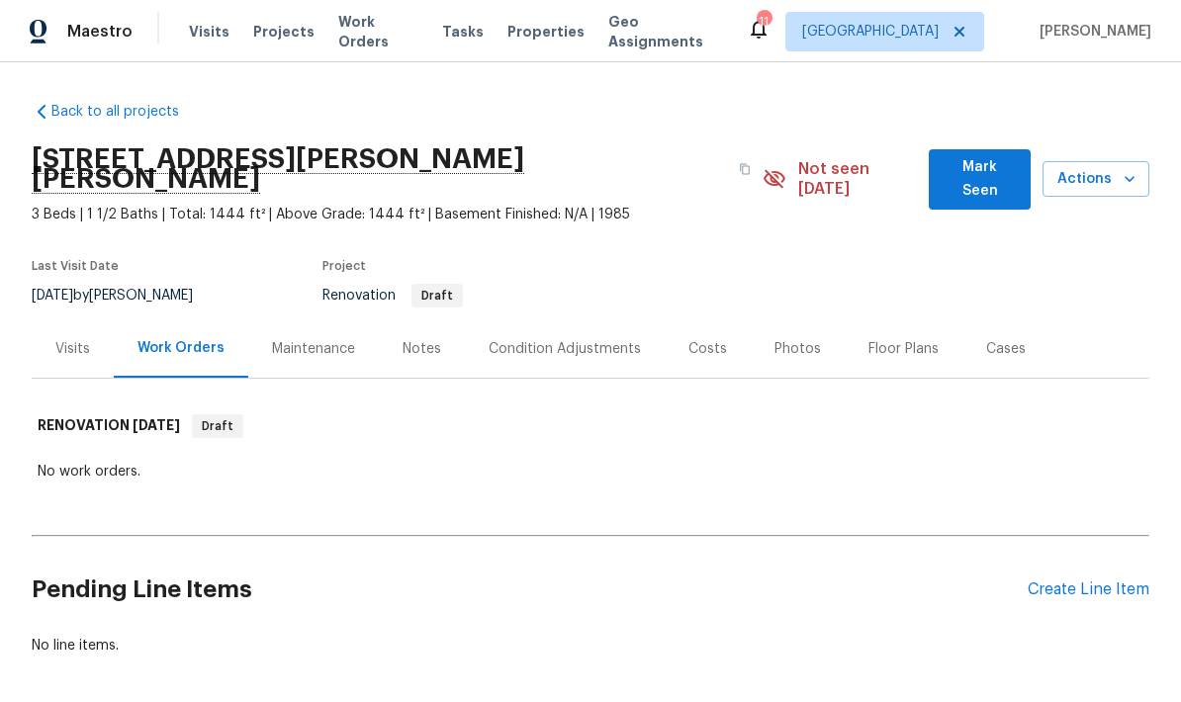
click at [604, 645] on div "Back to all projects [STREET_ADDRESS][PERSON_NAME] 3 Beds | 1 1/2 Baths | Total…" at bounding box center [591, 378] width 1118 height 585
